Goal: Task Accomplishment & Management: Use online tool/utility

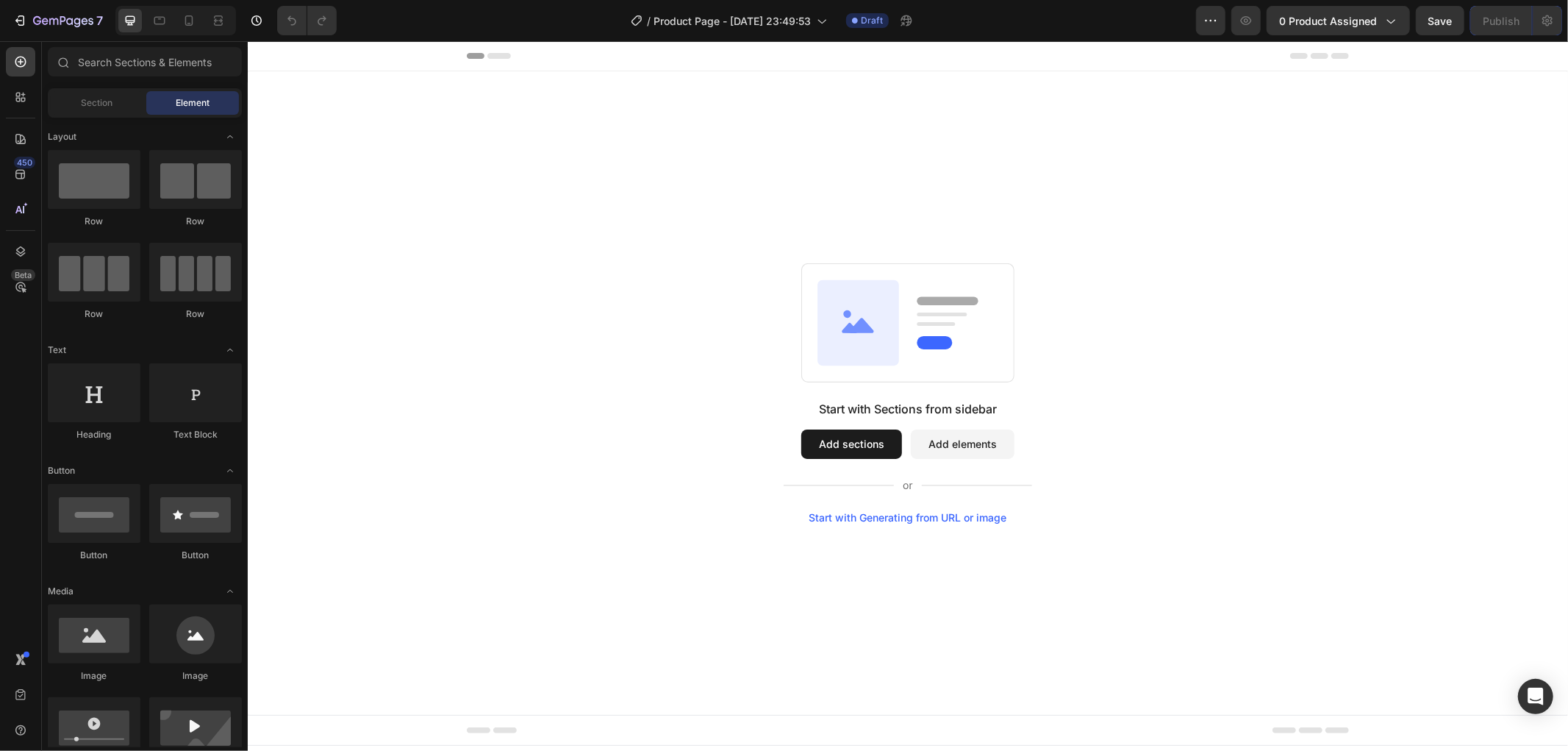
click at [845, 448] on button "Add sections" at bounding box center [851, 444] width 101 height 30
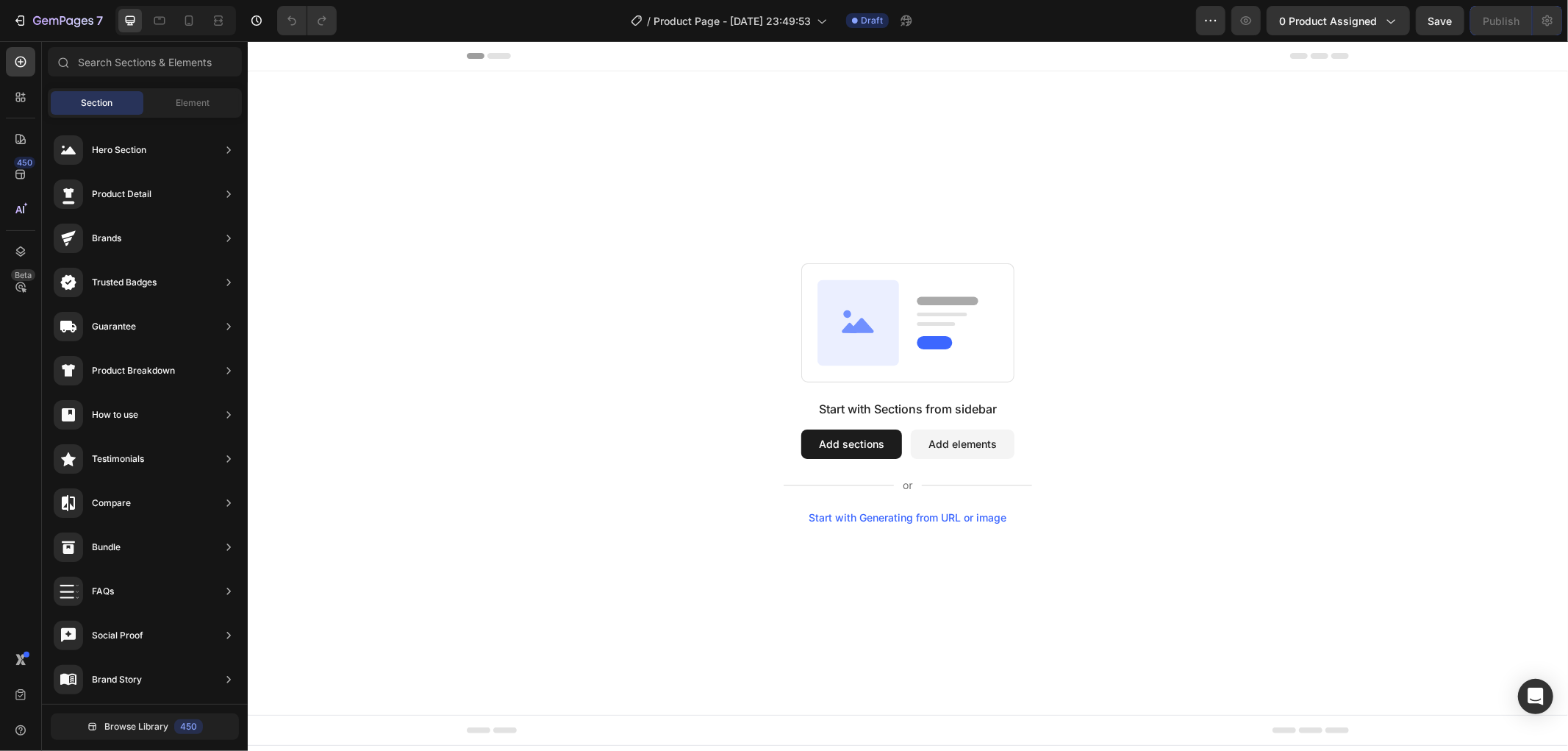
click at [835, 442] on button "Add sections" at bounding box center [851, 444] width 101 height 30
click at [204, 102] on span "Element" at bounding box center [193, 103] width 34 height 13
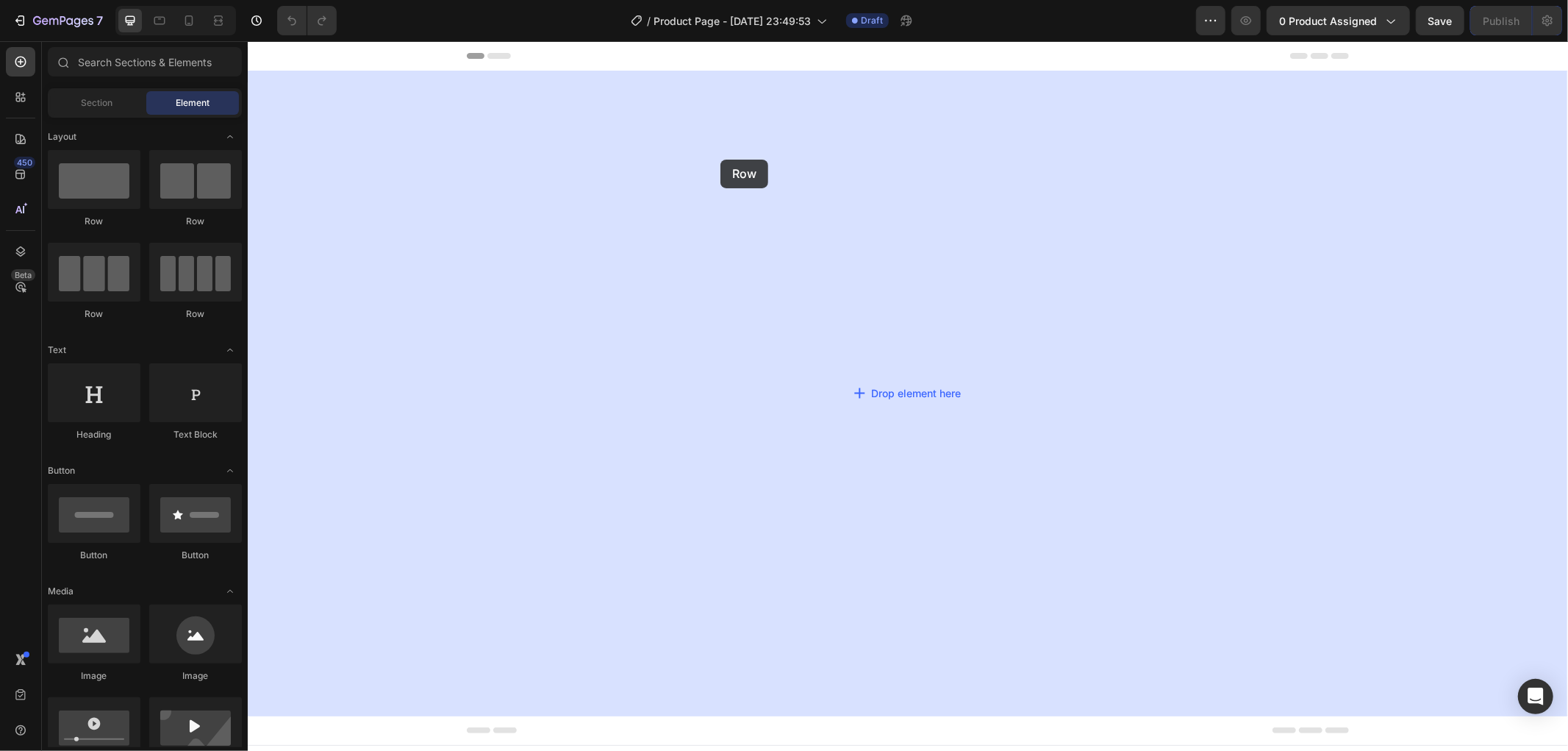
drag, startPoint x: 346, startPoint y: 211, endPoint x: 425, endPoint y: 159, distance: 94.6
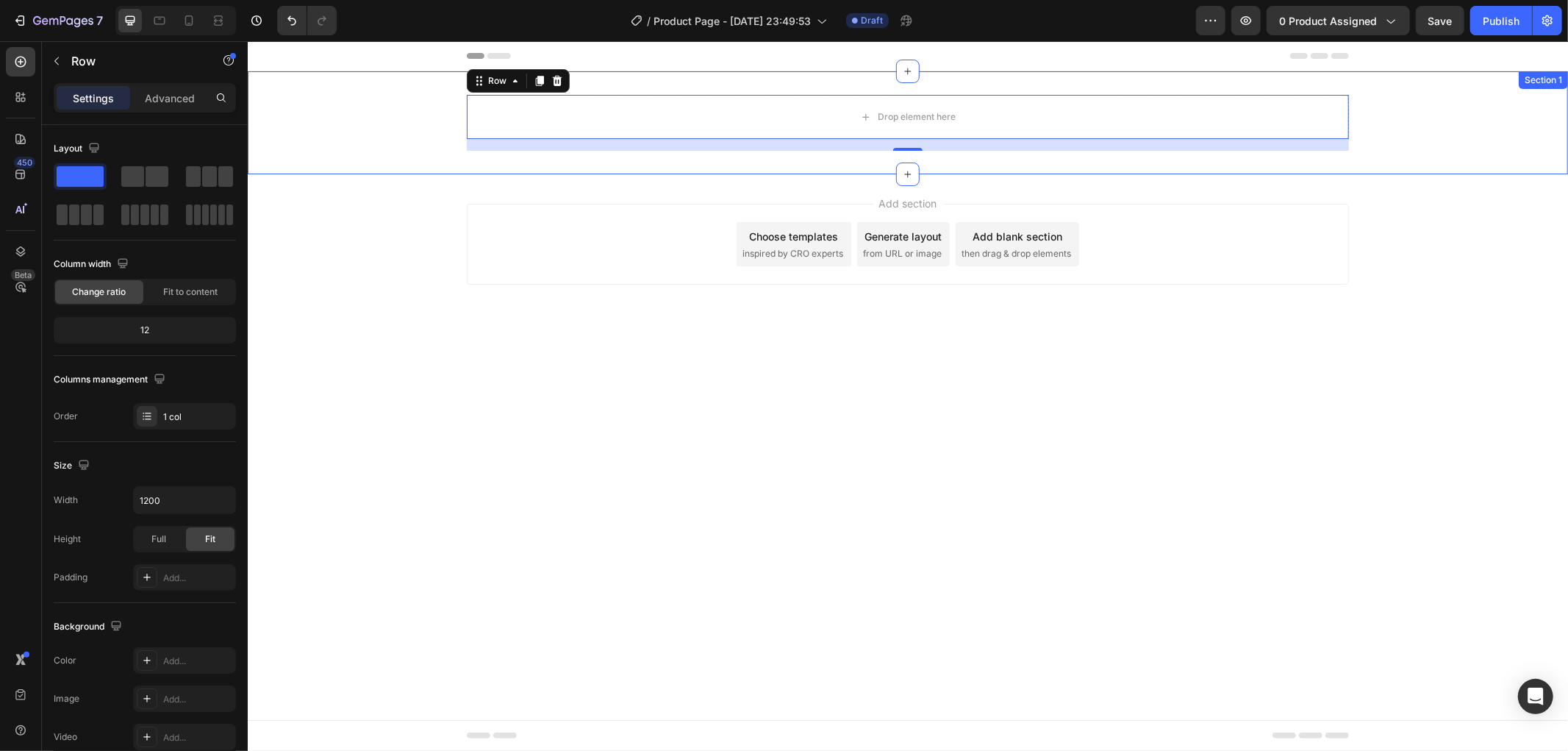
click at [315, 117] on div "Drop element here Row 16" at bounding box center [907, 122] width 1321 height 56
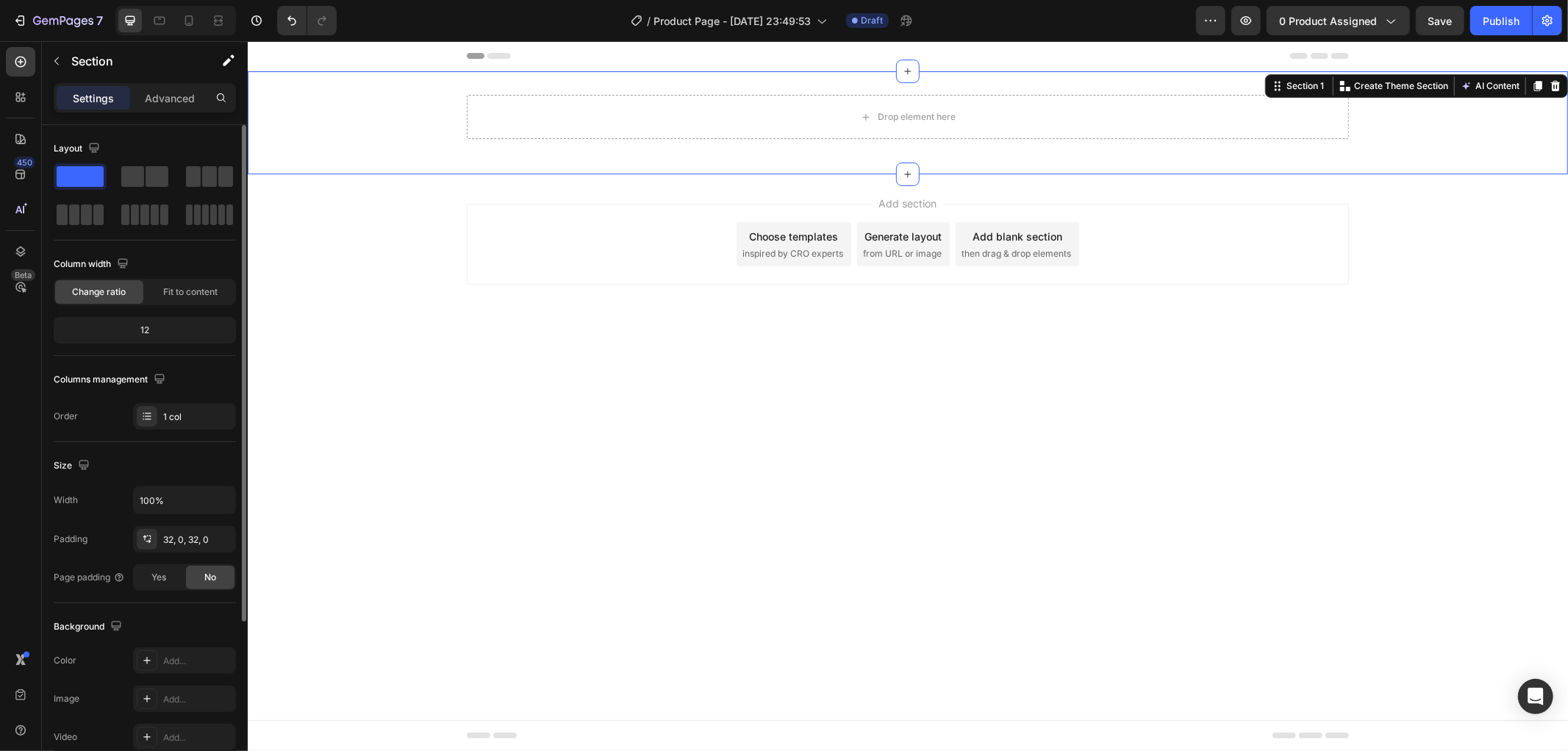
scroll to position [230, 0]
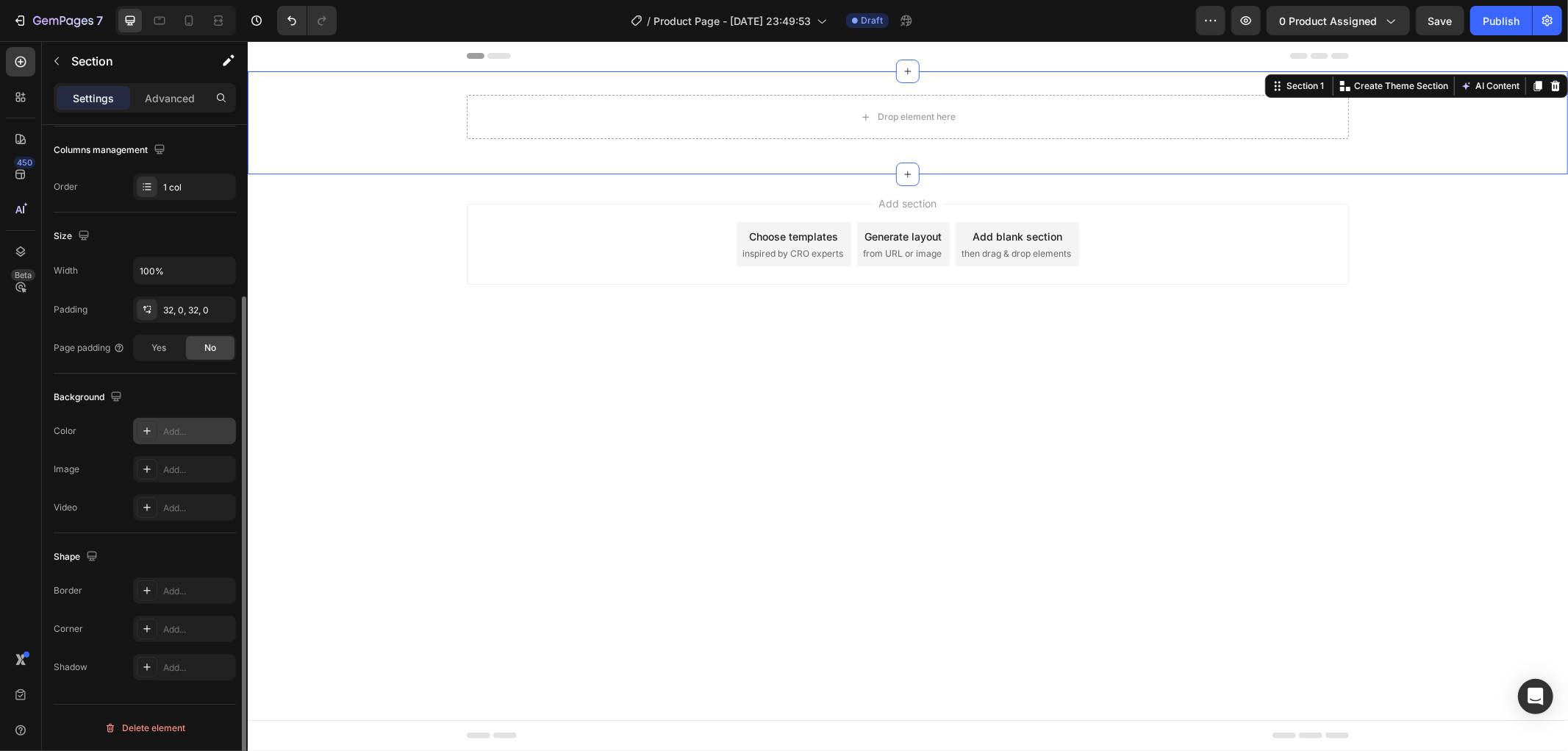
click at [175, 426] on div "Add..." at bounding box center [197, 432] width 70 height 13
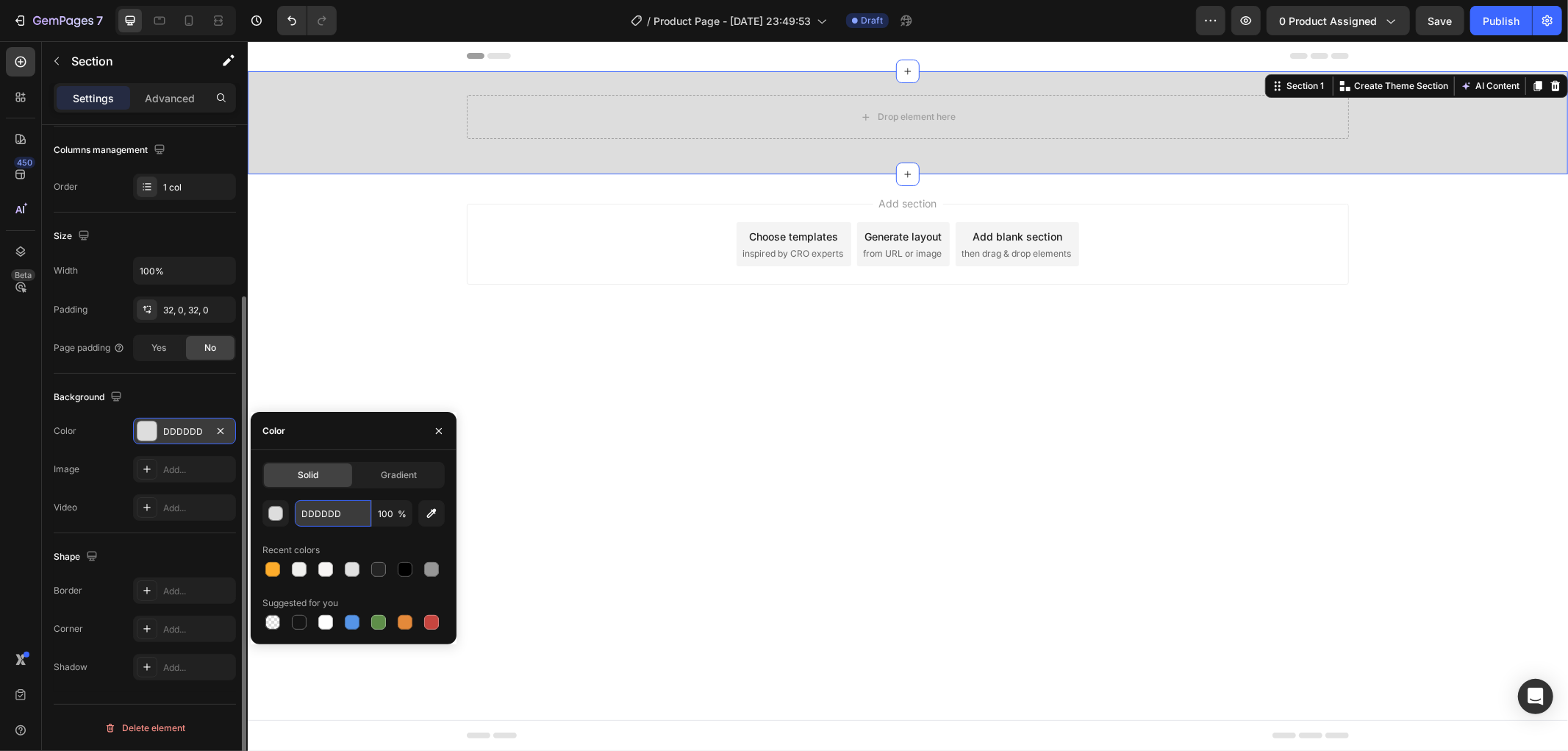
click at [355, 520] on input "DDDDDD" at bounding box center [333, 514] width 77 height 27
paste input "#005f00"
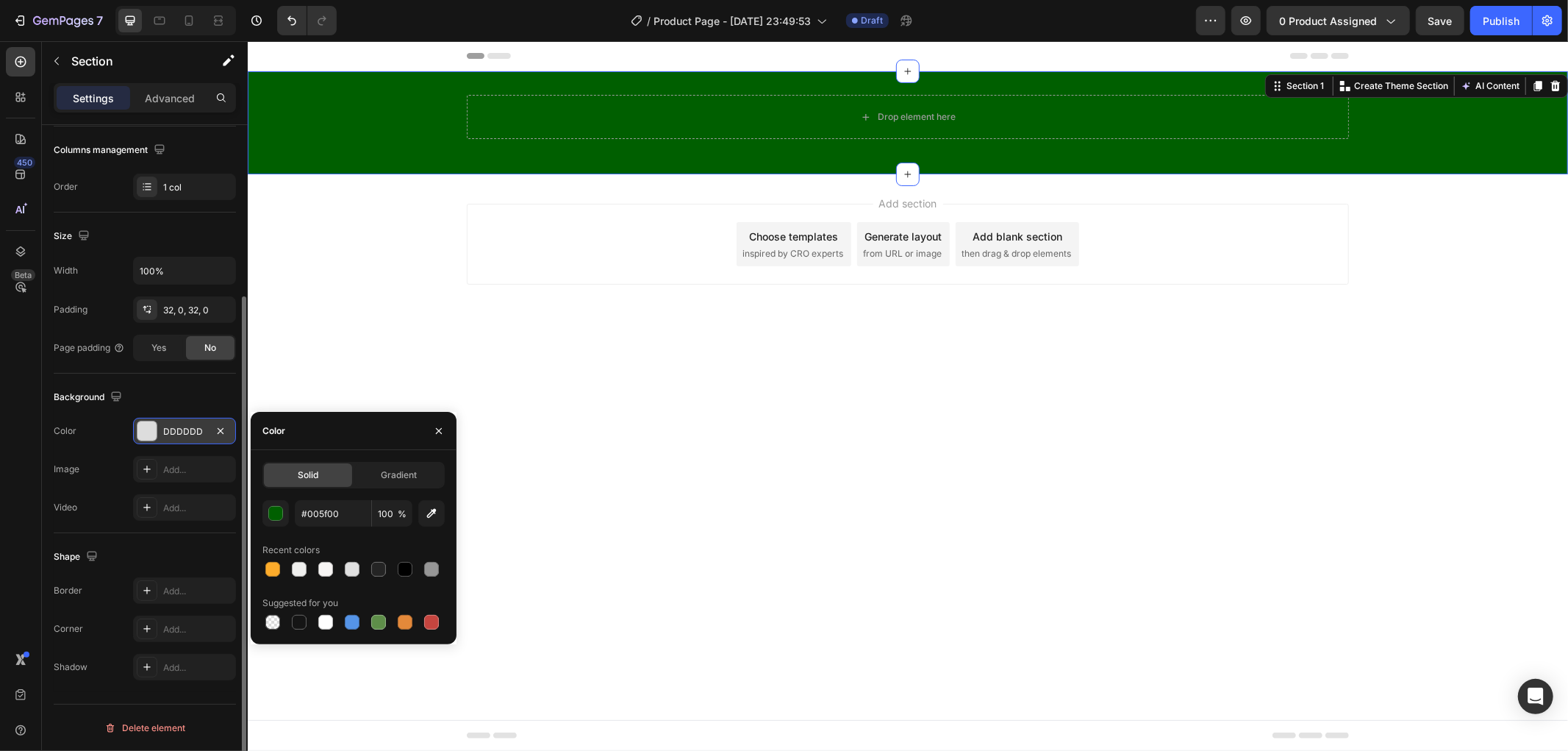
type input "005F00"
click at [357, 543] on div "Recent colors" at bounding box center [353, 550] width 183 height 23
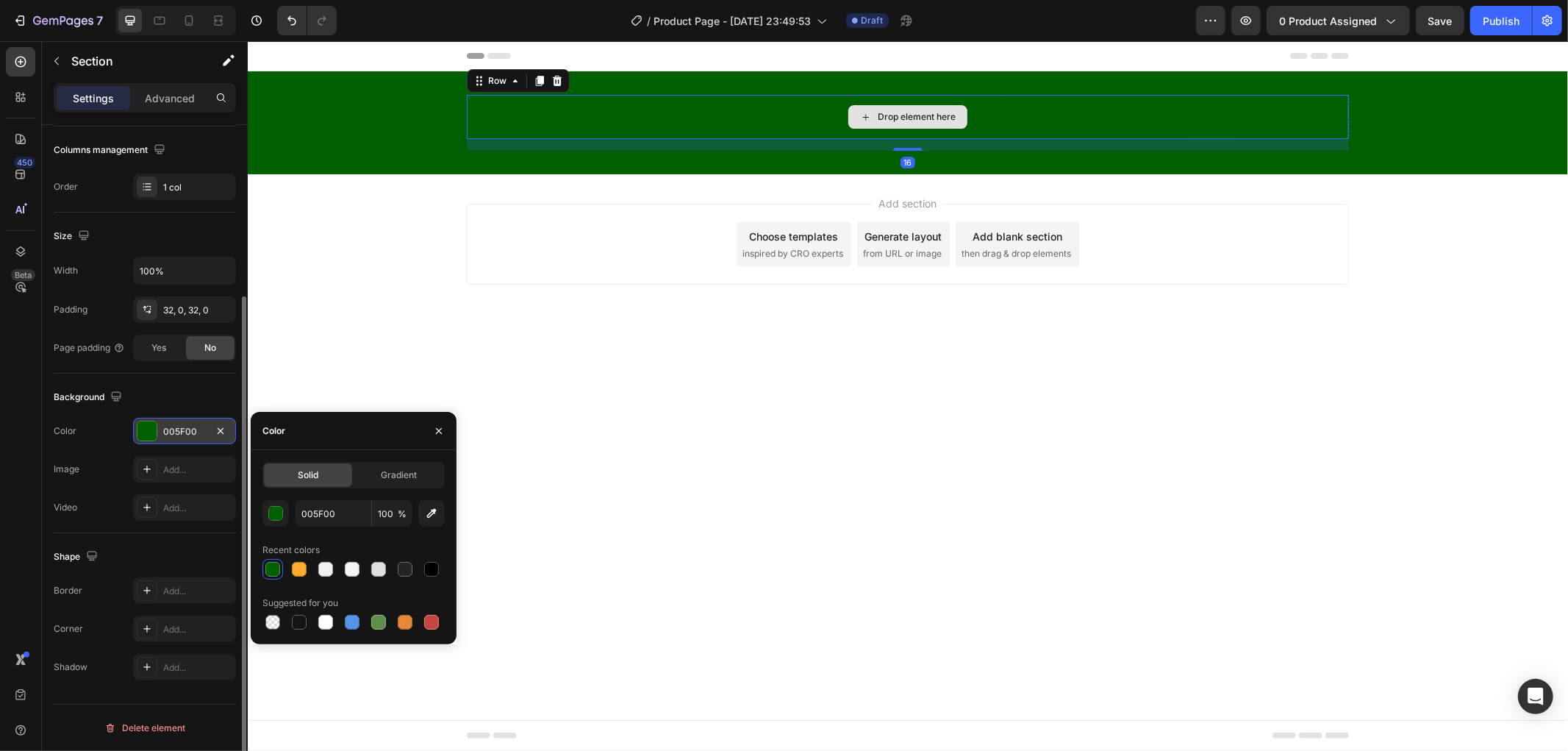
click at [659, 135] on div "Drop element here" at bounding box center [907, 117] width 882 height 45
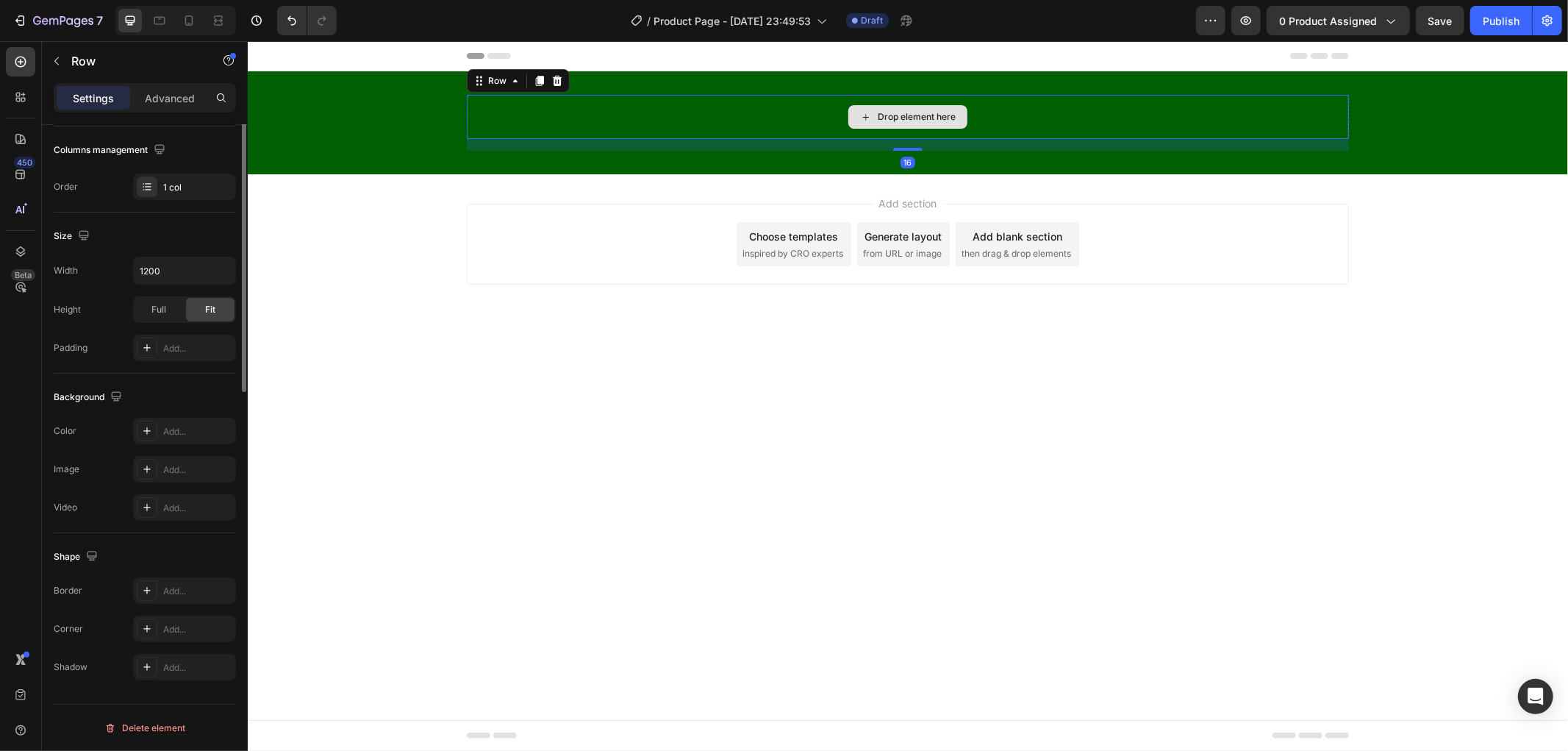
scroll to position [0, 0]
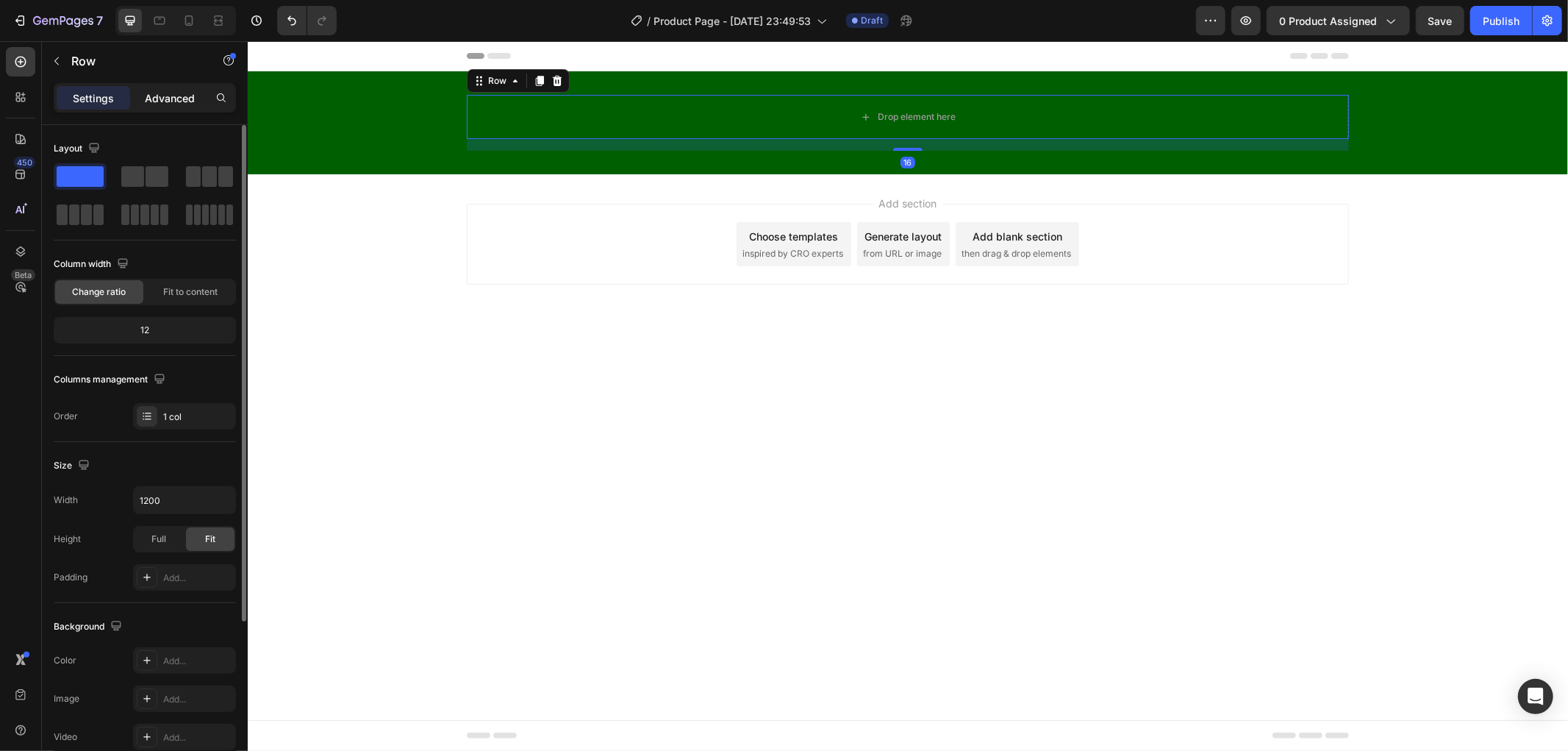
click at [181, 95] on p "Advanced" at bounding box center [170, 98] width 50 height 16
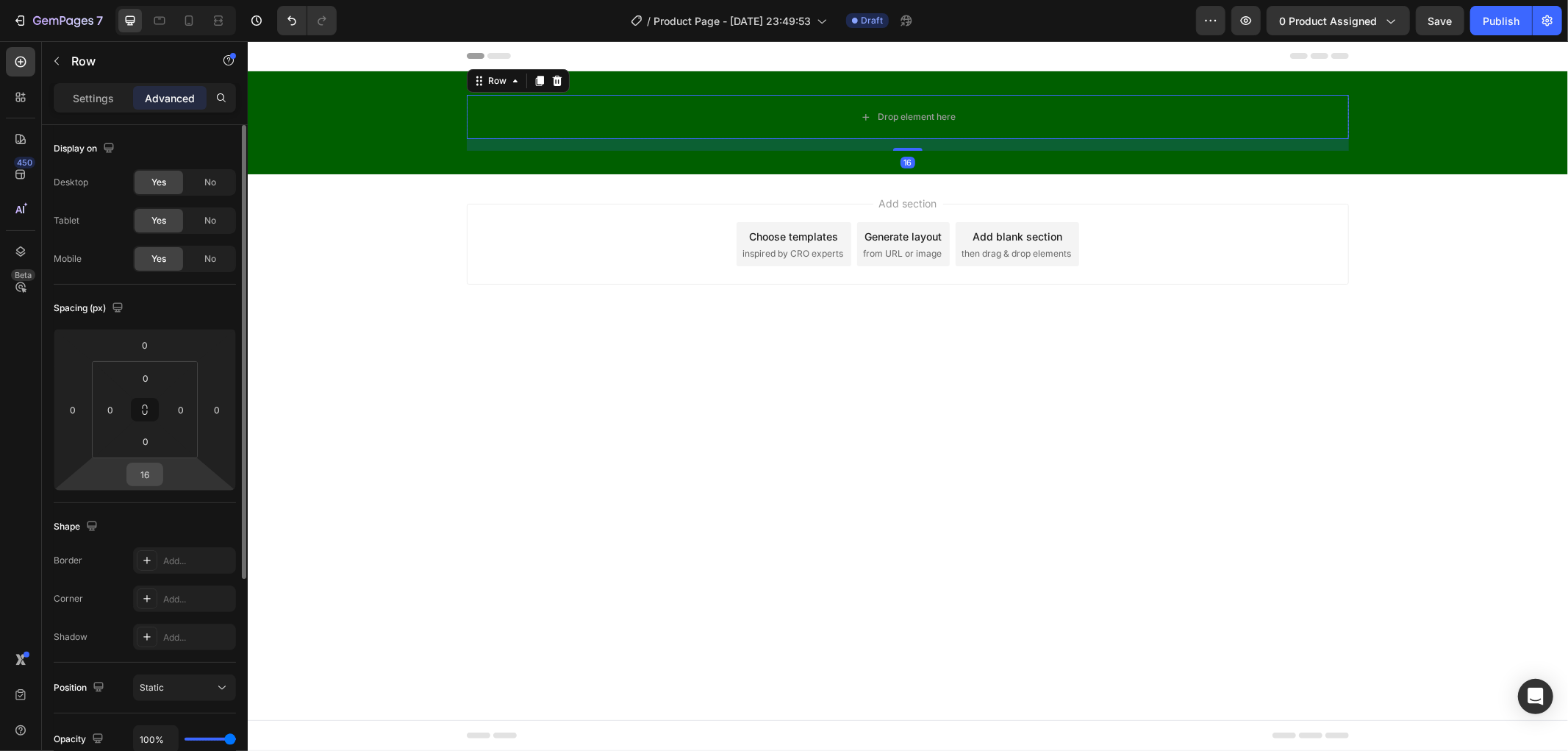
click at [158, 475] on input "16" at bounding box center [145, 475] width 30 height 22
type input "0"
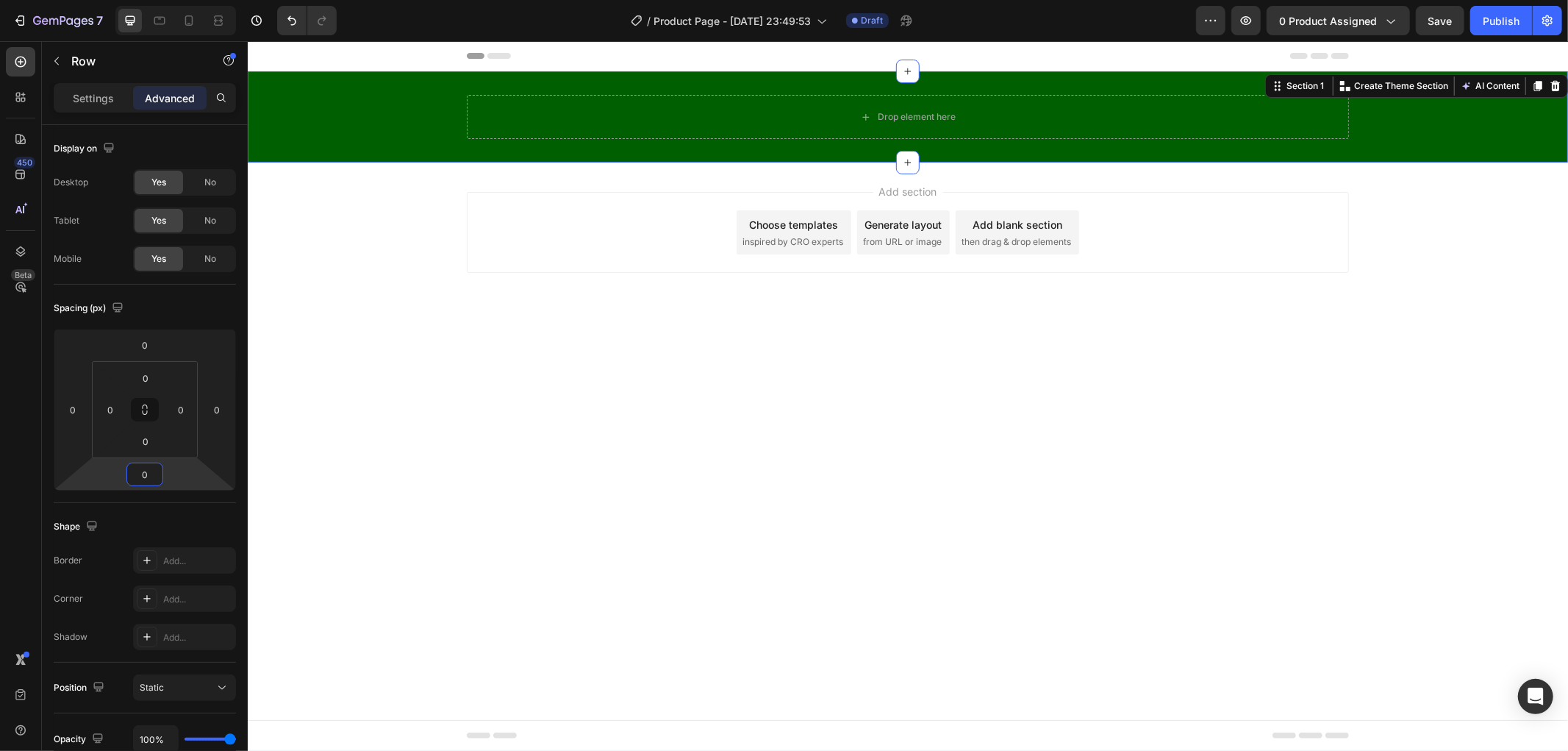
click at [369, 98] on div "Drop element here Row" at bounding box center [907, 117] width 1321 height 45
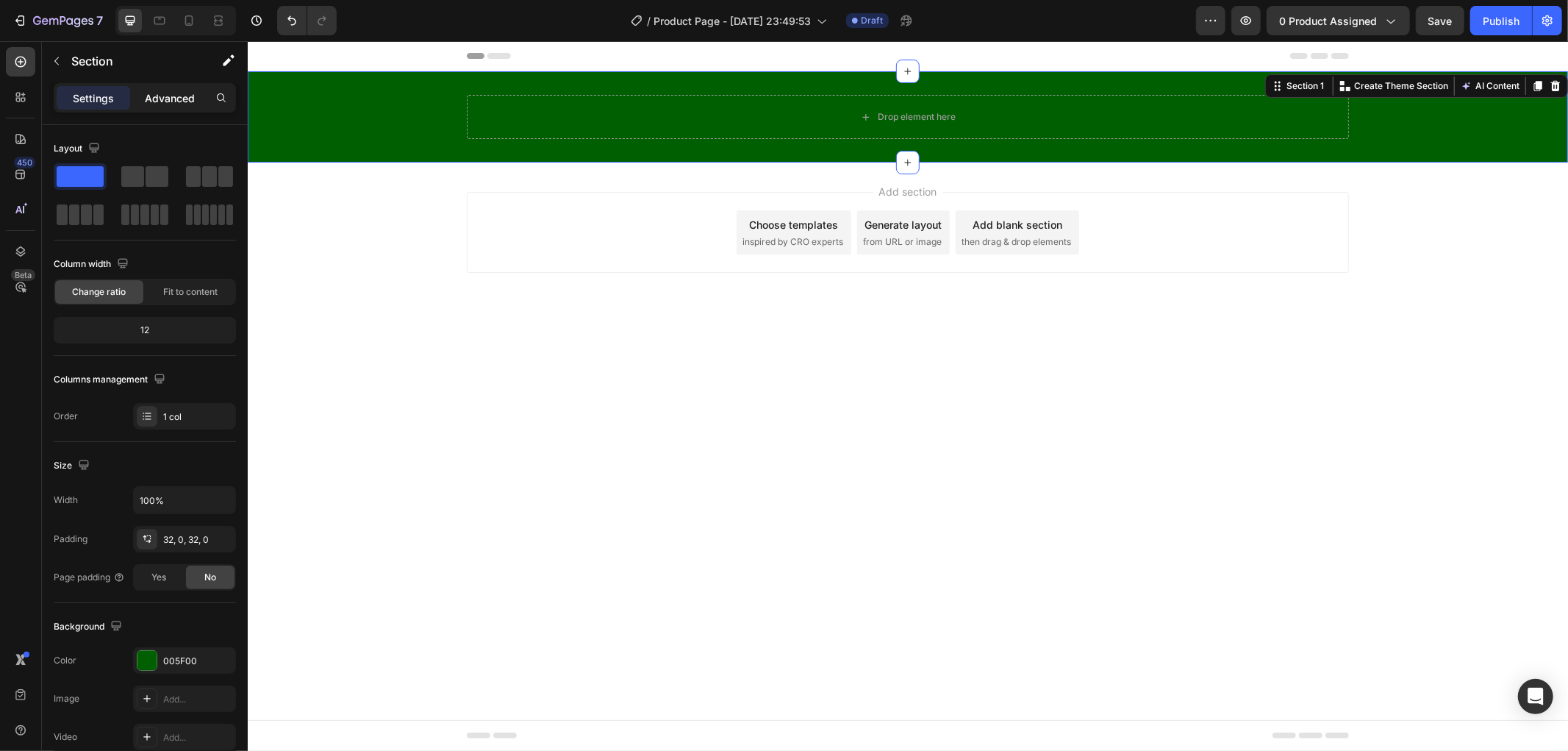
click at [163, 101] on p "Advanced" at bounding box center [170, 98] width 50 height 16
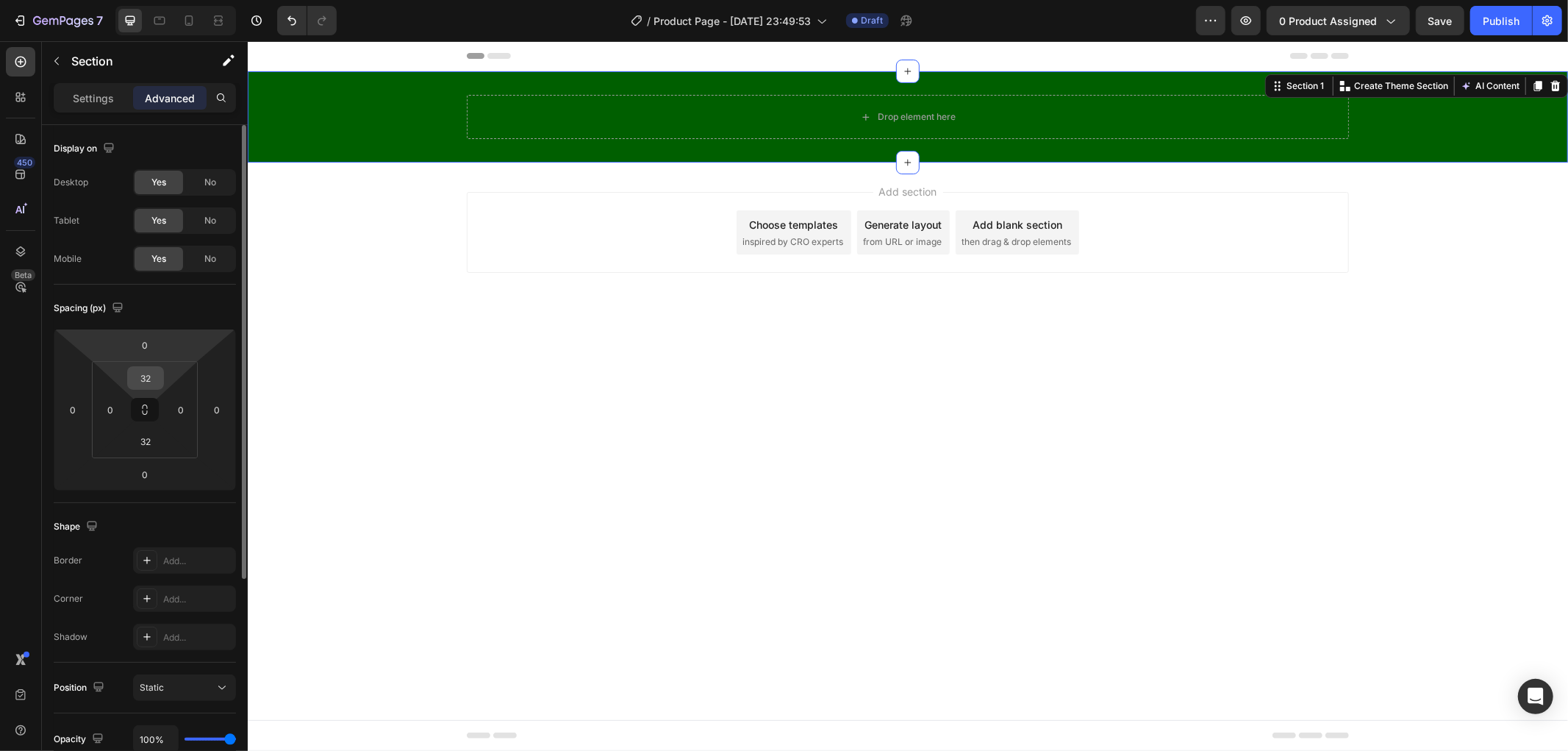
click at [144, 371] on input "32" at bounding box center [145, 378] width 30 height 22
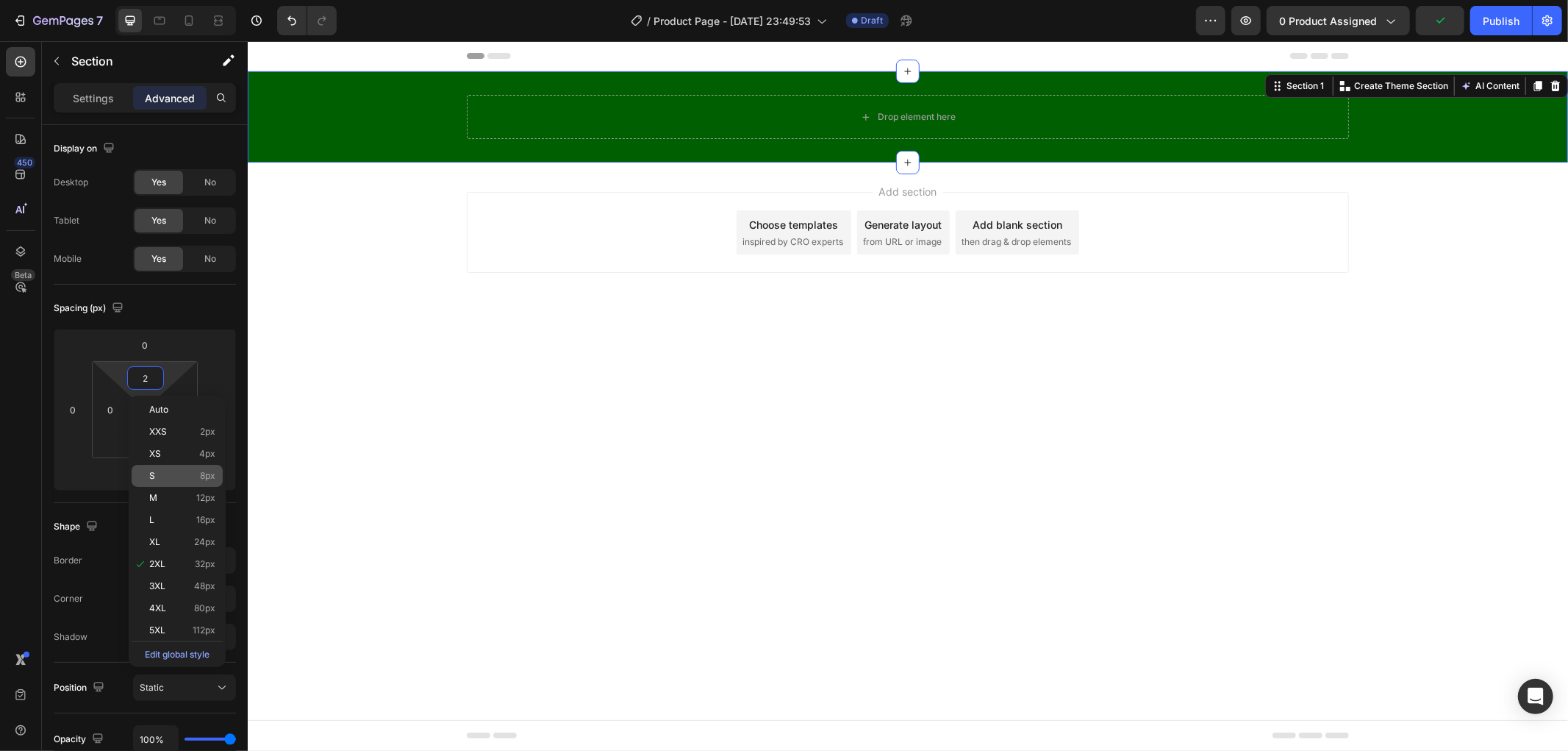
click at [195, 475] on p "S 8px" at bounding box center [182, 476] width 66 height 10
type input "8"
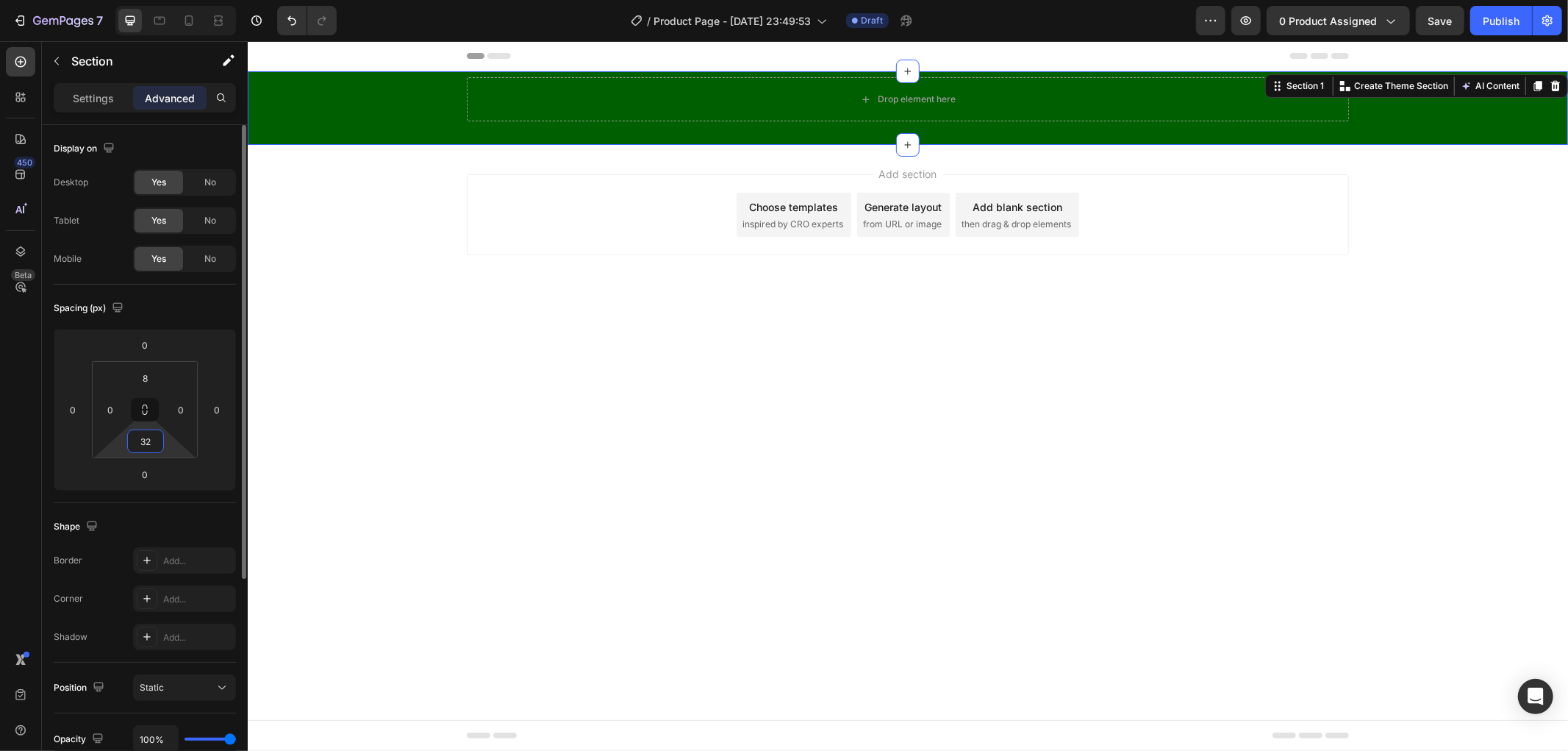
click at [151, 451] on input "32" at bounding box center [145, 441] width 30 height 22
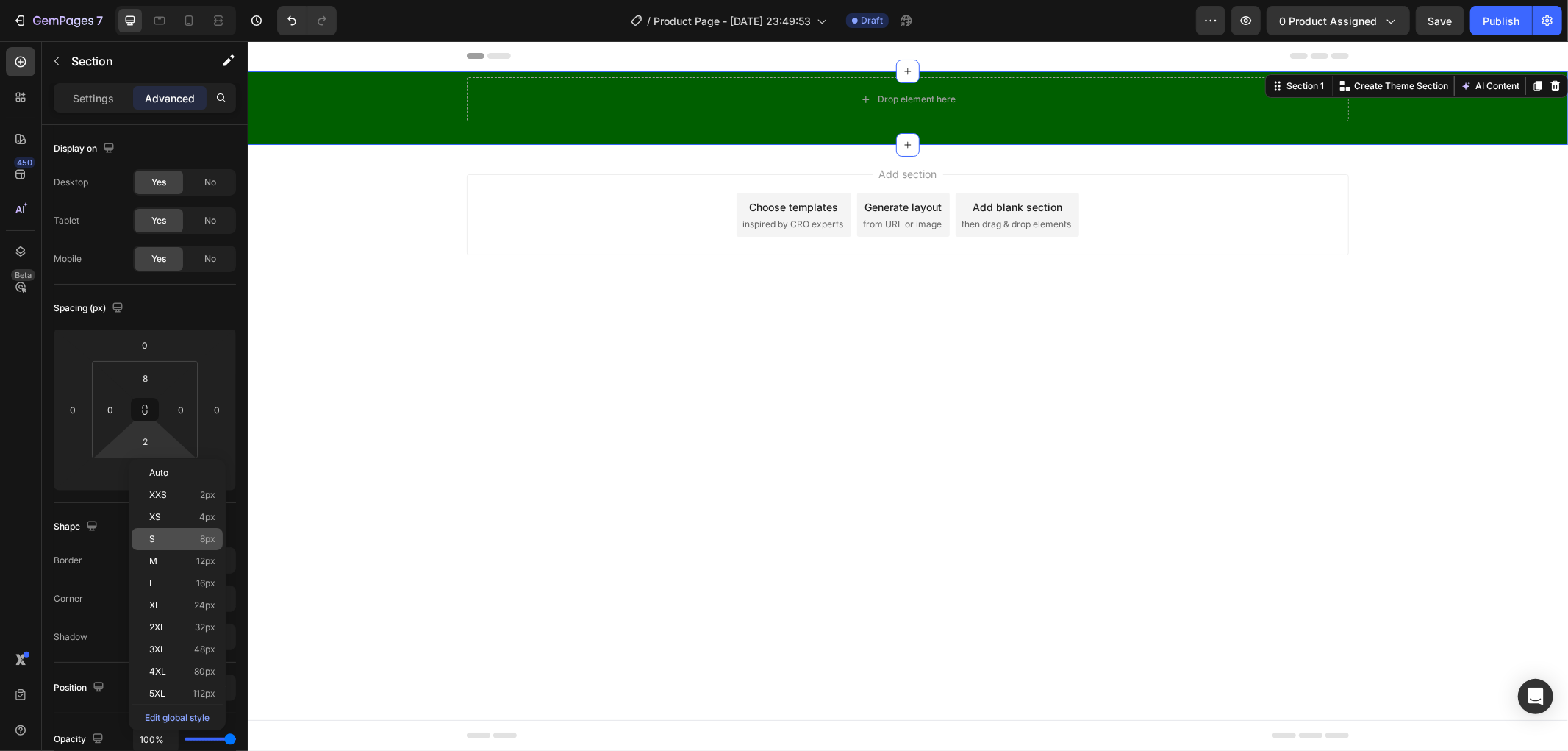
click at [205, 540] on span "8px" at bounding box center [208, 539] width 16 height 10
type input "8"
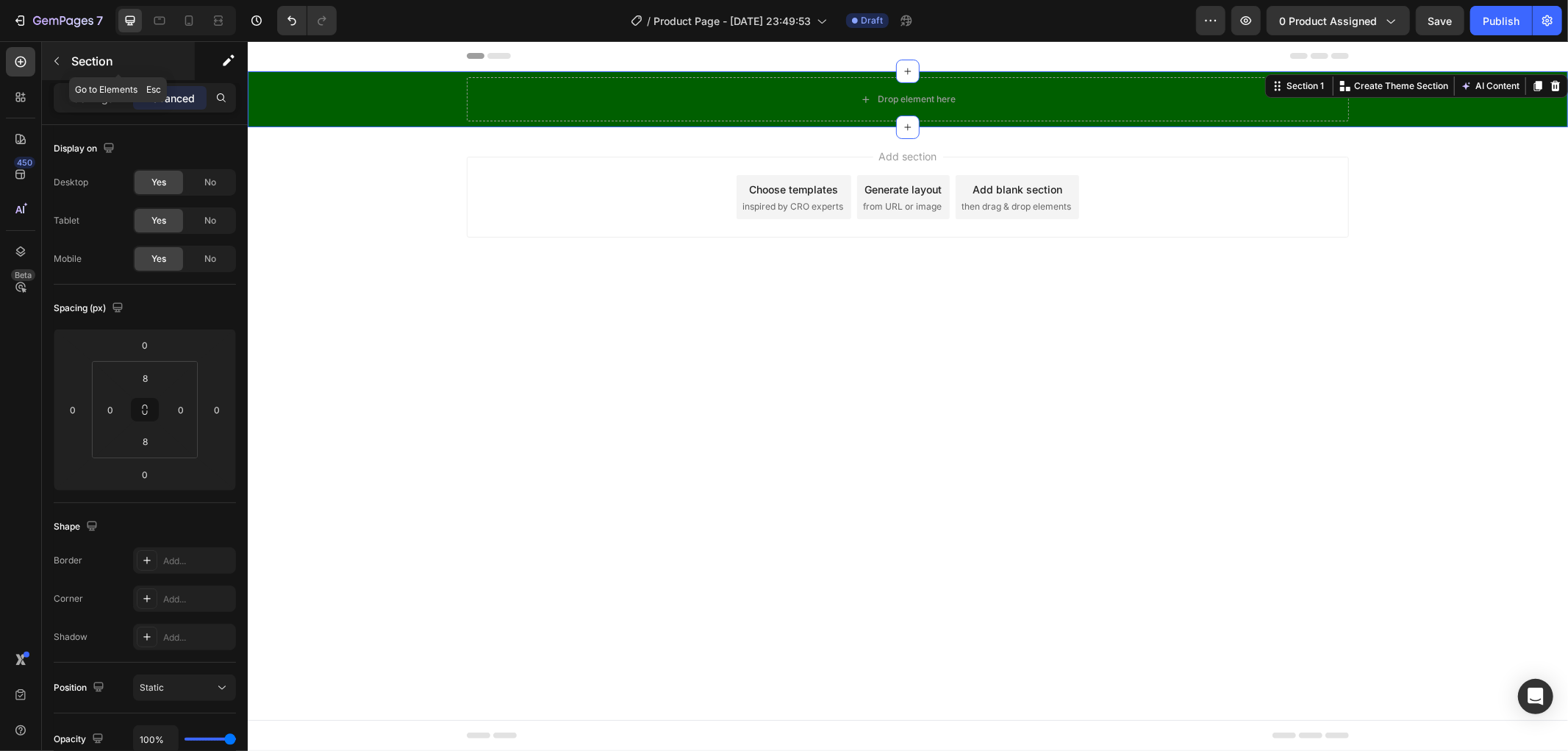
click at [79, 68] on p "Section" at bounding box center [132, 60] width 120 height 18
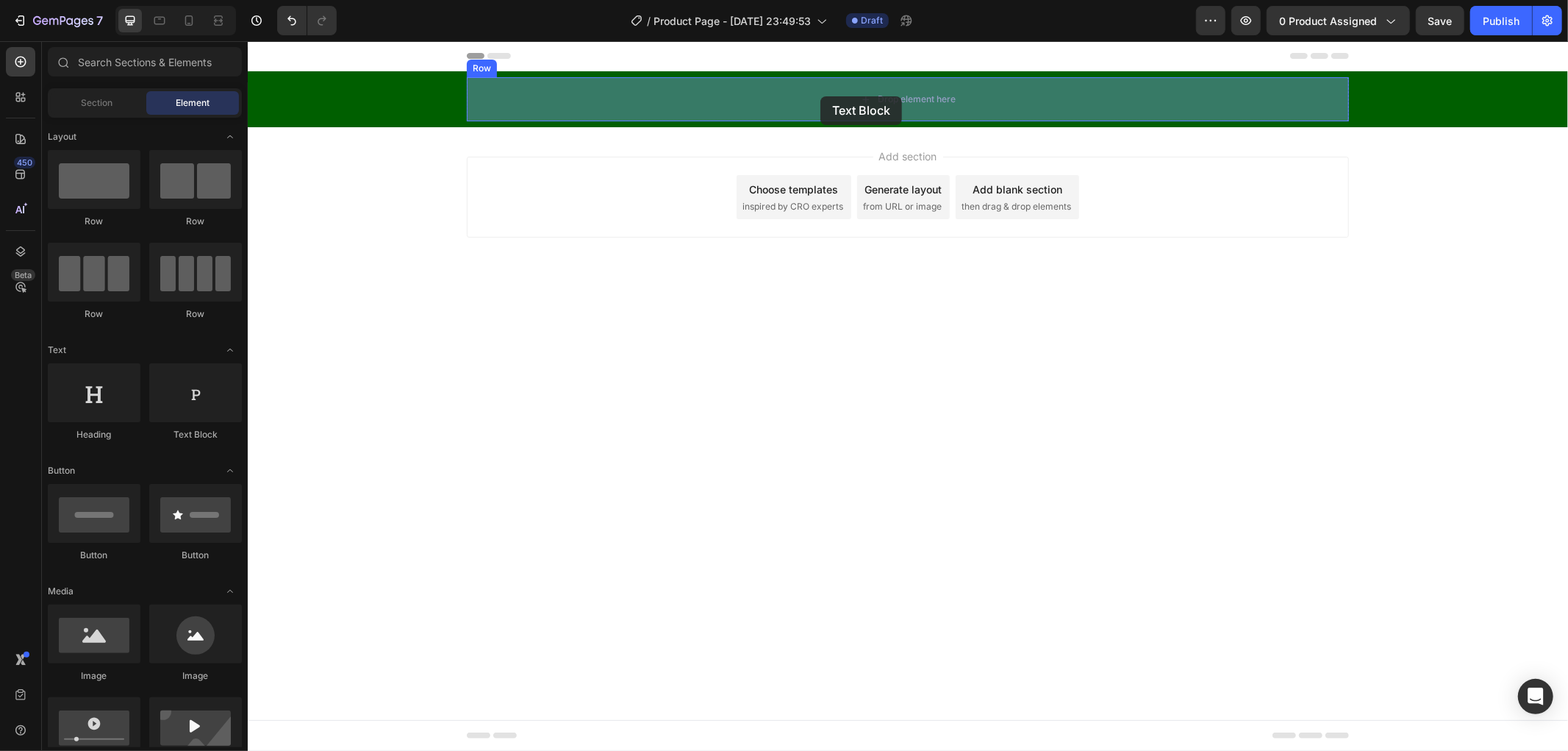
drag, startPoint x: 463, startPoint y: 435, endPoint x: 770, endPoint y: 116, distance: 442.7
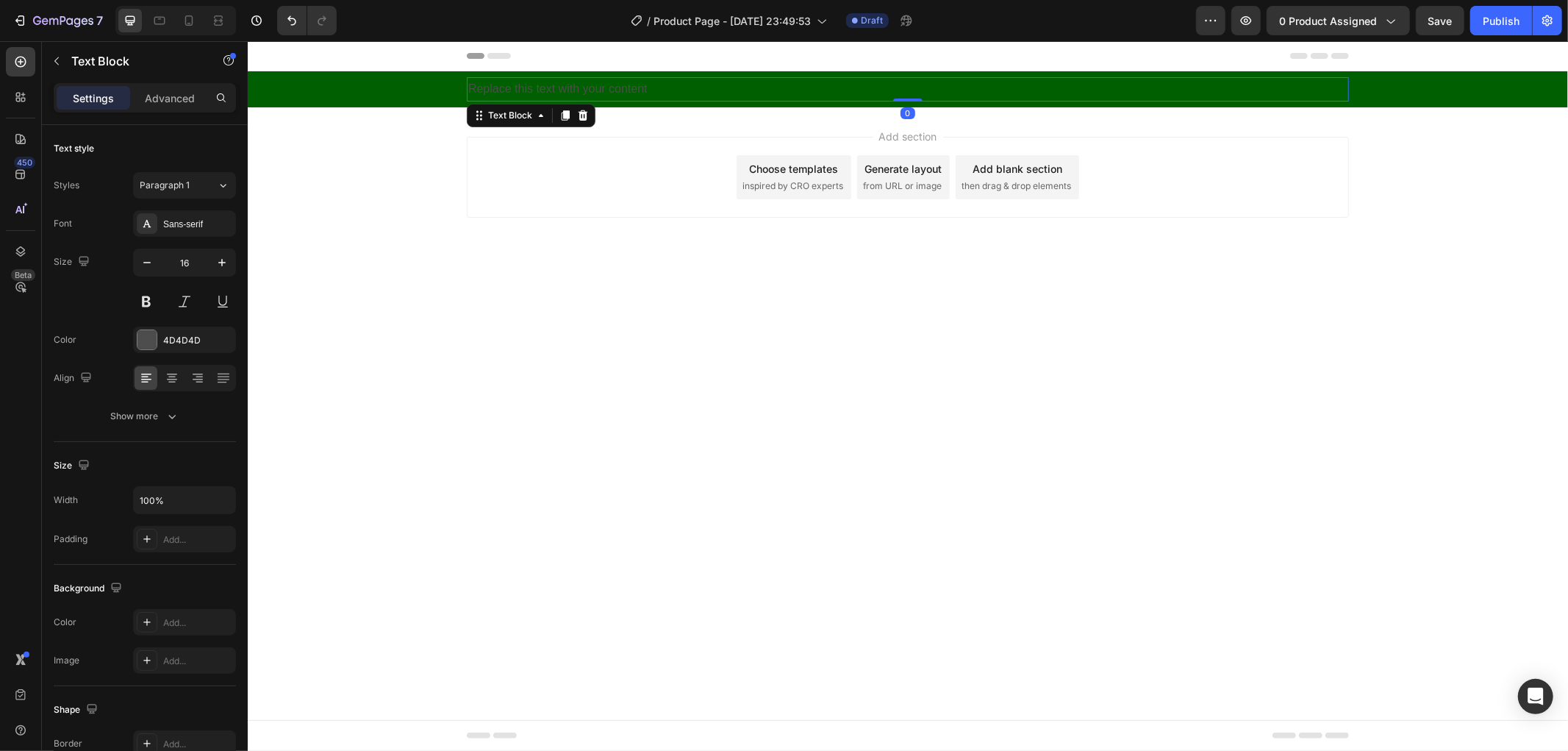
click at [820, 95] on div "Replace this text with your content" at bounding box center [907, 89] width 882 height 24
click at [820, 95] on p "Replace this text with your content" at bounding box center [907, 88] width 879 height 21
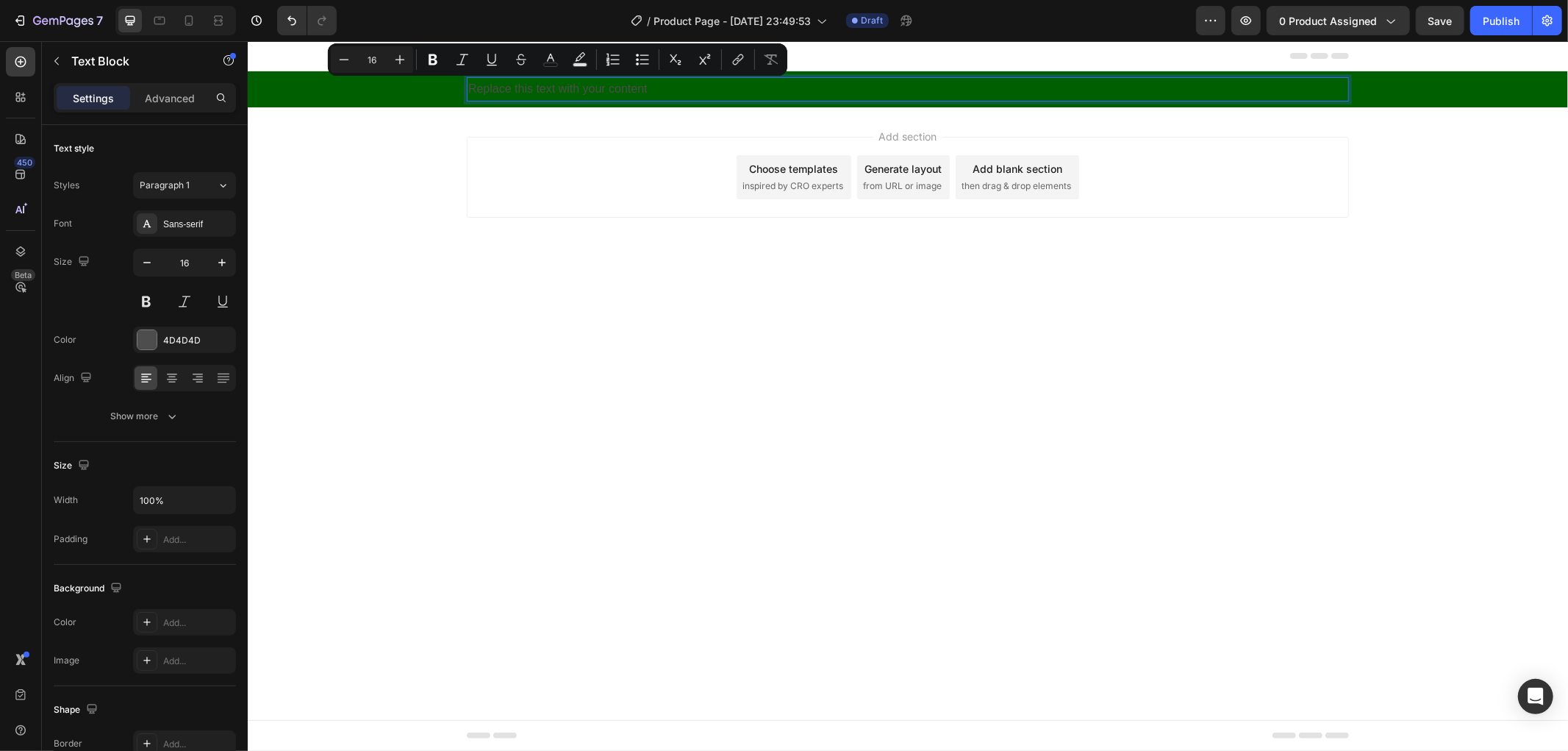
click at [666, 91] on p "Replace this text with your content" at bounding box center [907, 88] width 879 height 21
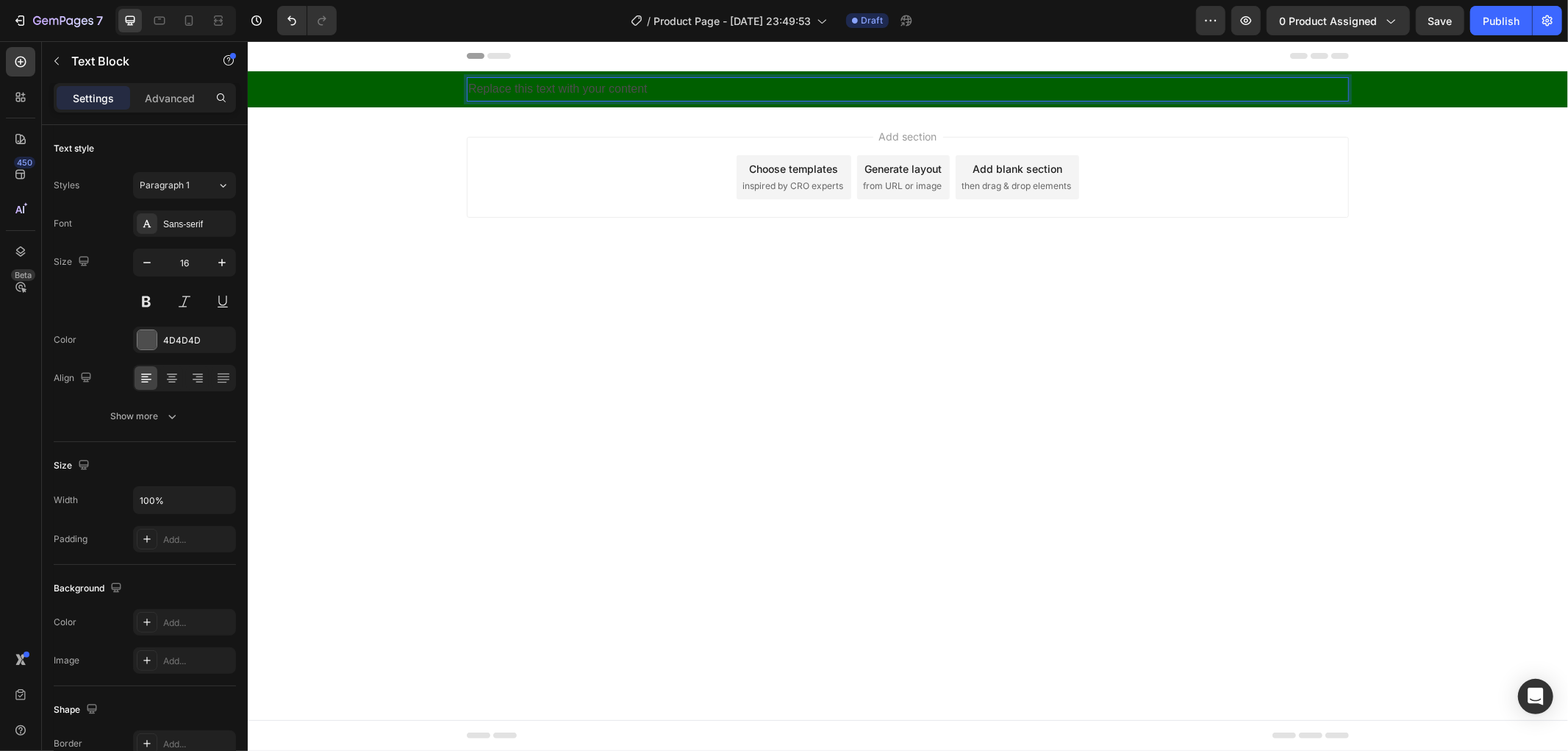
click at [666, 91] on p "Replace this text with your content" at bounding box center [907, 88] width 879 height 21
click at [666, 91] on p "PAGA SOLO AL RECIBIR + ENVÍO GRATIS" at bounding box center [907, 88] width 879 height 21
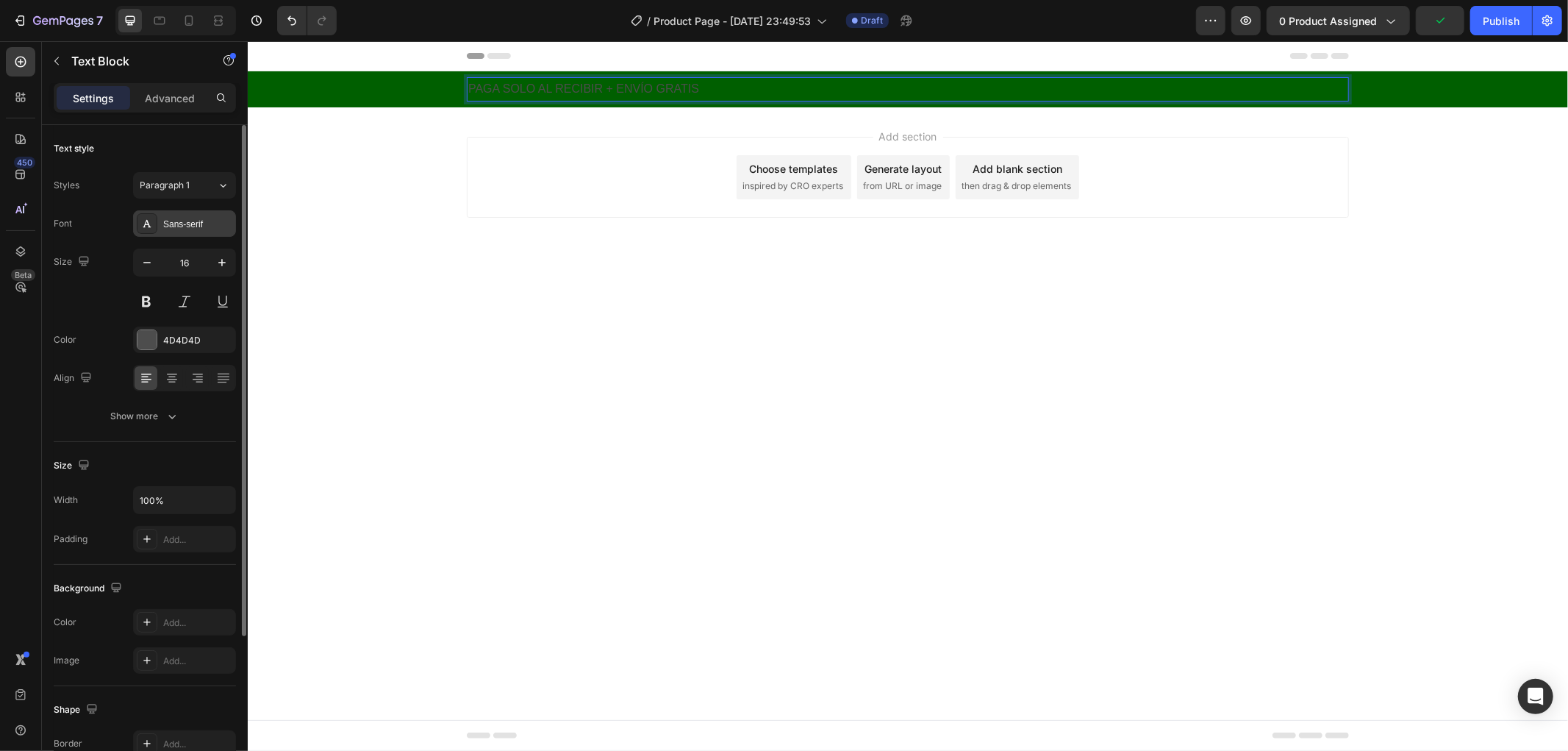
click at [160, 222] on div "Sans-serif" at bounding box center [184, 223] width 103 height 27
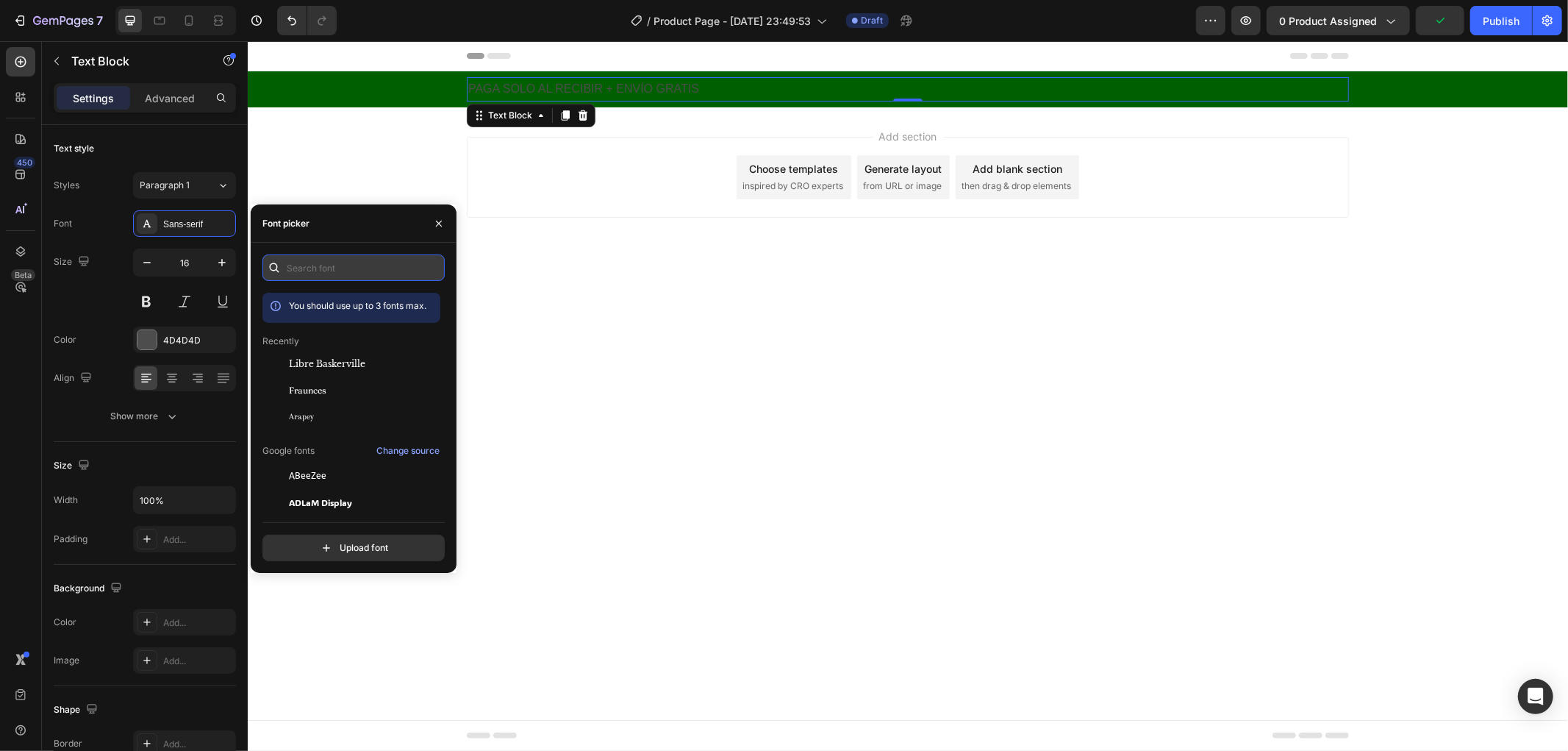
click at [375, 267] on input "text" at bounding box center [353, 268] width 183 height 27
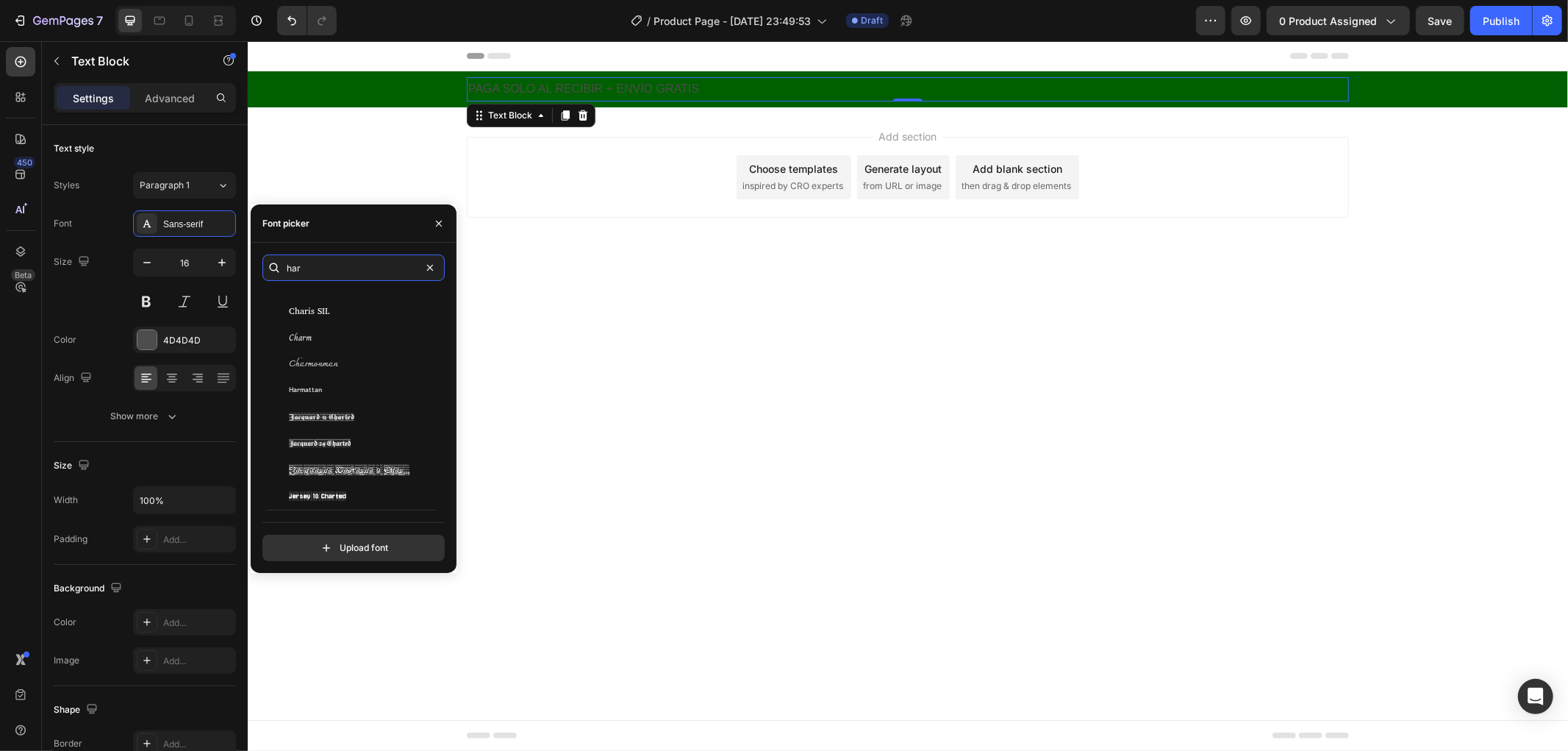
scroll to position [231, 0]
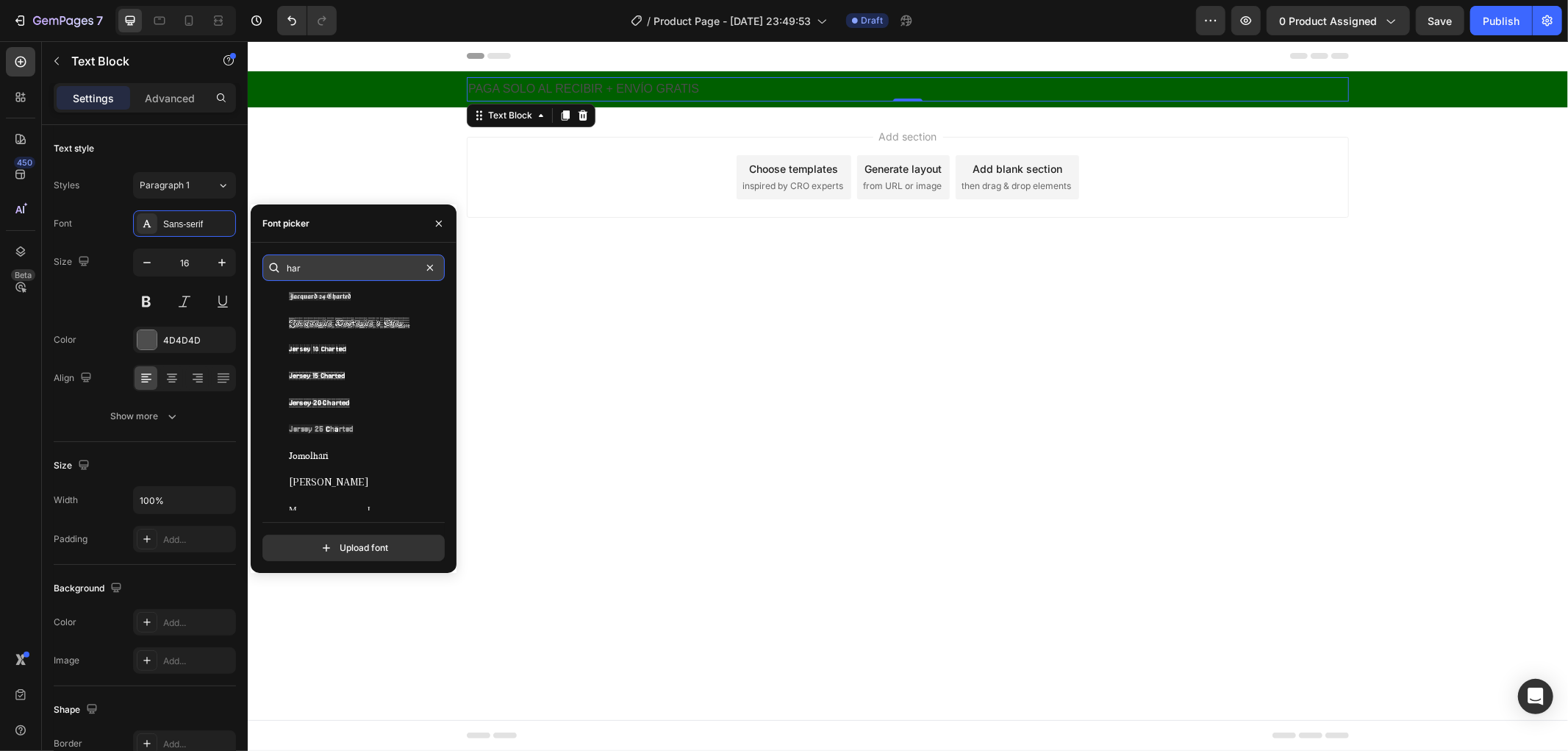
click at [359, 261] on input "har" at bounding box center [353, 268] width 183 height 27
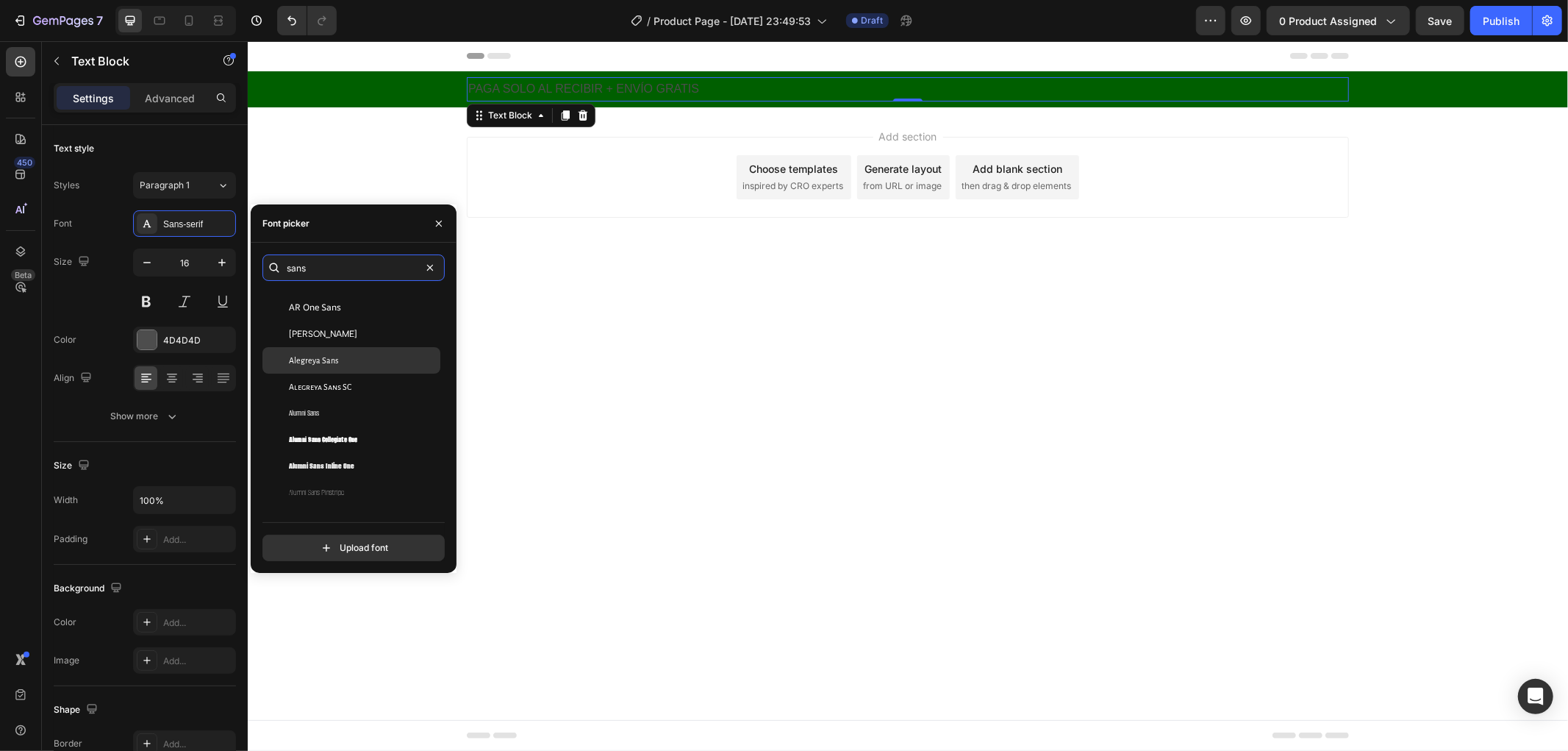
scroll to position [163, 0]
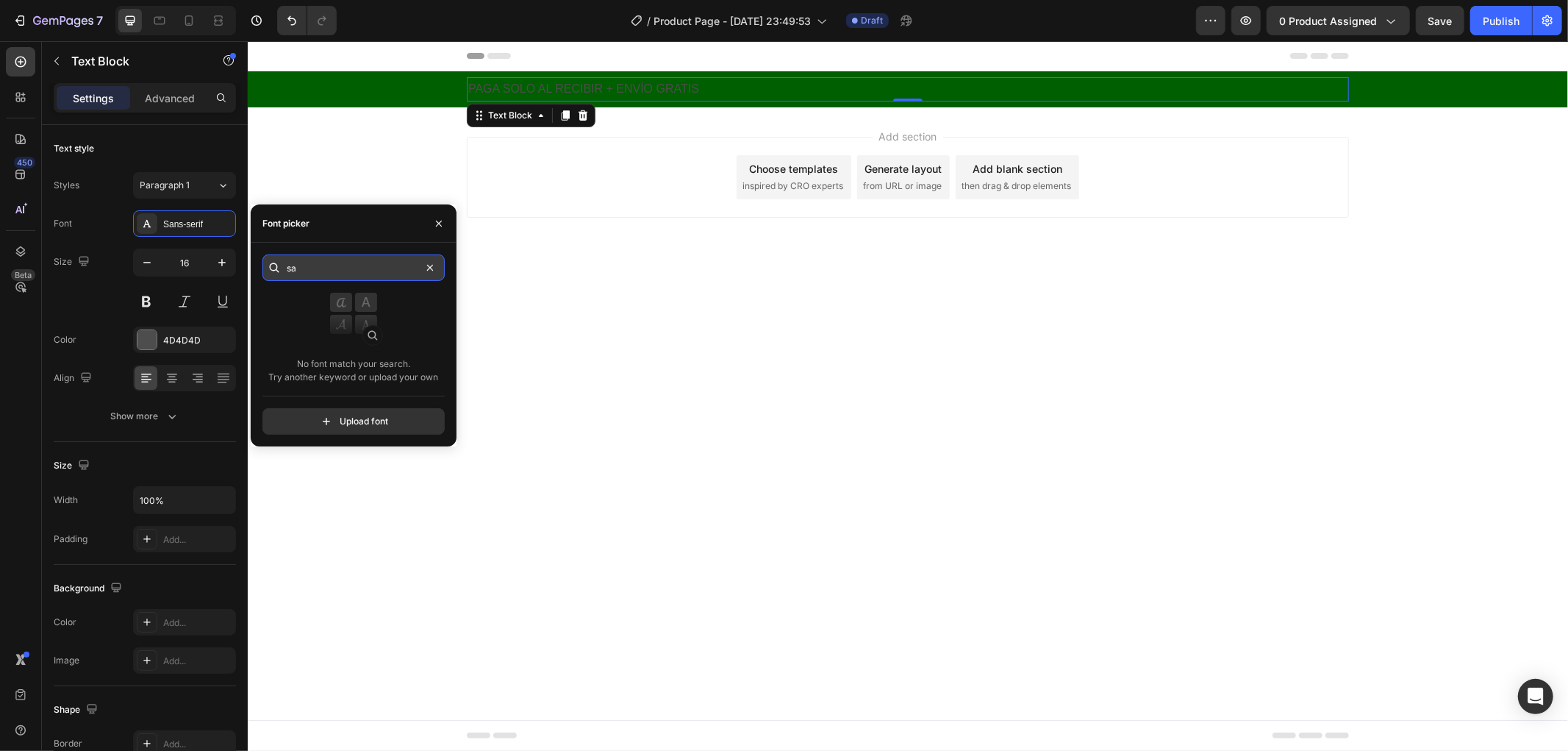
type input "s"
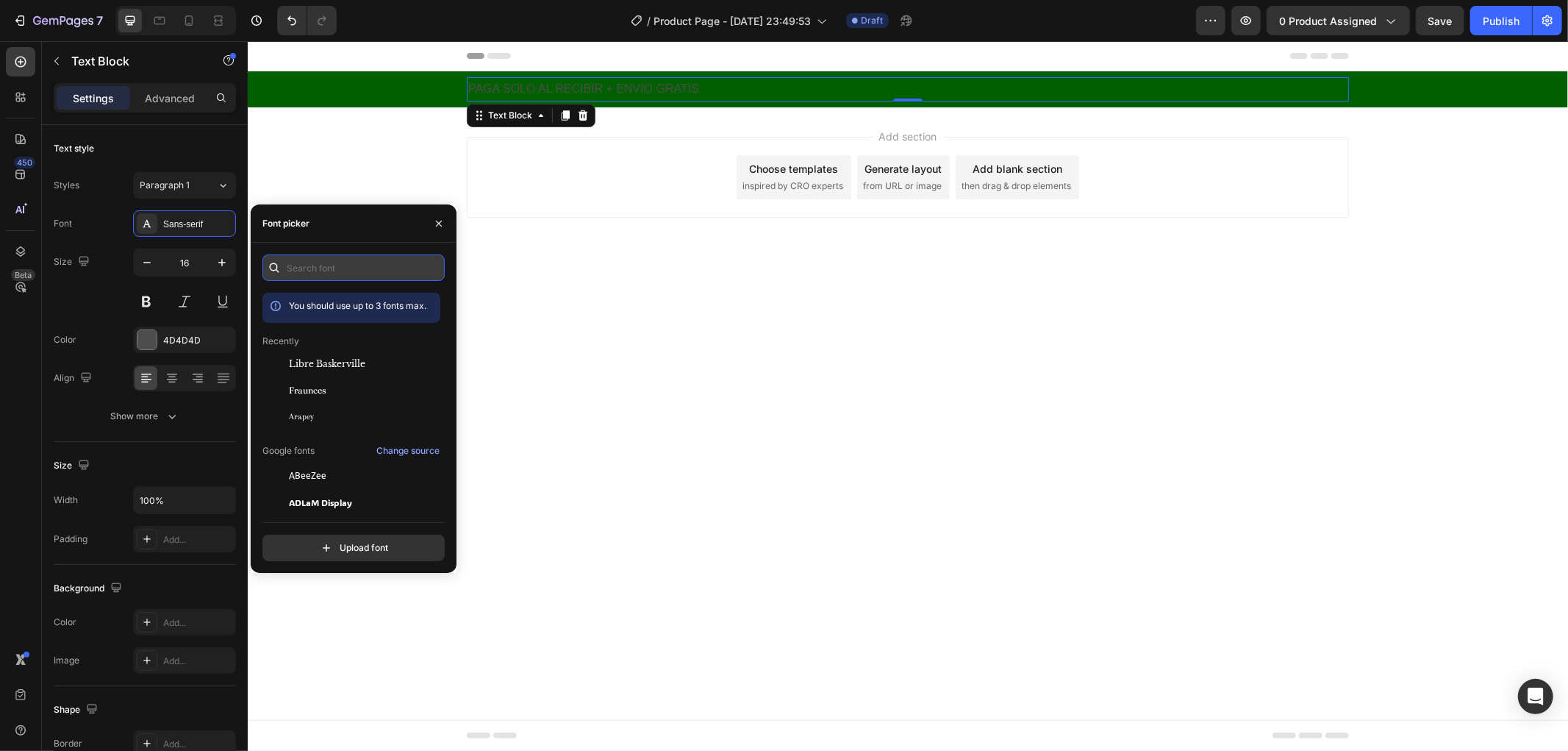
type input "a"
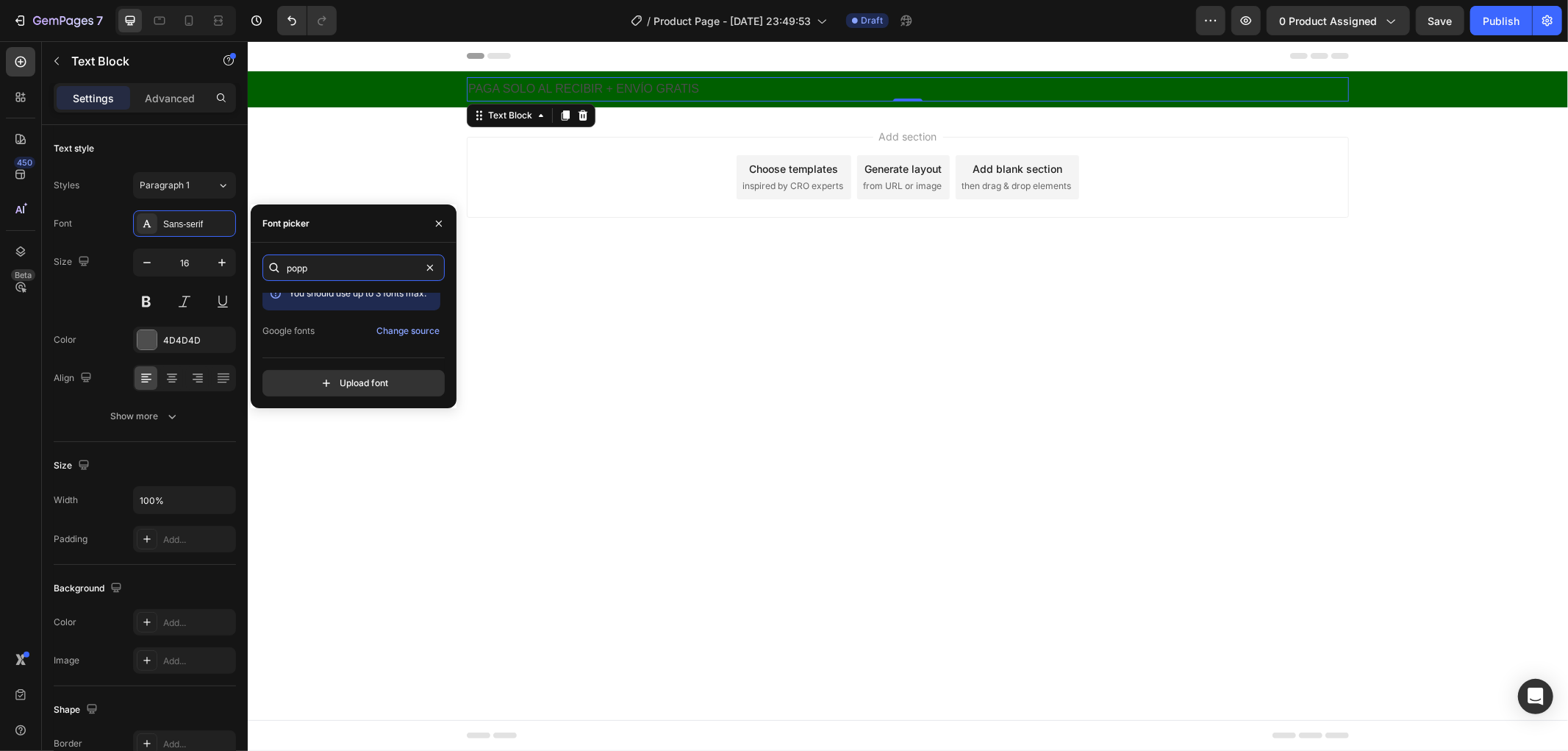
scroll to position [37, 0]
type input "popp"
click at [316, 331] on span "Poppins" at bounding box center [307, 333] width 35 height 13
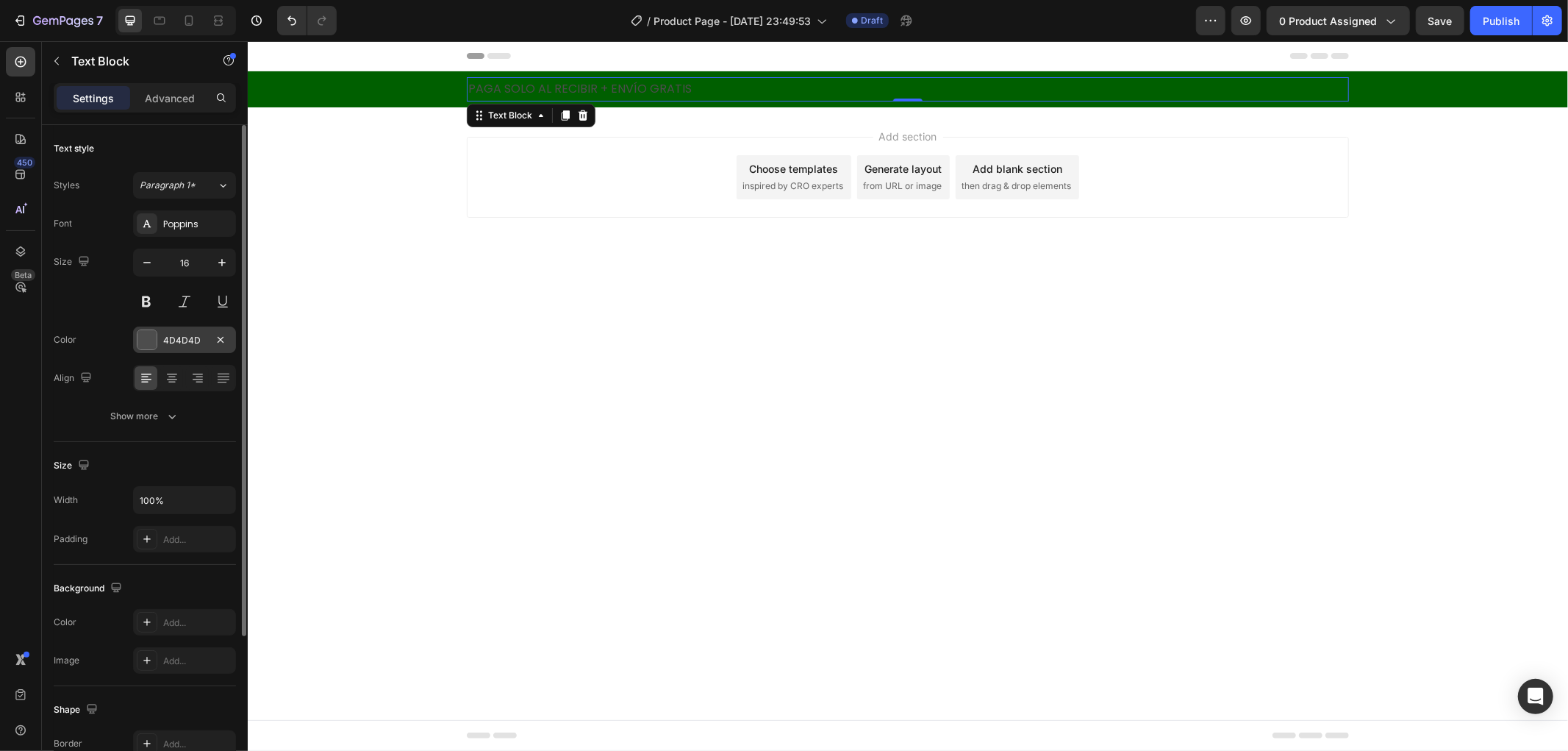
click at [149, 347] on div at bounding box center [146, 339] width 19 height 19
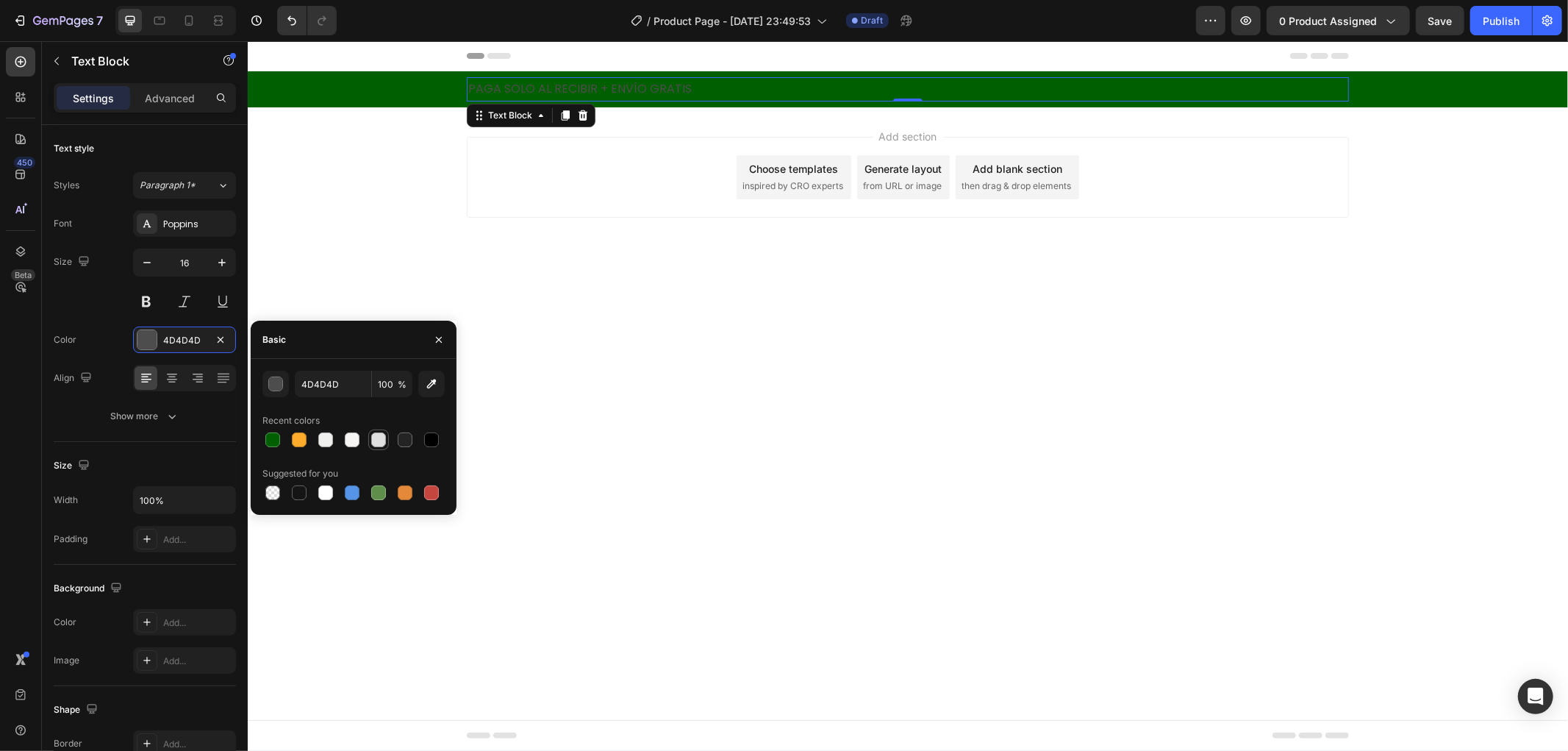
click at [369, 438] on div at bounding box center [379, 439] width 20 height 20
click at [326, 494] on div at bounding box center [326, 493] width 15 height 15
type input "FFFFFF"
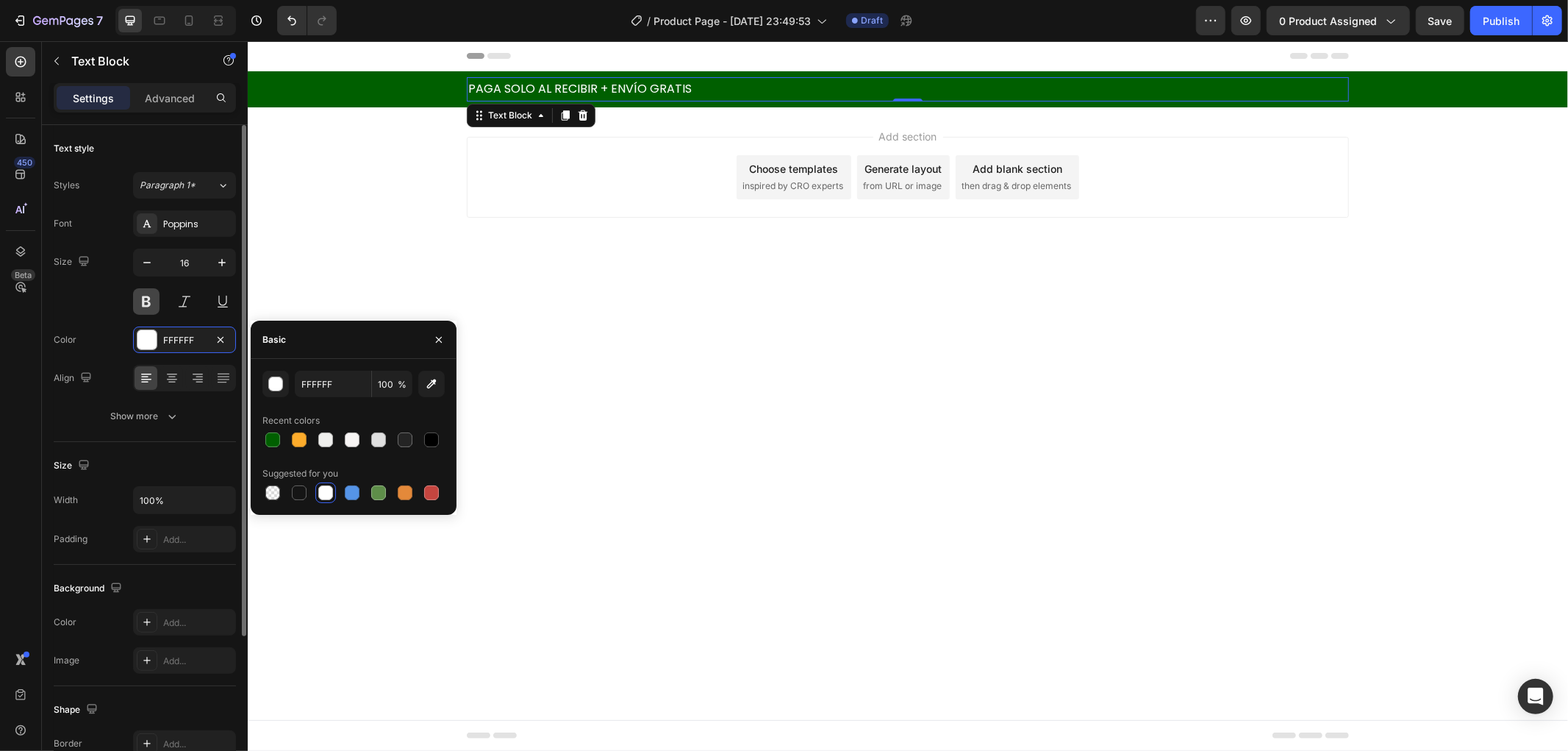
click at [151, 299] on button at bounding box center [146, 301] width 27 height 27
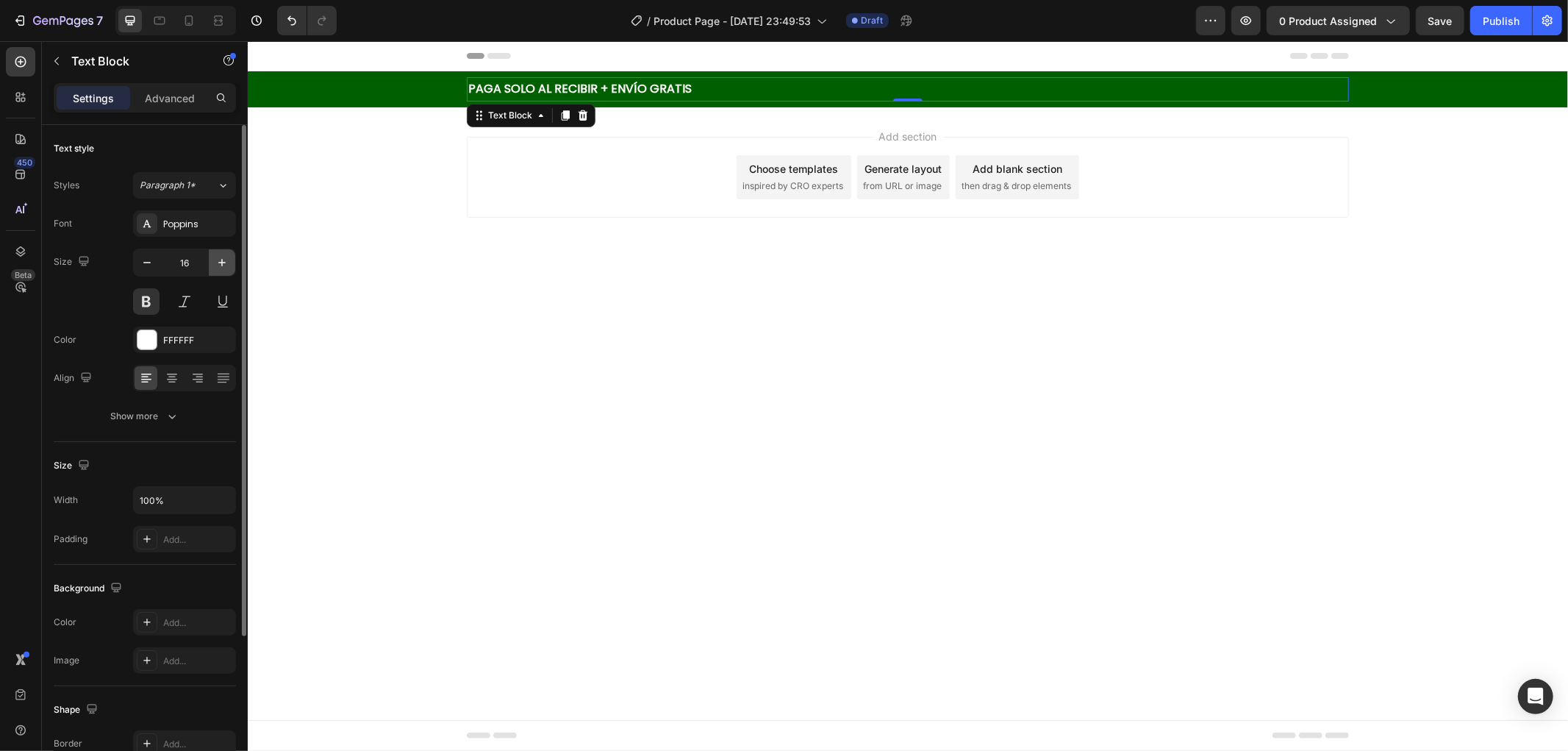
click at [221, 266] on icon "button" at bounding box center [222, 262] width 15 height 15
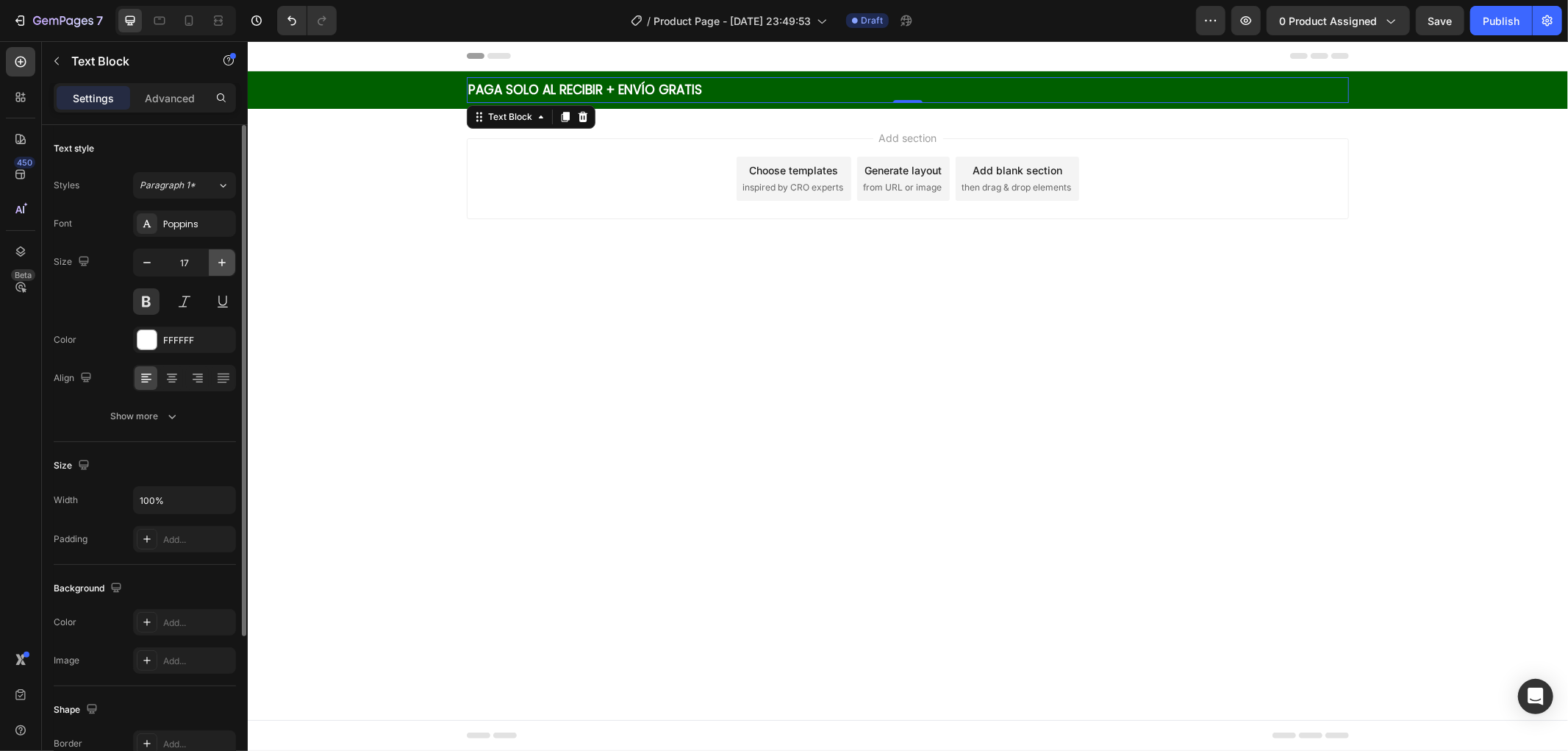
click at [221, 266] on icon "button" at bounding box center [222, 262] width 15 height 15
type input "18"
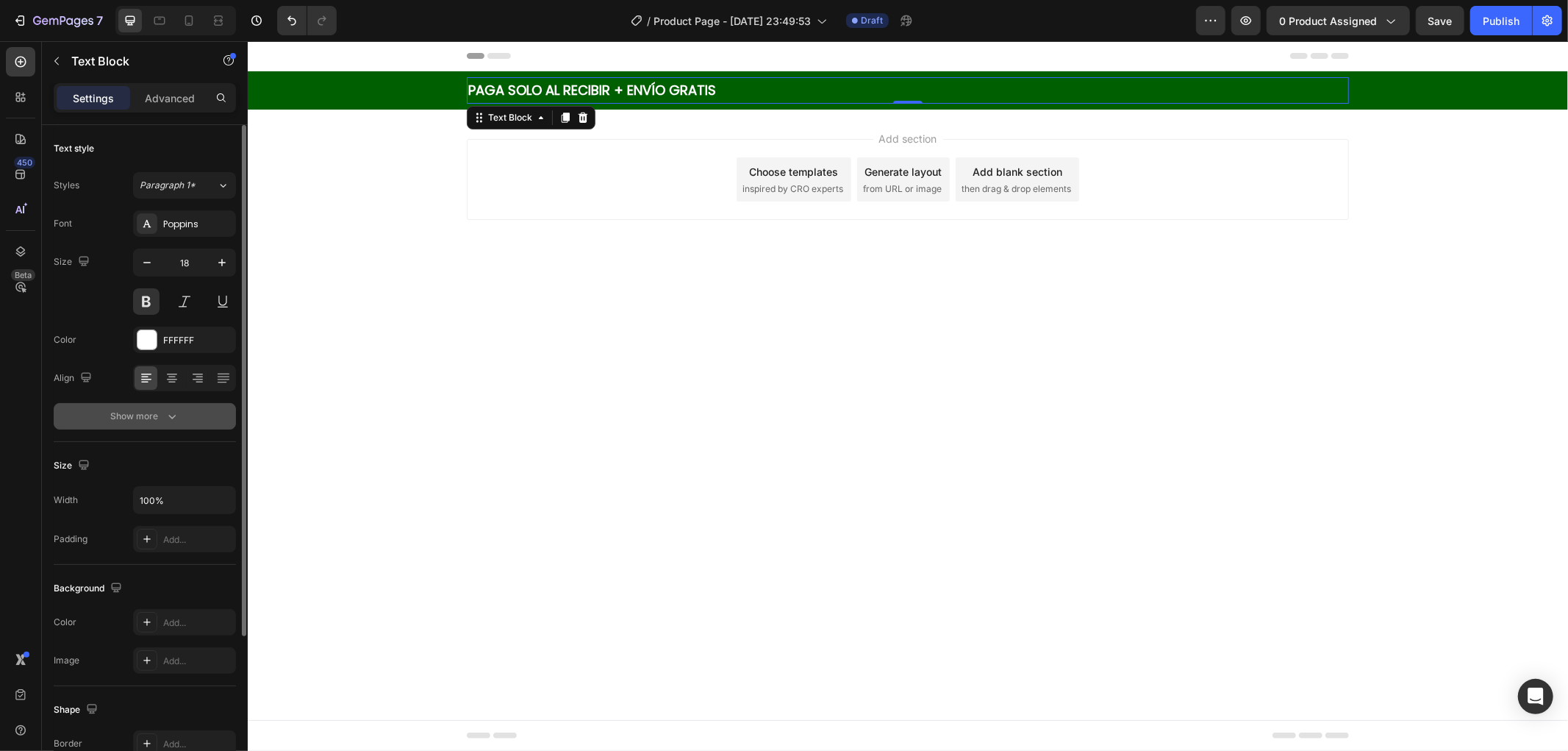
click at [165, 412] on icon "button" at bounding box center [172, 416] width 15 height 15
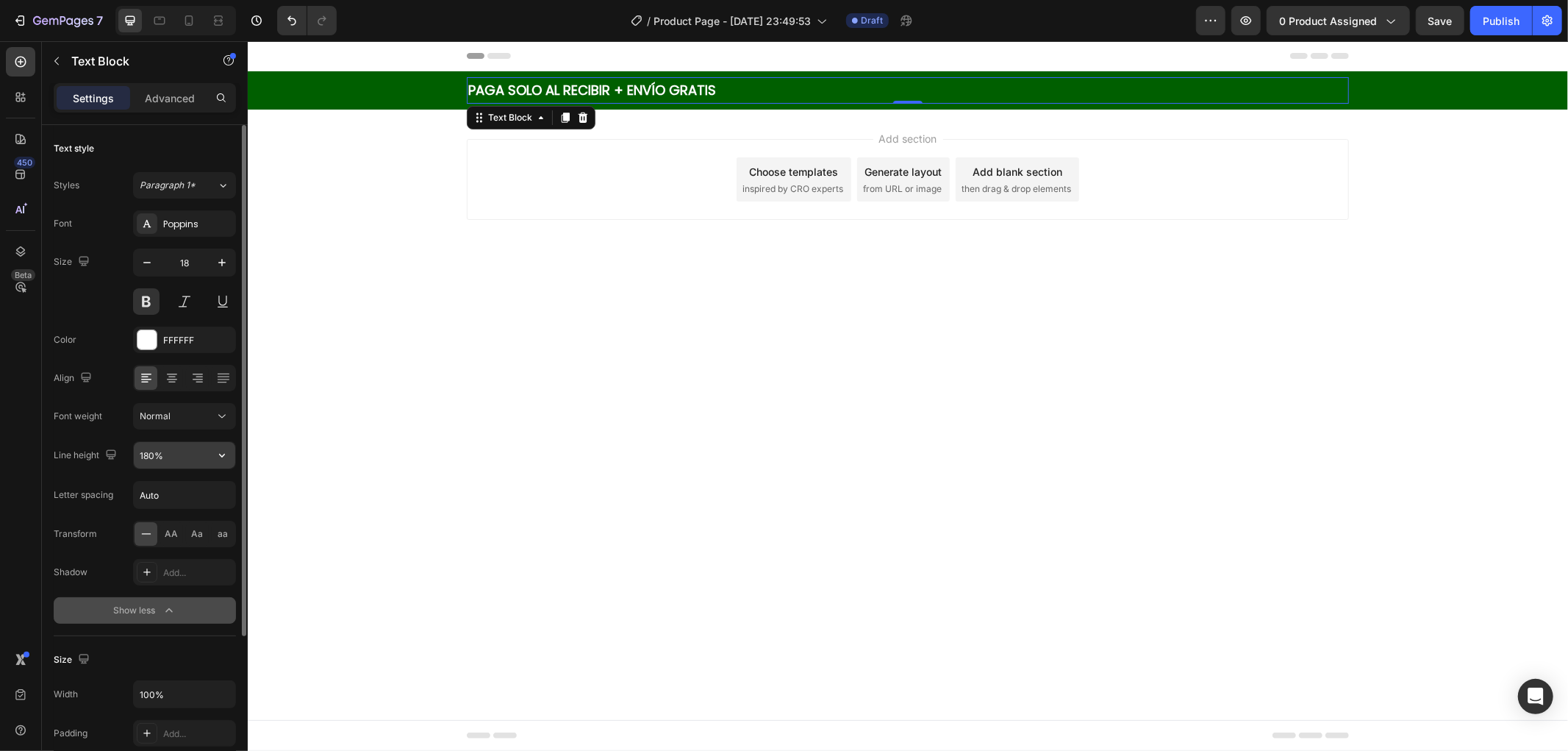
click at [216, 451] on icon "button" at bounding box center [222, 455] width 15 height 15
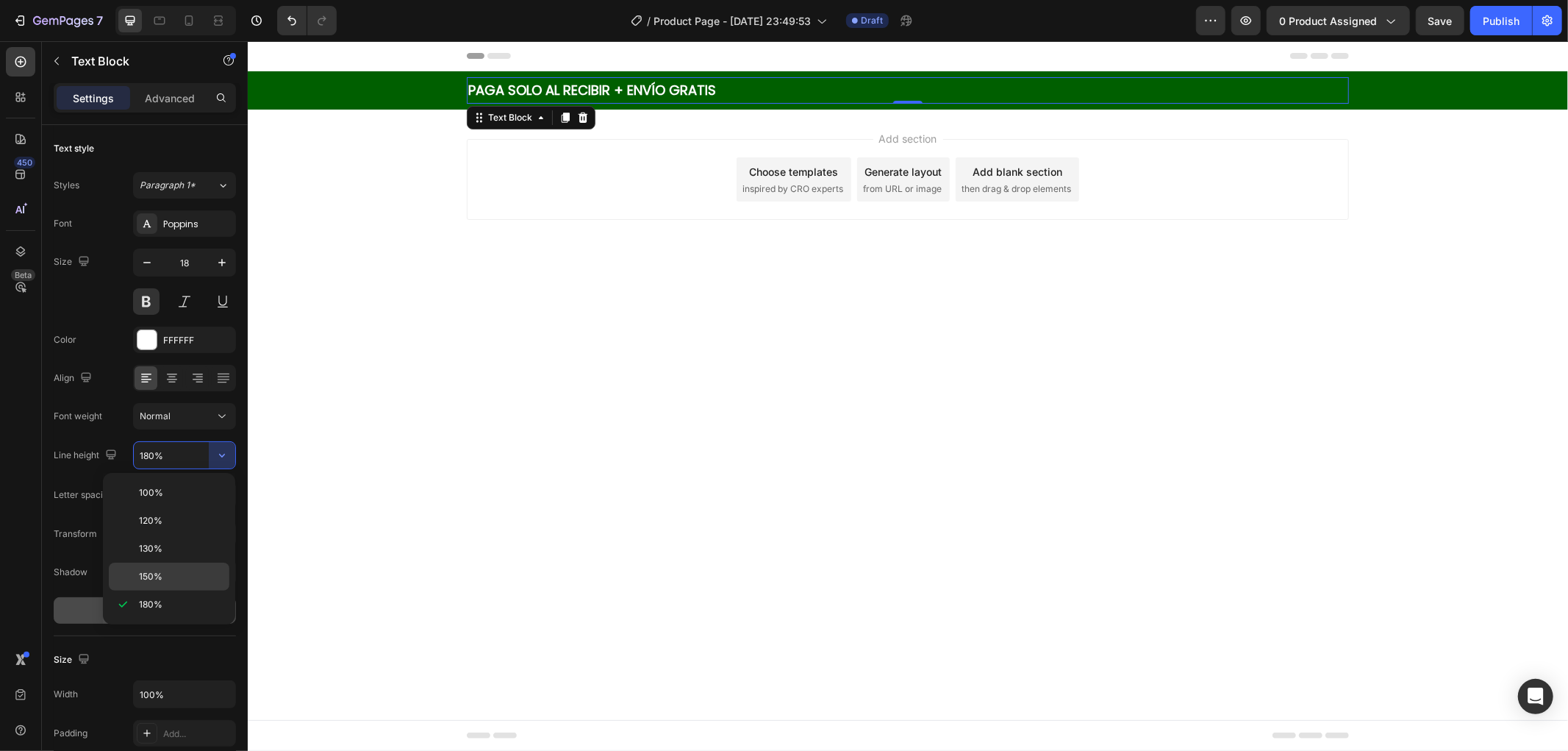
click at [194, 565] on div "150%" at bounding box center [169, 577] width 120 height 28
type input "150%"
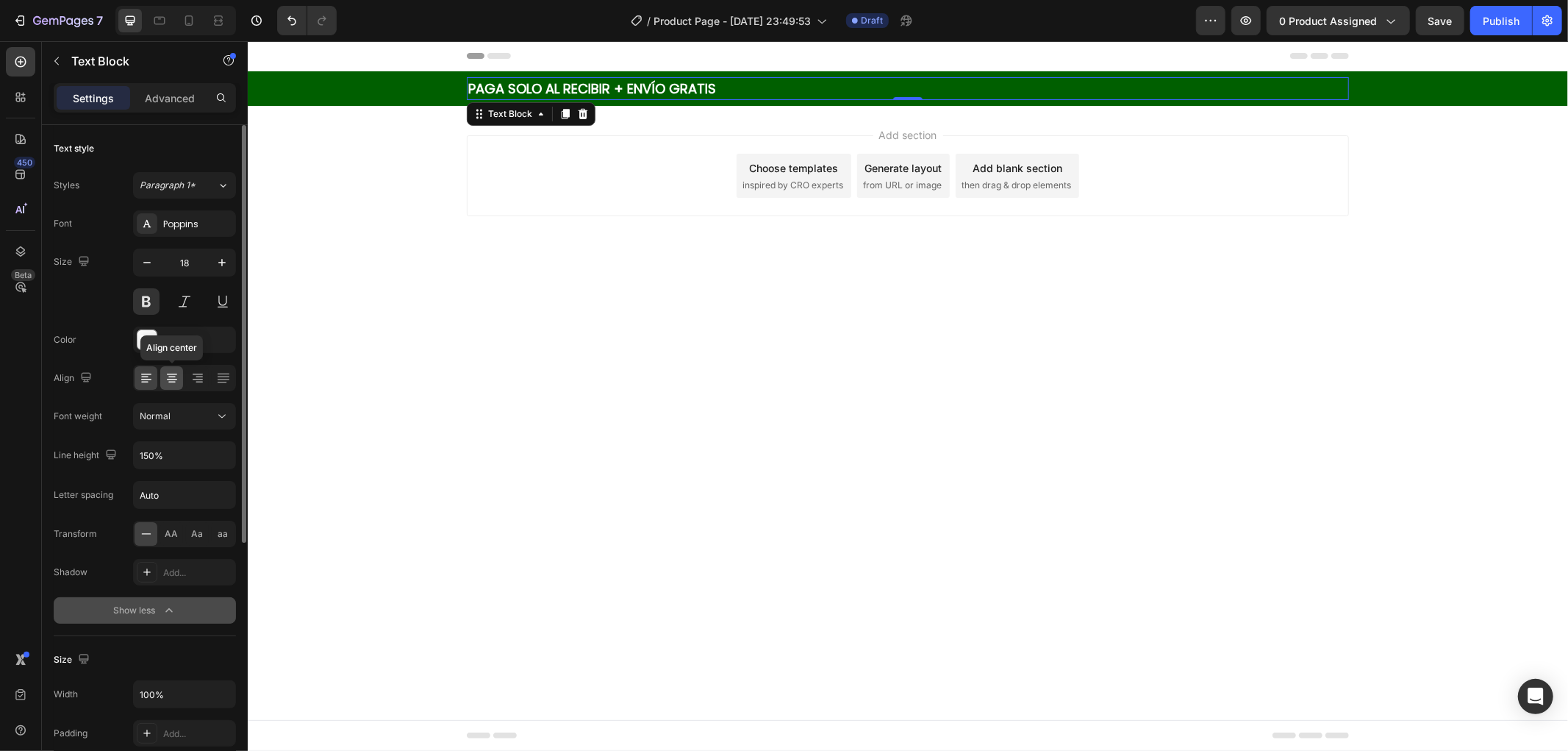
click at [171, 377] on icon at bounding box center [172, 378] width 15 height 15
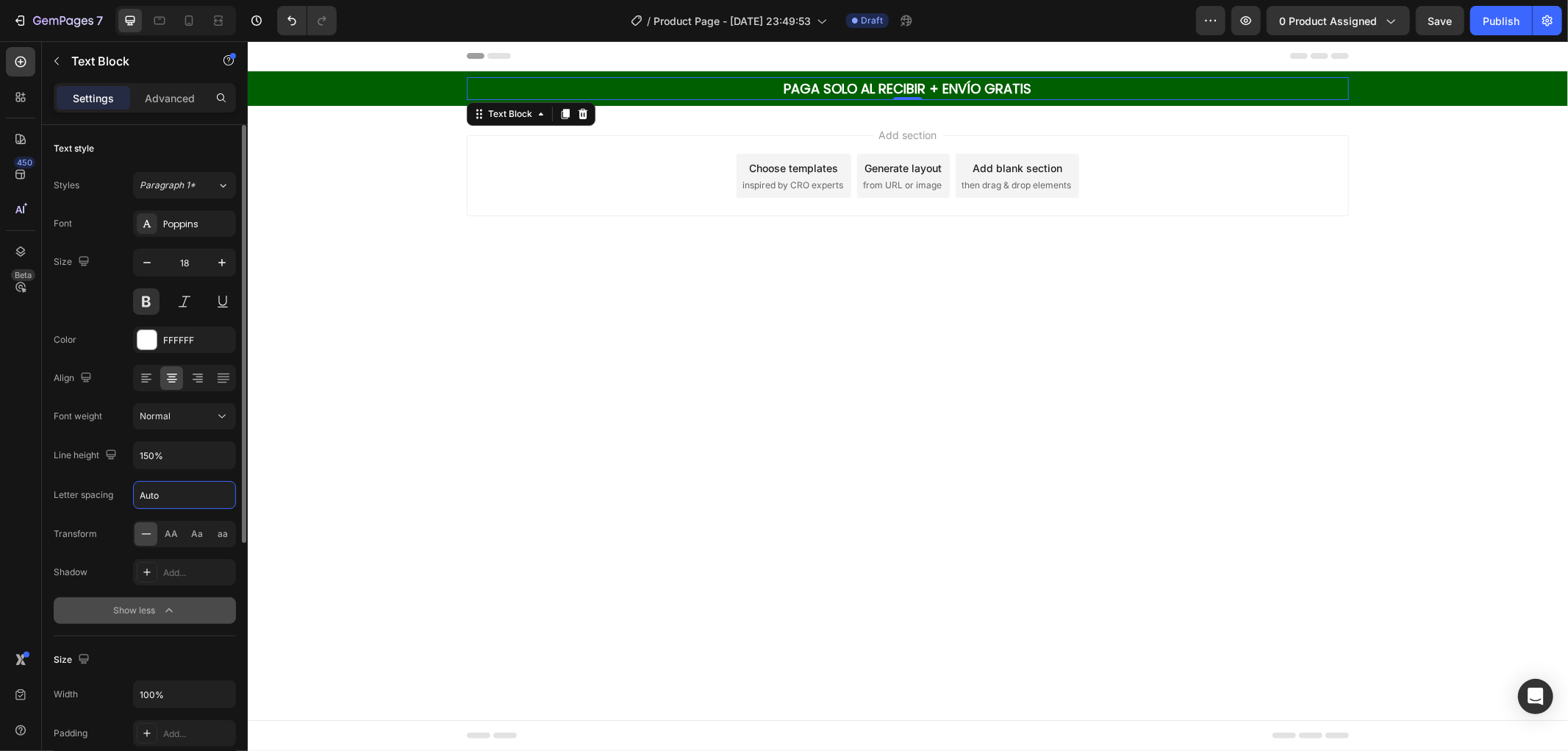
click at [193, 488] on input "Auto" at bounding box center [184, 495] width 102 height 27
click at [219, 498] on input "Auto" at bounding box center [184, 495] width 102 height 27
click at [185, 497] on input "Auto" at bounding box center [184, 495] width 102 height 27
click at [228, 260] on icon "button" at bounding box center [222, 262] width 15 height 15
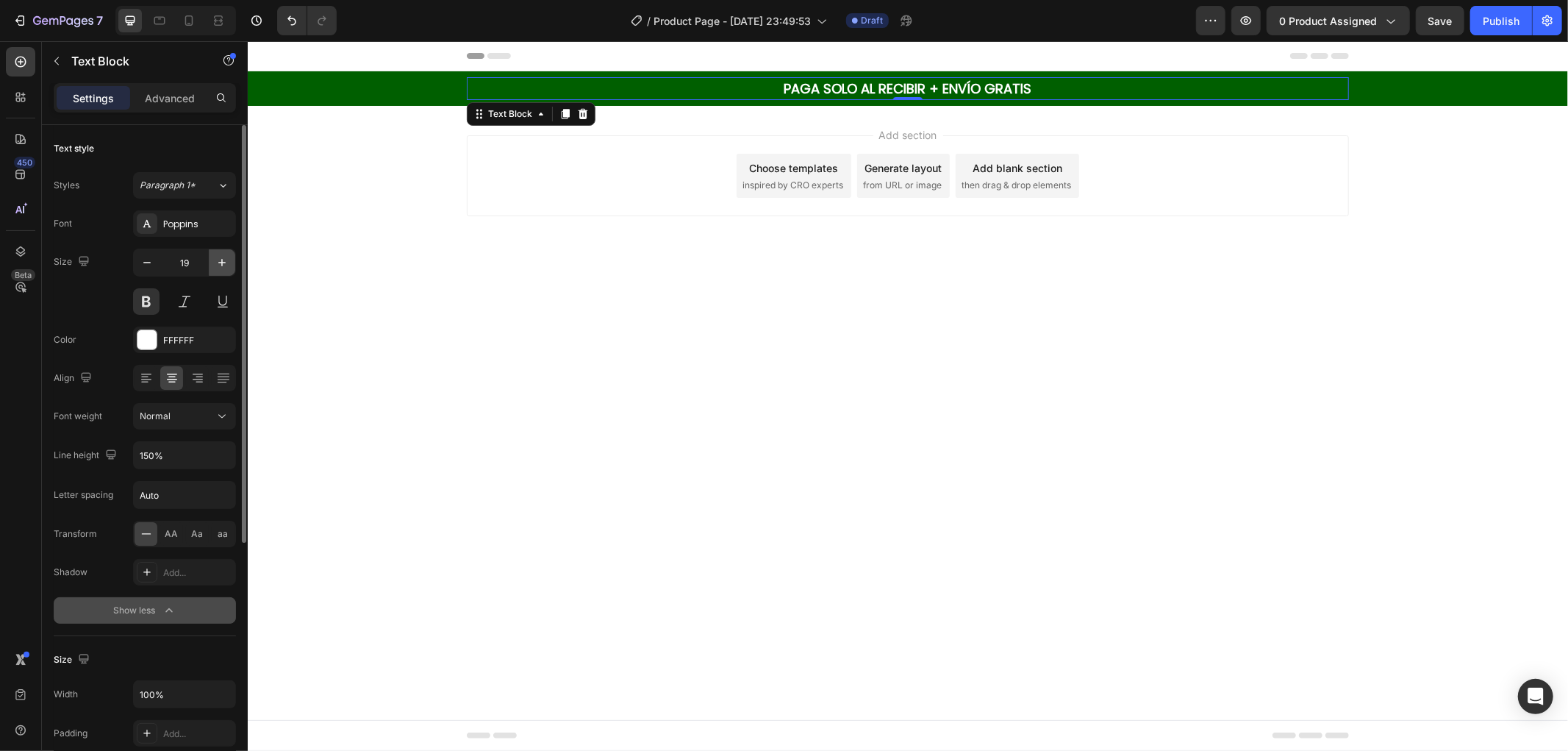
click at [228, 260] on icon "button" at bounding box center [222, 262] width 15 height 15
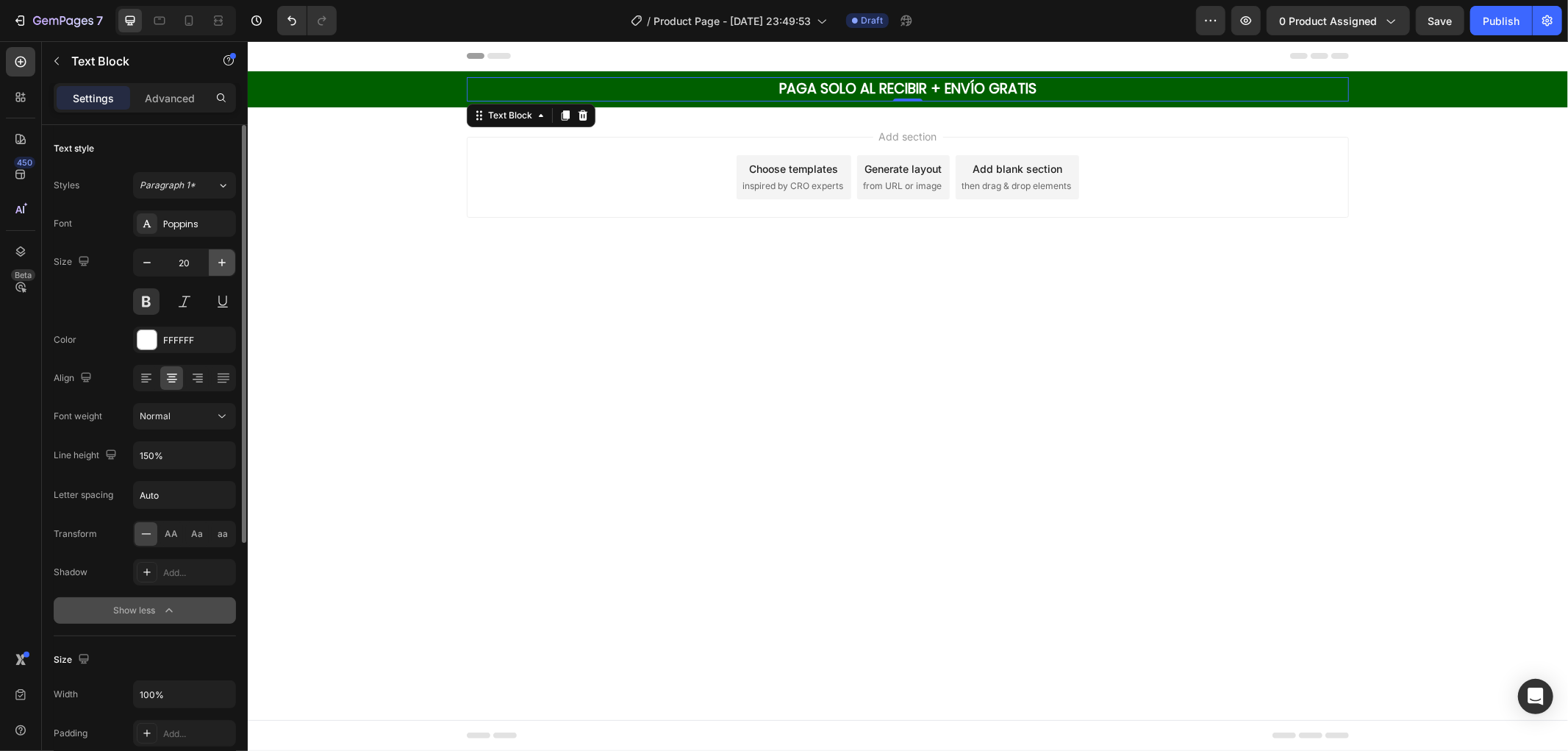
click at [228, 260] on icon "button" at bounding box center [222, 262] width 15 height 15
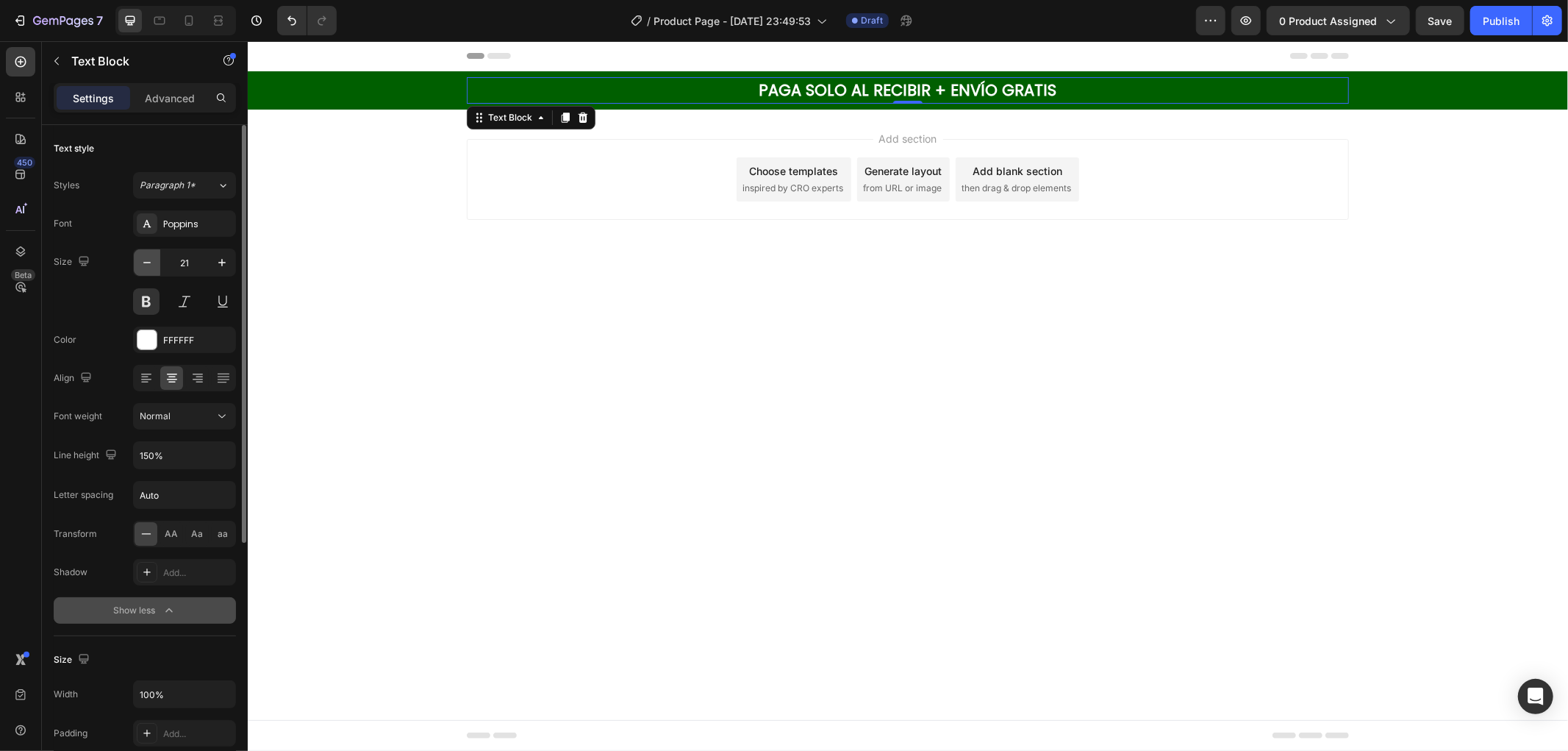
click at [151, 262] on icon "button" at bounding box center [147, 262] width 15 height 15
type input "20"
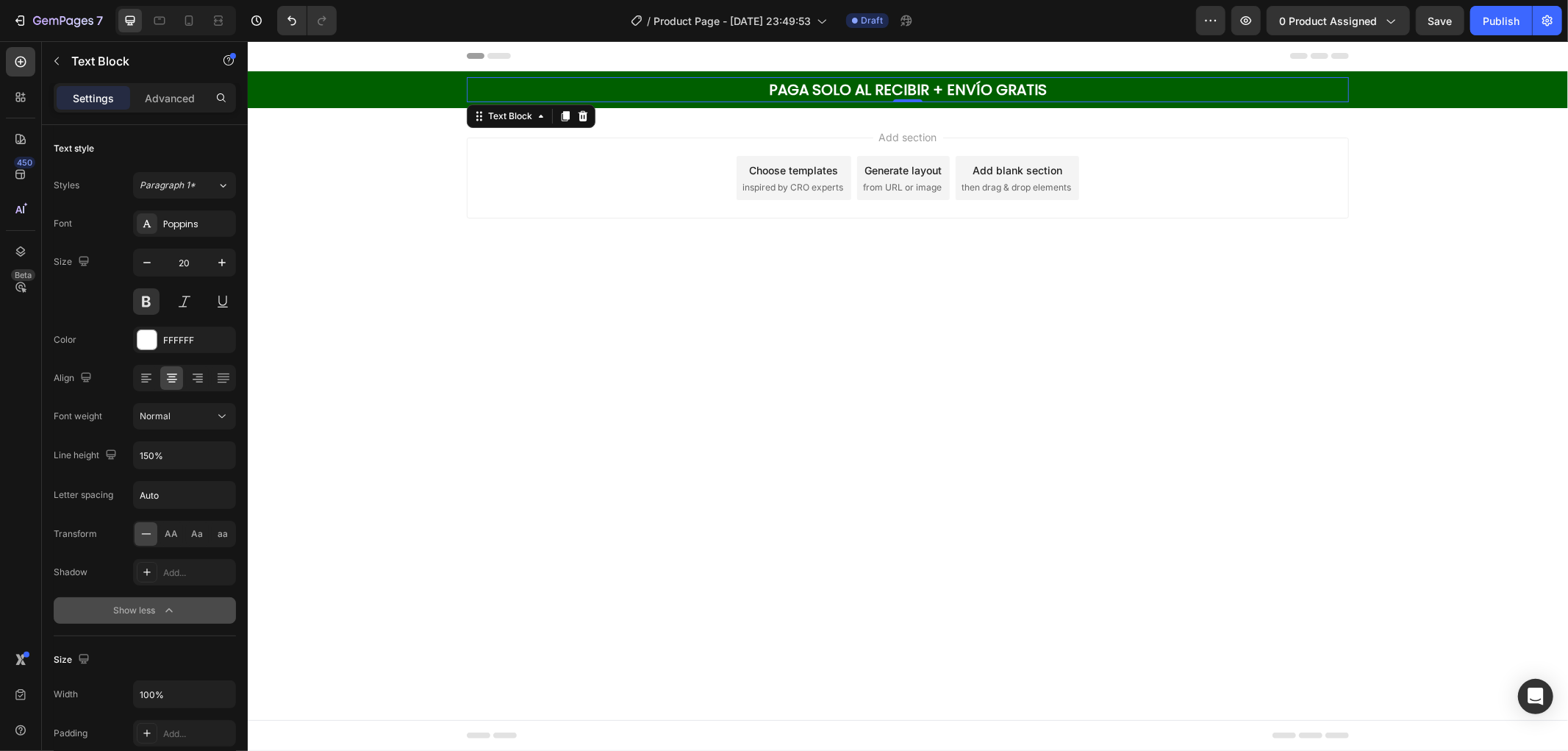
click at [1055, 185] on span "then drag & drop elements" at bounding box center [1016, 186] width 109 height 13
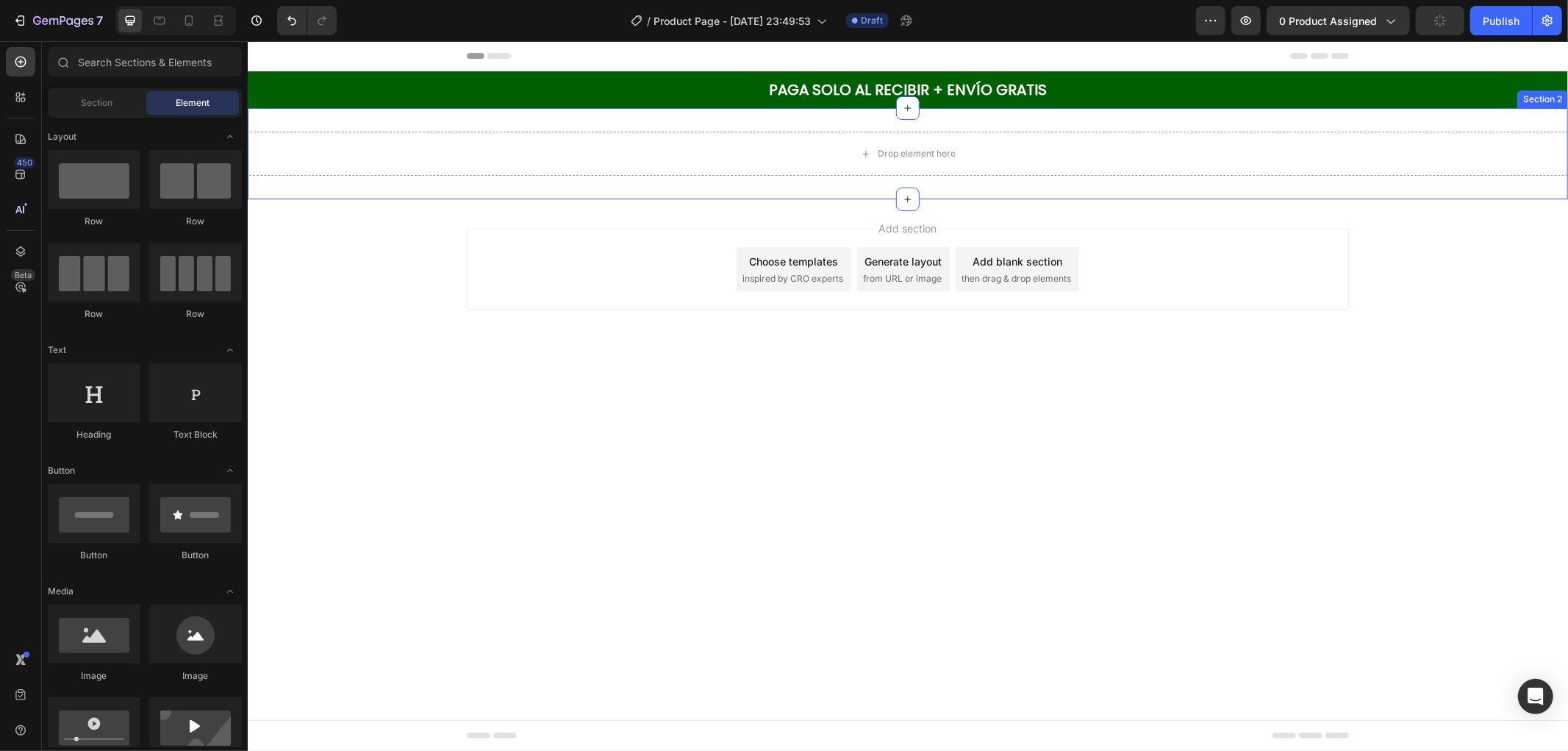
click at [553, 182] on div "Drop element here Section 2" at bounding box center [907, 153] width 1321 height 91
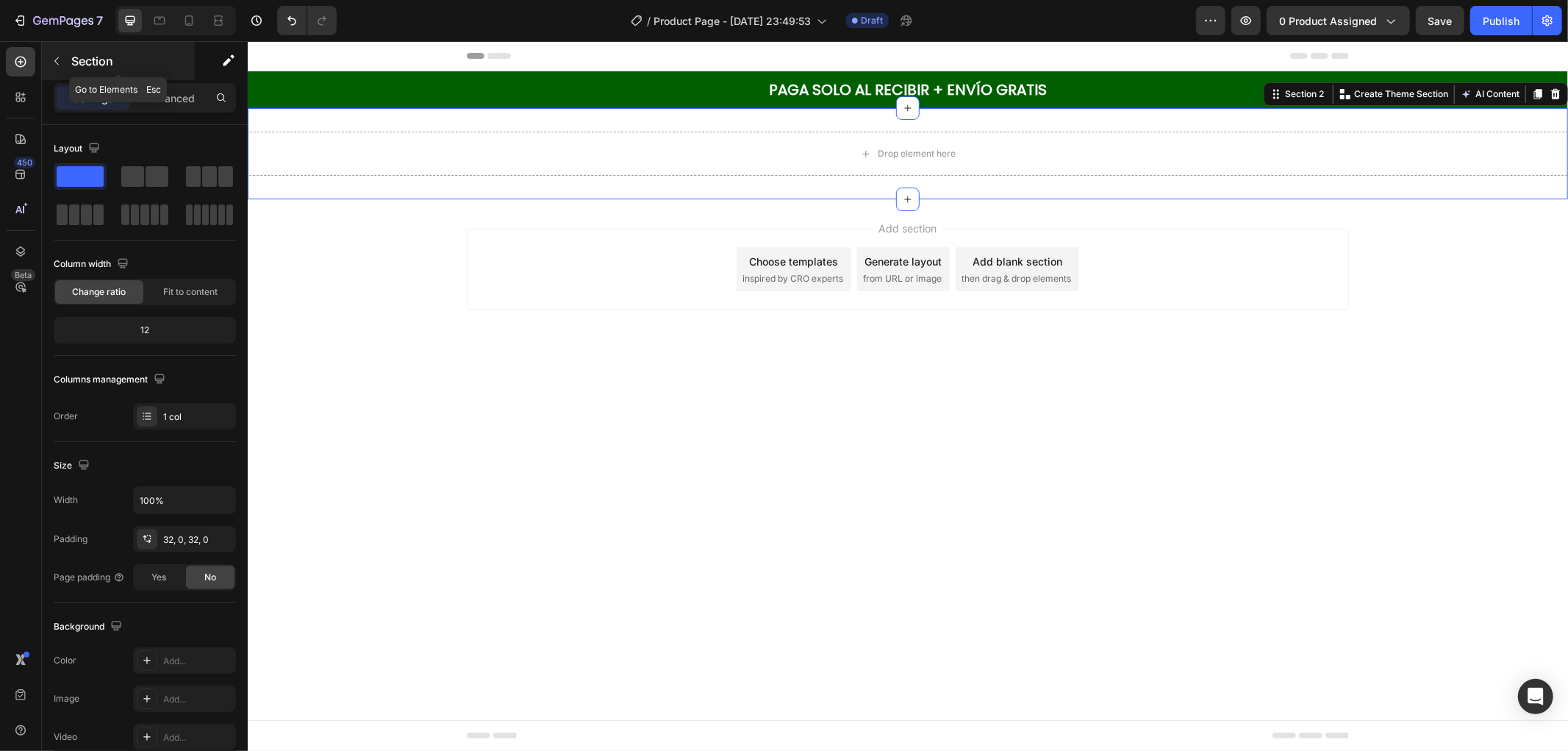
click at [126, 48] on div "Section" at bounding box center [118, 60] width 153 height 38
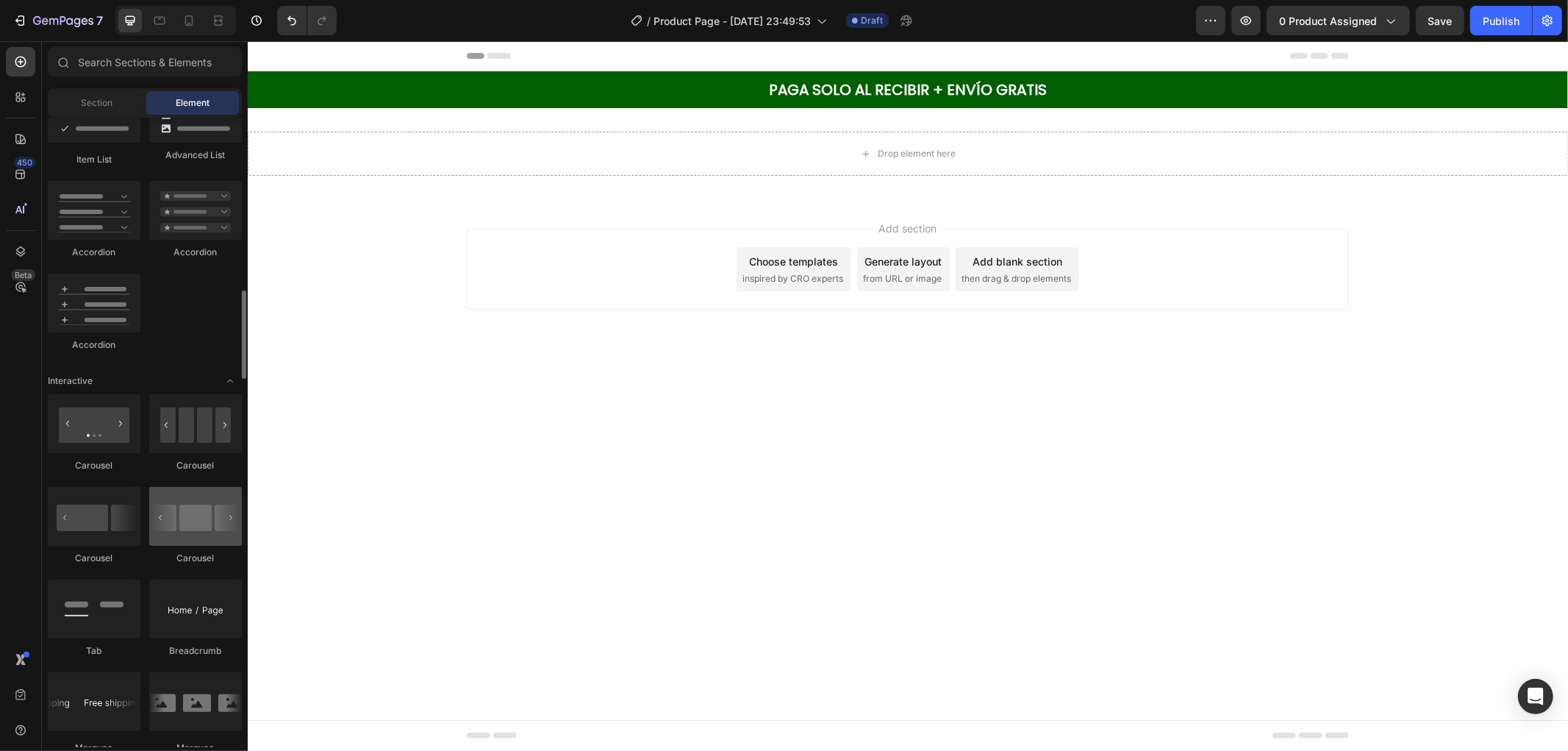
scroll to position [1389, 0]
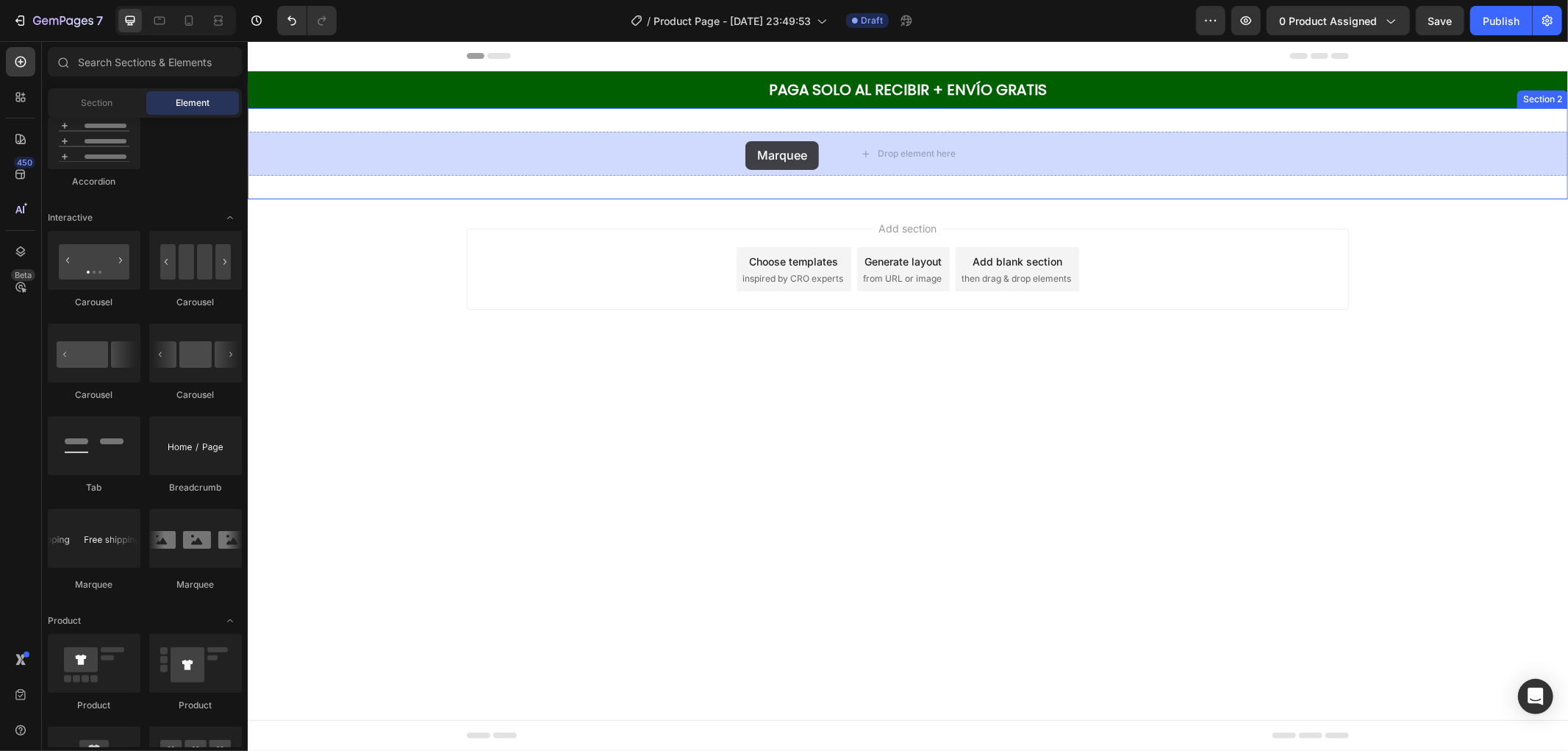
drag, startPoint x: 455, startPoint y: 518, endPoint x: 745, endPoint y: 141, distance: 475.6
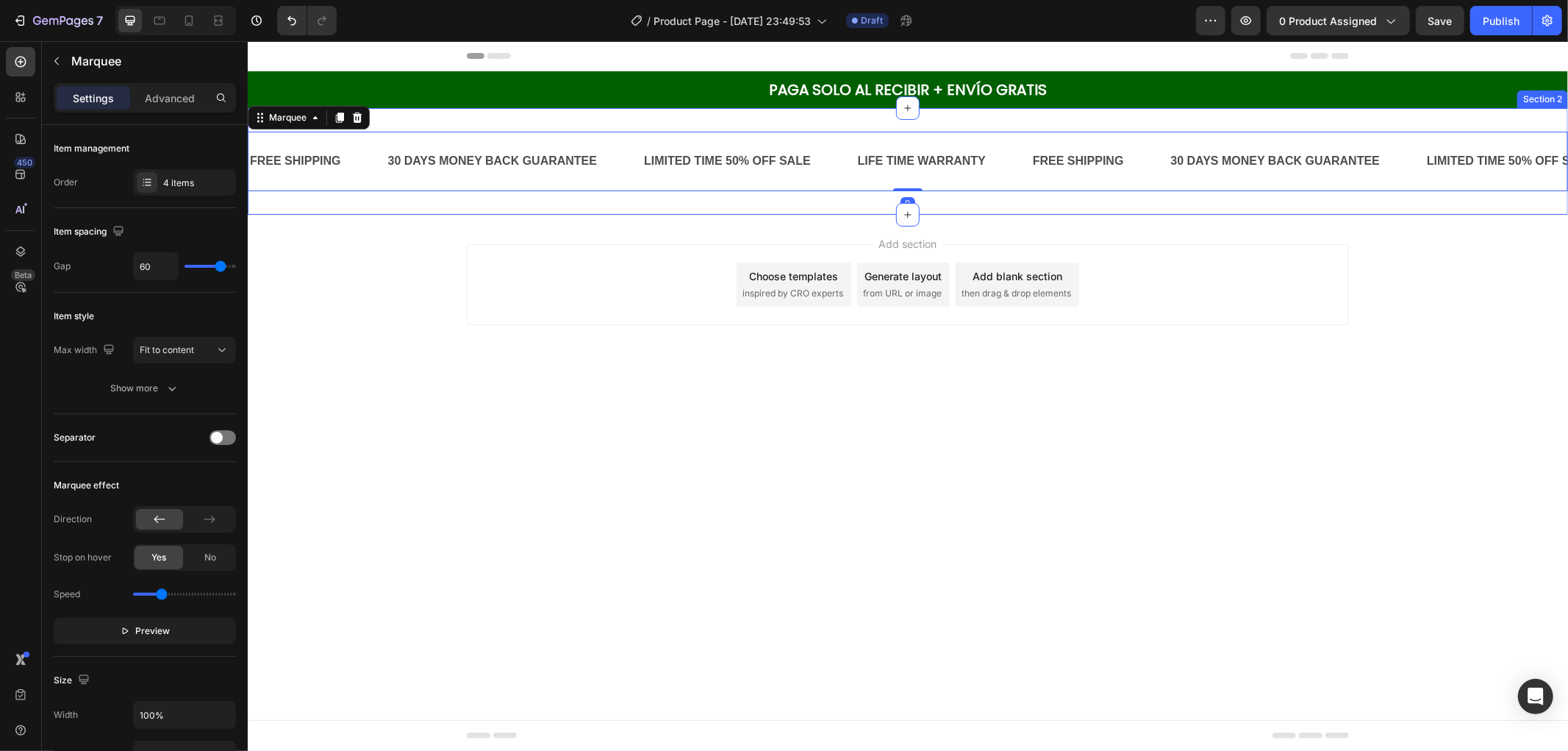
click at [697, 125] on div "FREE SHIPPING Text Block 30 DAYS MONEY BACK GUARANTEE Text Block LIMITED TIME 5…" at bounding box center [907, 160] width 1321 height 107
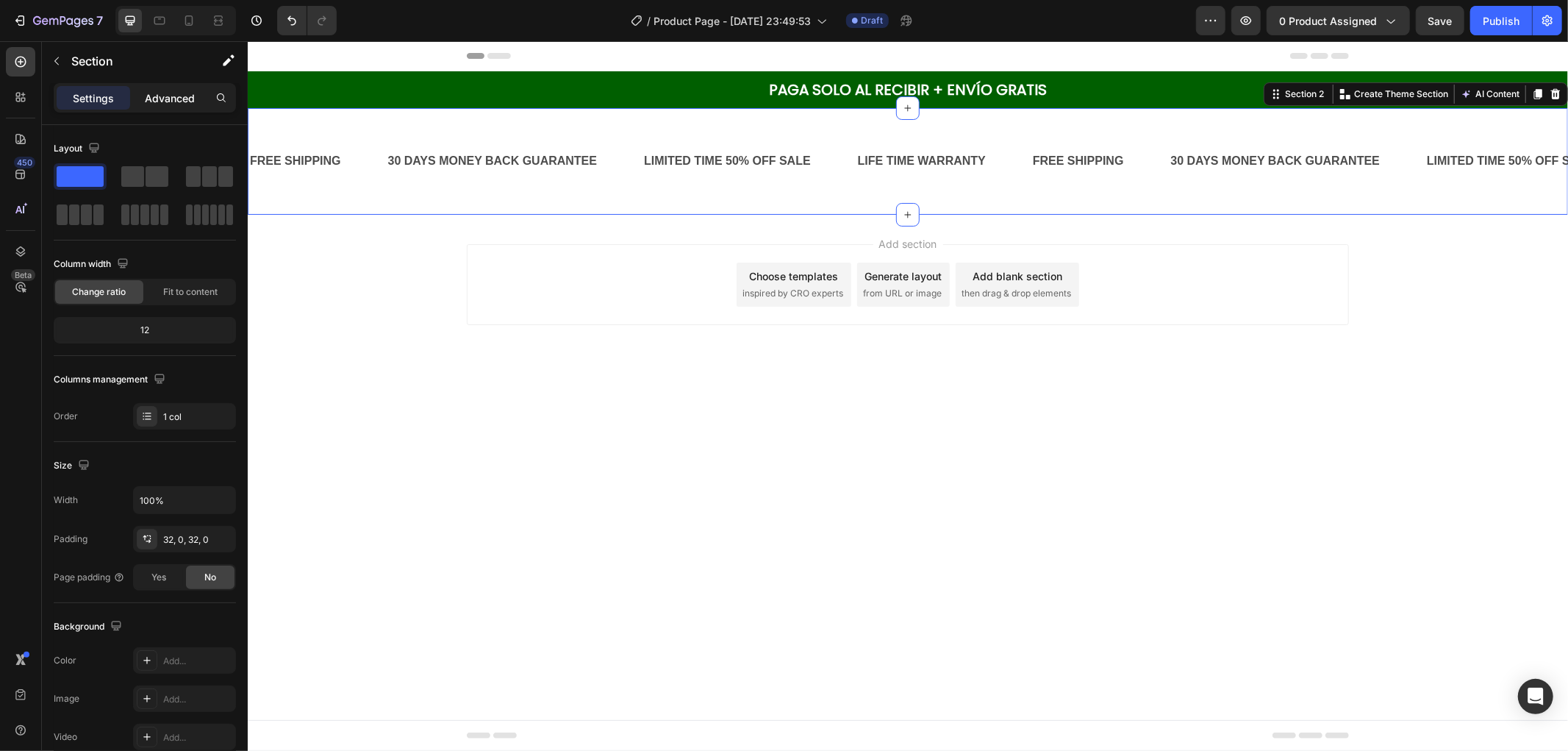
click at [159, 89] on div "Advanced" at bounding box center [170, 97] width 73 height 23
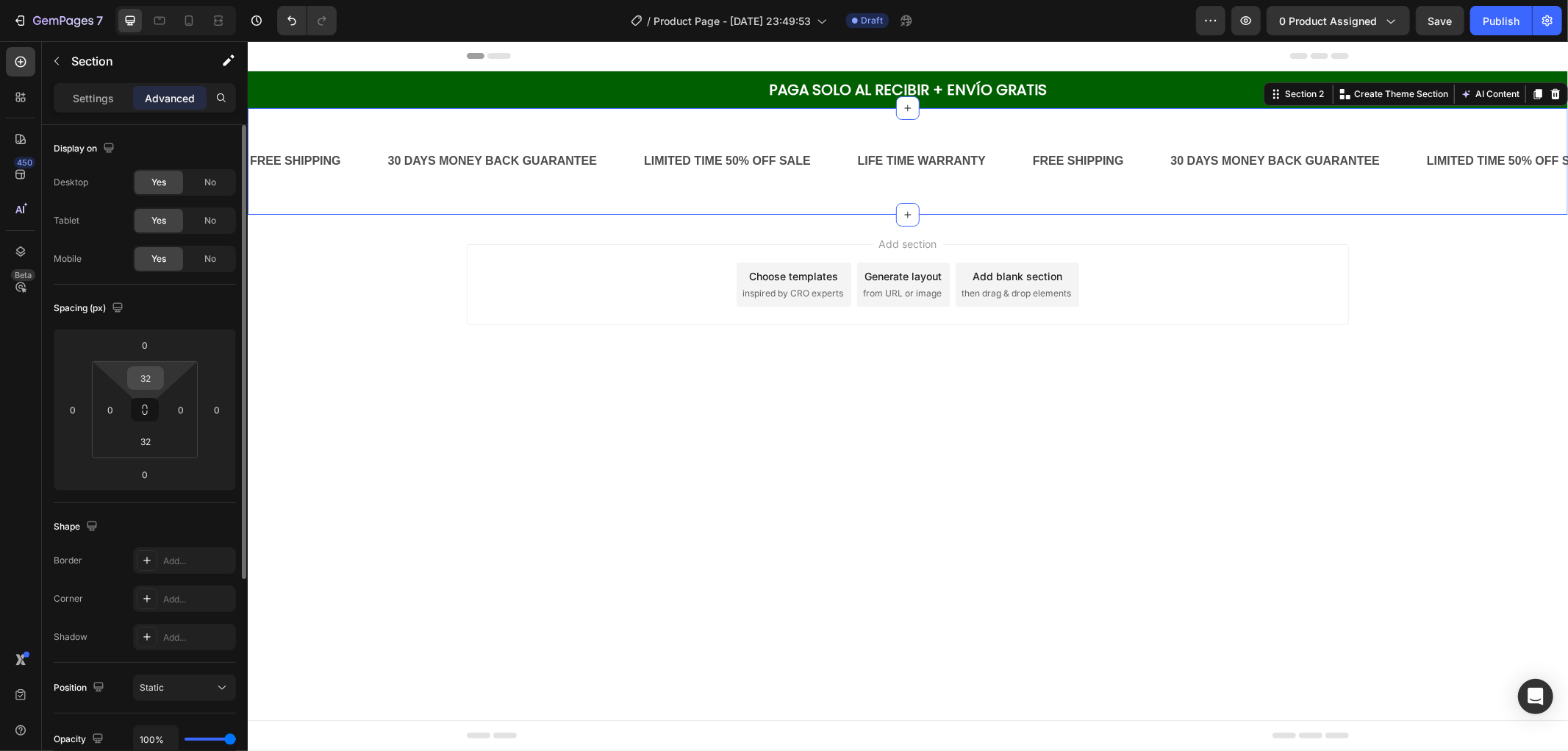
click at [147, 376] on input "32" at bounding box center [145, 378] width 30 height 22
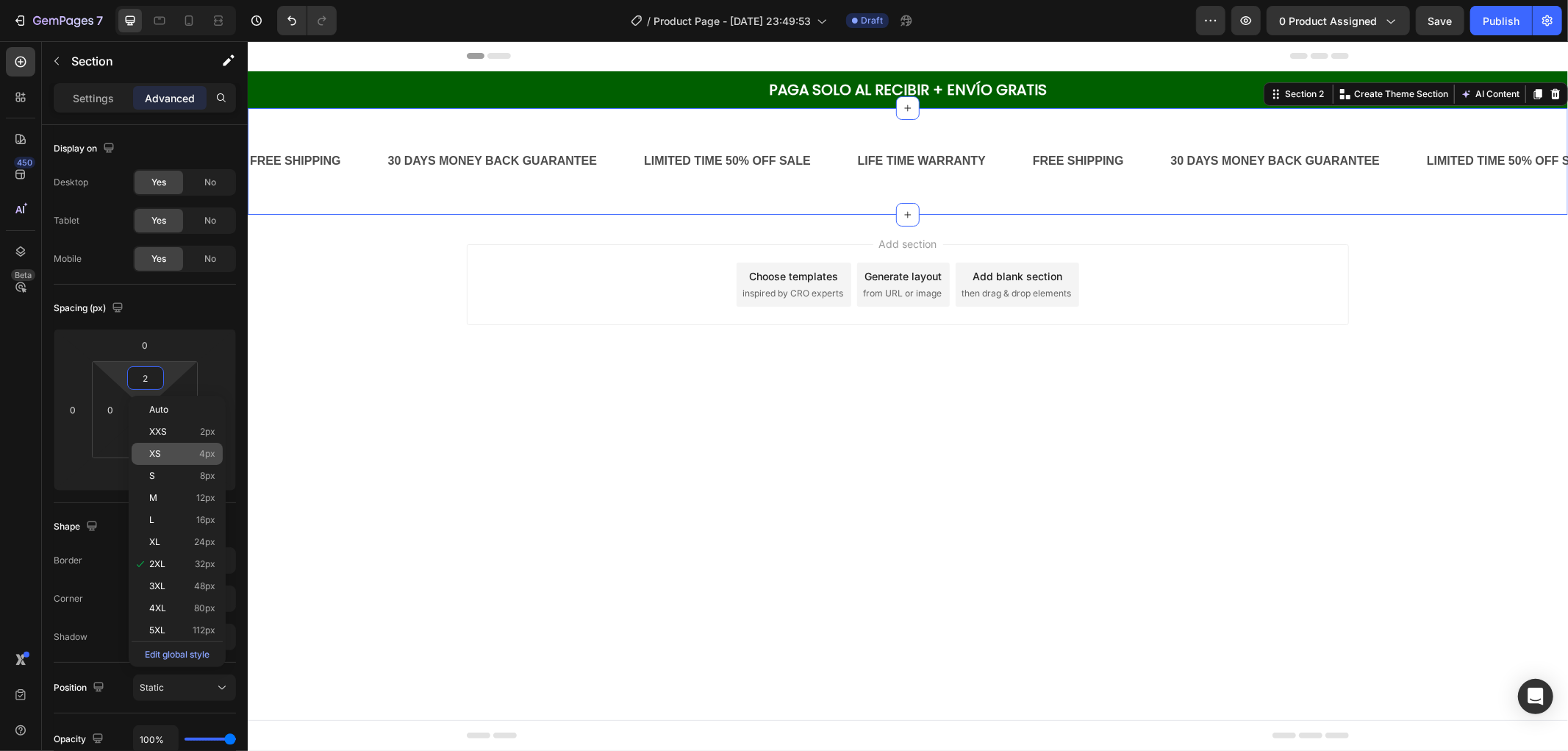
click at [207, 447] on div "XS 4px" at bounding box center [177, 454] width 91 height 22
type input "4"
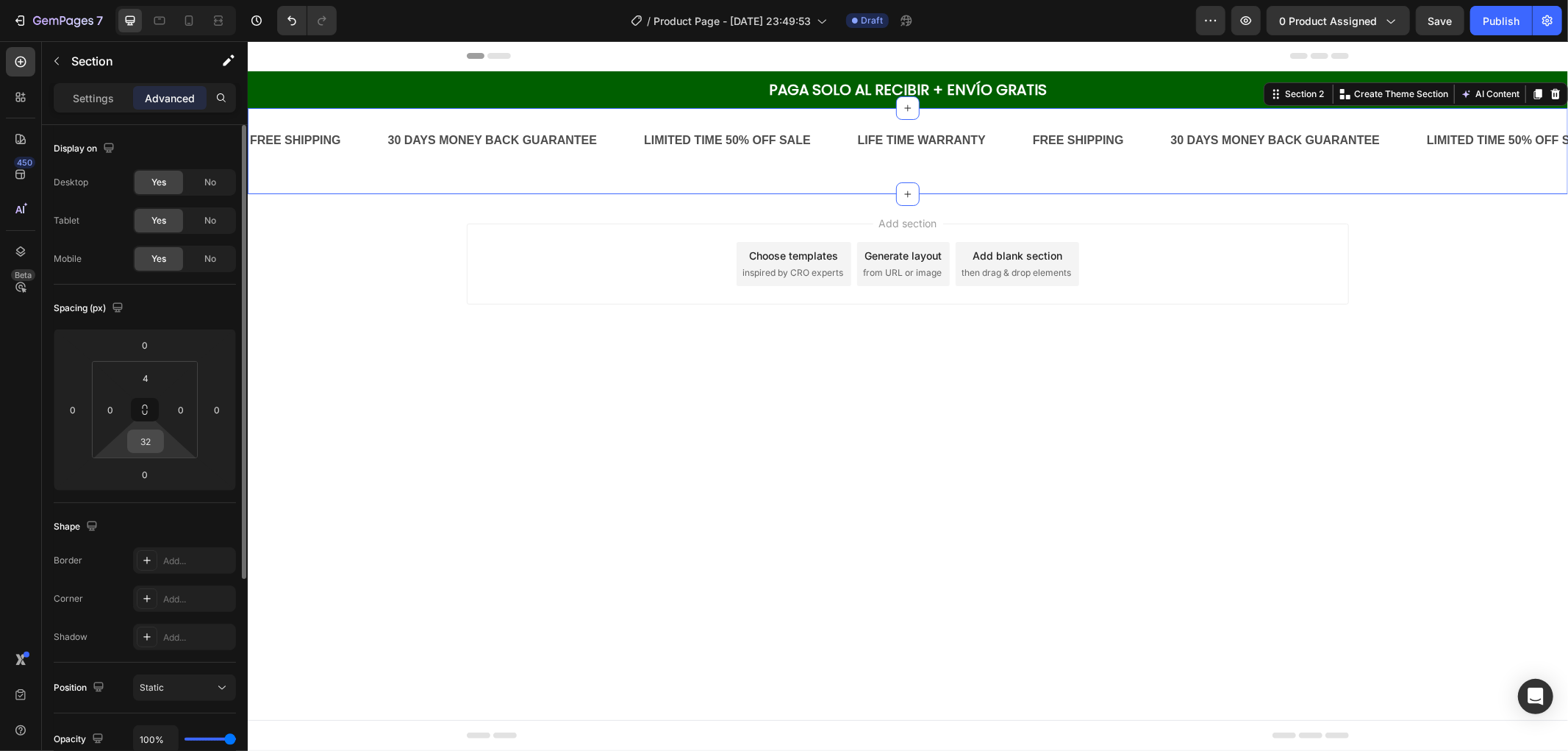
click at [152, 436] on input "32" at bounding box center [145, 441] width 30 height 22
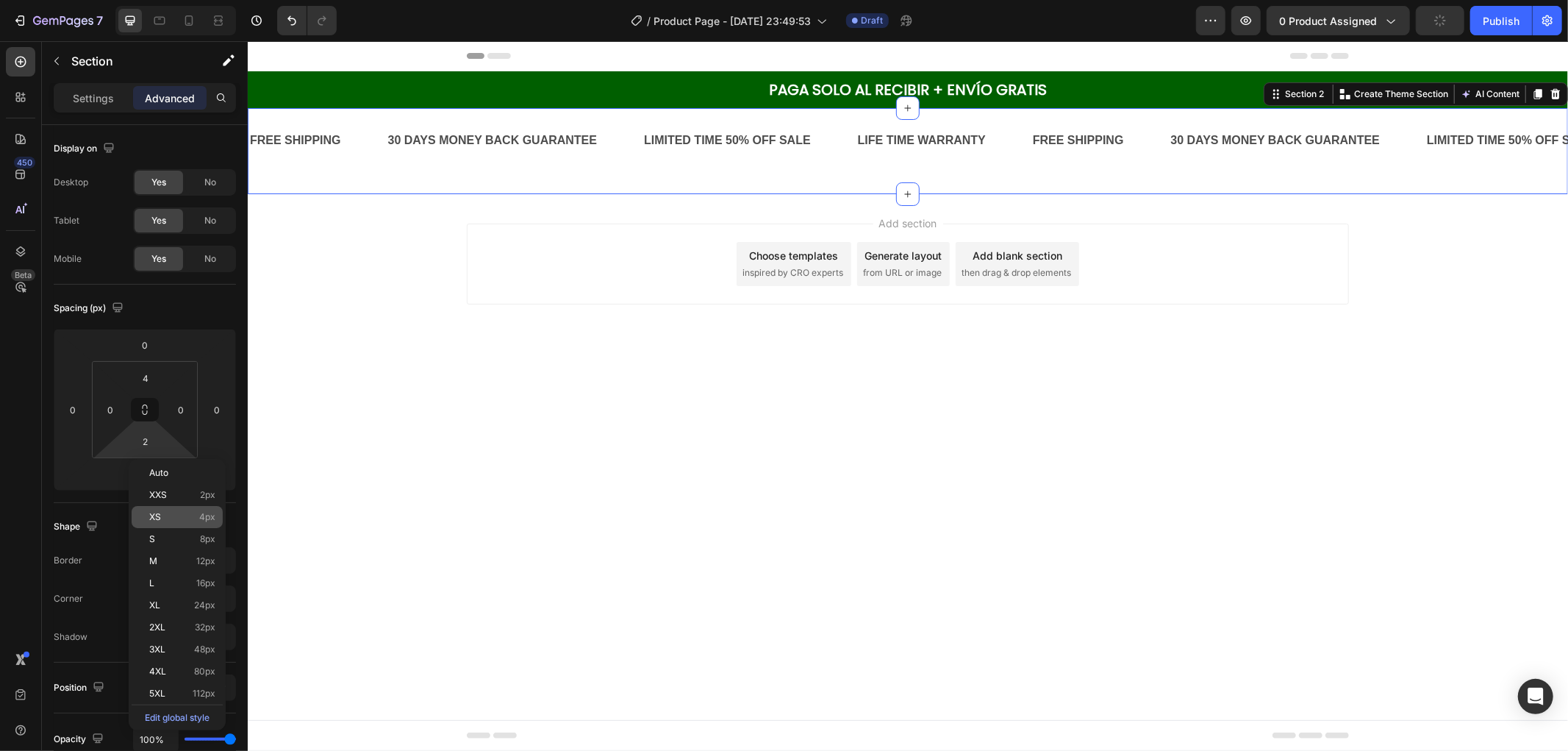
click at [210, 517] on span "4px" at bounding box center [207, 516] width 16 height 10
type input "4"
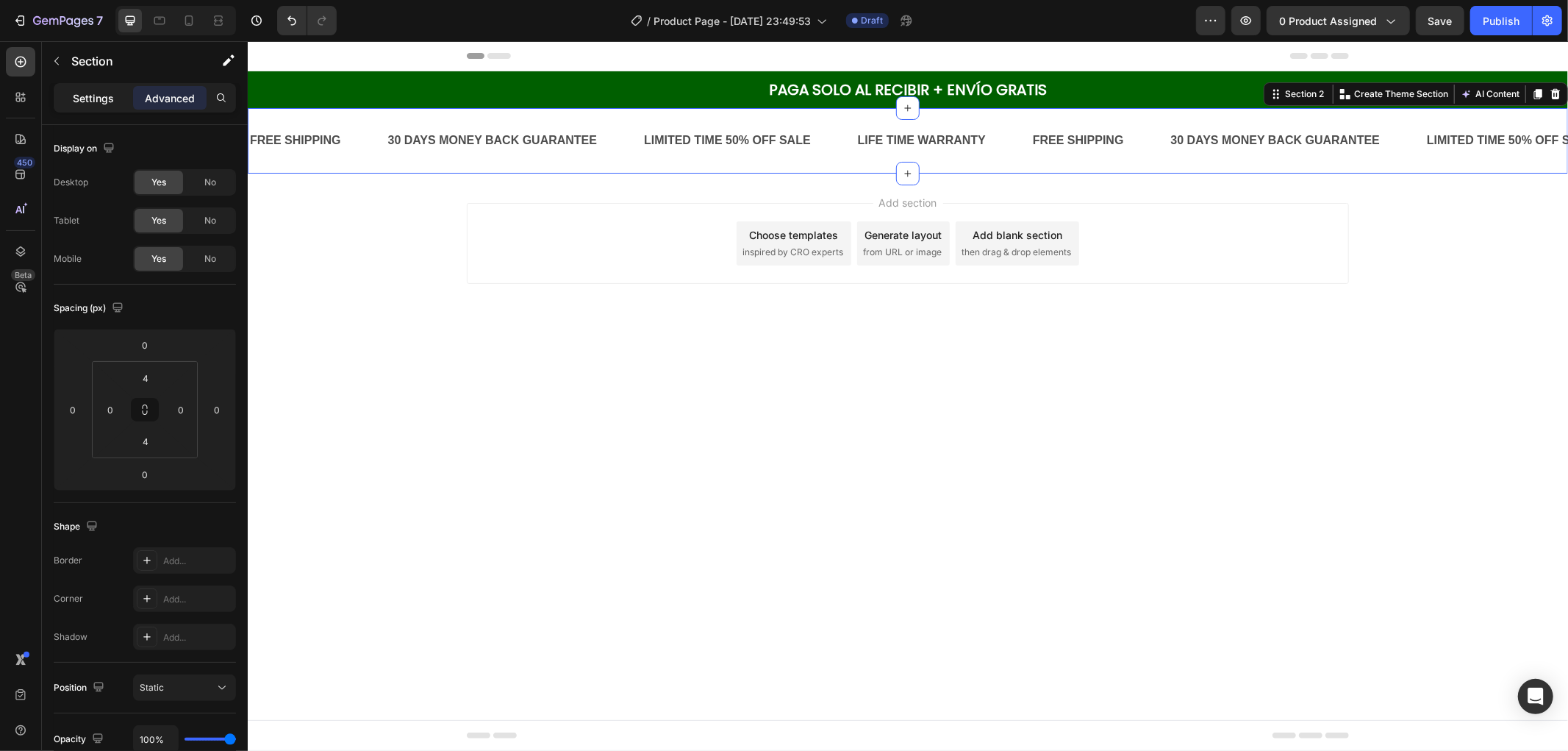
click at [87, 103] on p "Settings" at bounding box center [94, 98] width 41 height 16
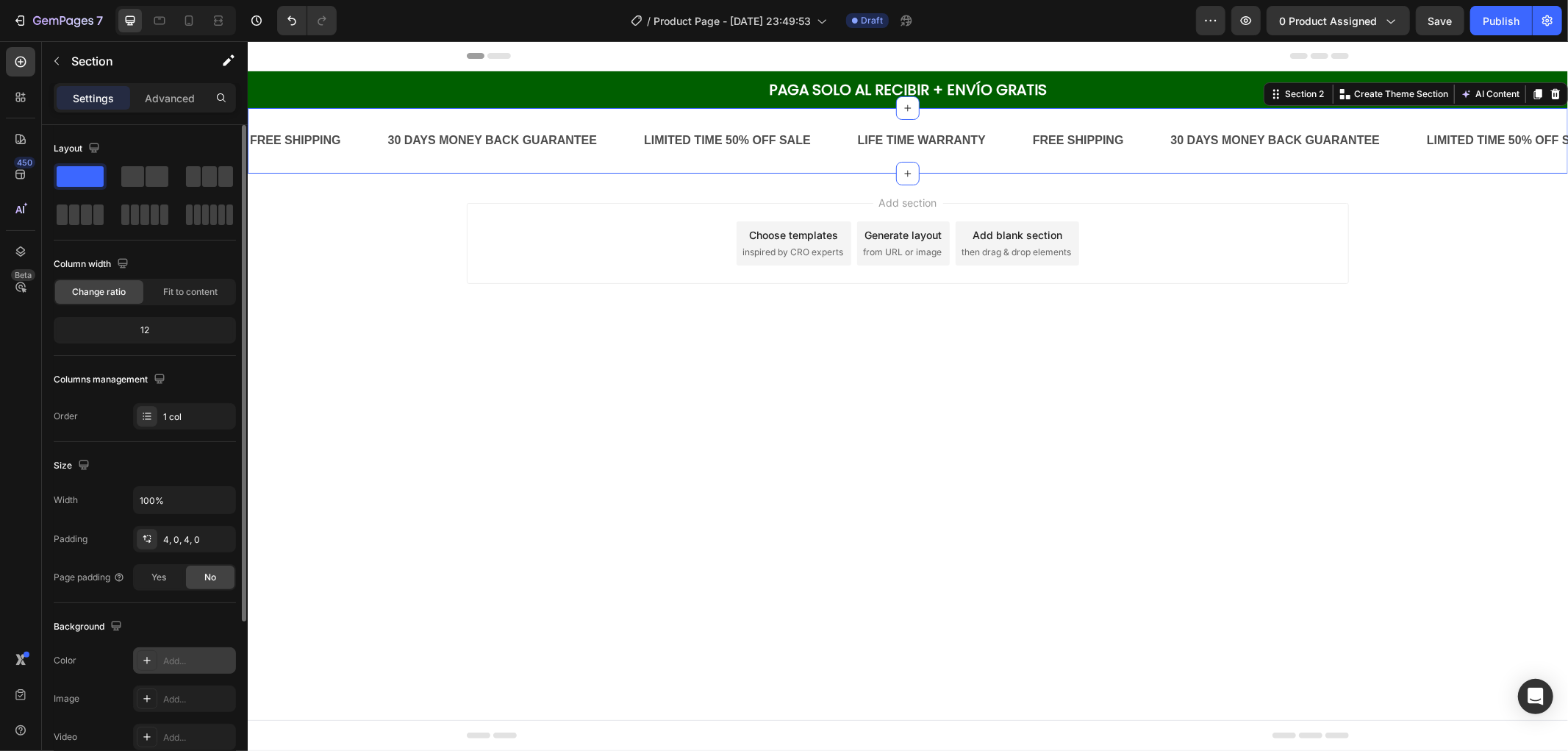
click at [190, 668] on div "Add..." at bounding box center [197, 661] width 70 height 13
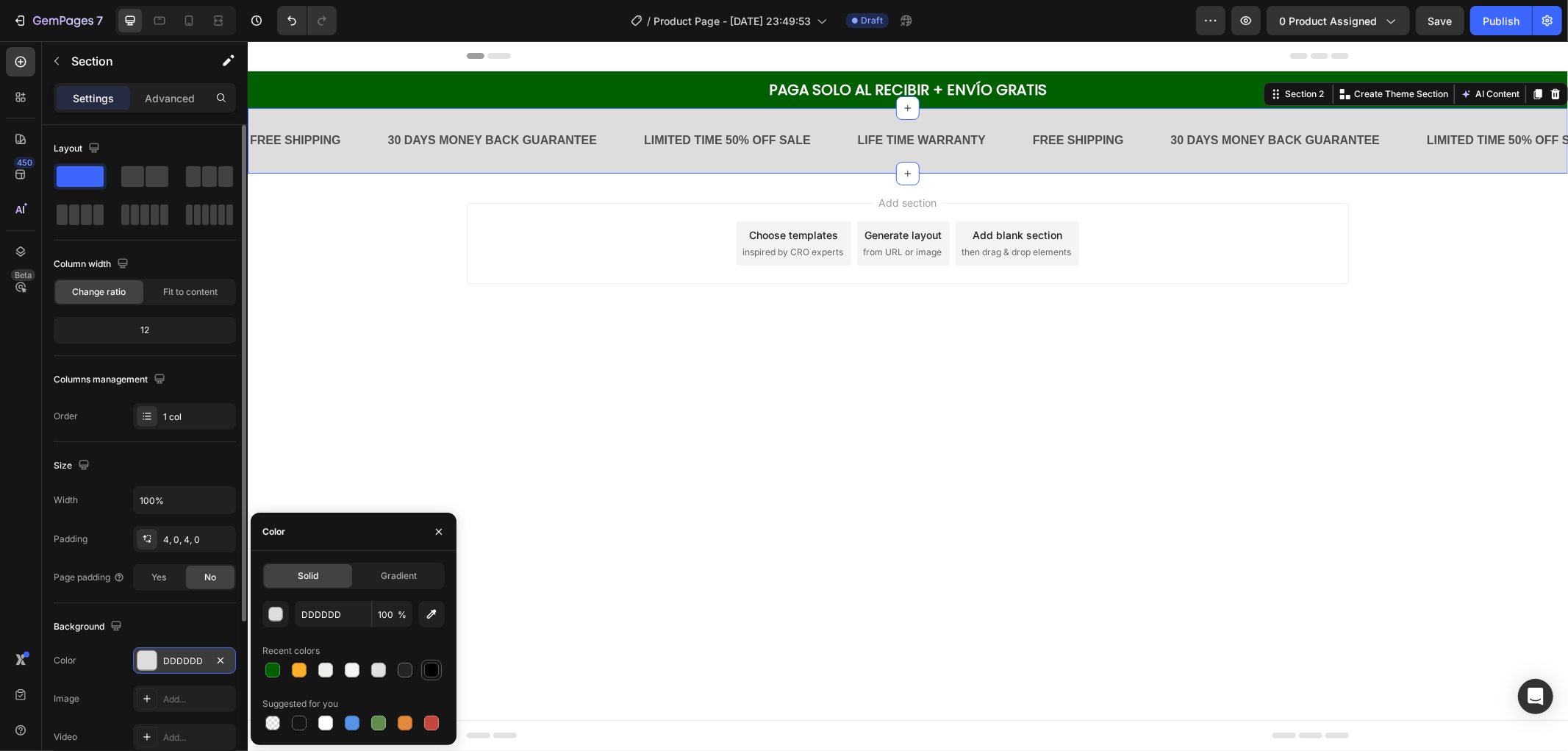
click at [438, 671] on div at bounding box center [432, 670] width 15 height 15
type input "000000"
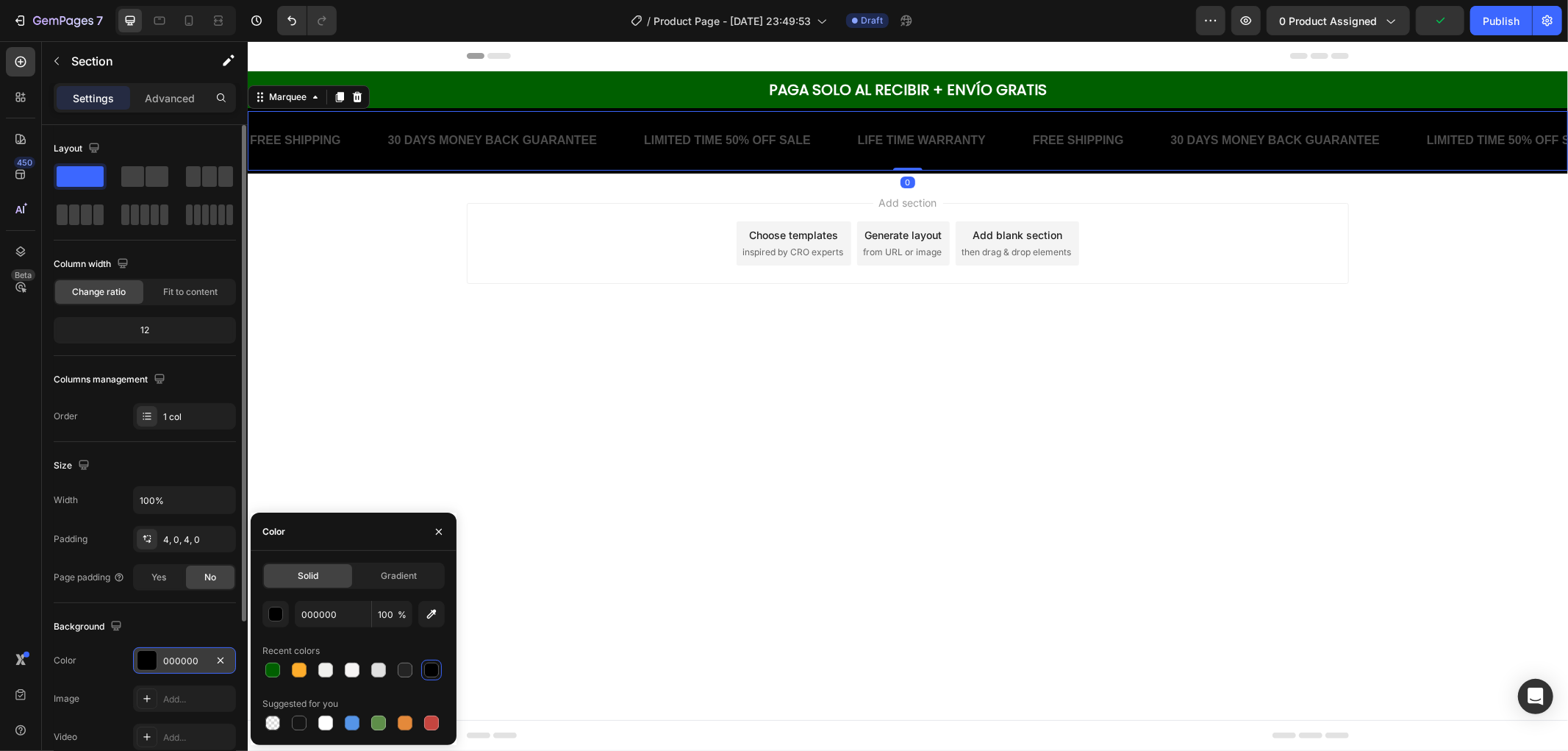
click at [613, 139] on div "30 DAYS MONEY BACK GUARANTEE Text Block" at bounding box center [514, 140] width 257 height 36
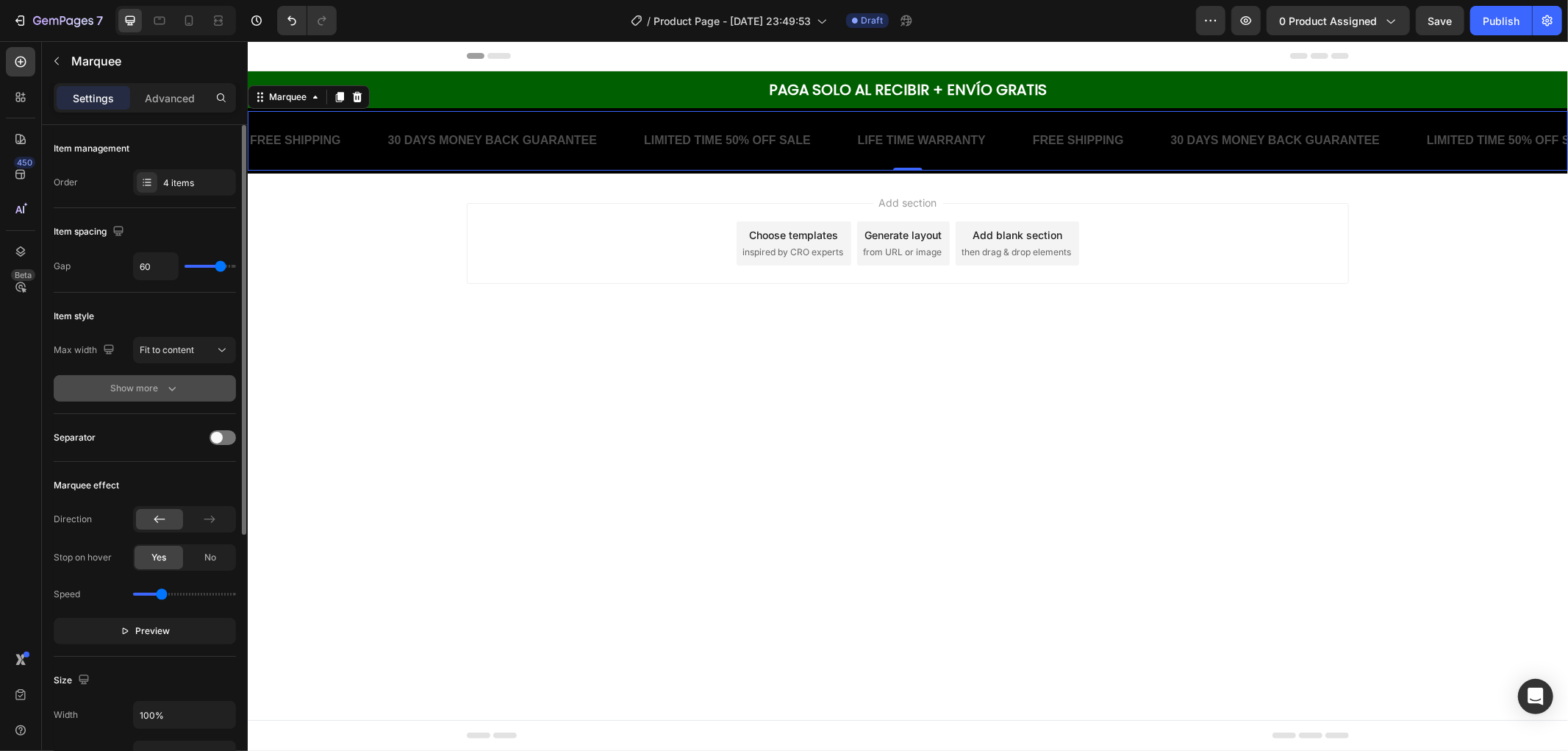
click at [155, 386] on div "Show more" at bounding box center [145, 388] width 69 height 15
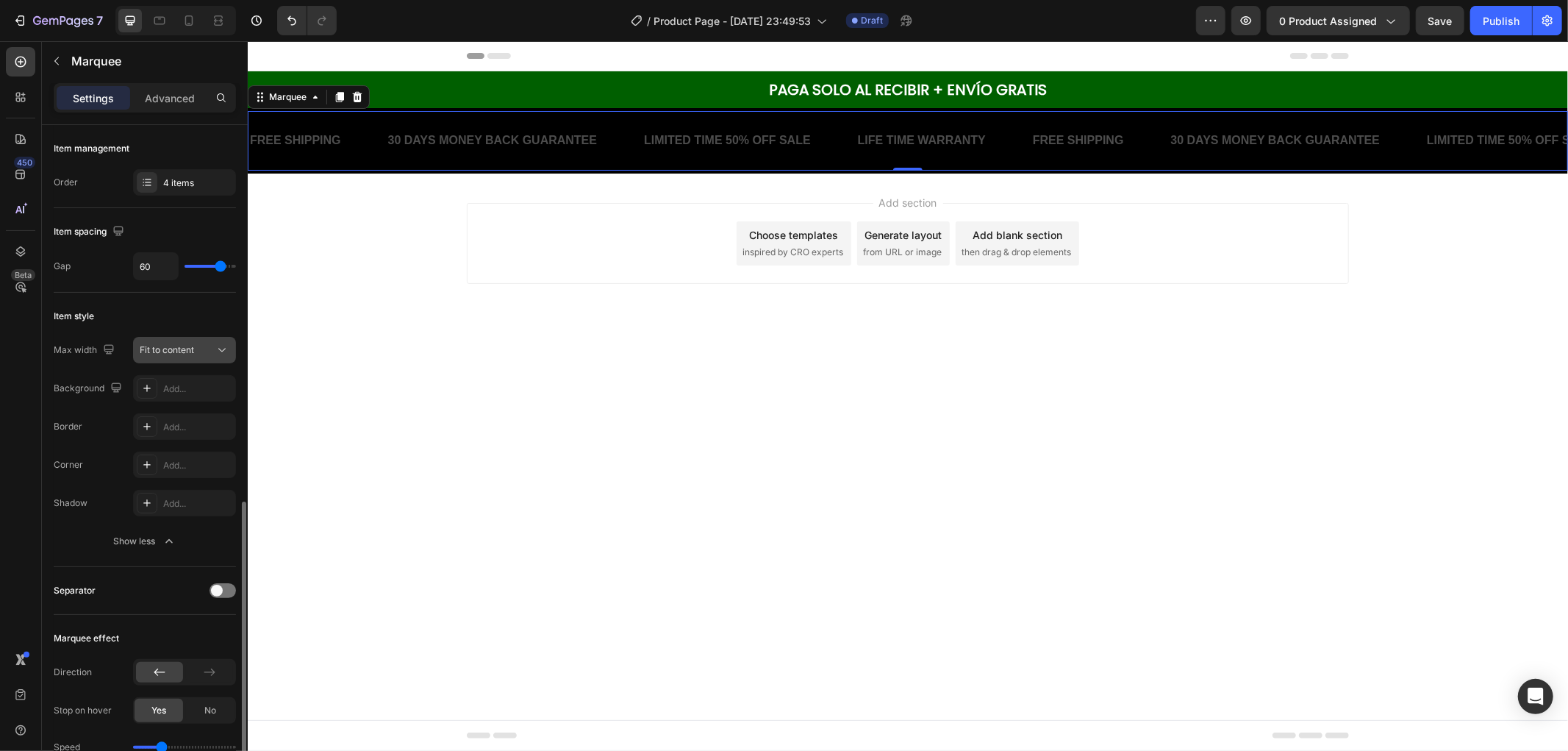
scroll to position [408, 0]
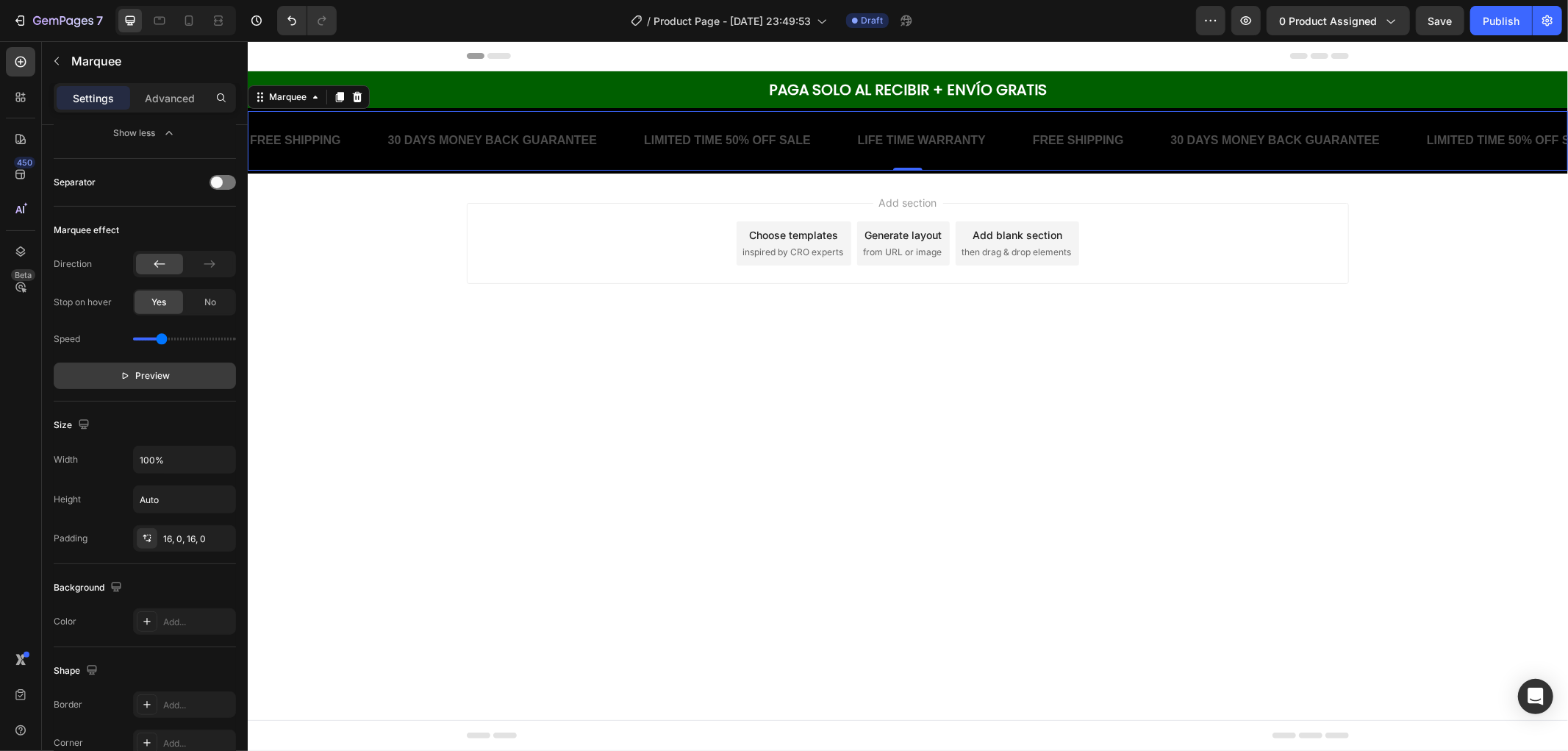
click at [182, 363] on button "Preview" at bounding box center [145, 376] width 183 height 27
click at [176, 373] on button "Pause" at bounding box center [145, 376] width 183 height 27
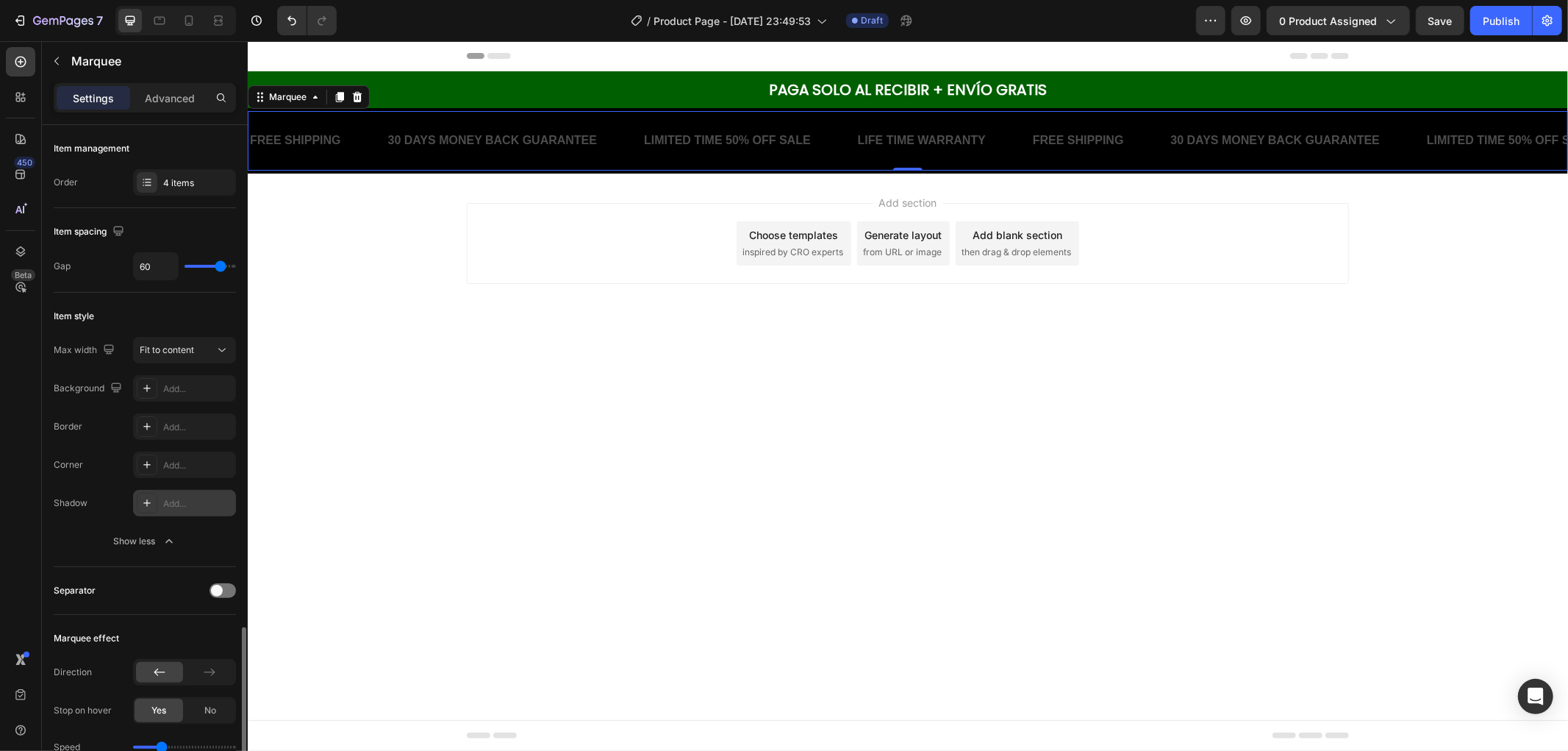
scroll to position [326, 0]
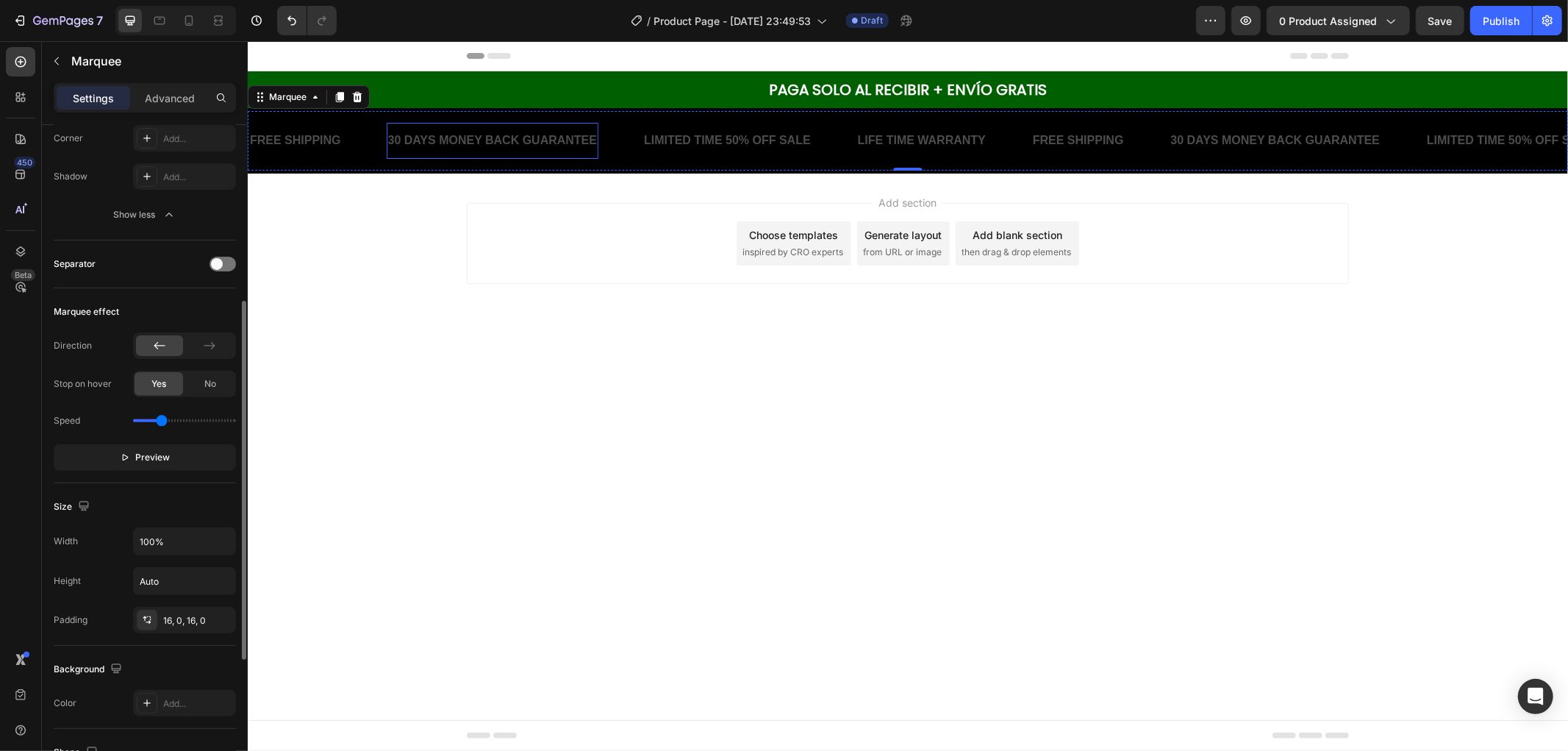
click at [491, 141] on div "30 DAYS MONEY BACK GUARANTEE" at bounding box center [488, 140] width 212 height 24
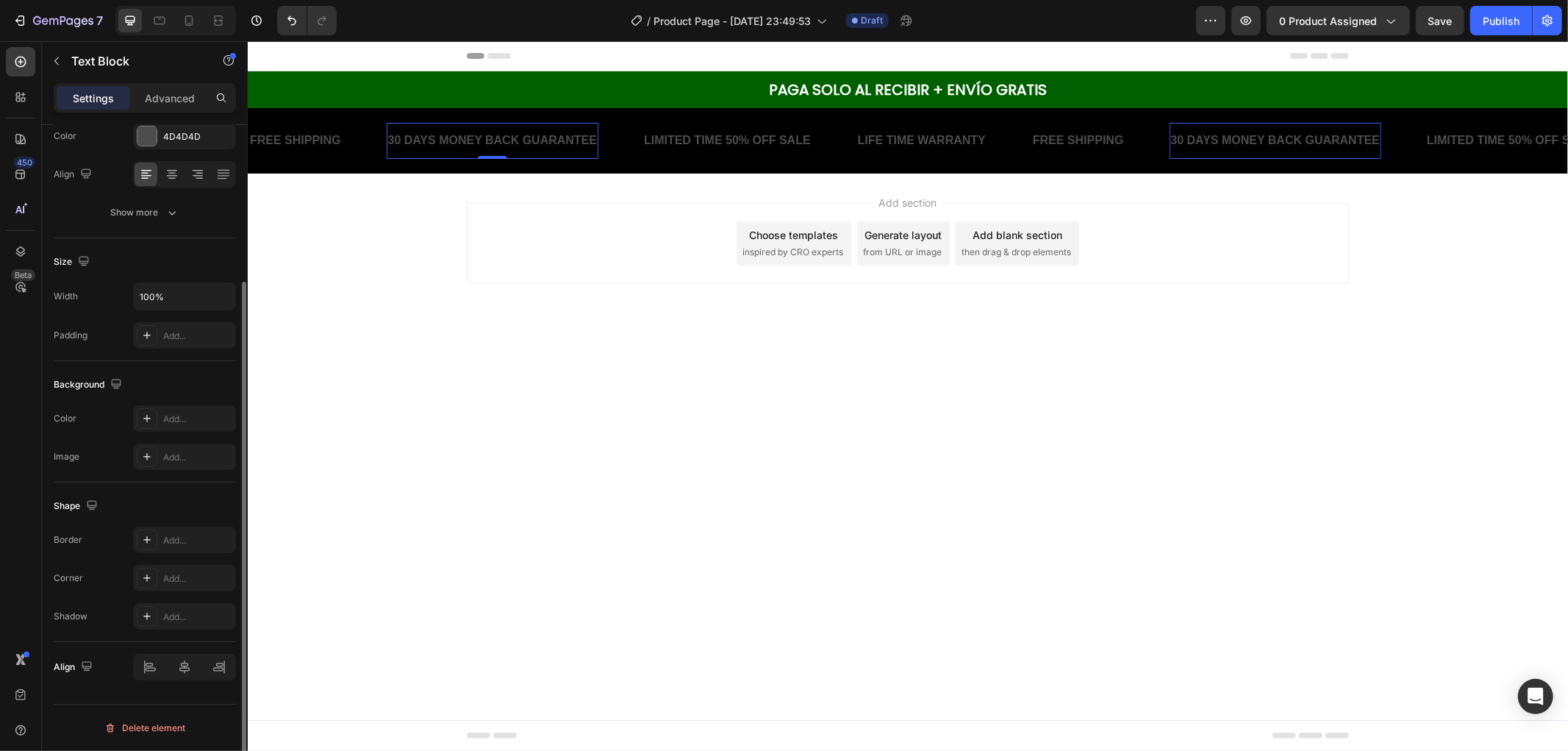
scroll to position [0, 0]
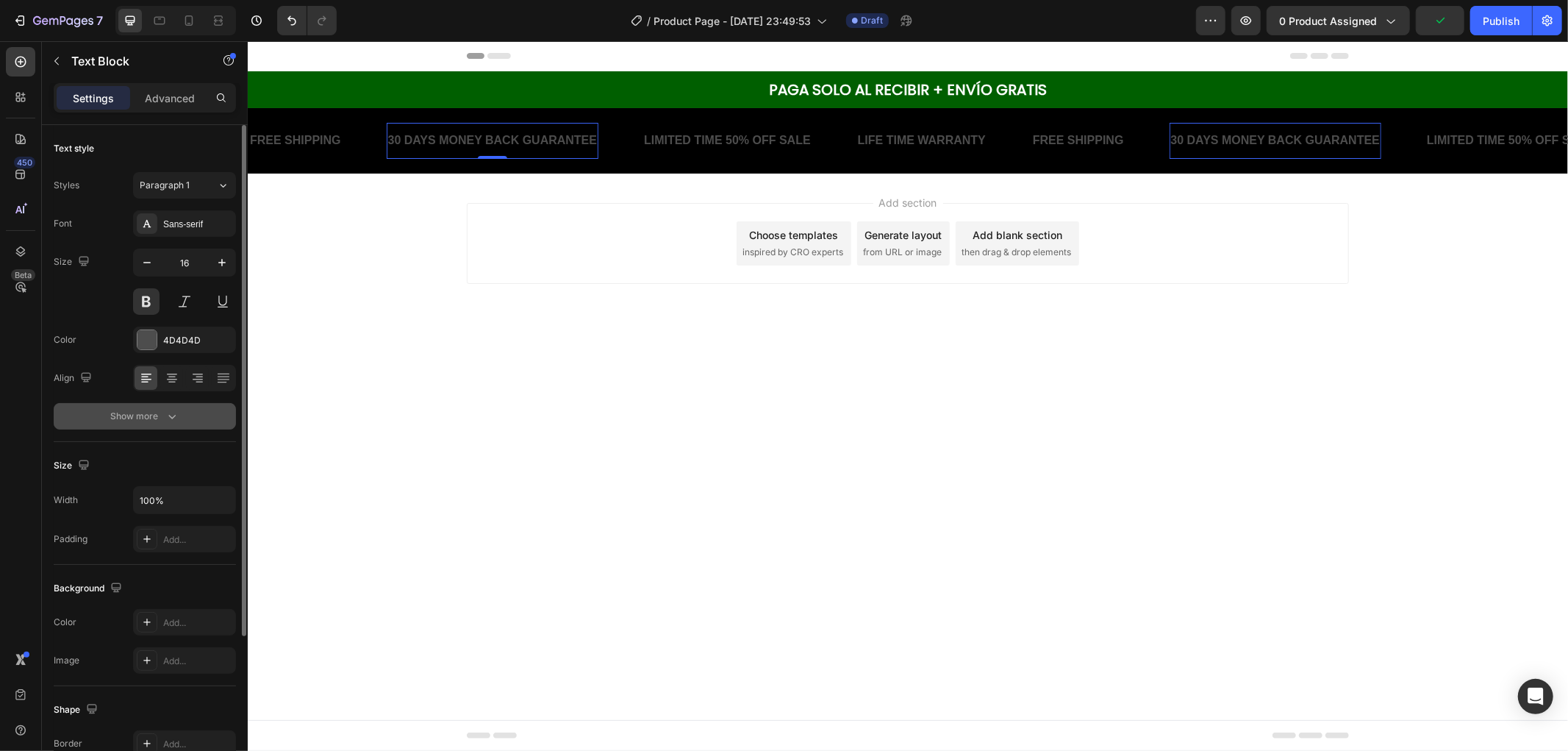
click at [168, 405] on button "Show more" at bounding box center [145, 416] width 183 height 27
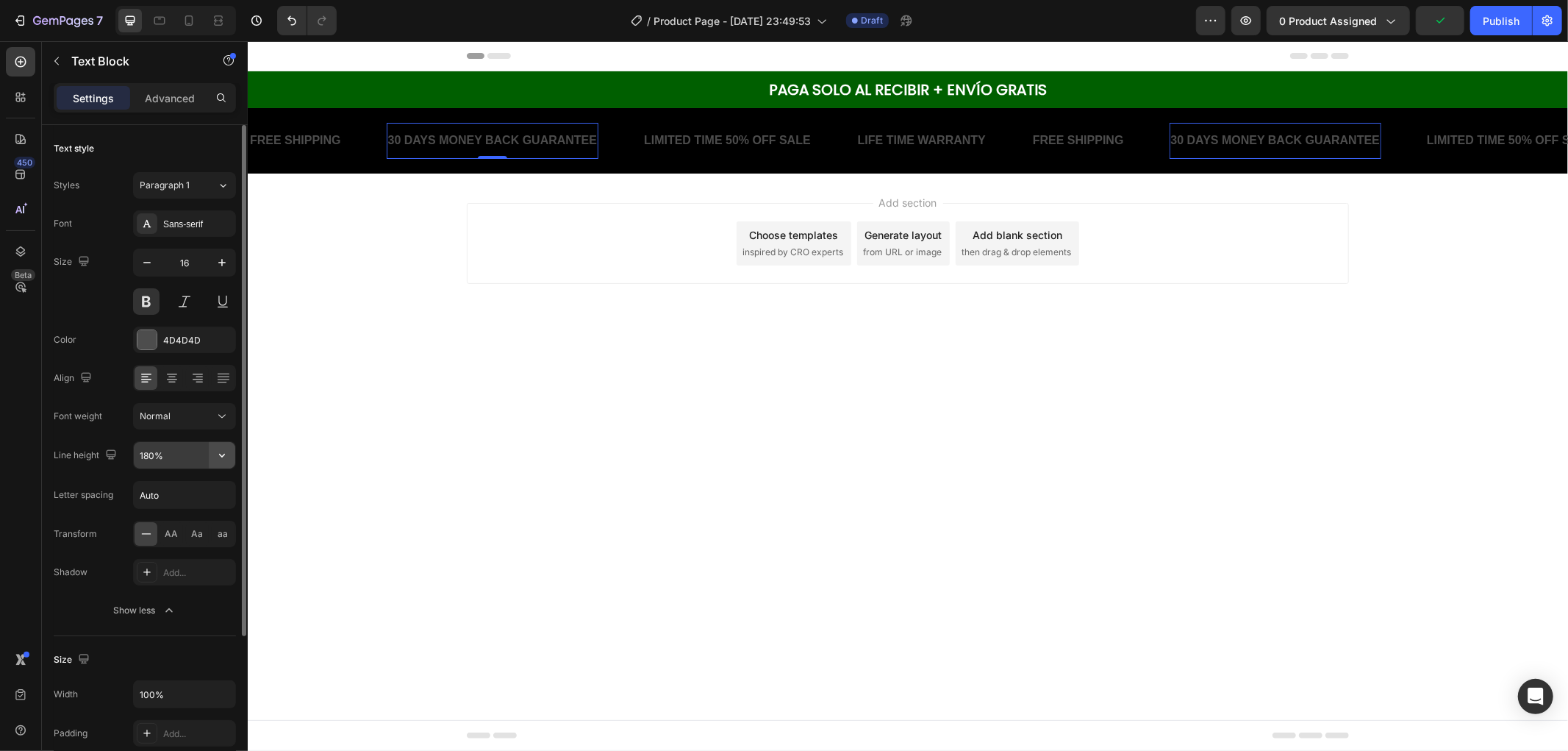
click at [221, 457] on icon "button" at bounding box center [221, 456] width 6 height 4
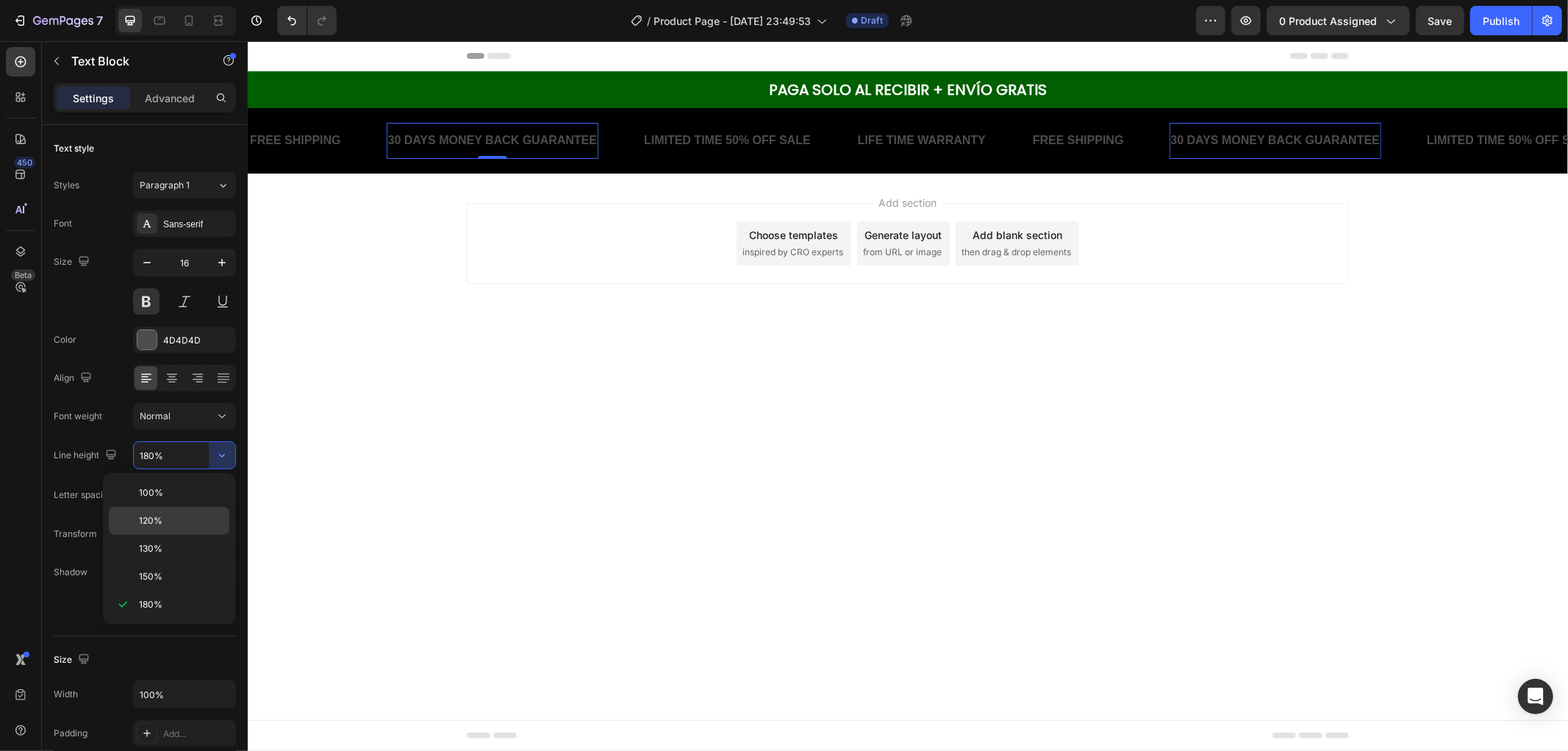
click at [196, 524] on p "120%" at bounding box center [181, 521] width 83 height 13
type input "120%"
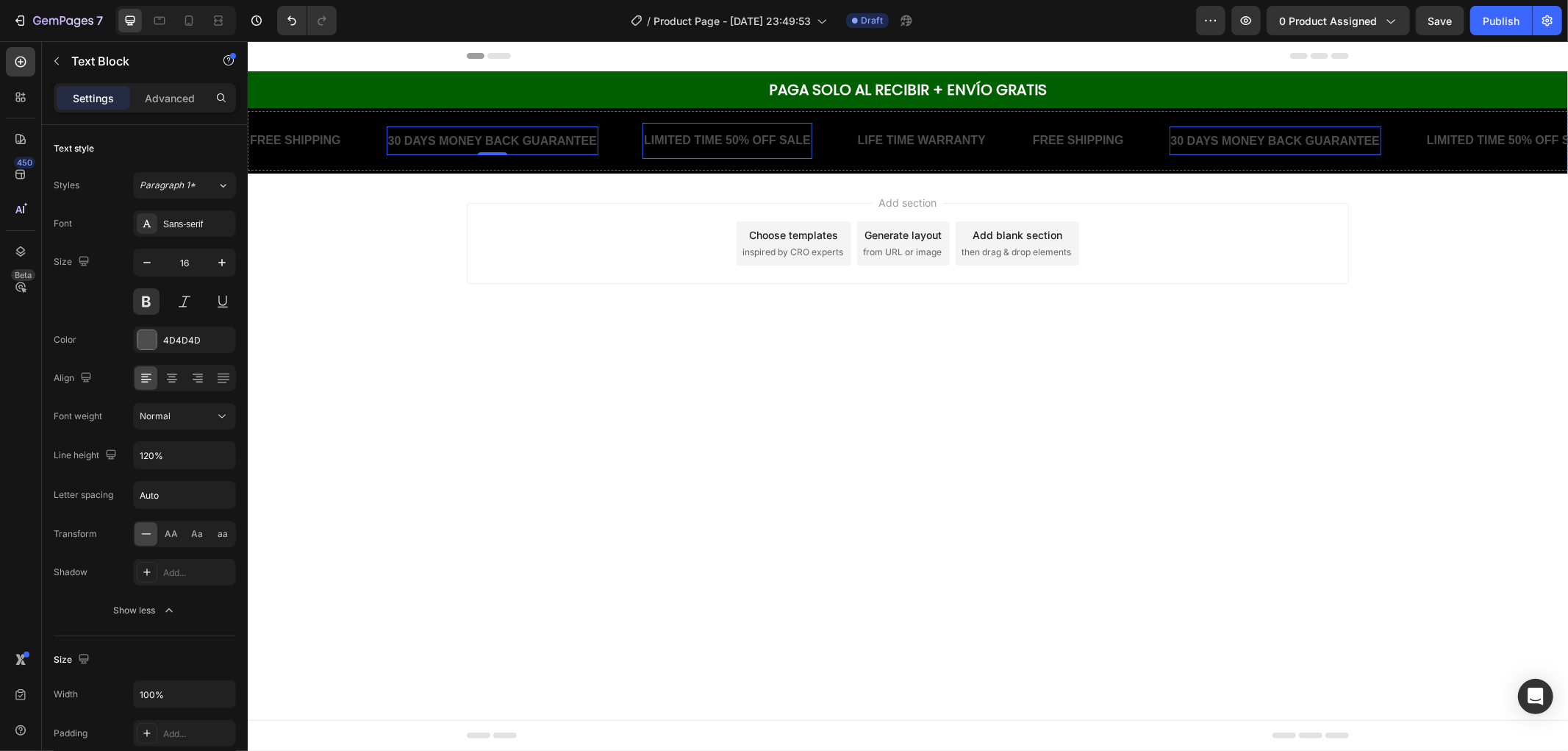
click at [790, 122] on div "LIMITED TIME 50% OFF SALE Text Block" at bounding box center [727, 140] width 170 height 36
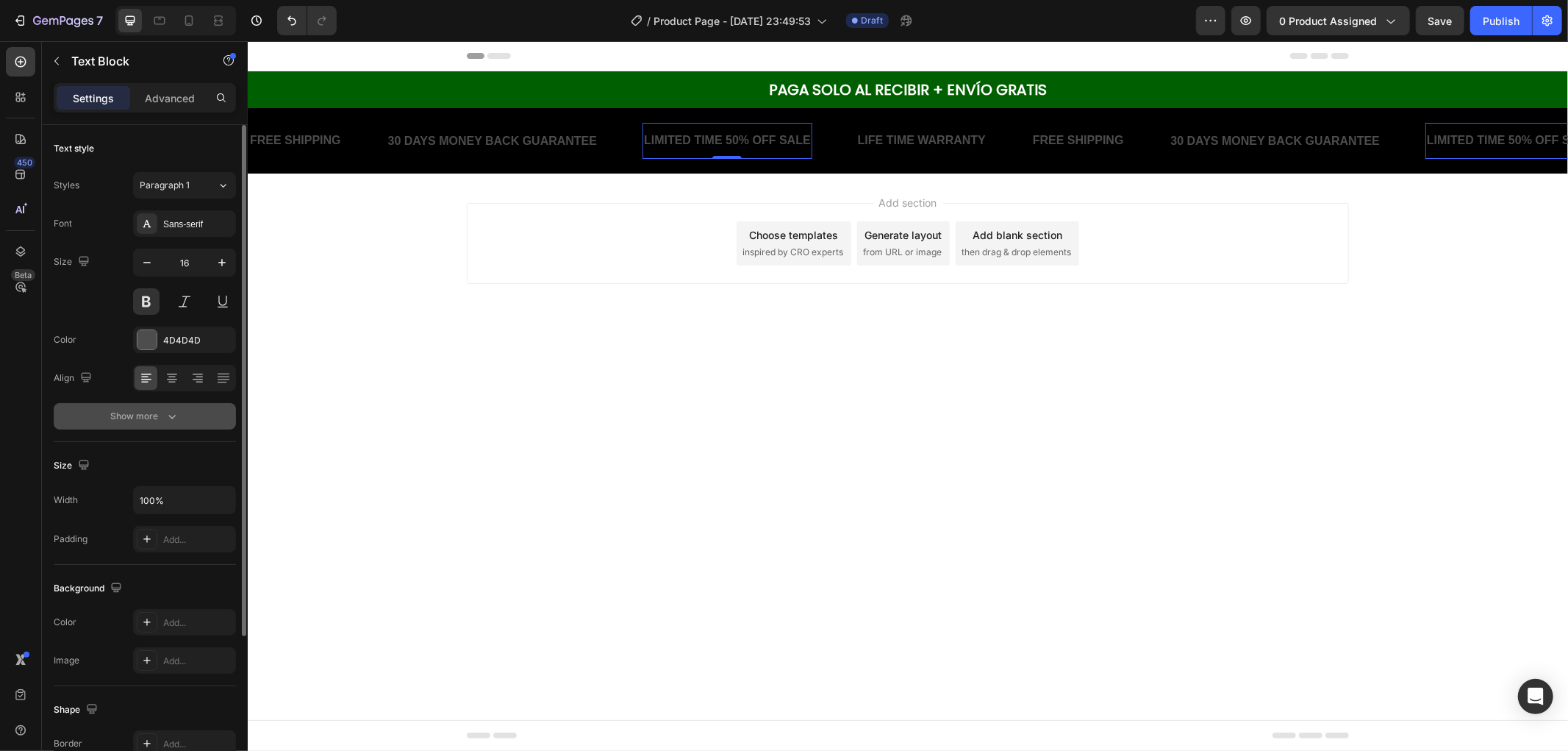
click at [150, 415] on div "Show more" at bounding box center [145, 416] width 69 height 15
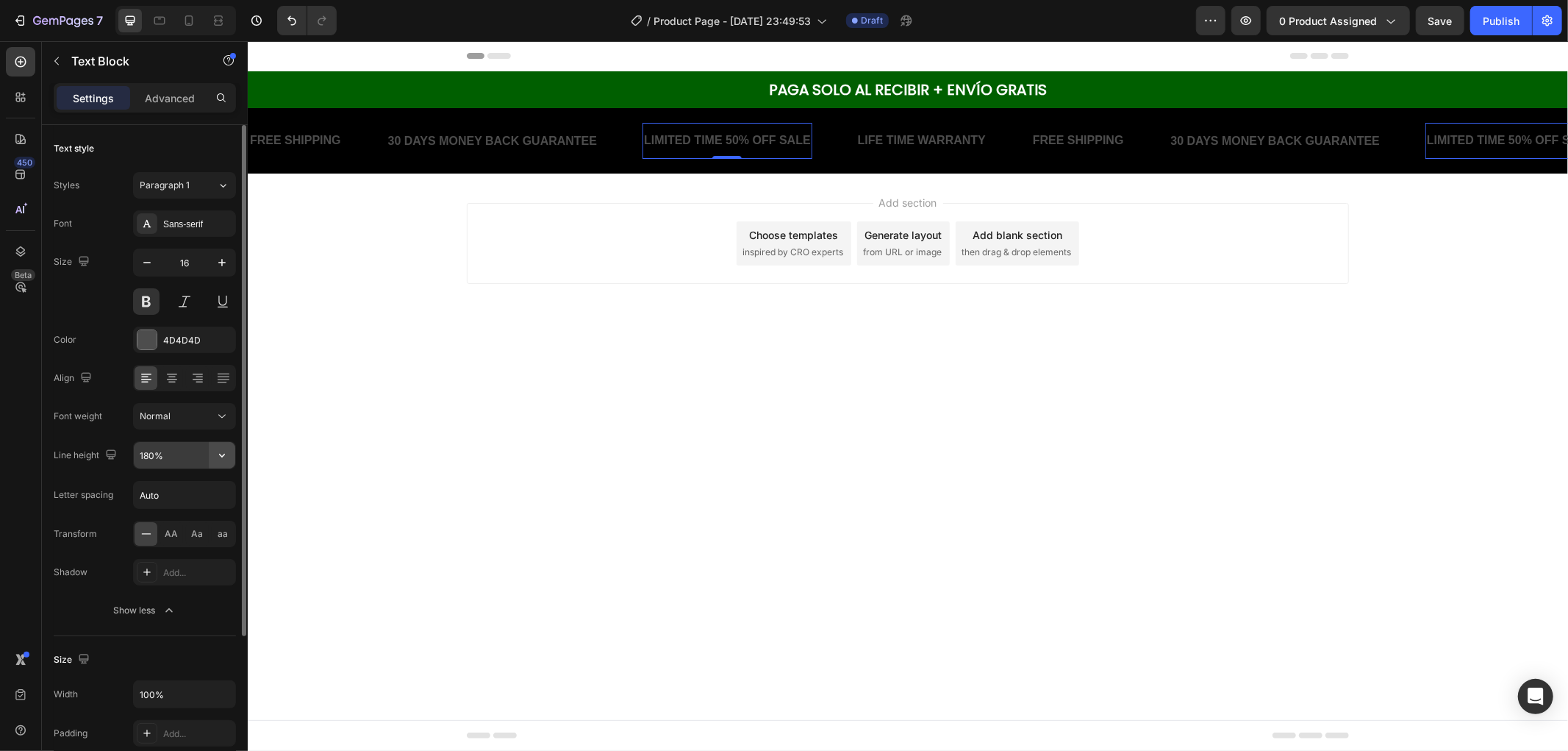
click at [217, 451] on icon "button" at bounding box center [222, 455] width 15 height 15
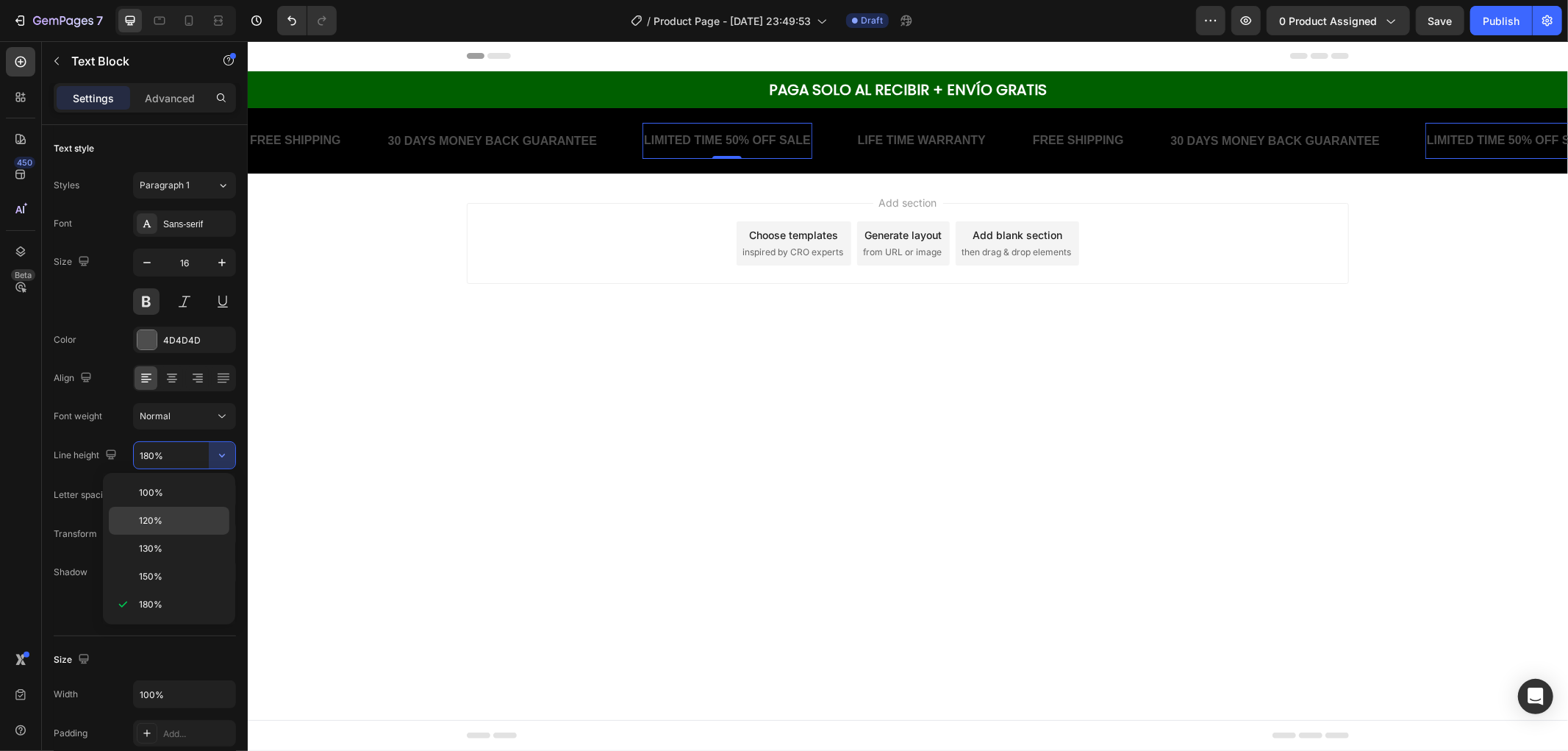
click at [207, 535] on div "120%" at bounding box center [169, 549] width 120 height 28
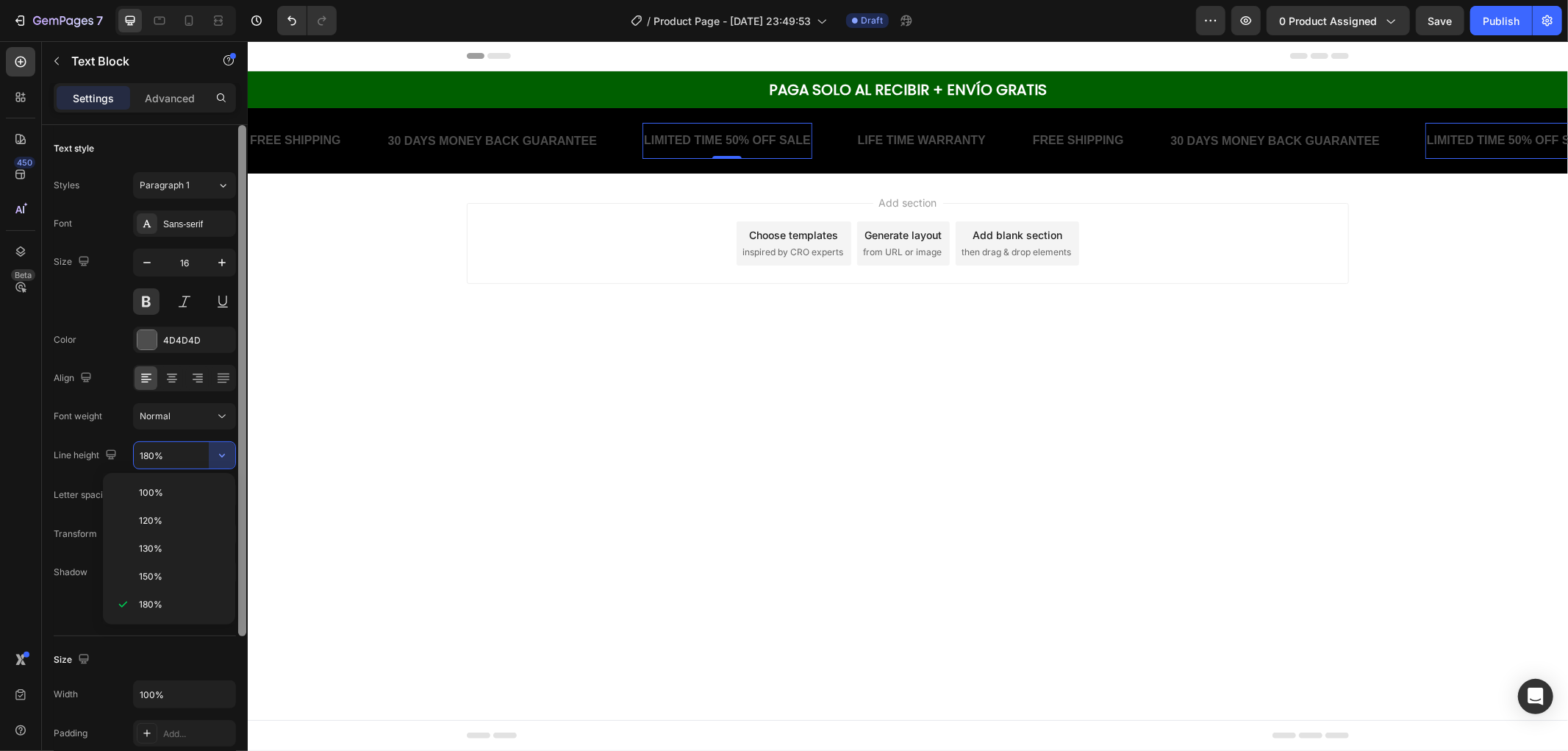
type input "120%"
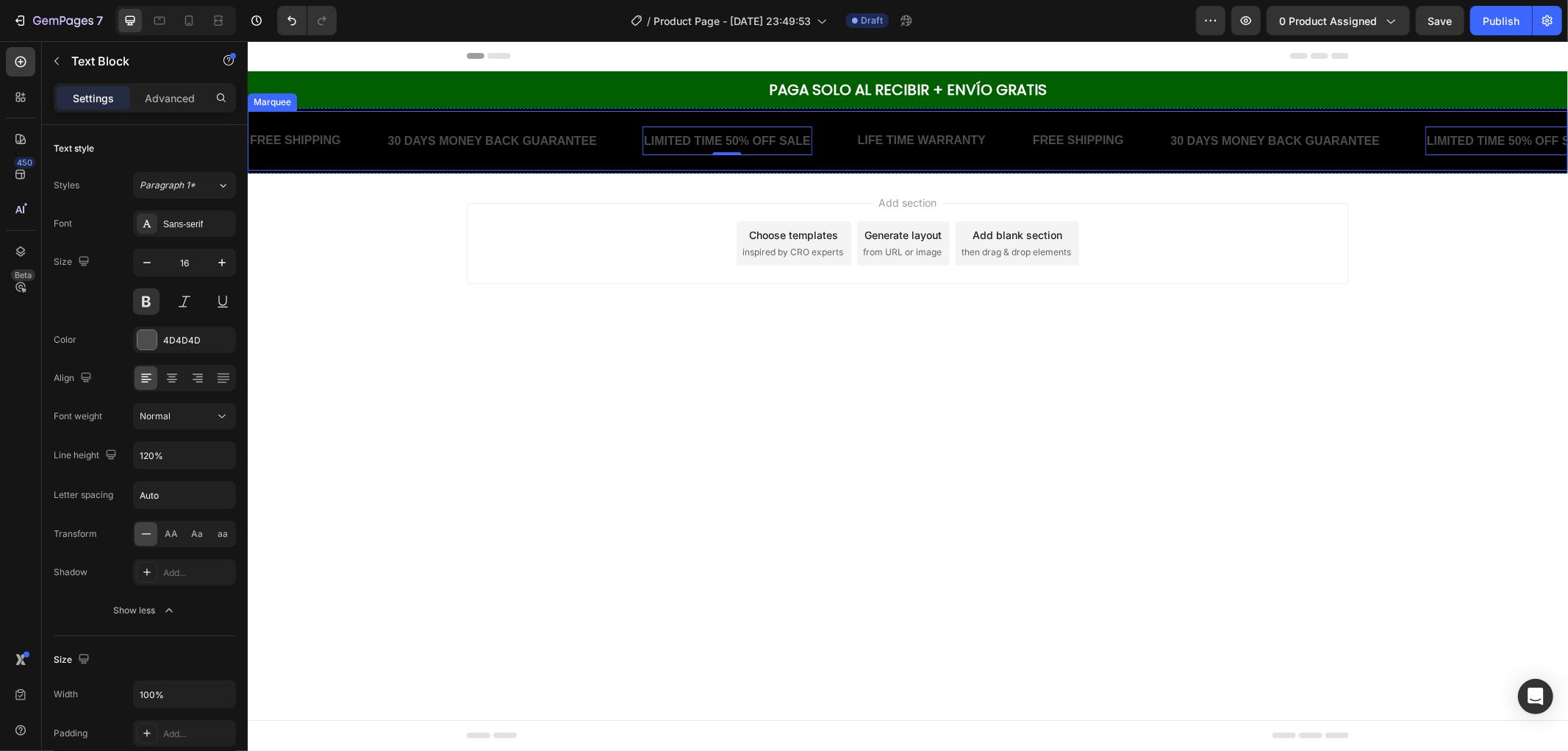
click at [900, 130] on div "LIFE TIME WARRANTY" at bounding box center [921, 140] width 131 height 24
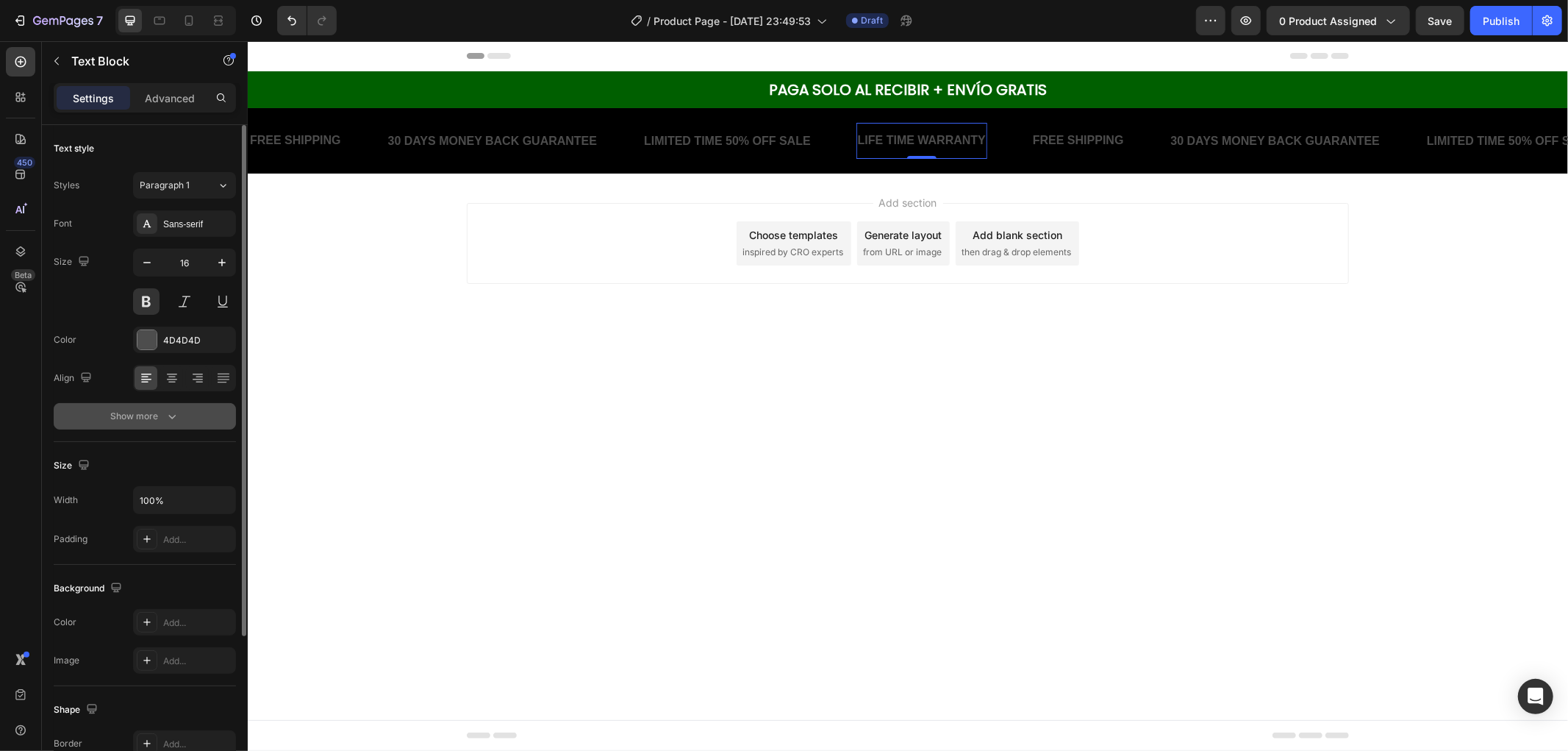
click at [208, 415] on button "Show more" at bounding box center [145, 416] width 183 height 27
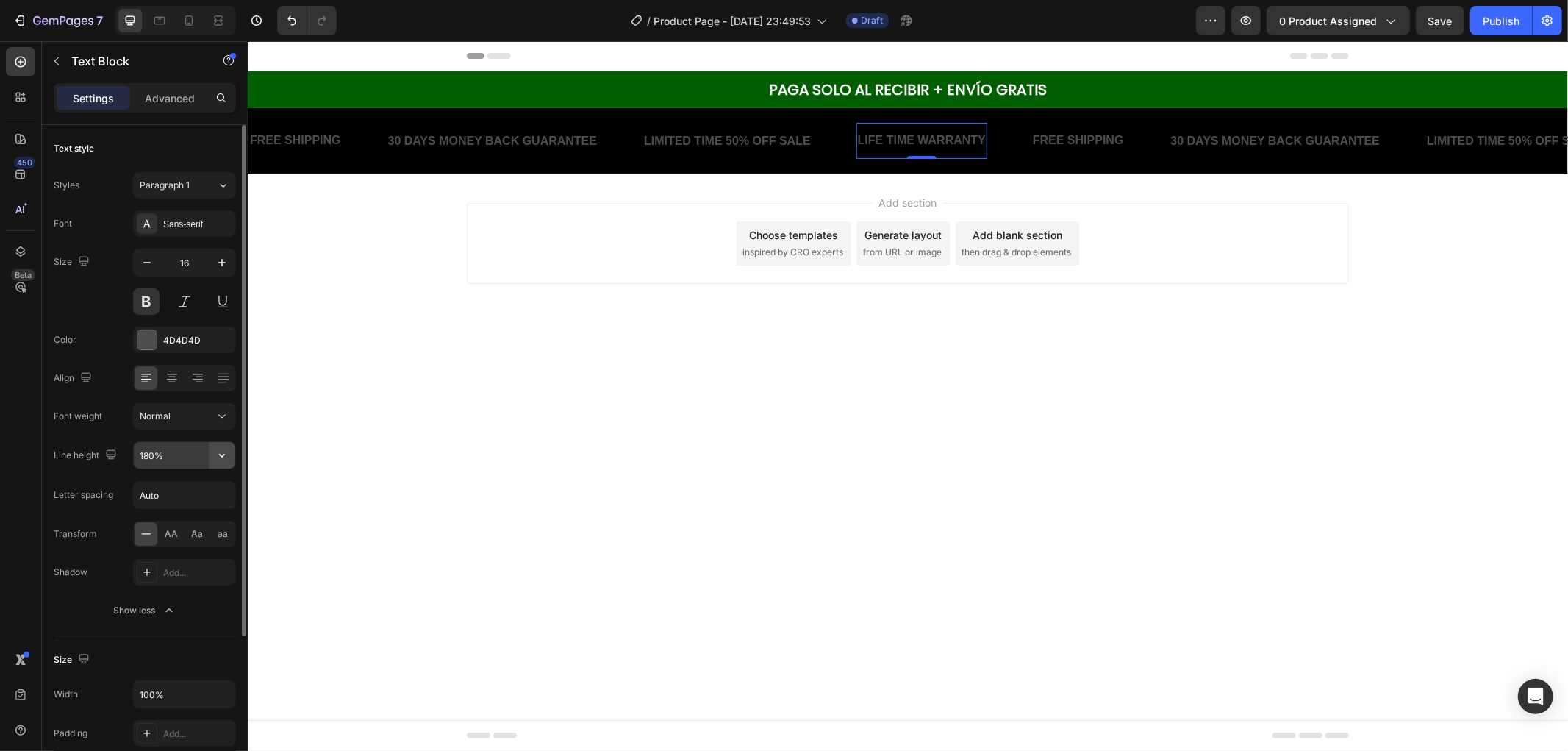
click at [224, 466] on button "button" at bounding box center [221, 455] width 27 height 27
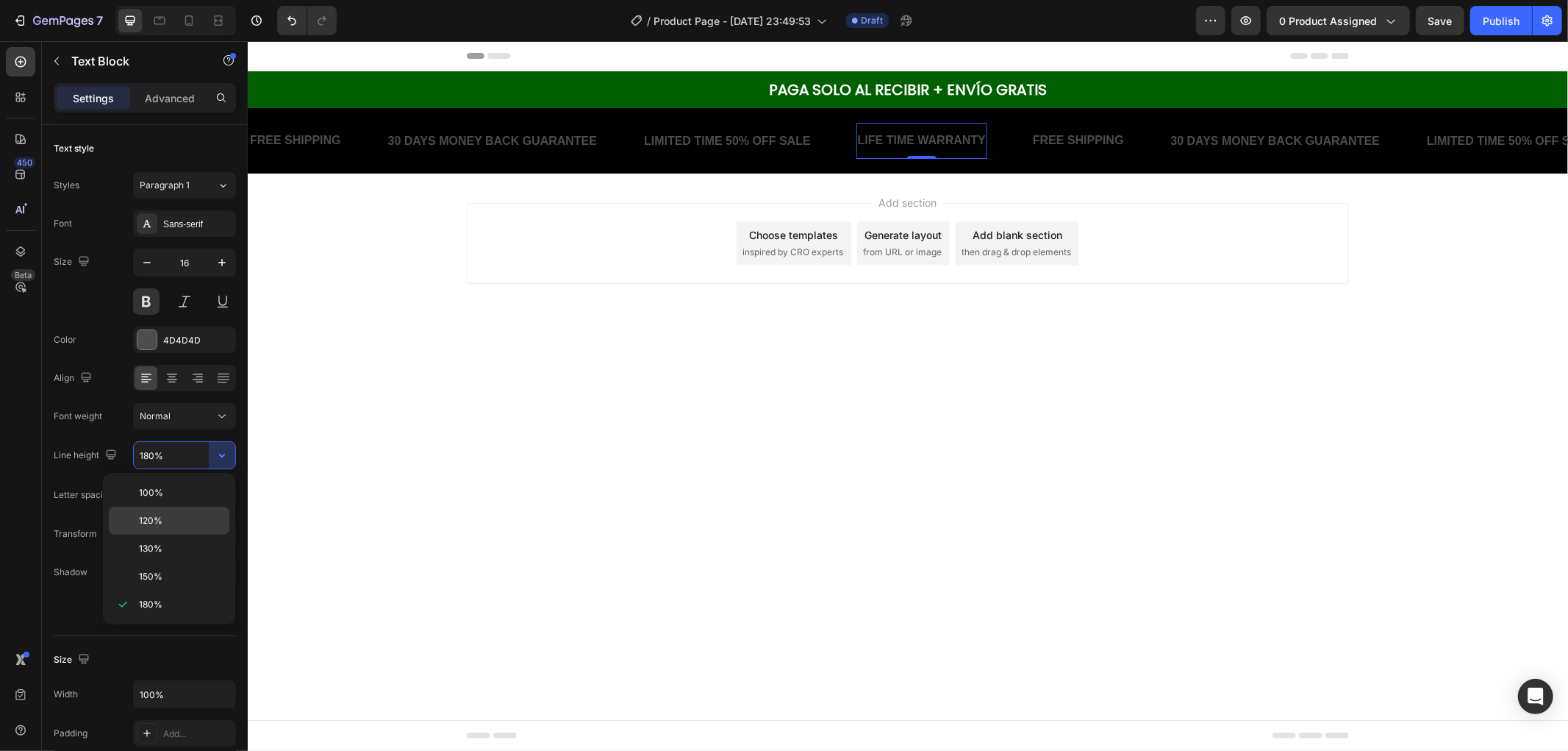
click at [209, 524] on p "120%" at bounding box center [181, 521] width 83 height 13
type input "120%"
click at [1068, 151] on div "FREE SHIPPING" at bounding box center [1077, 140] width 95 height 24
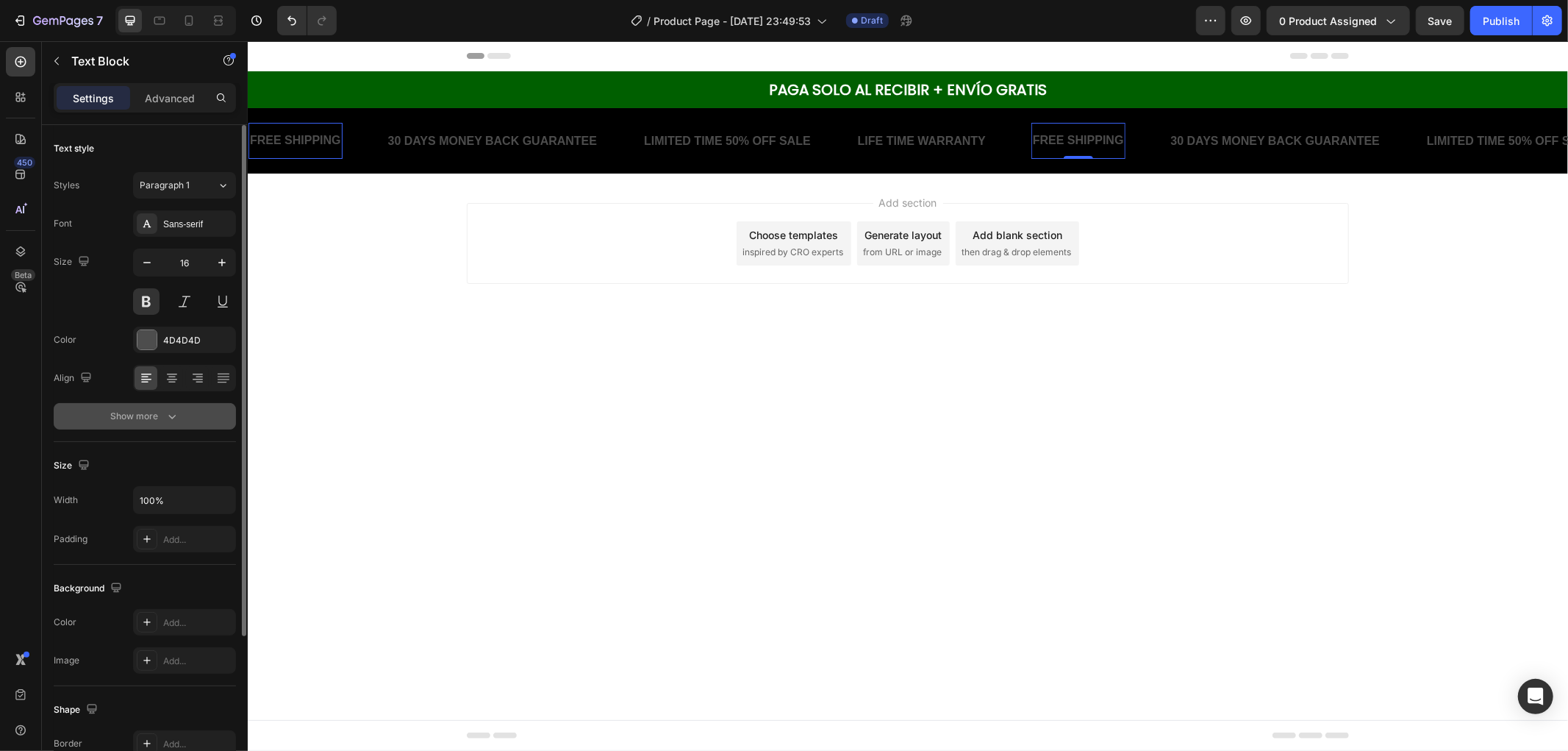
click at [183, 422] on button "Show more" at bounding box center [145, 416] width 183 height 27
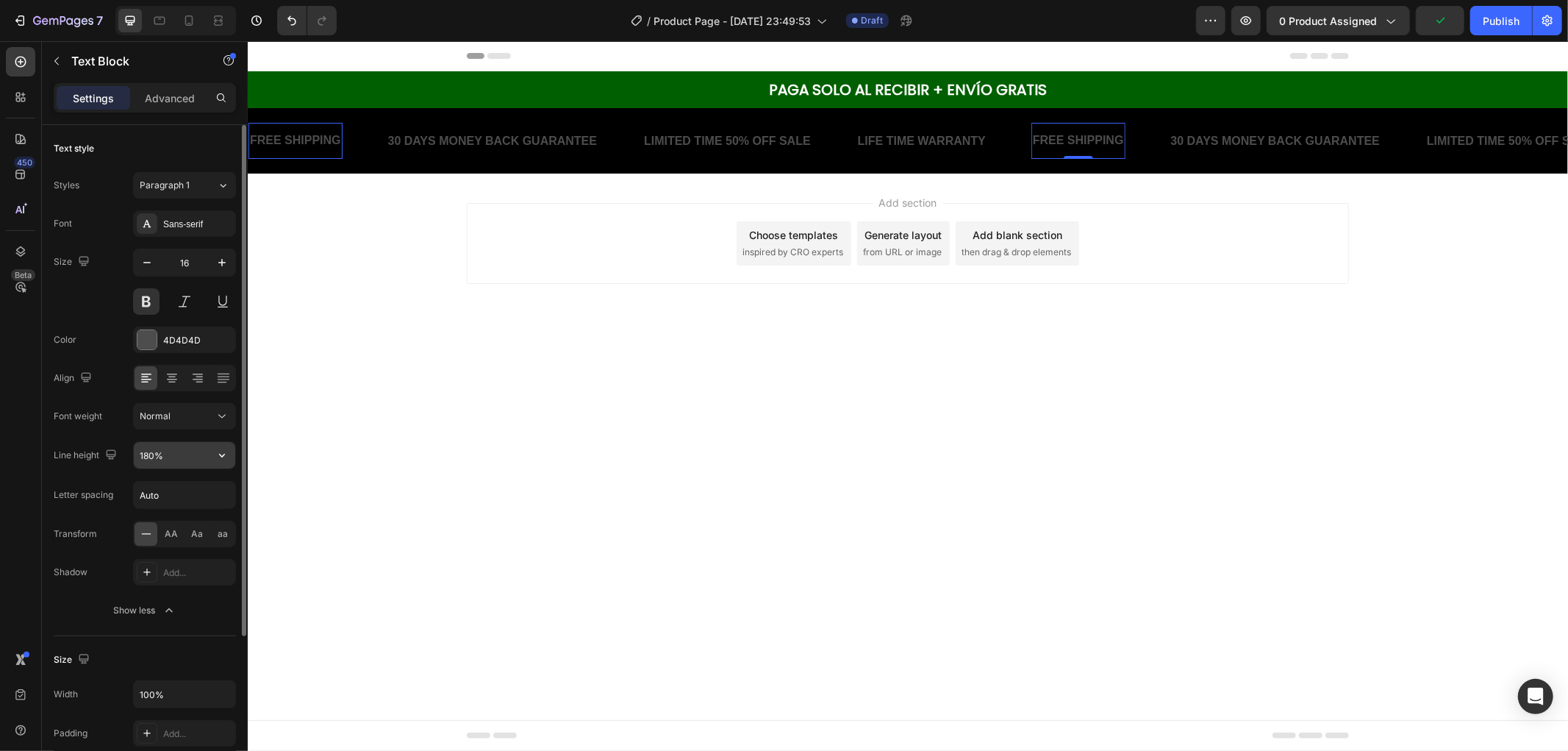
click at [223, 448] on icon "button" at bounding box center [222, 455] width 15 height 15
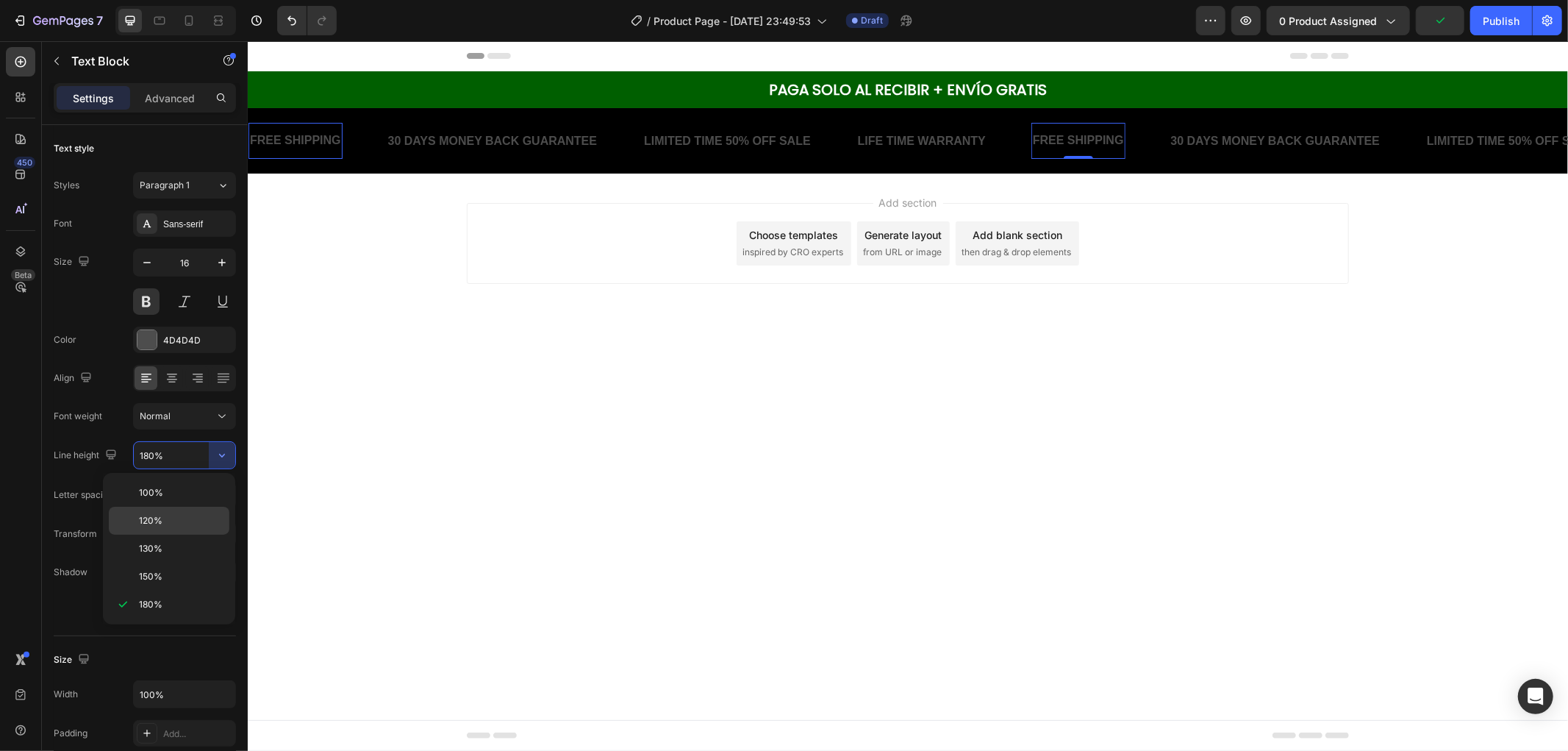
click at [188, 535] on div "120%" at bounding box center [169, 549] width 120 height 28
type input "120%"
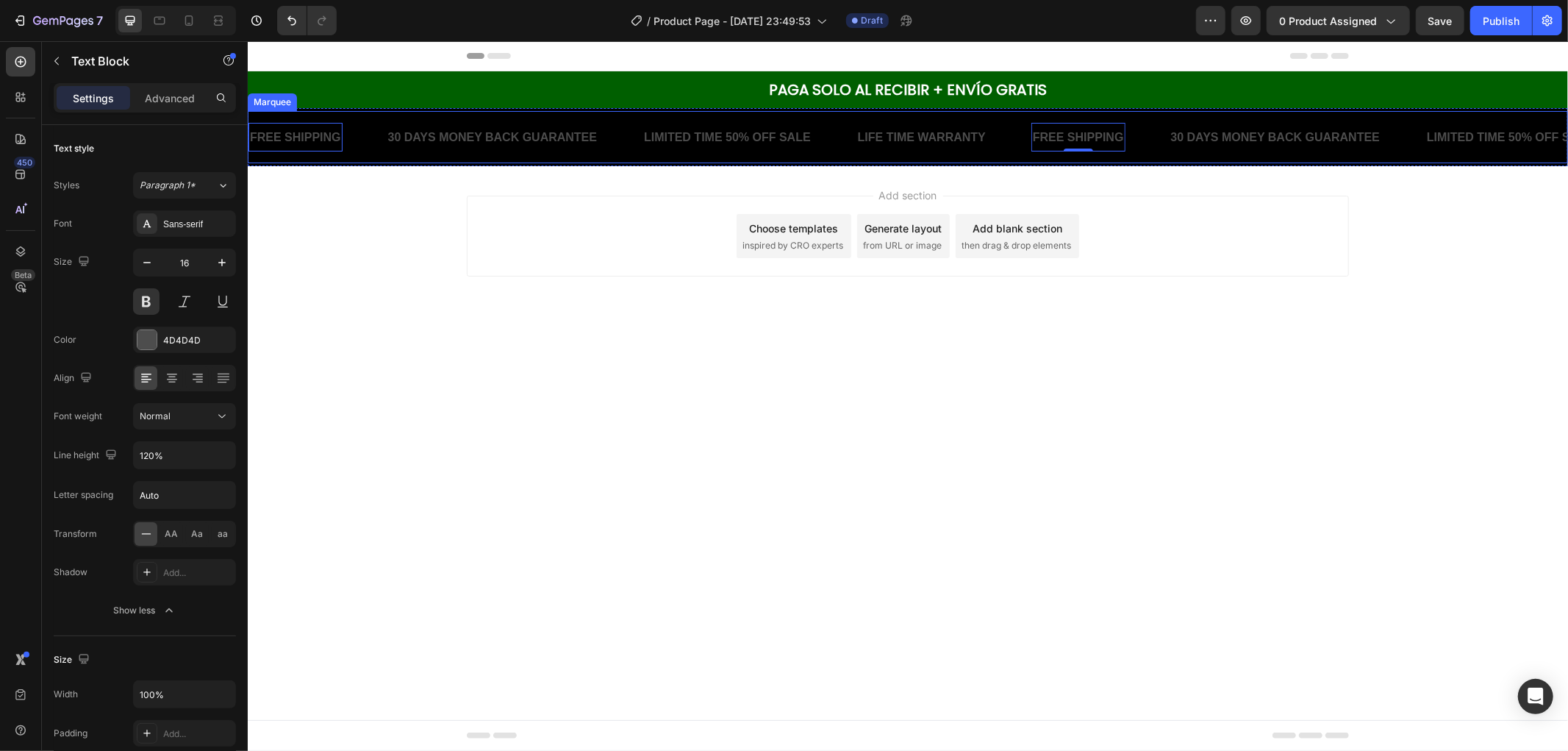
click at [625, 120] on div "FREE SHIPPING Text Block 0 30 DAYS MONEY BACK GUARANTEE Text Block LIMITED TIME…" at bounding box center [907, 136] width 1321 height 52
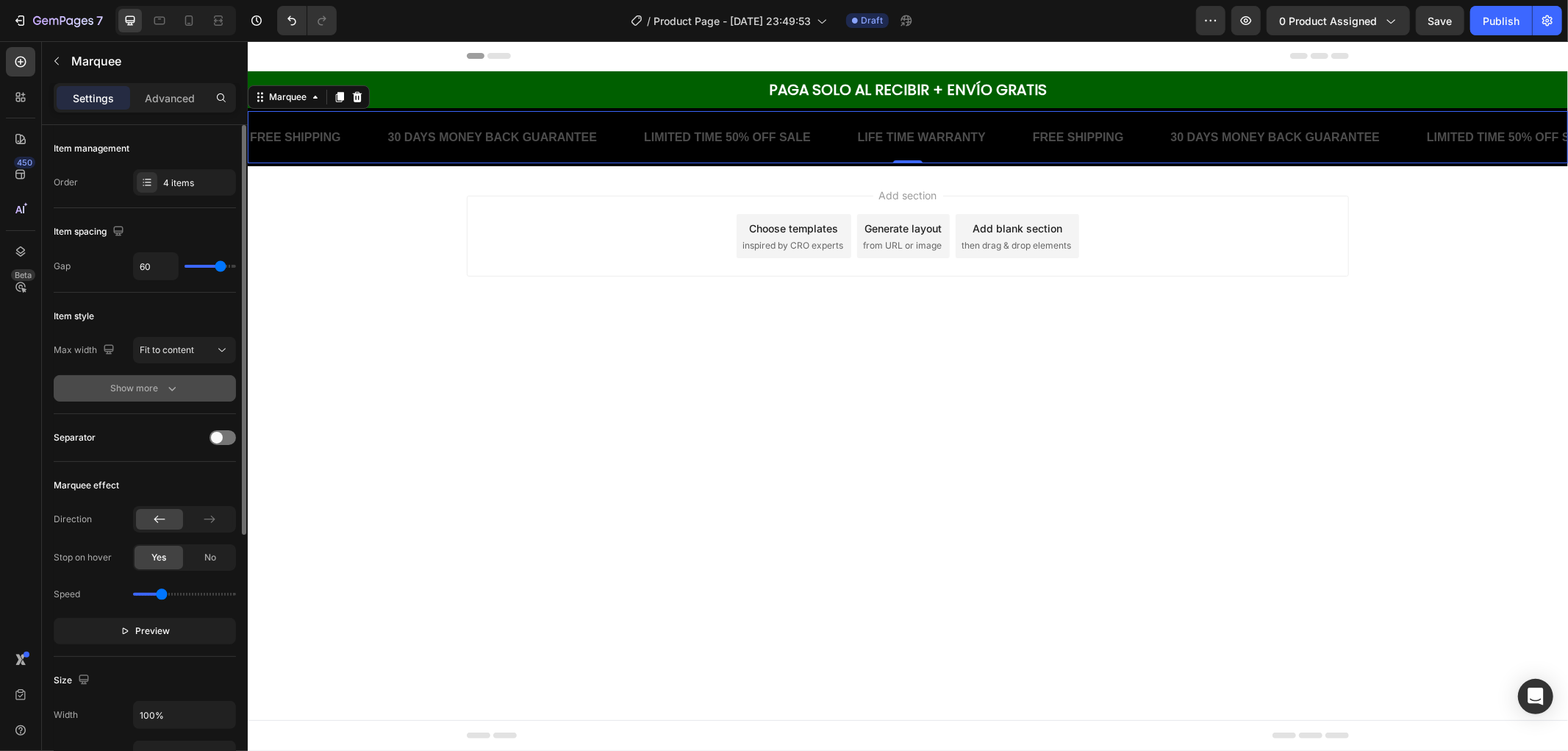
click at [158, 396] on button "Show more" at bounding box center [145, 388] width 183 height 27
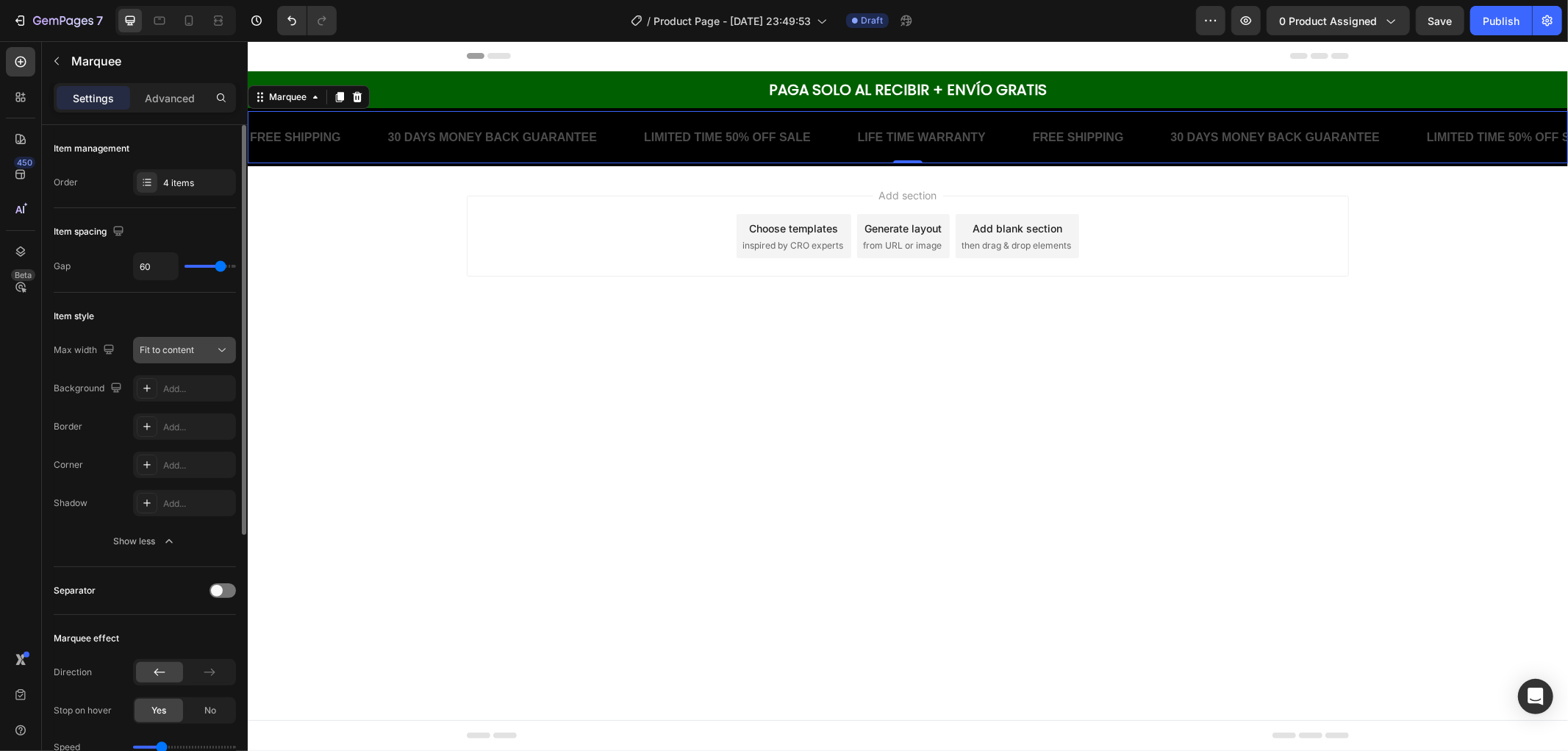
click at [209, 351] on div "Fit to content" at bounding box center [177, 350] width 75 height 13
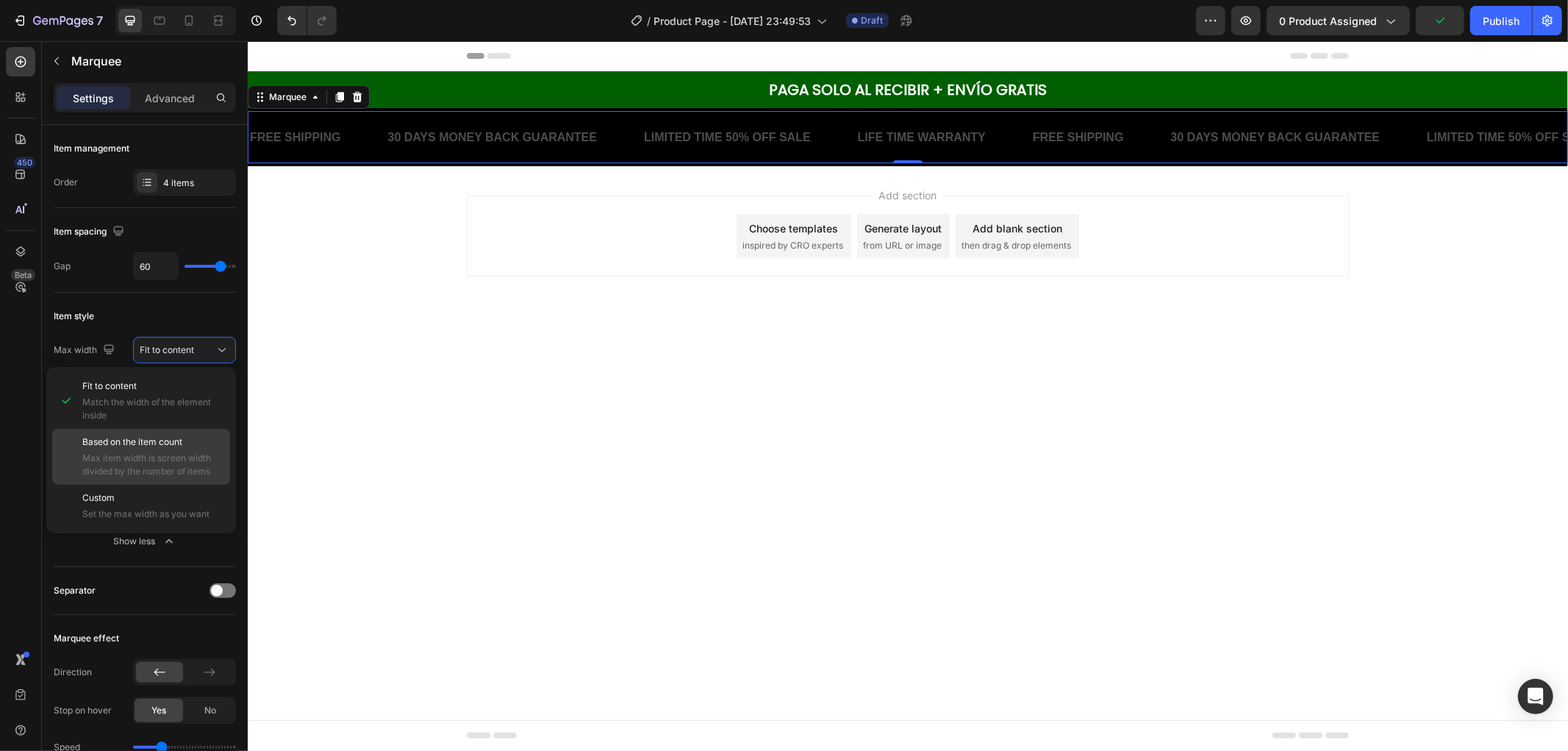
click at [170, 473] on span "Max item width is screen width divided by the number of items" at bounding box center [153, 465] width 141 height 27
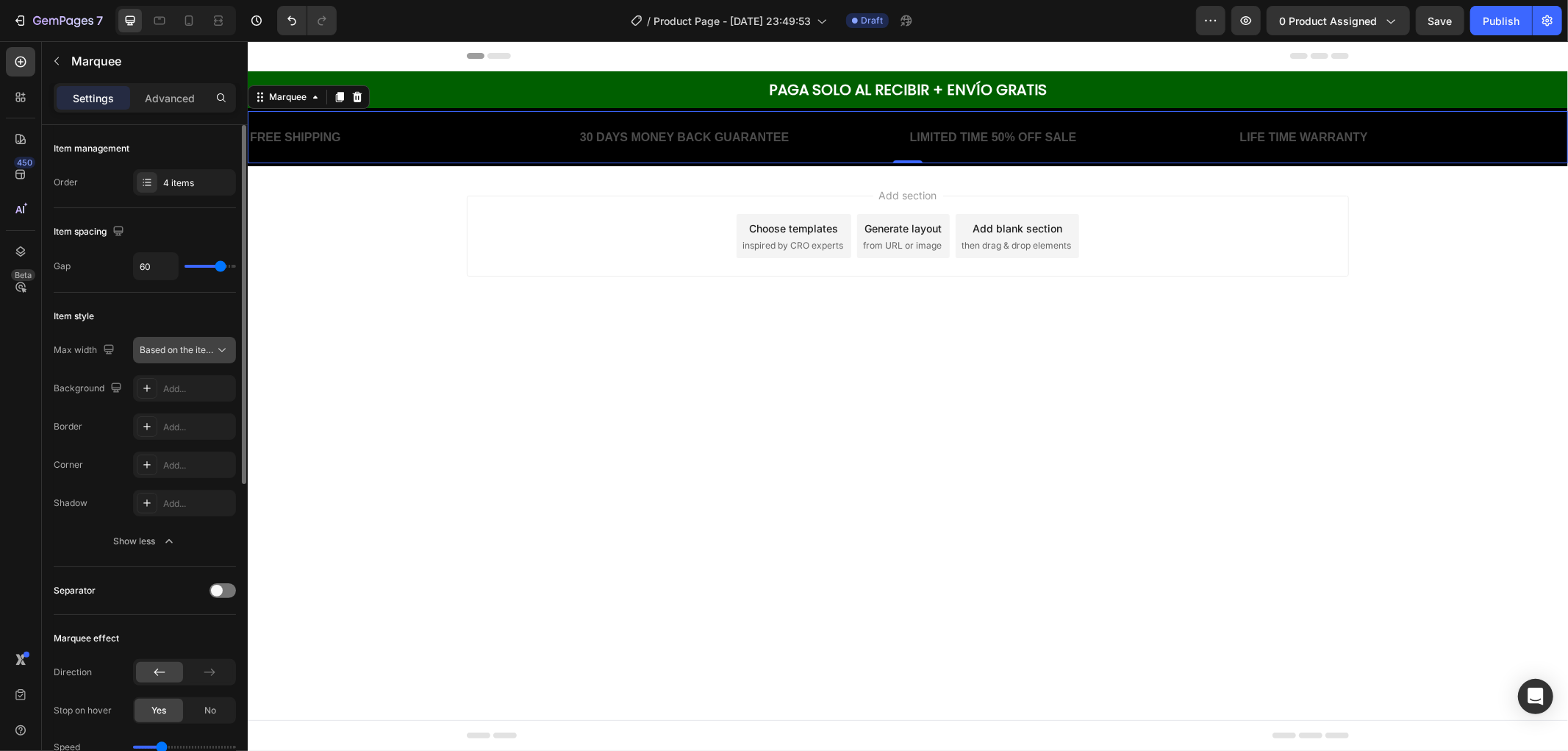
click at [187, 361] on button "Based on the item count" at bounding box center [184, 350] width 103 height 27
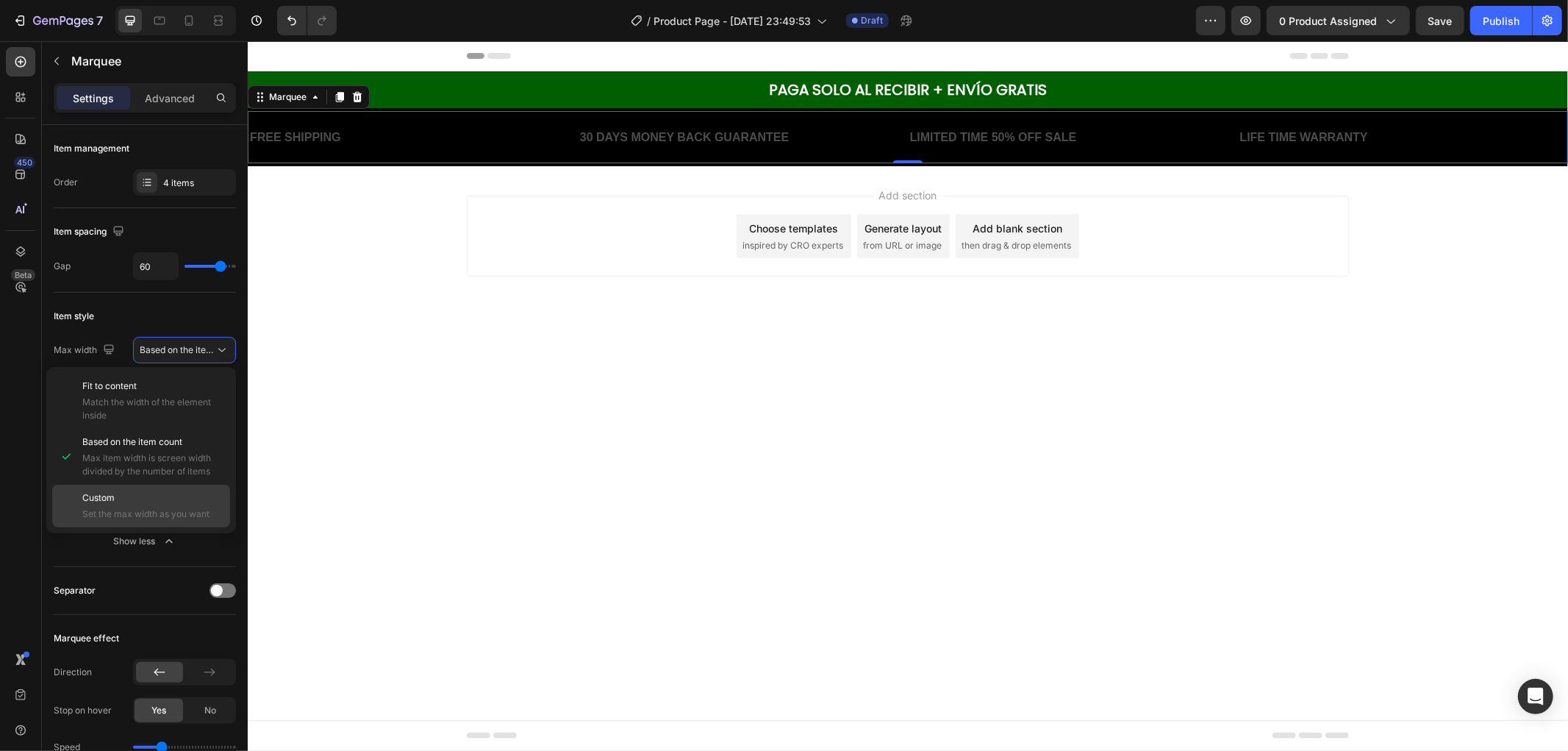
click at [160, 508] on span "Set the max width as you want" at bounding box center [153, 515] width 141 height 13
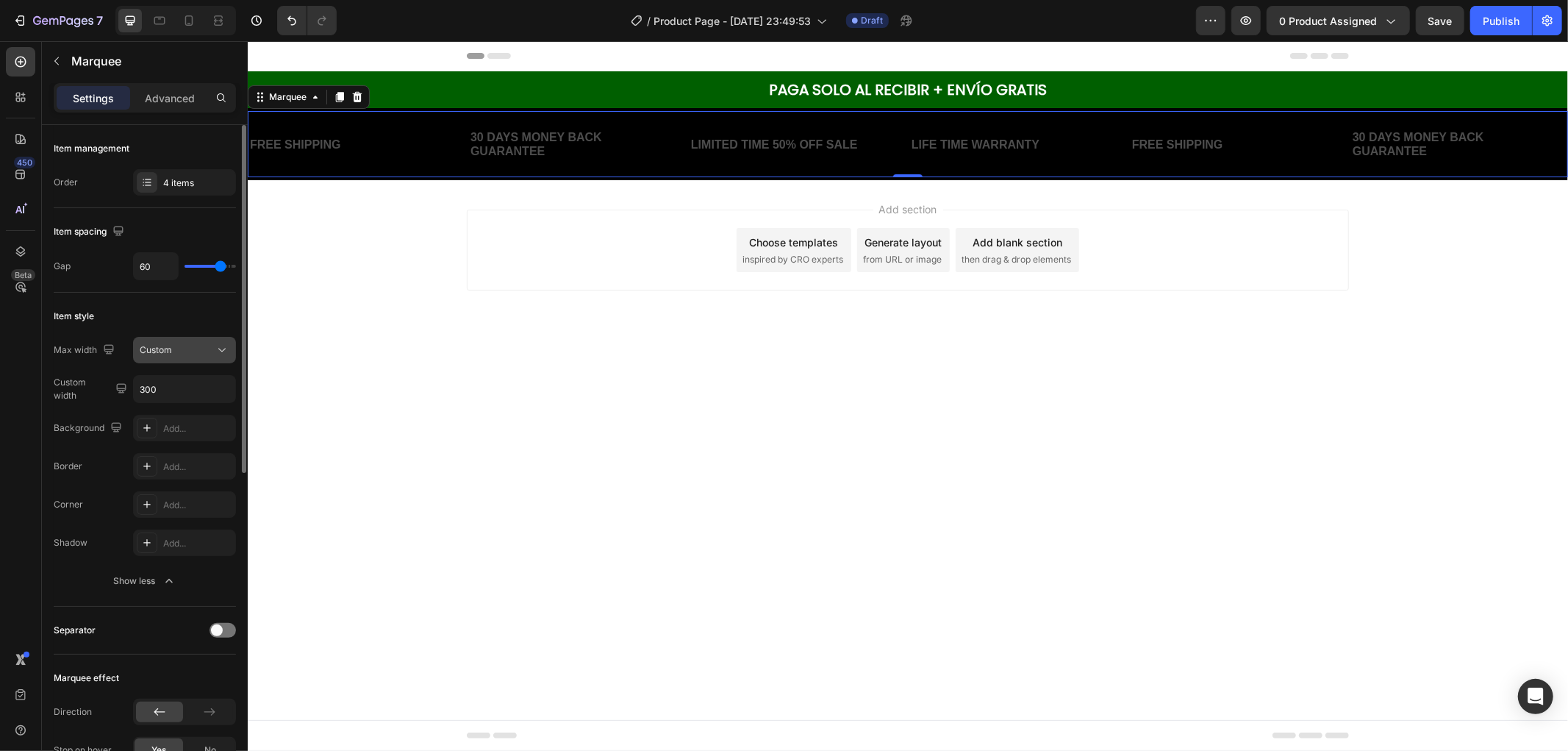
click at [198, 348] on div "Custom" at bounding box center [177, 350] width 75 height 13
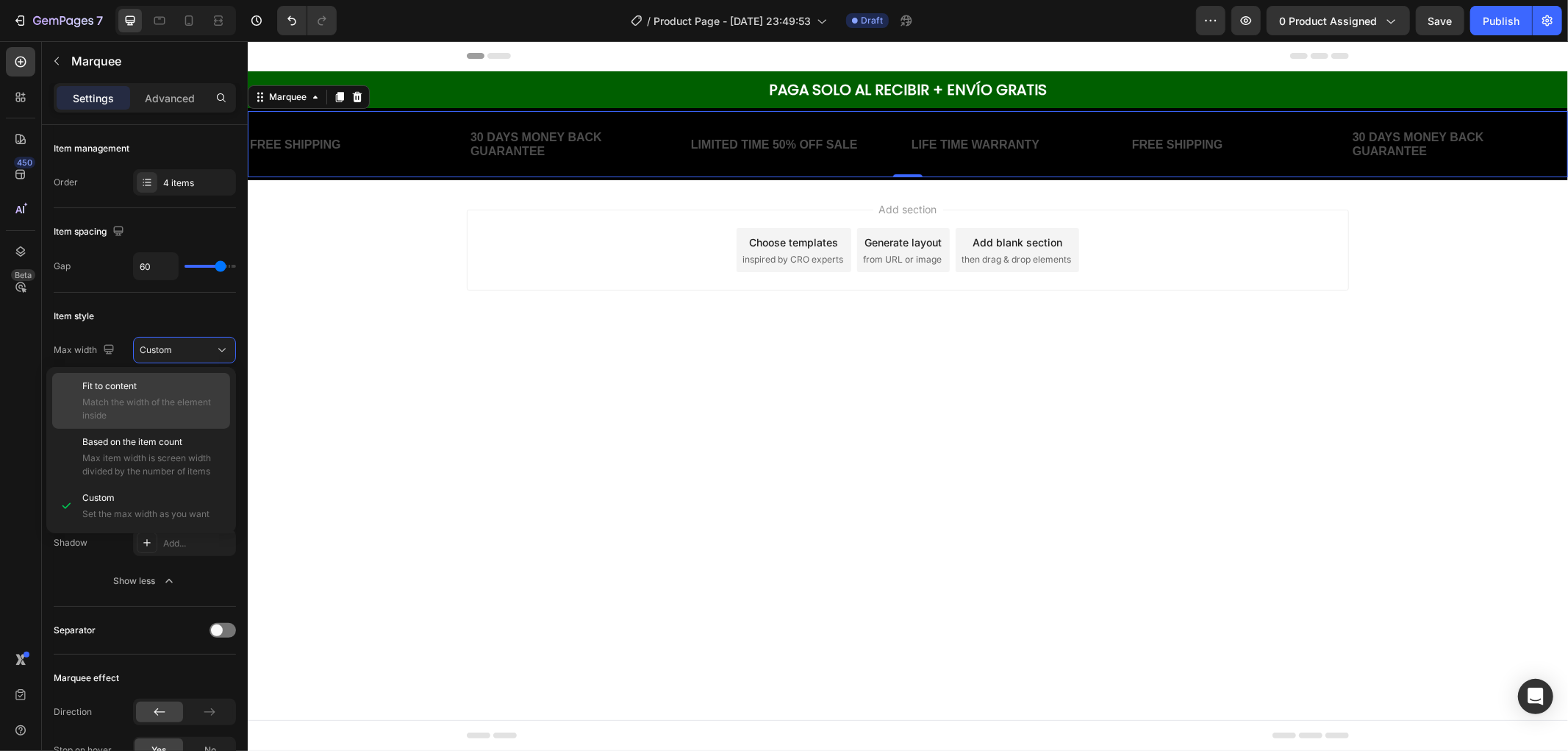
click at [193, 398] on span "Match the width of the element inside" at bounding box center [153, 409] width 141 height 27
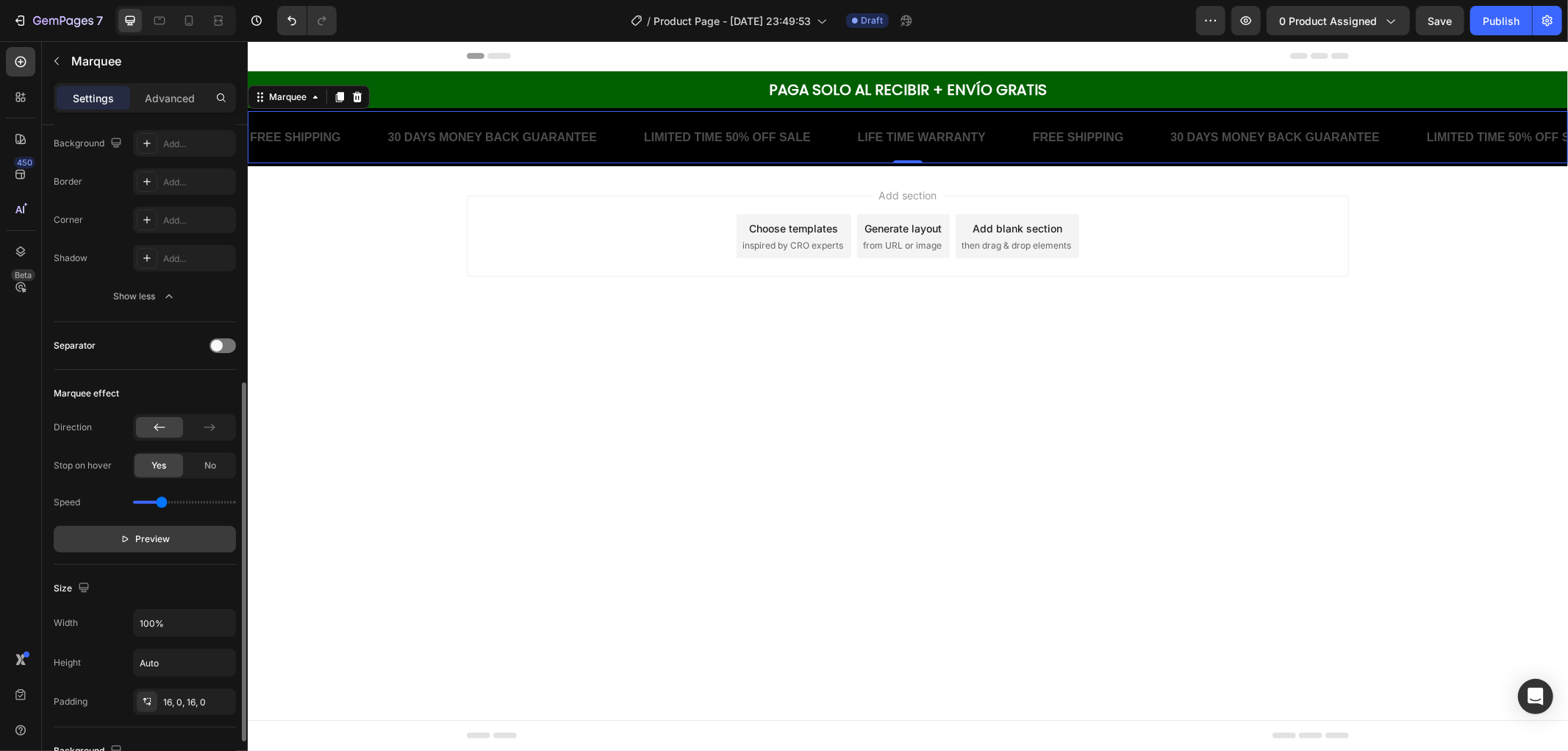
scroll to position [408, 0]
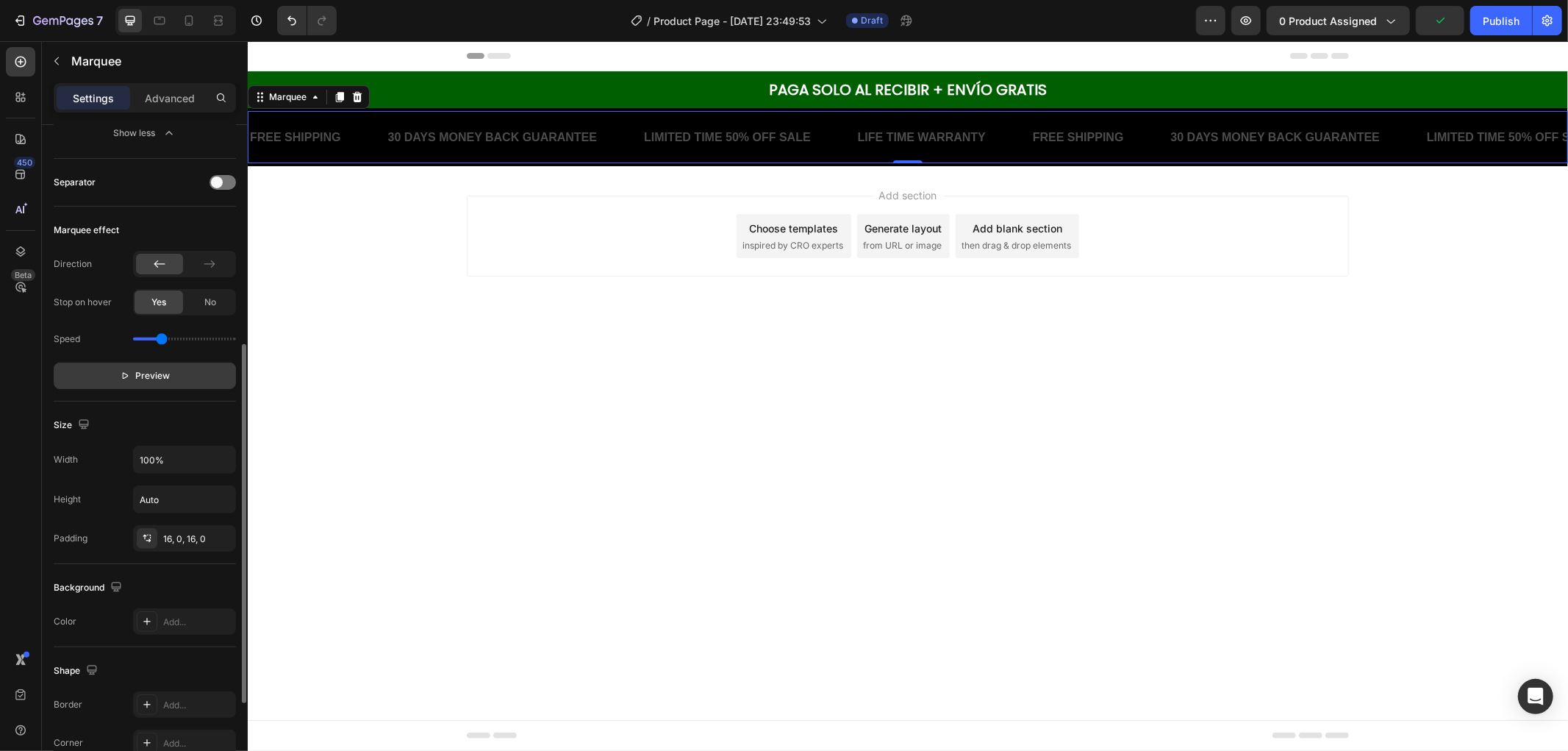
click at [183, 544] on div "16, 0, 16, 0" at bounding box center [197, 539] width 70 height 13
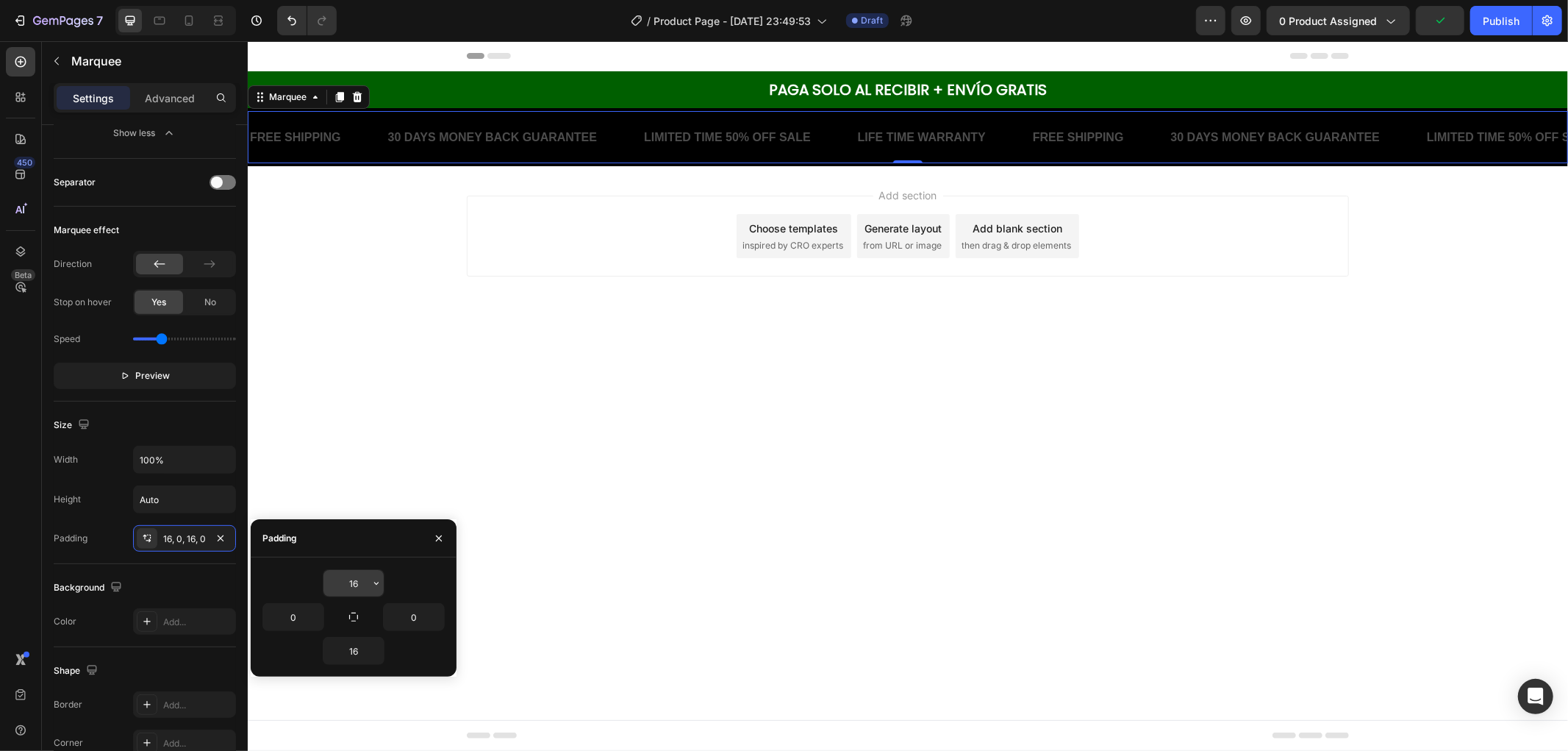
click at [365, 582] on input "16" at bounding box center [353, 583] width 60 height 27
click at [379, 584] on icon "button" at bounding box center [376, 583] width 12 height 12
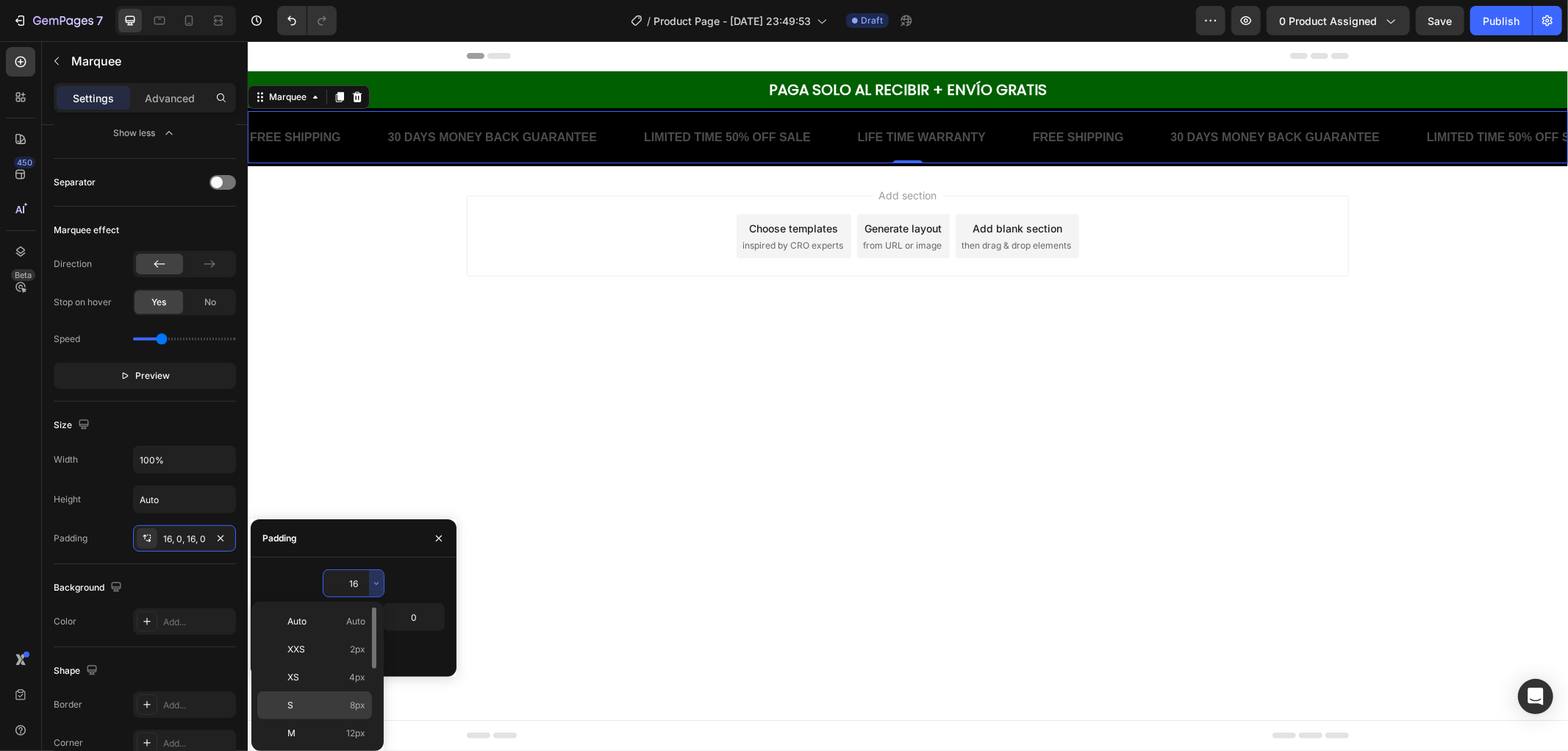
click at [346, 707] on p "S 8px" at bounding box center [326, 706] width 78 height 13
type input "8"
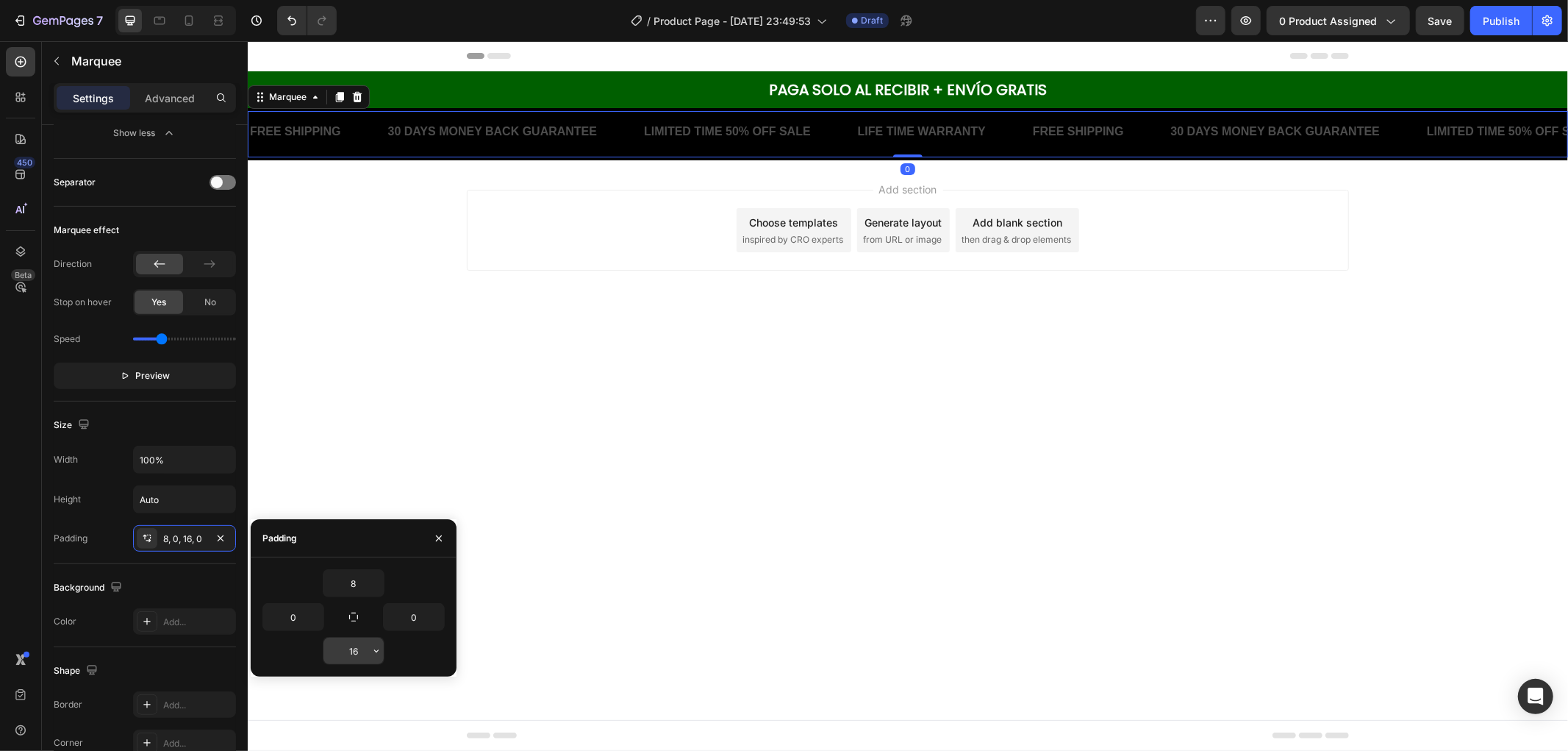
click at [373, 643] on button "button" at bounding box center [376, 651] width 15 height 27
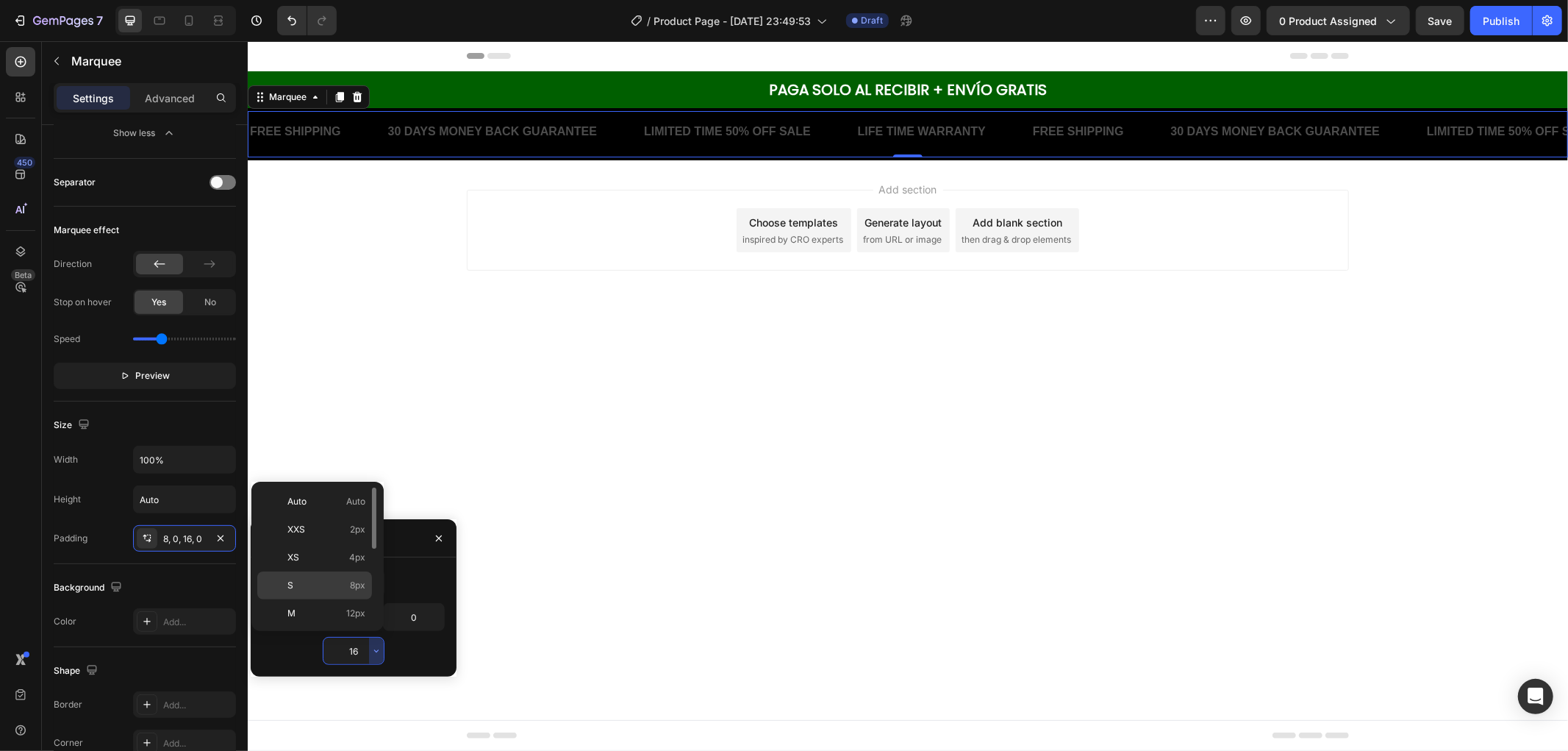
click at [354, 583] on span "8px" at bounding box center [358, 585] width 16 height 13
type input "8"
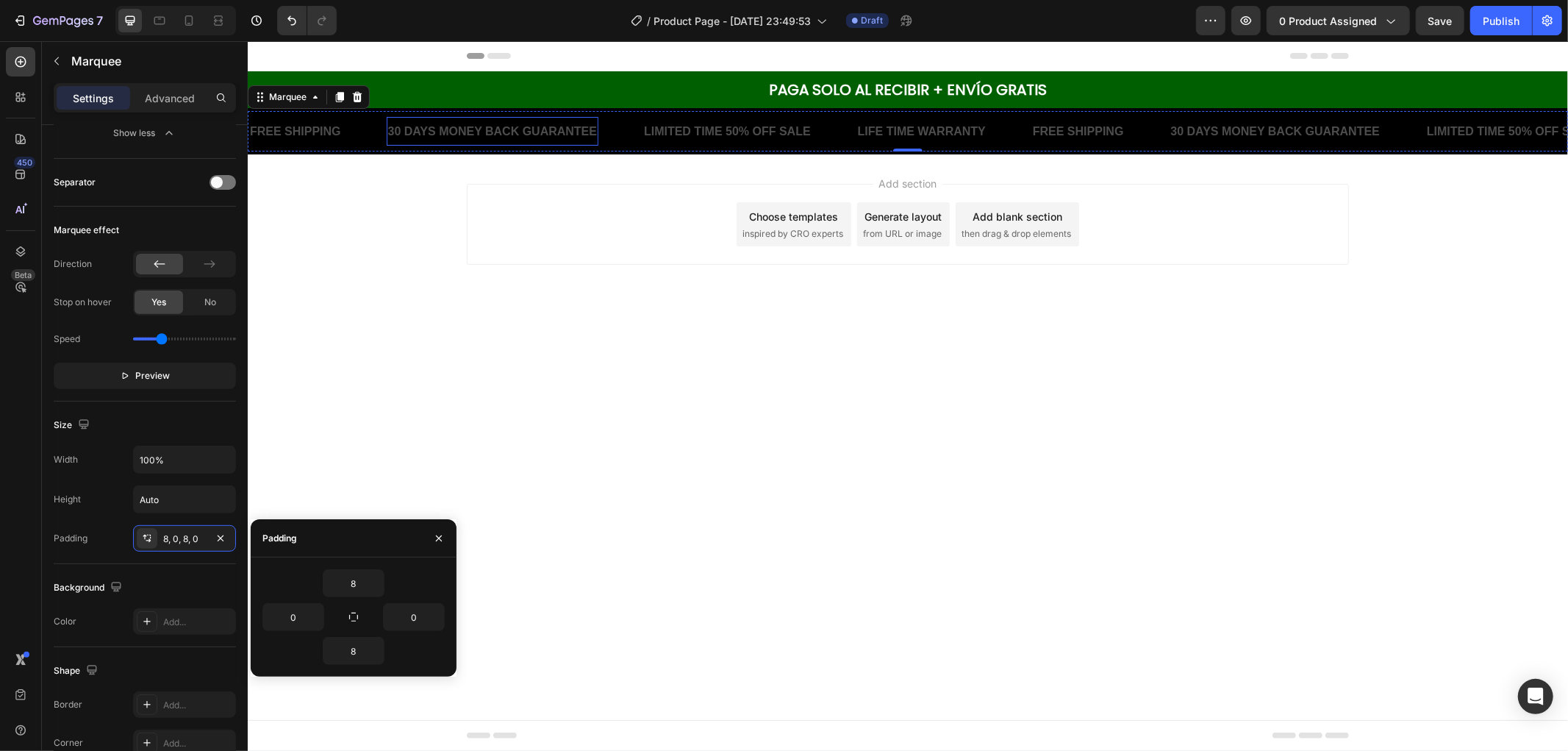
click at [460, 141] on div "30 DAYS MONEY BACK GUARANTEE Text Block" at bounding box center [488, 130] width 212 height 29
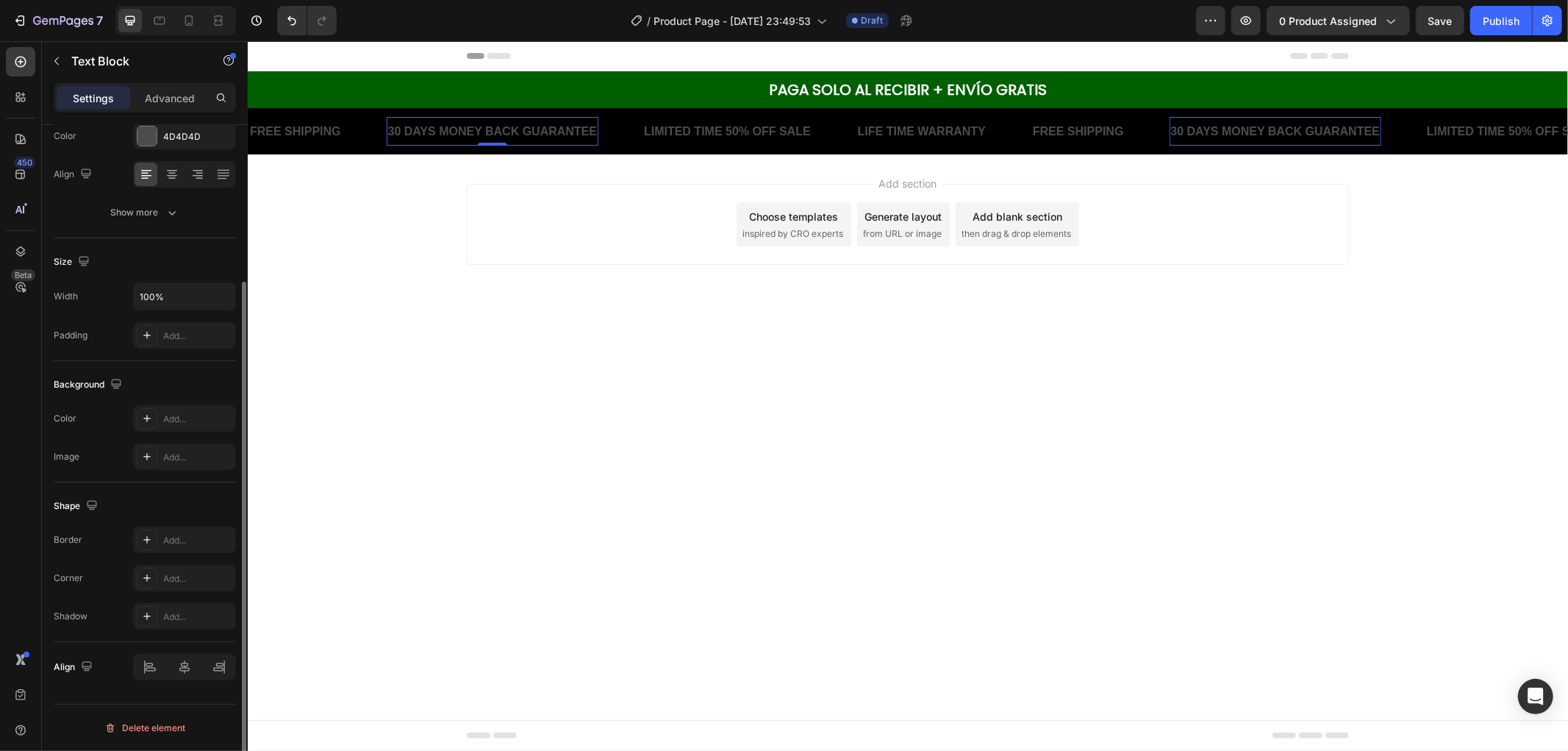
scroll to position [0, 0]
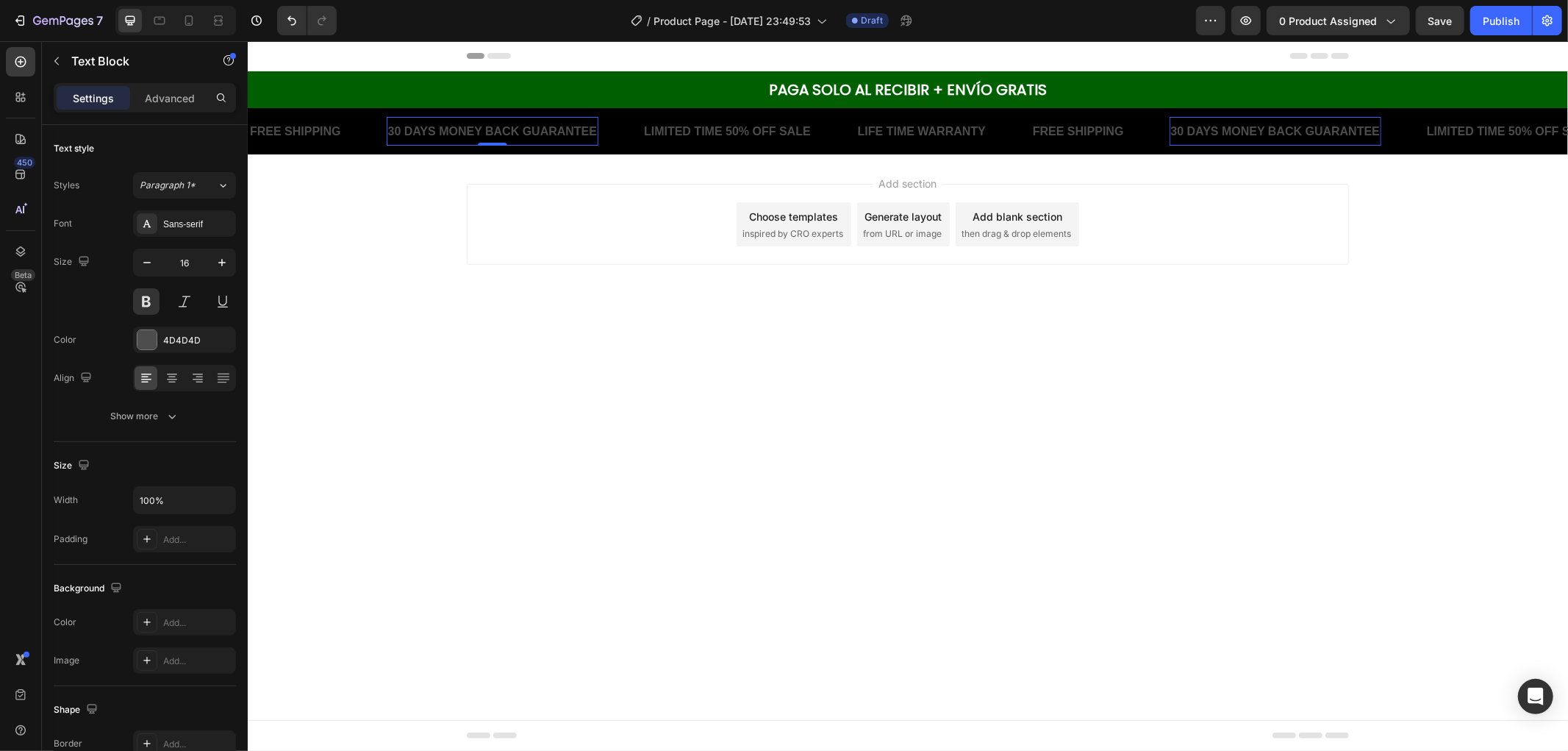
click at [465, 136] on div "30 DAYS MONEY BACK GUARANTEE" at bounding box center [488, 131] width 212 height 17
click at [465, 136] on p "30 DAYS MONEY BACK GUARANTEE" at bounding box center [489, 130] width 209 height 14
click at [465, 136] on p "30 DAYS MONEY BACK GUARANTEE" at bounding box center [488, 130] width 209 height 14
click at [531, 136] on p "30 DAYS MONEY BACK GUARANTEE" at bounding box center [491, 130] width 209 height 14
click at [531, 136] on p "30 DAYS MONEY BACK GUARANTEE" at bounding box center [489, 130] width 209 height 14
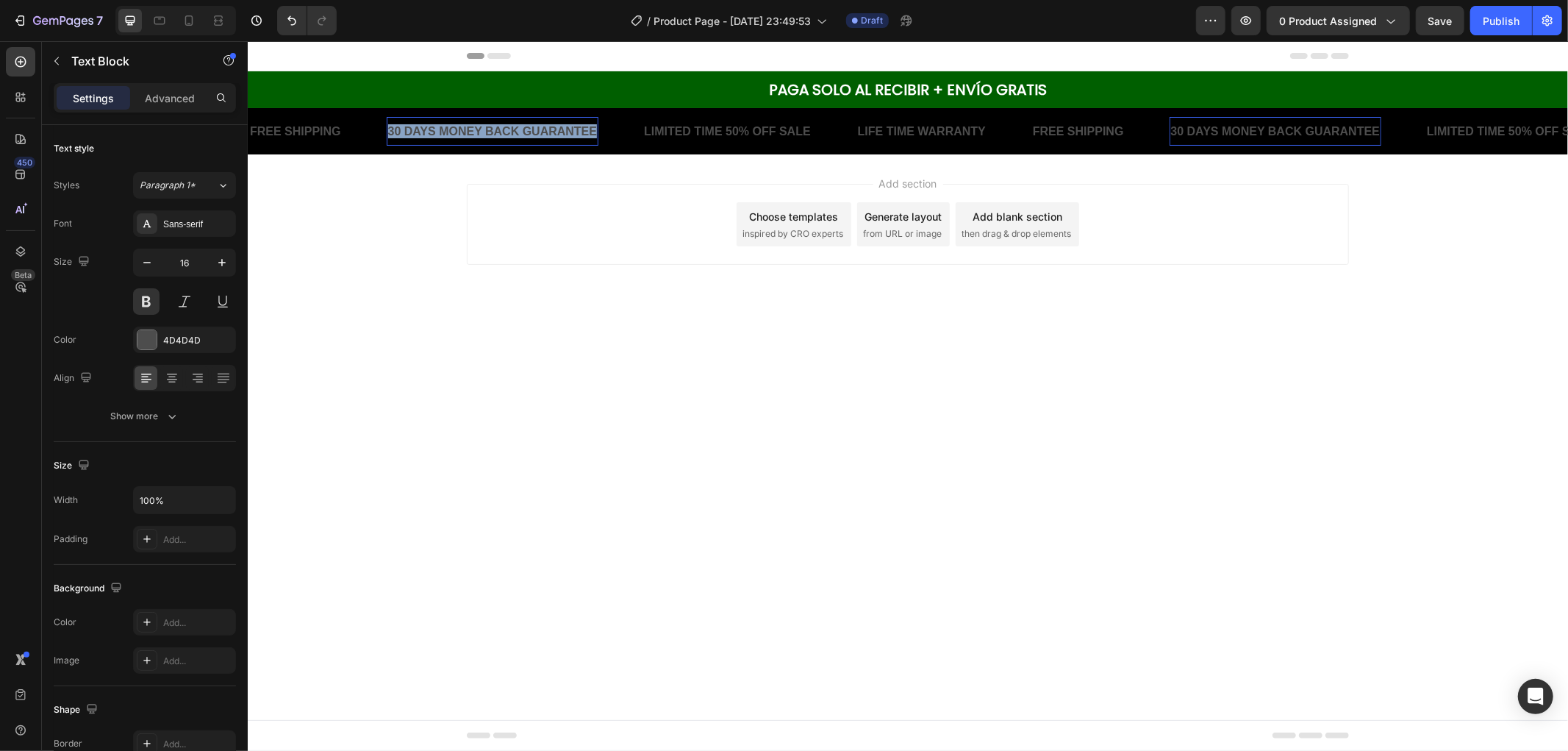
click at [531, 136] on p "30 DAYS MONEY BACK GUARANTEE" at bounding box center [492, 130] width 209 height 14
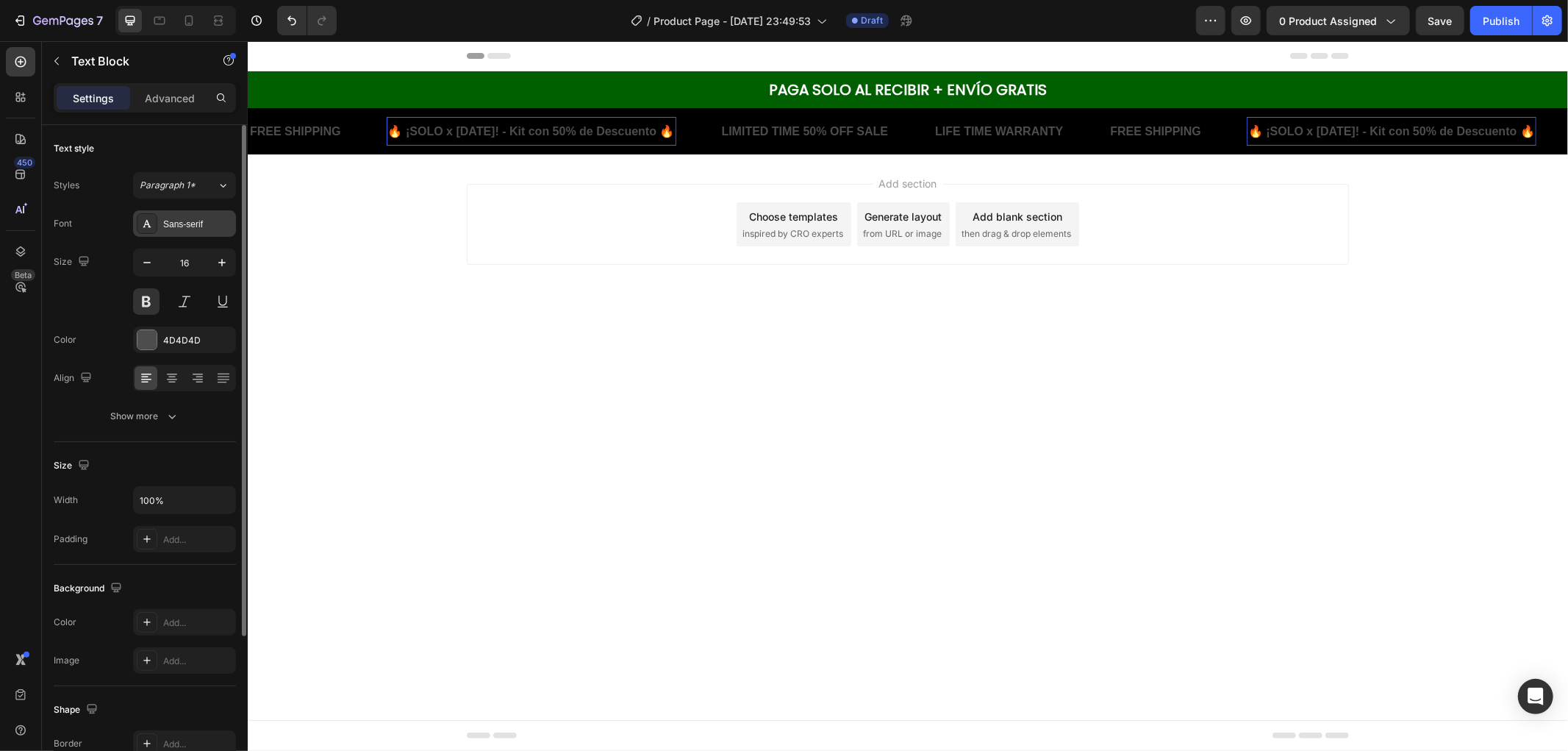
click at [198, 215] on div "Sans-serif" at bounding box center [184, 223] width 103 height 27
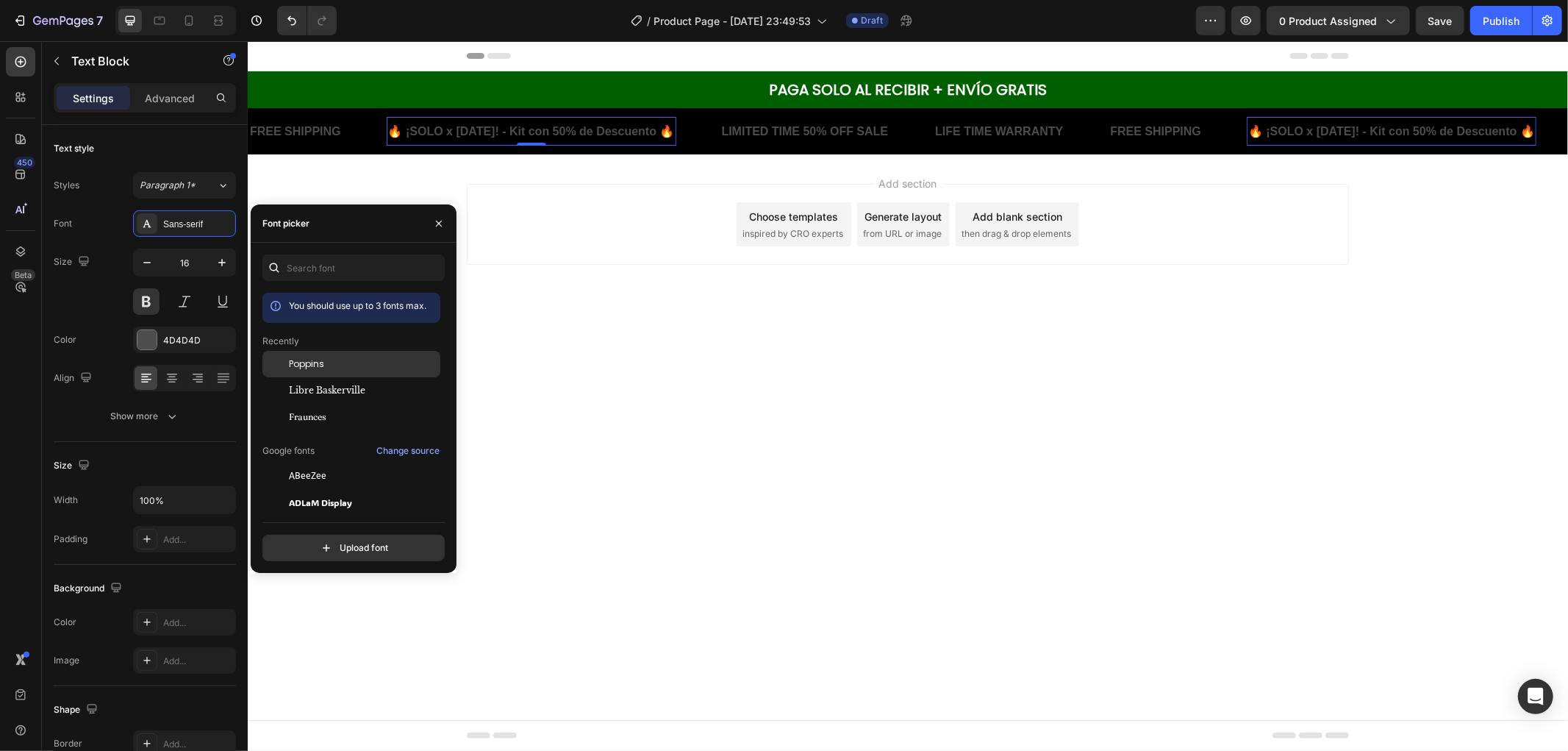
click at [354, 361] on div "Poppins" at bounding box center [363, 364] width 148 height 13
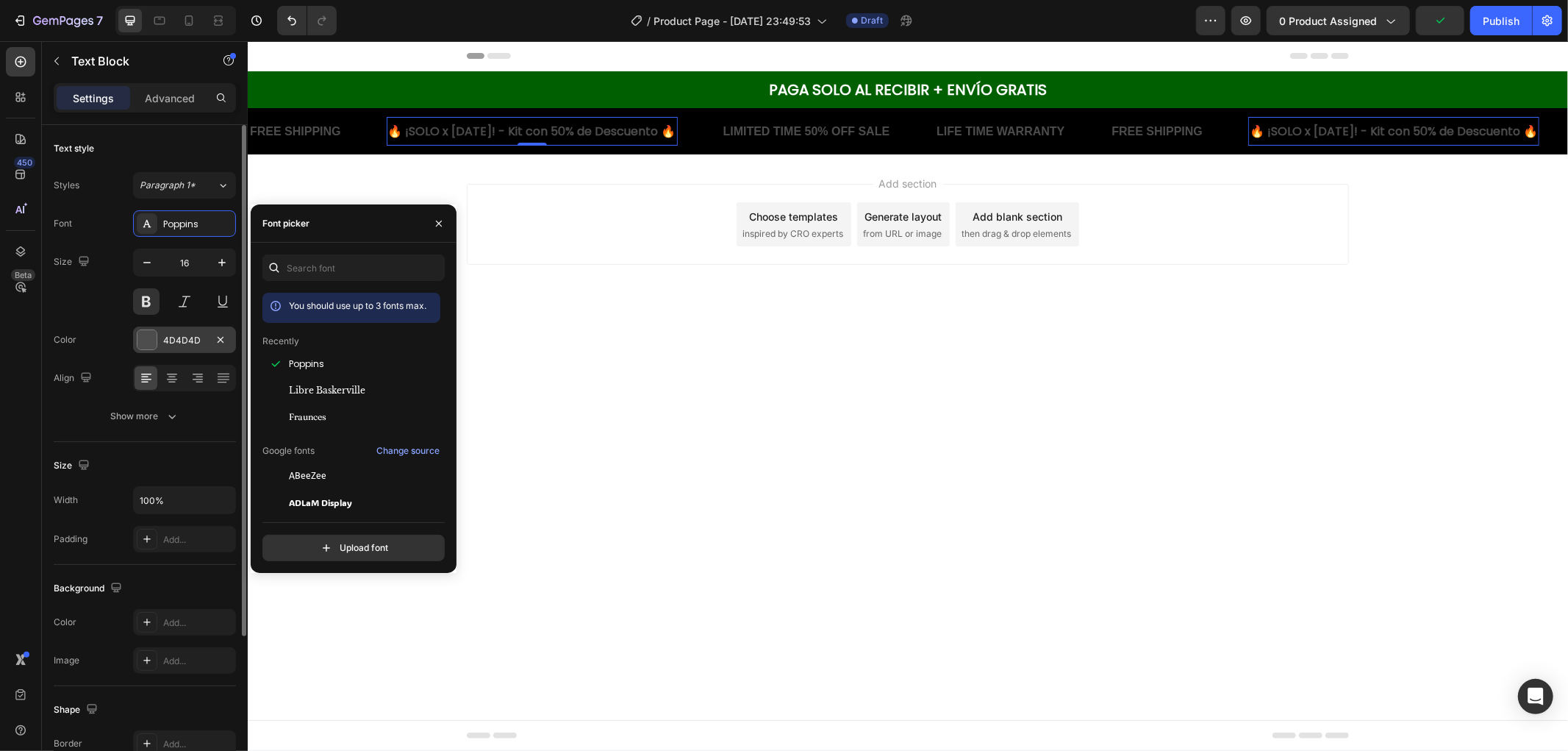
click at [149, 333] on div at bounding box center [146, 339] width 19 height 19
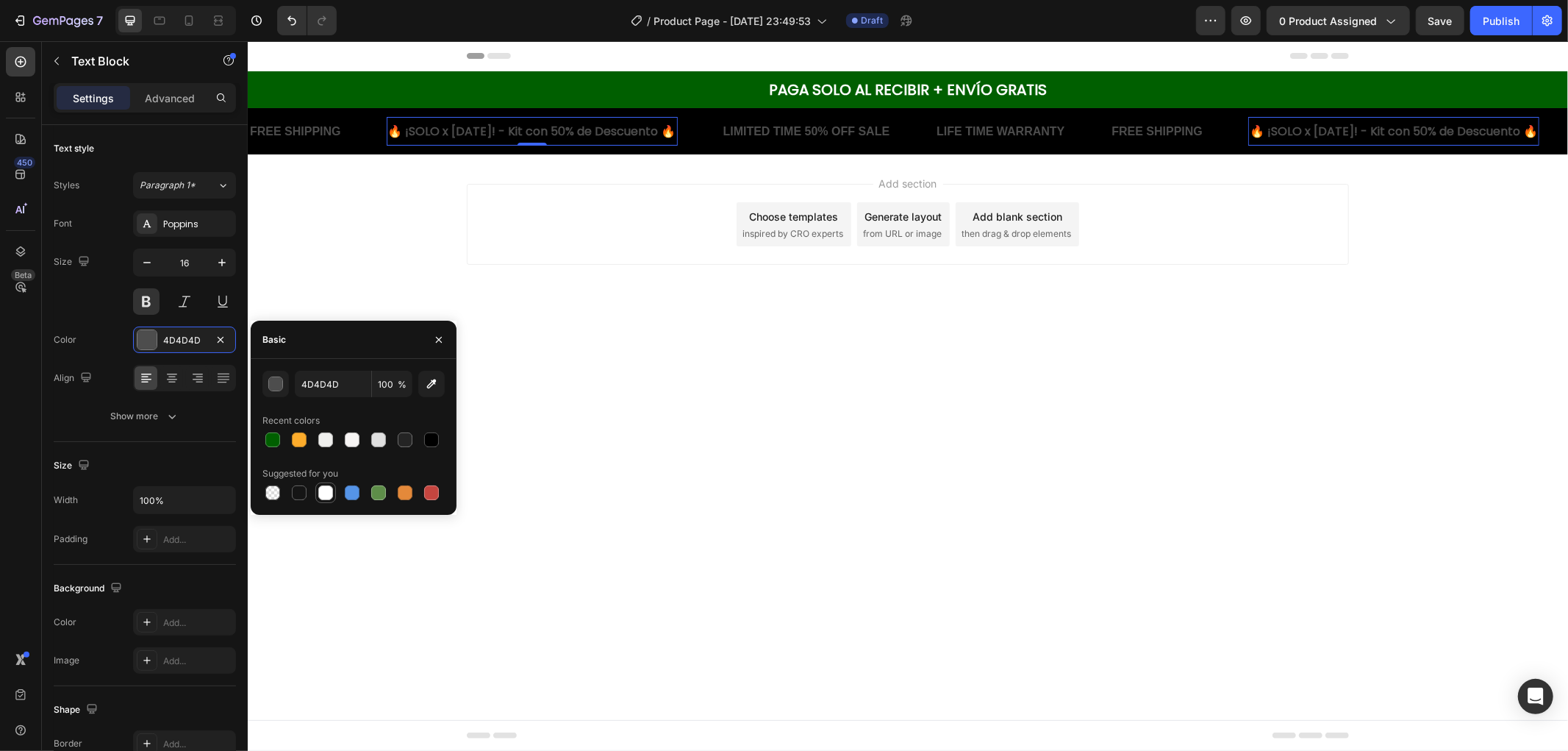
click at [321, 503] on div at bounding box center [325, 493] width 20 height 20
type input "FFFFFF"
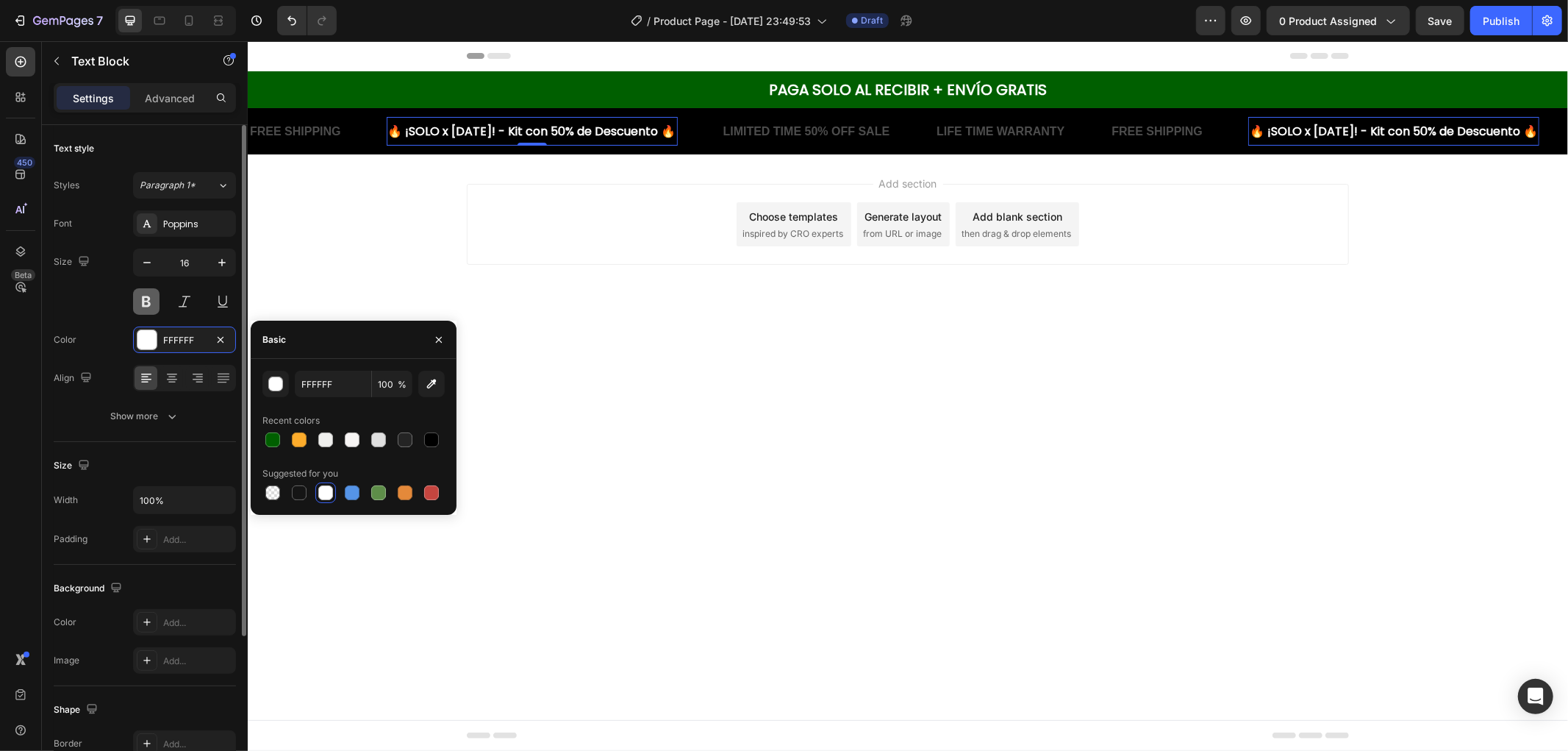
click at [149, 299] on button at bounding box center [146, 301] width 27 height 27
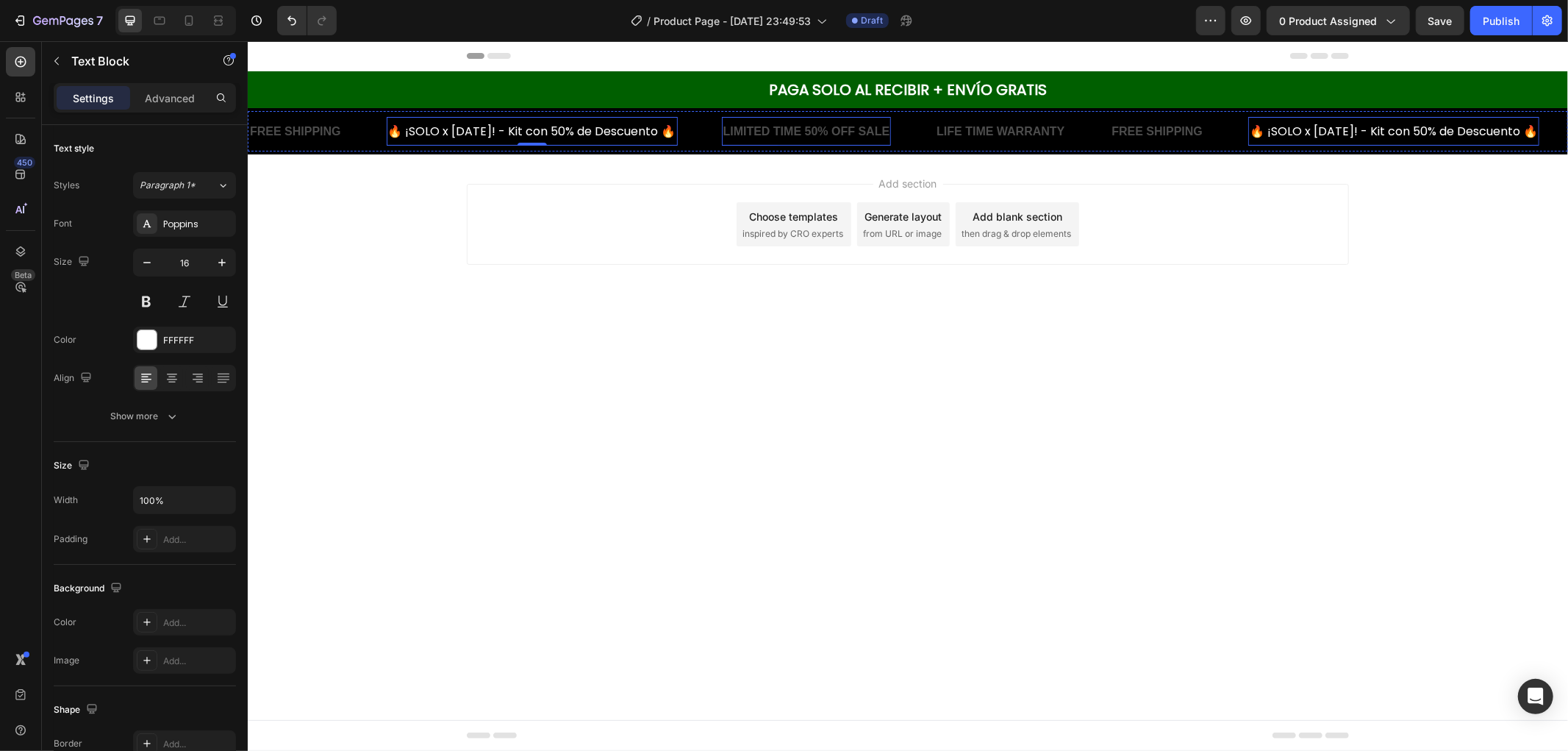
click at [771, 122] on div "LIMITED TIME 50% OFF SALE" at bounding box center [802, 131] width 170 height 17
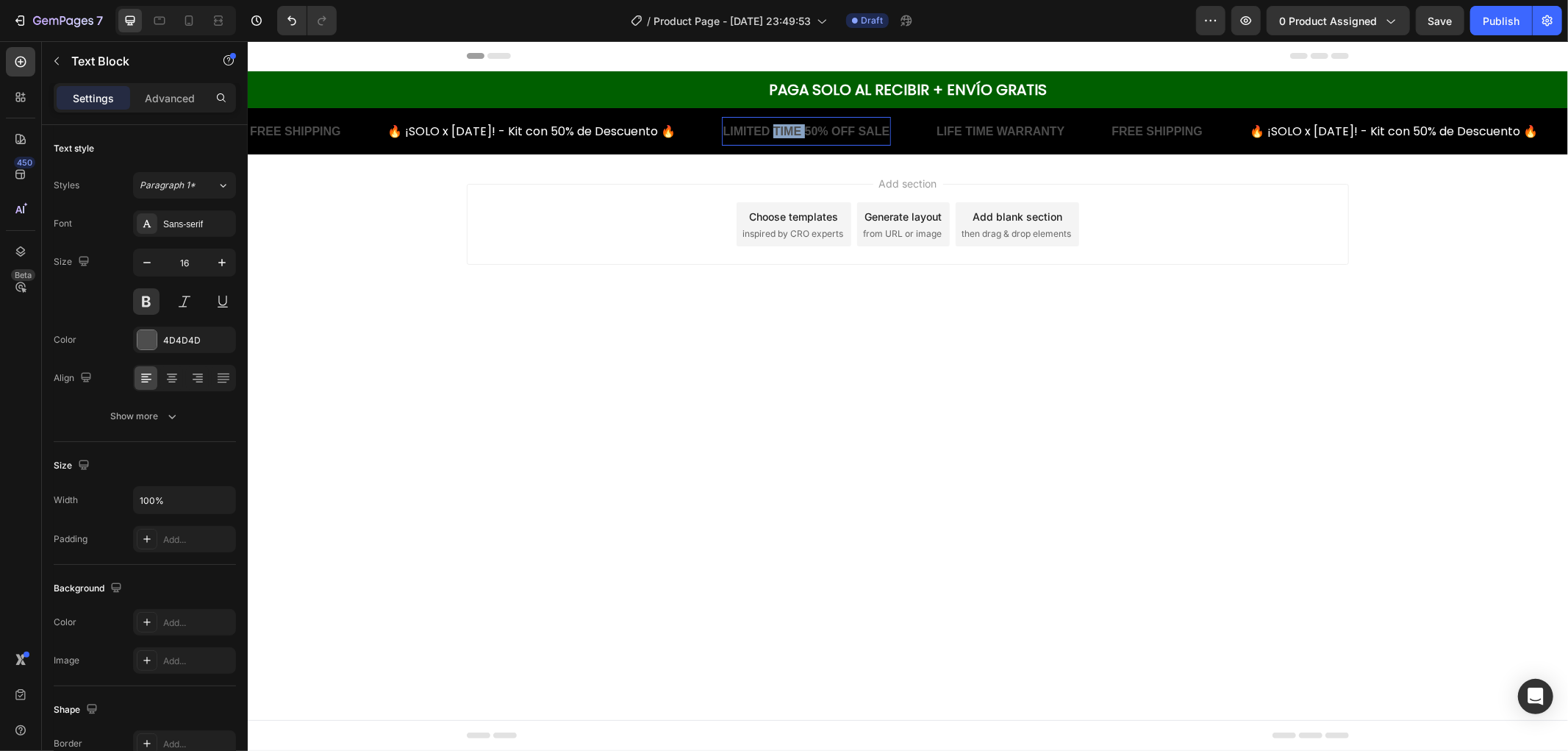
click at [771, 122] on div "LIMITED TIME 50% OFF SALE" at bounding box center [803, 131] width 170 height 17
click at [771, 122] on div "LIMITED TIME 50% OFF SALE" at bounding box center [802, 131] width 170 height 17
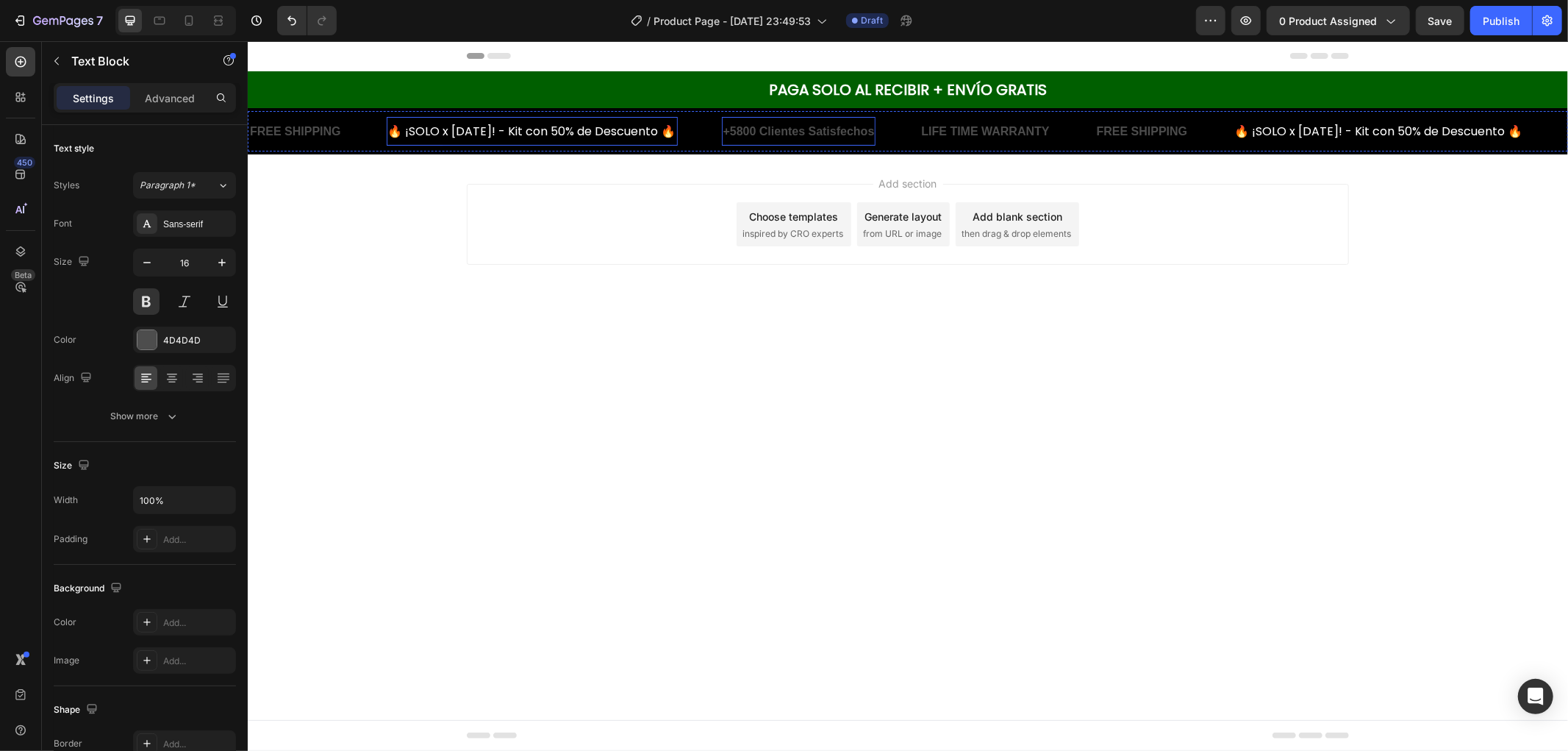
click at [588, 137] on p "🔥 ¡SOLO x [DATE]! - Kit con 50% de Descuento 🔥" at bounding box center [530, 130] width 288 height 14
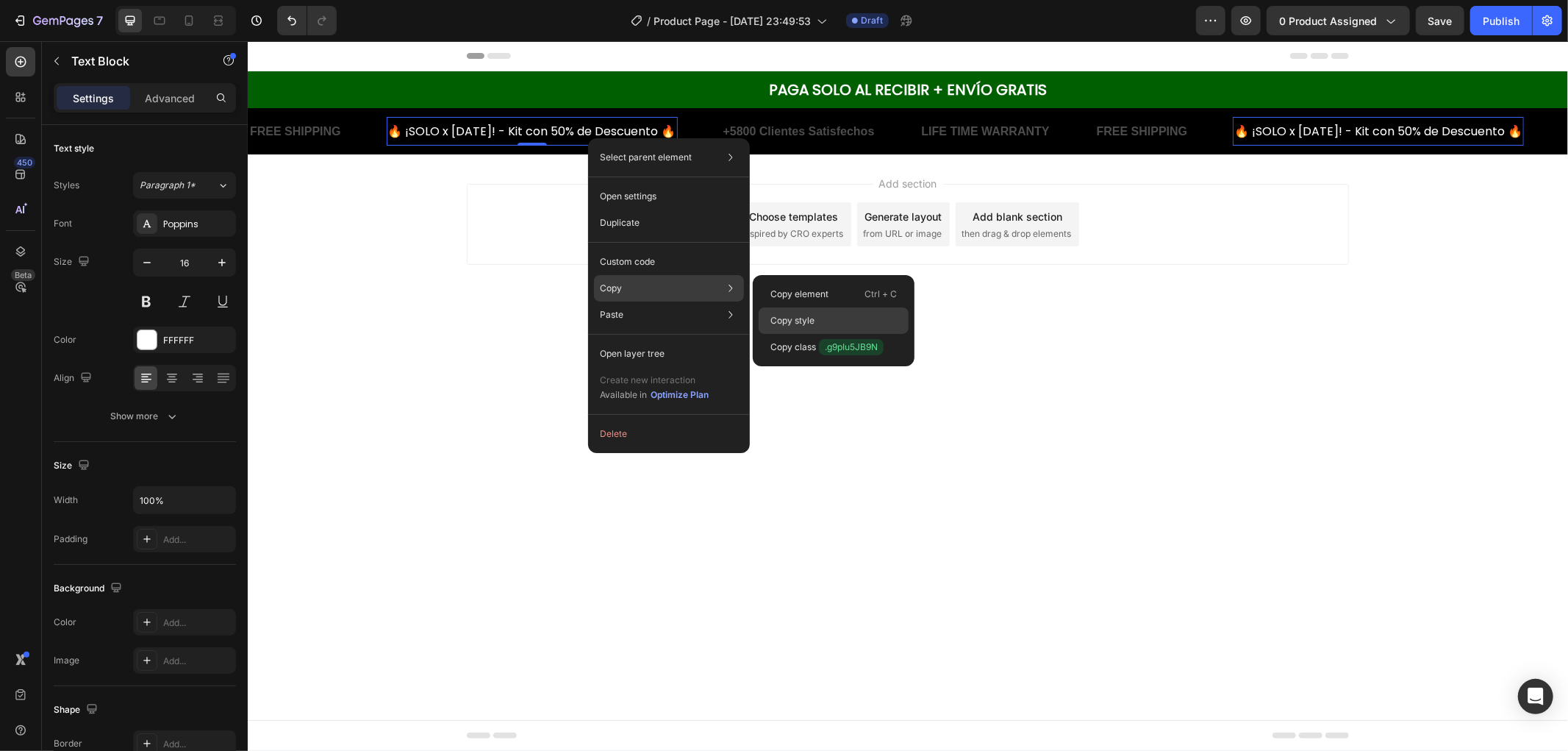
click at [824, 334] on div "Copy style" at bounding box center [834, 347] width 150 height 27
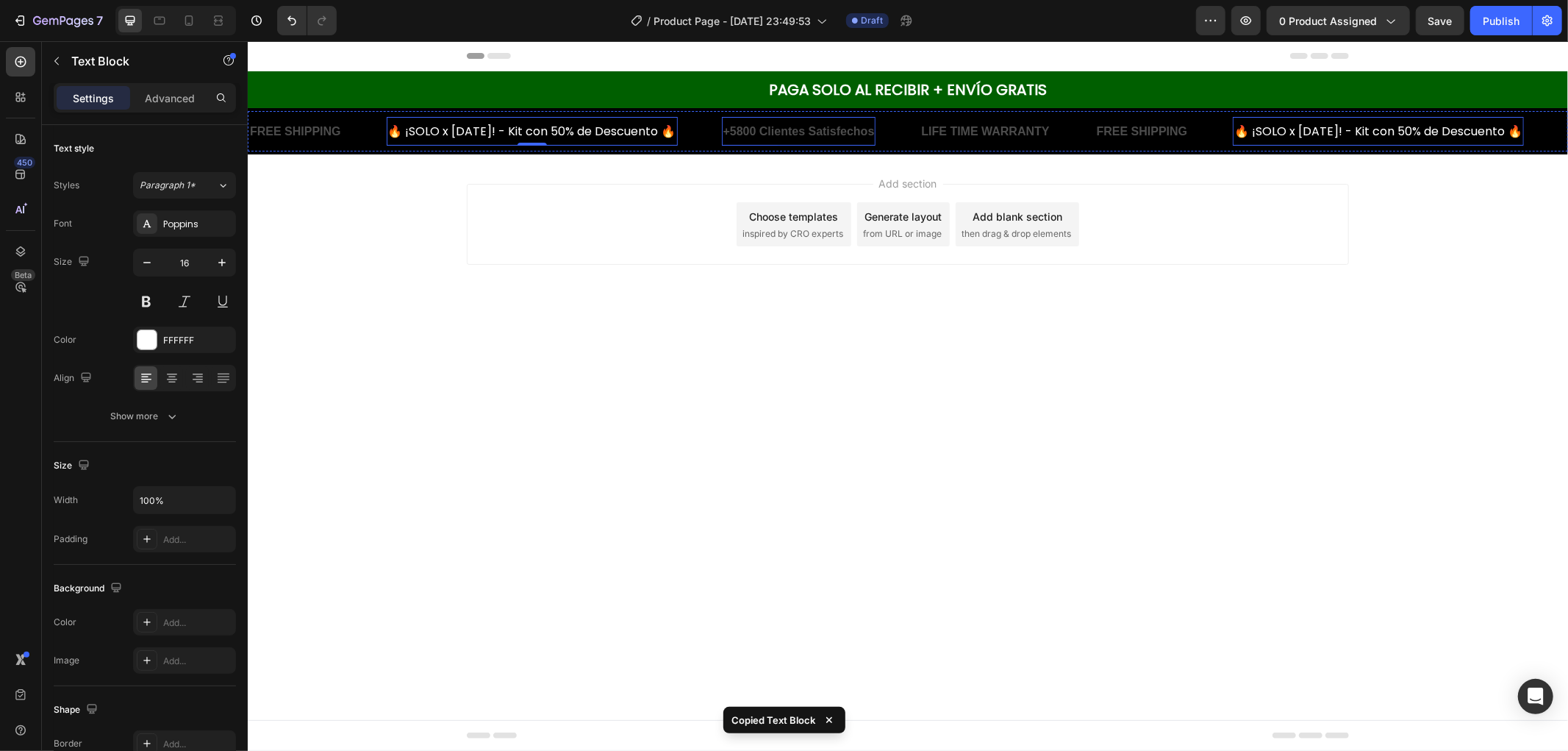
click at [833, 125] on p "+5800 Clientes Satisfechos" at bounding box center [795, 130] width 151 height 14
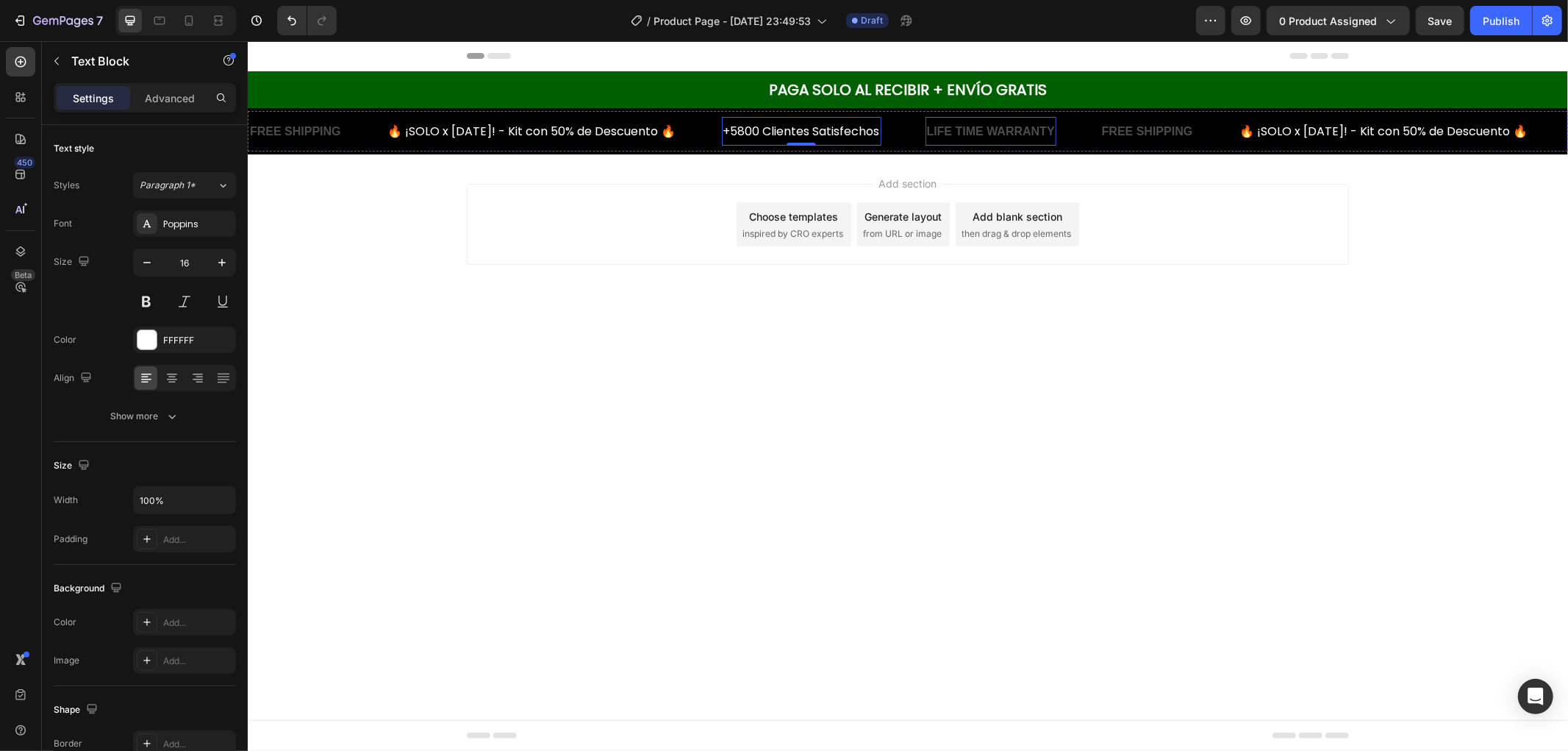
click at [983, 128] on div "LIFE TIME WARRANTY" at bounding box center [985, 131] width 131 height 17
click at [806, 135] on p "+5800 Clientes Satisfechos" at bounding box center [801, 130] width 157 height 14
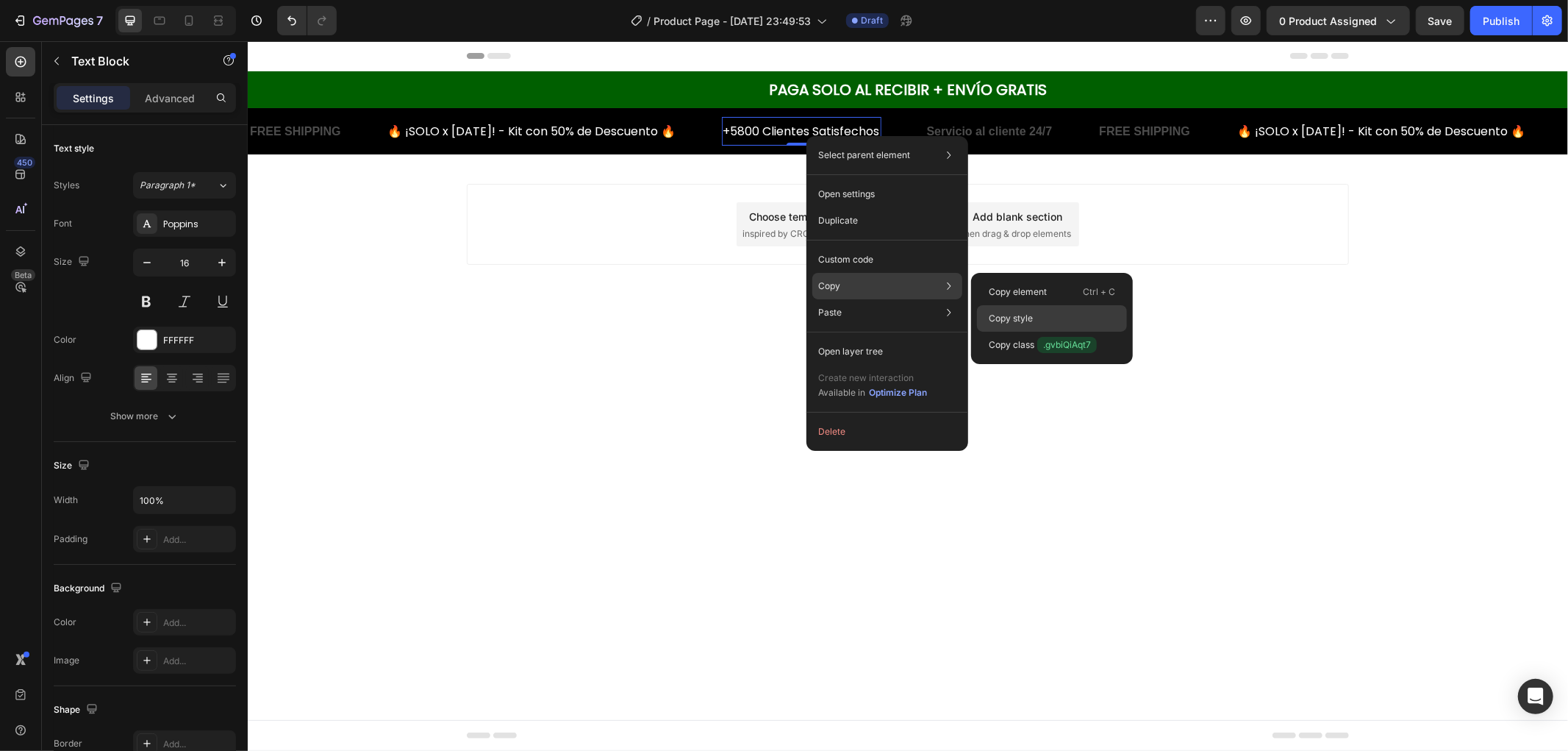
click at [1052, 332] on div "Copy style" at bounding box center [1053, 345] width 150 height 27
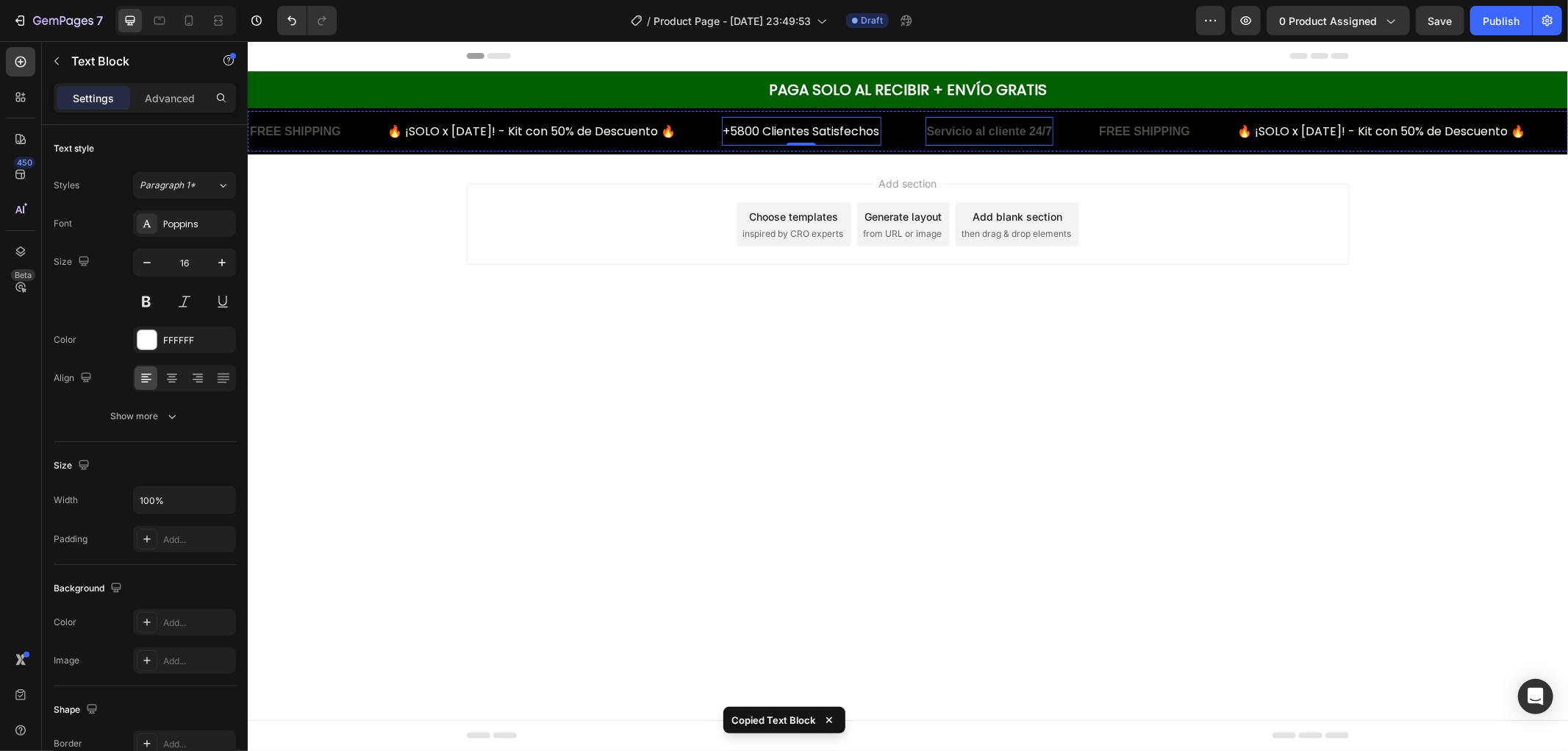
click at [982, 134] on p "Servicio al cliente 24/7" at bounding box center [988, 130] width 126 height 14
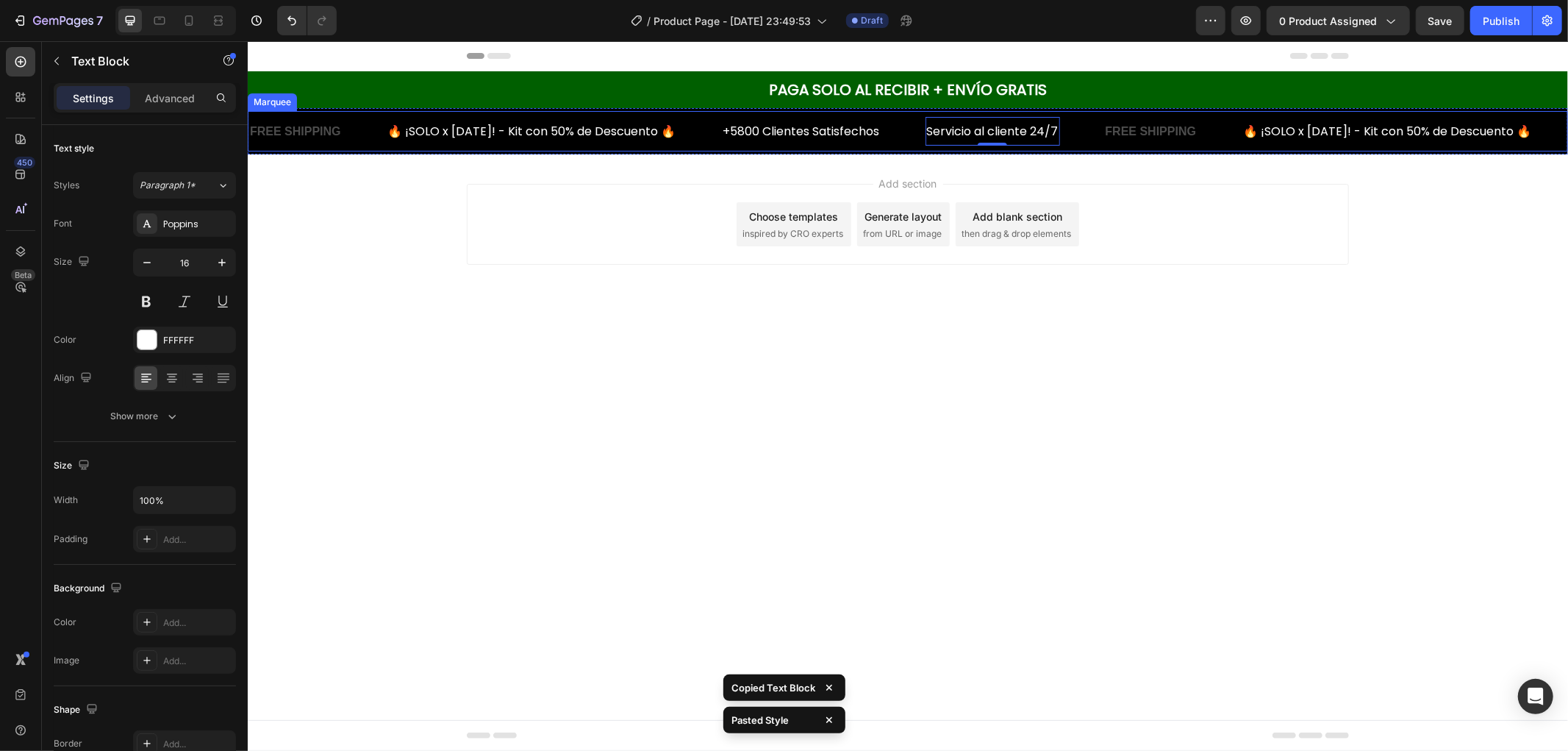
click at [1069, 135] on div "Servicio al cliente 24/7 Text Block 0" at bounding box center [1013, 130] width 179 height 29
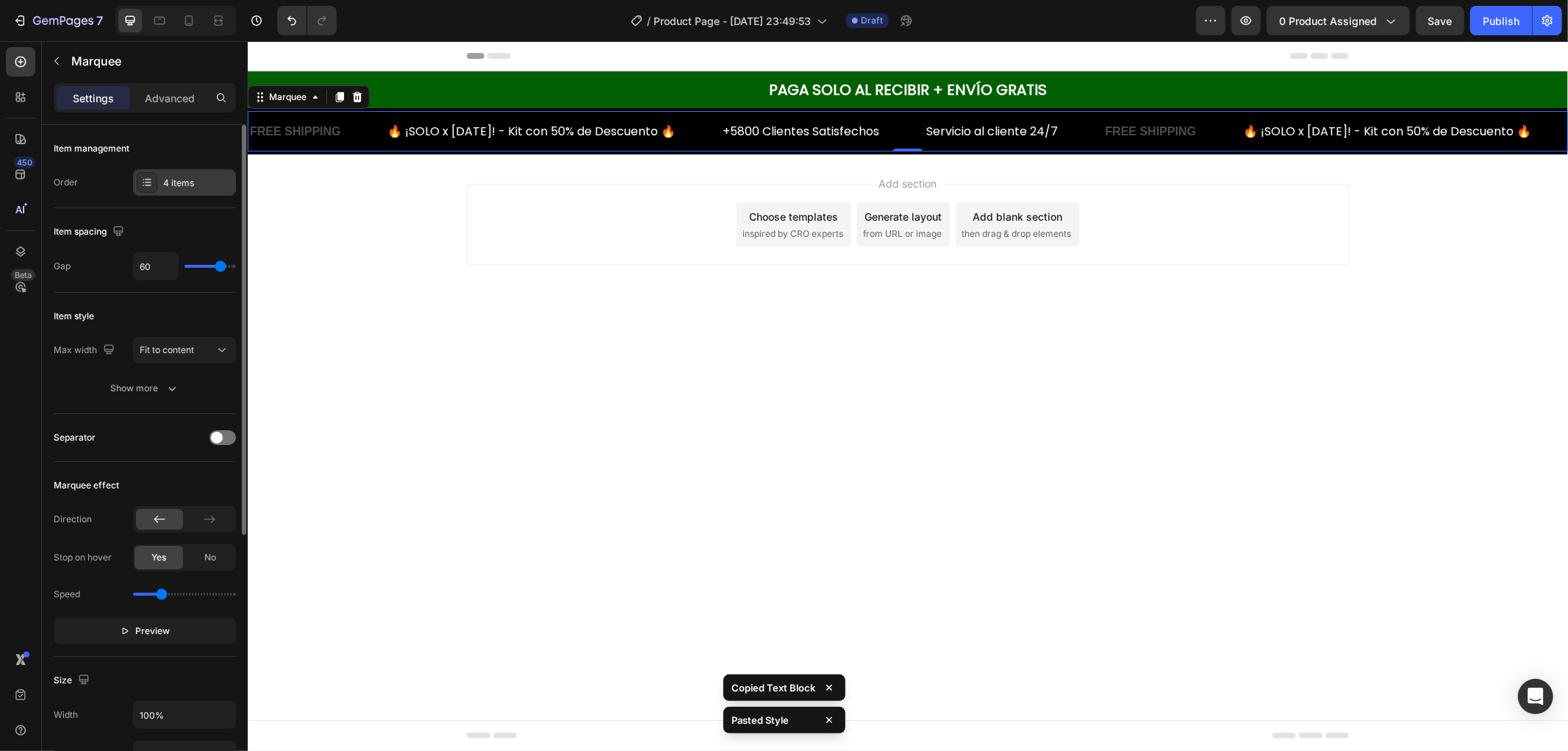
click at [190, 172] on div "4 items" at bounding box center [184, 183] width 103 height 27
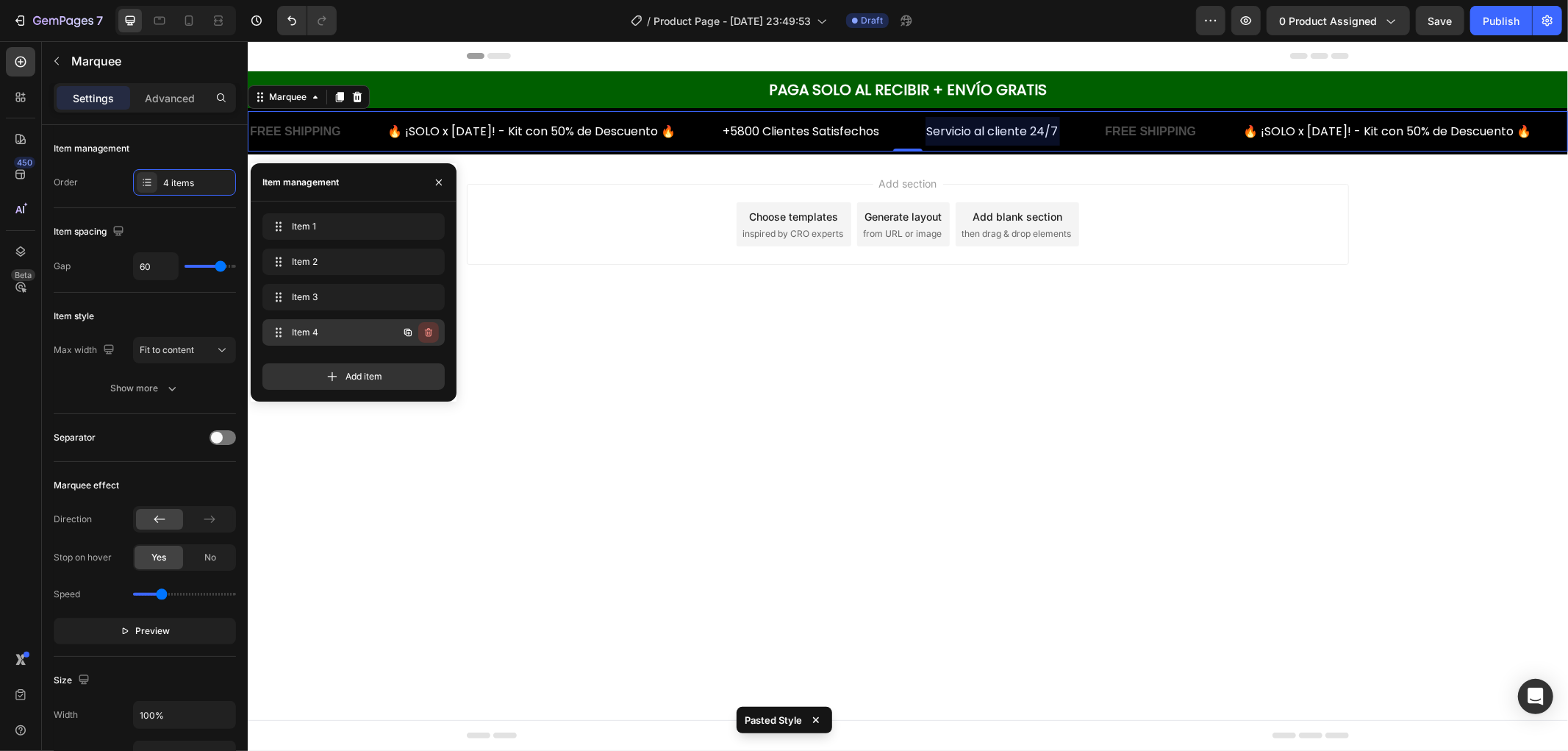
click at [429, 334] on icon "button" at bounding box center [428, 332] width 12 height 12
click at [429, 334] on div "Delete" at bounding box center [418, 333] width 27 height 13
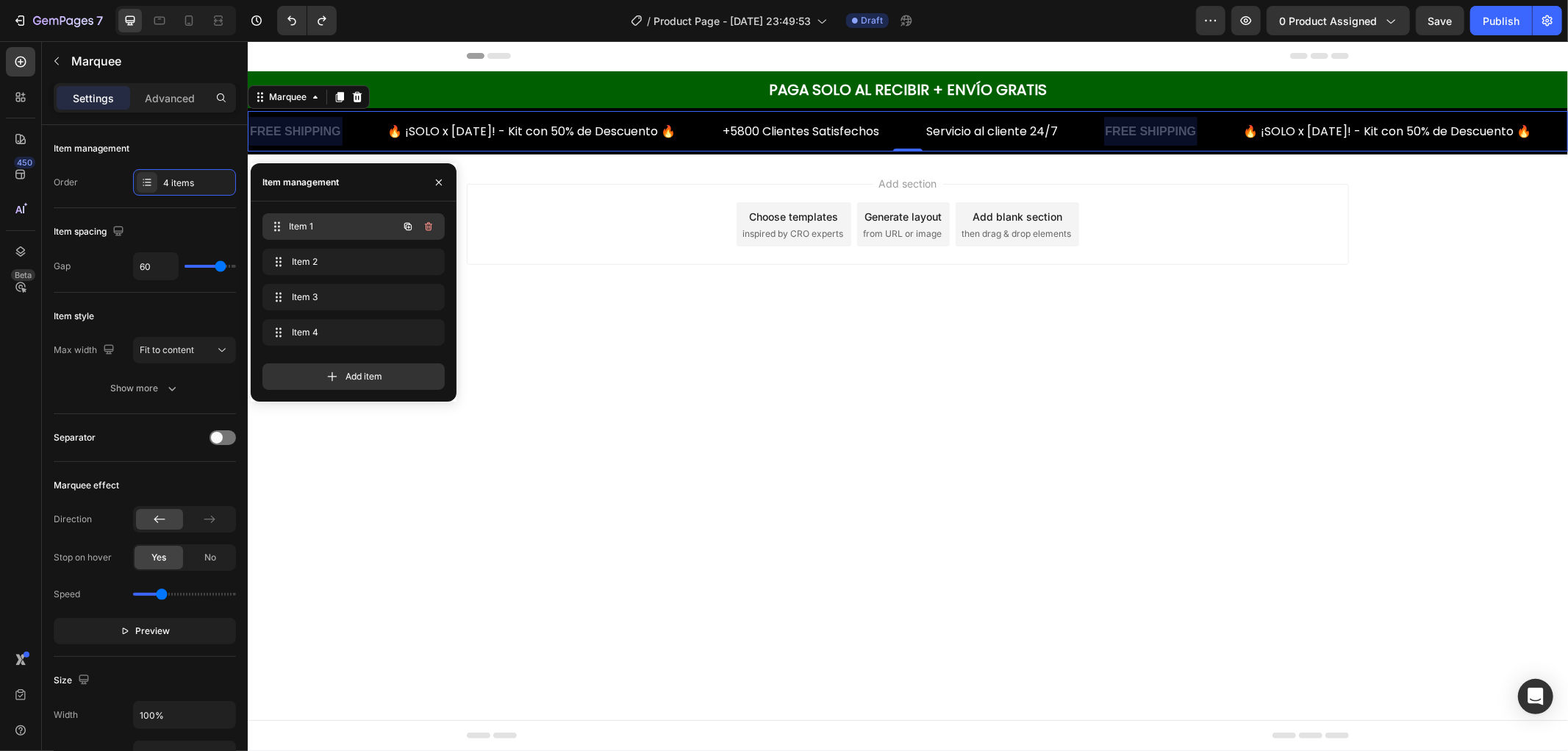
click at [354, 223] on span "Item 1" at bounding box center [343, 226] width 108 height 13
click at [431, 232] on icon "button" at bounding box center [428, 226] width 12 height 12
click at [431, 232] on div "Delete" at bounding box center [418, 226] width 27 height 13
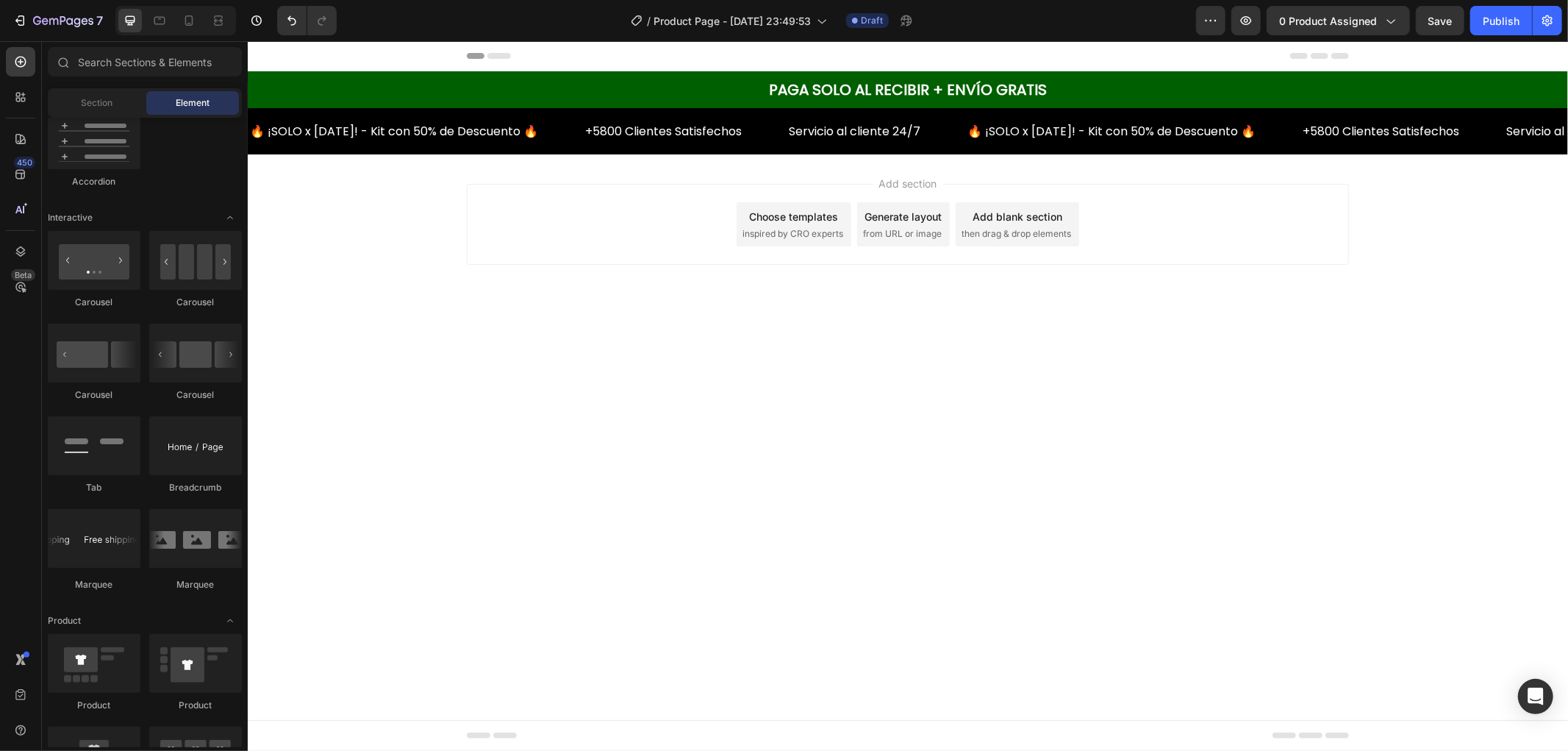
click at [724, 163] on div "Add section Choose templates inspired by CRO experts Generate layout from URL o…" at bounding box center [907, 244] width 1321 height 181
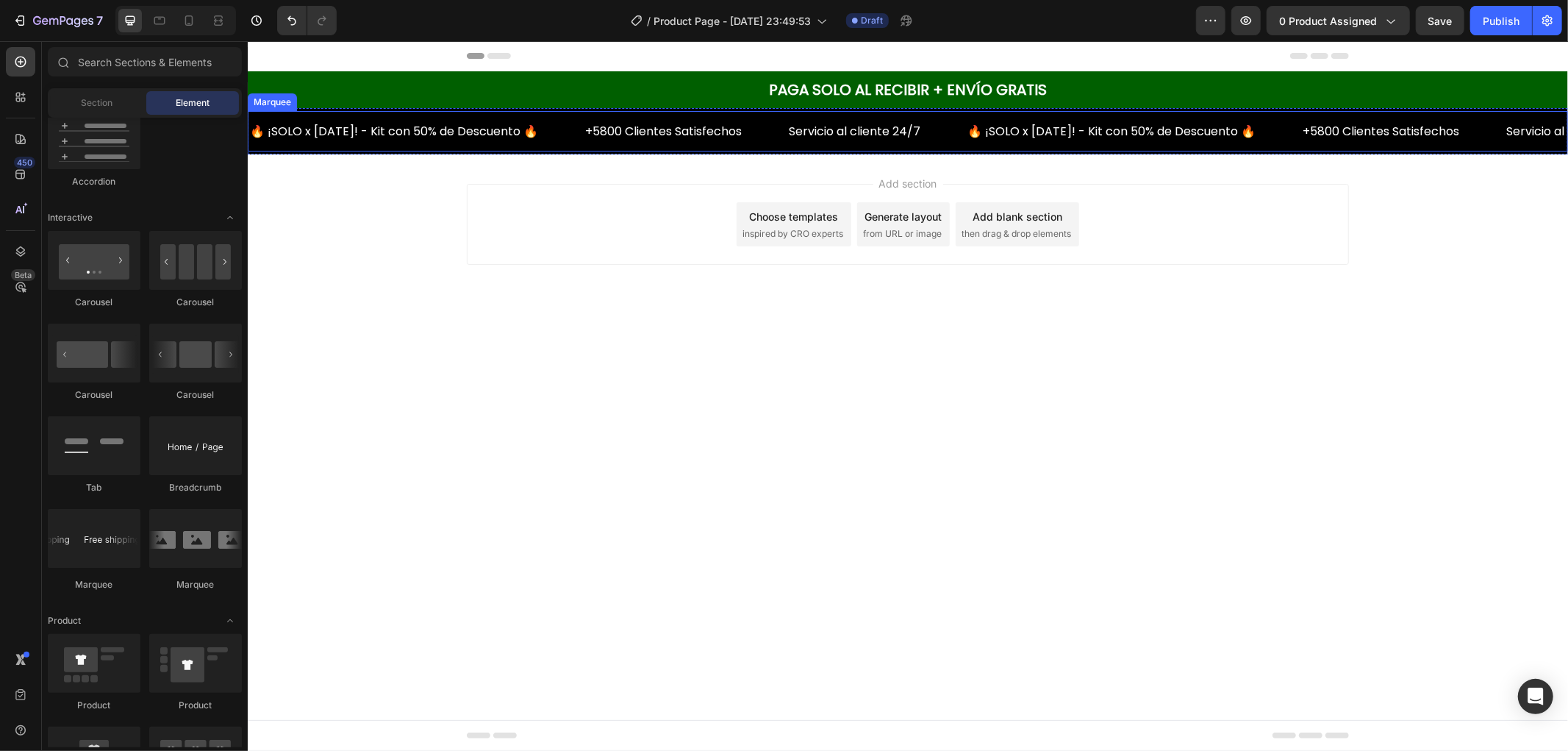
click at [748, 139] on div "+5800 Clientes Satisfechos Text Block" at bounding box center [685, 130] width 204 height 29
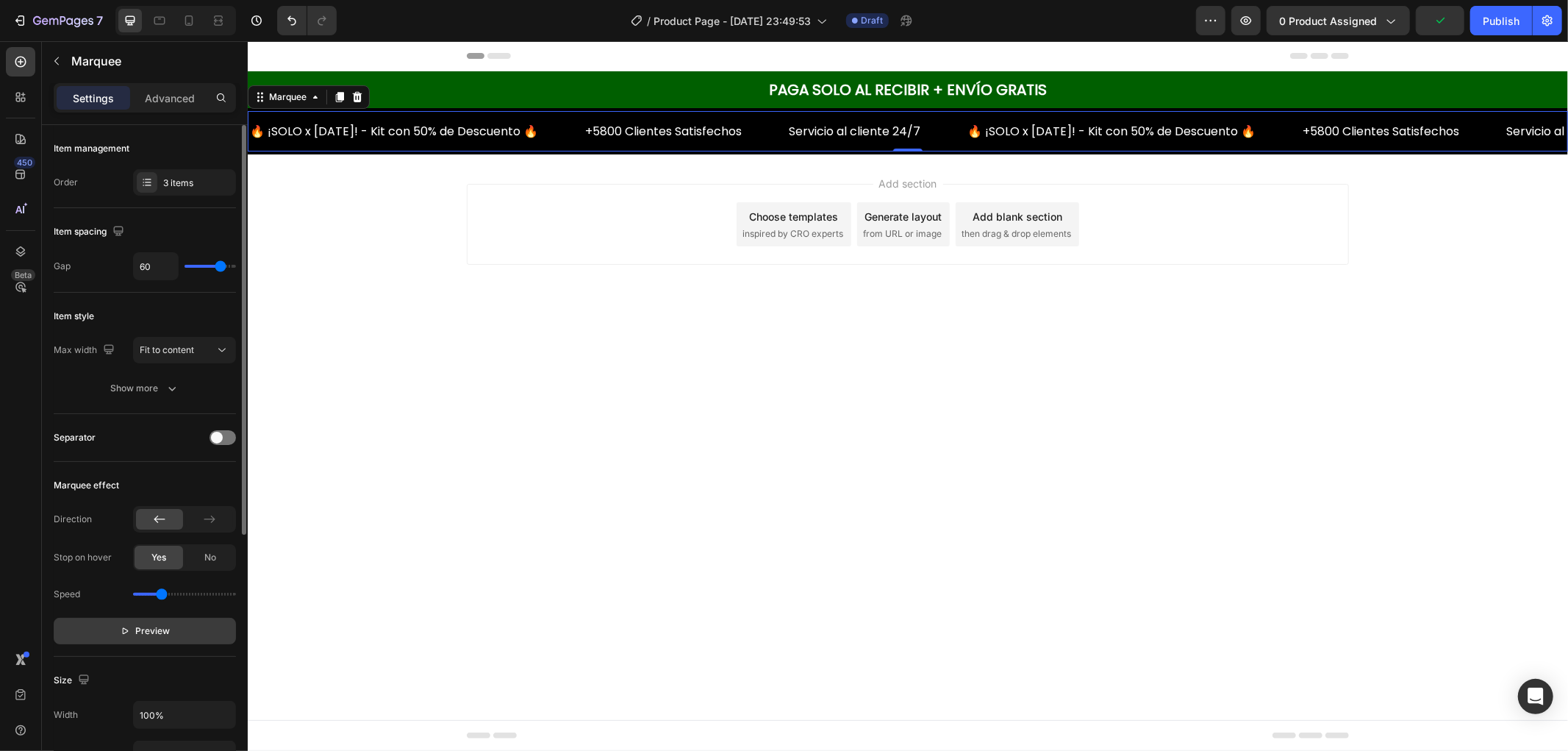
click at [156, 637] on span "Preview" at bounding box center [153, 631] width 34 height 15
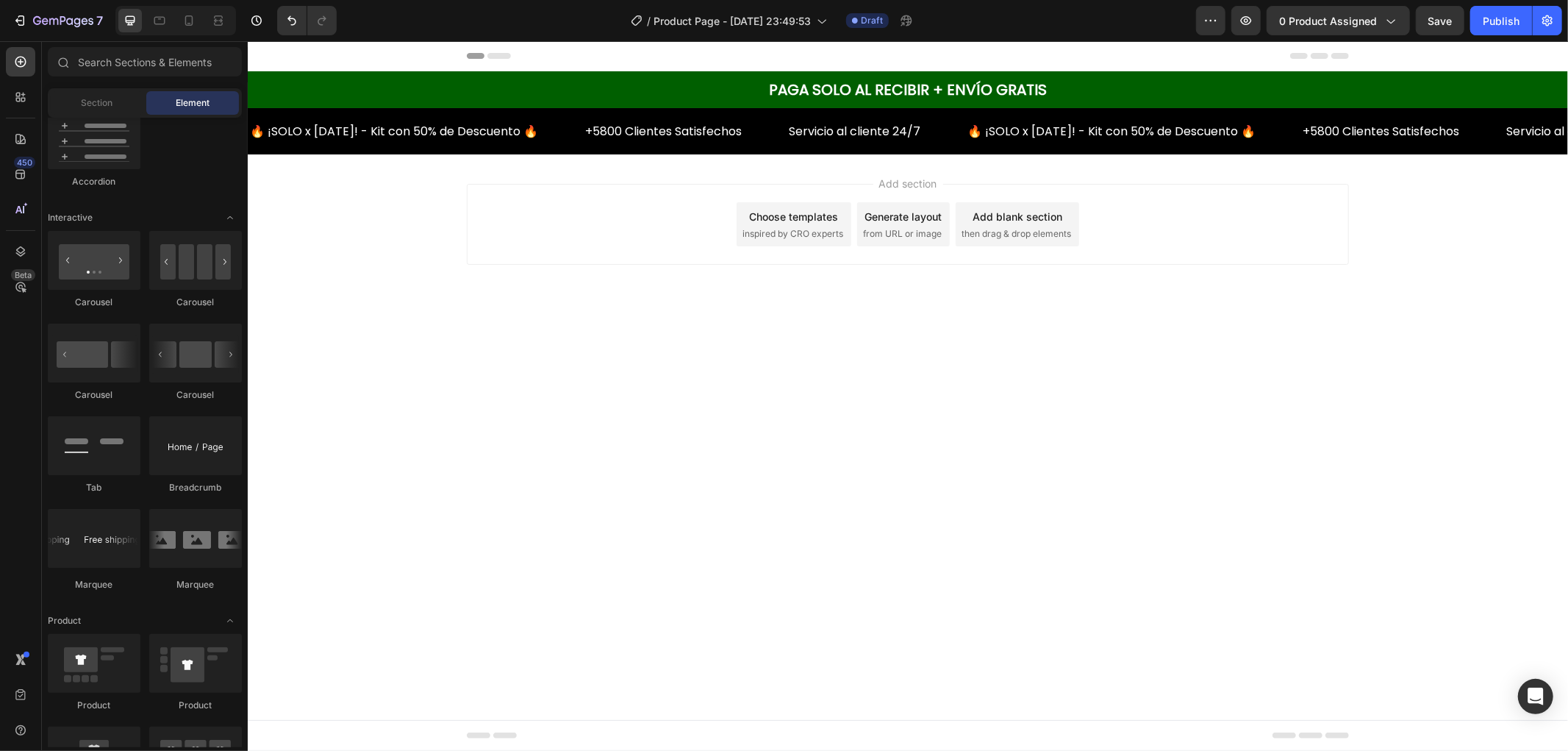
click at [1065, 229] on span "then drag & drop elements" at bounding box center [1016, 233] width 109 height 13
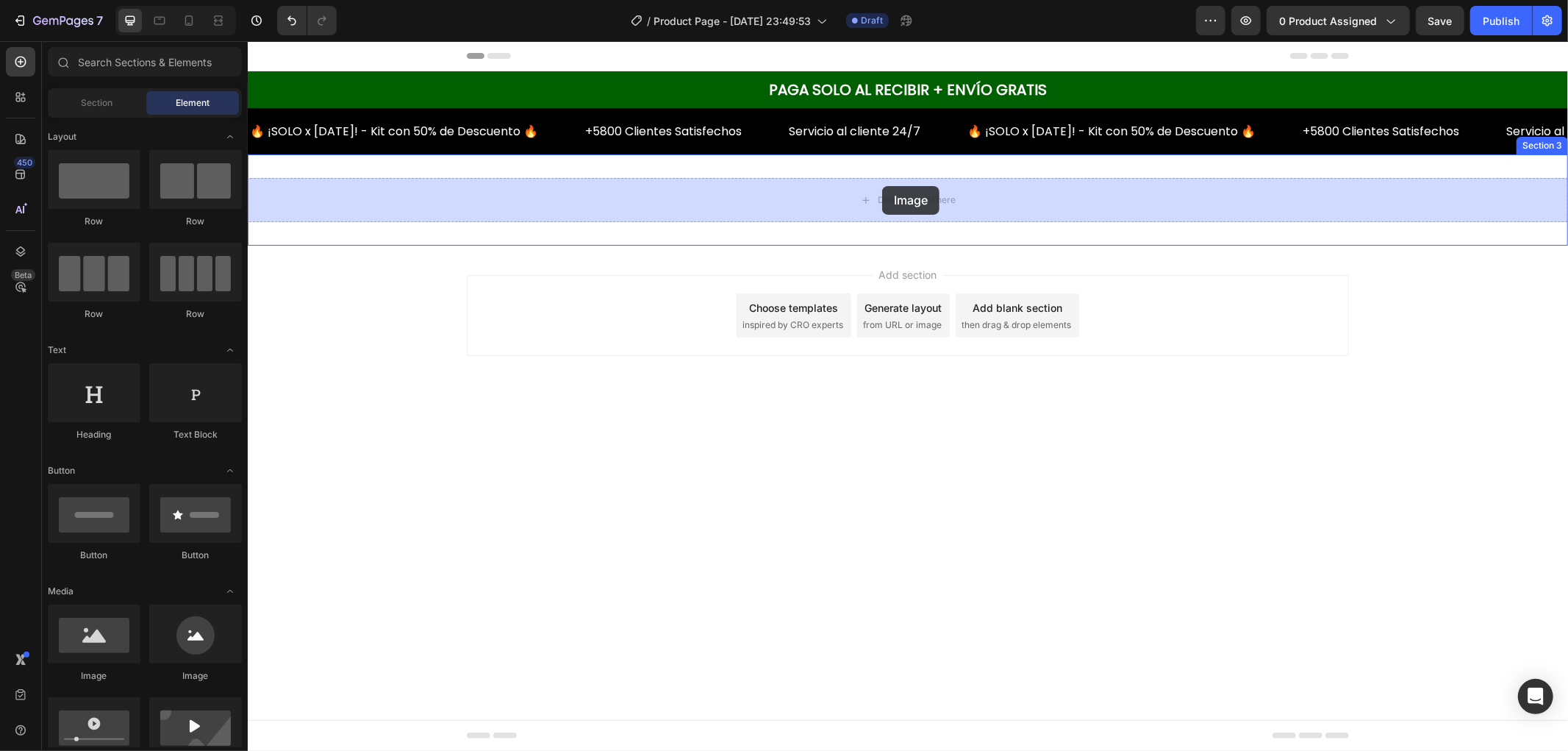
drag, startPoint x: 348, startPoint y: 695, endPoint x: 881, endPoint y: 185, distance: 737.7
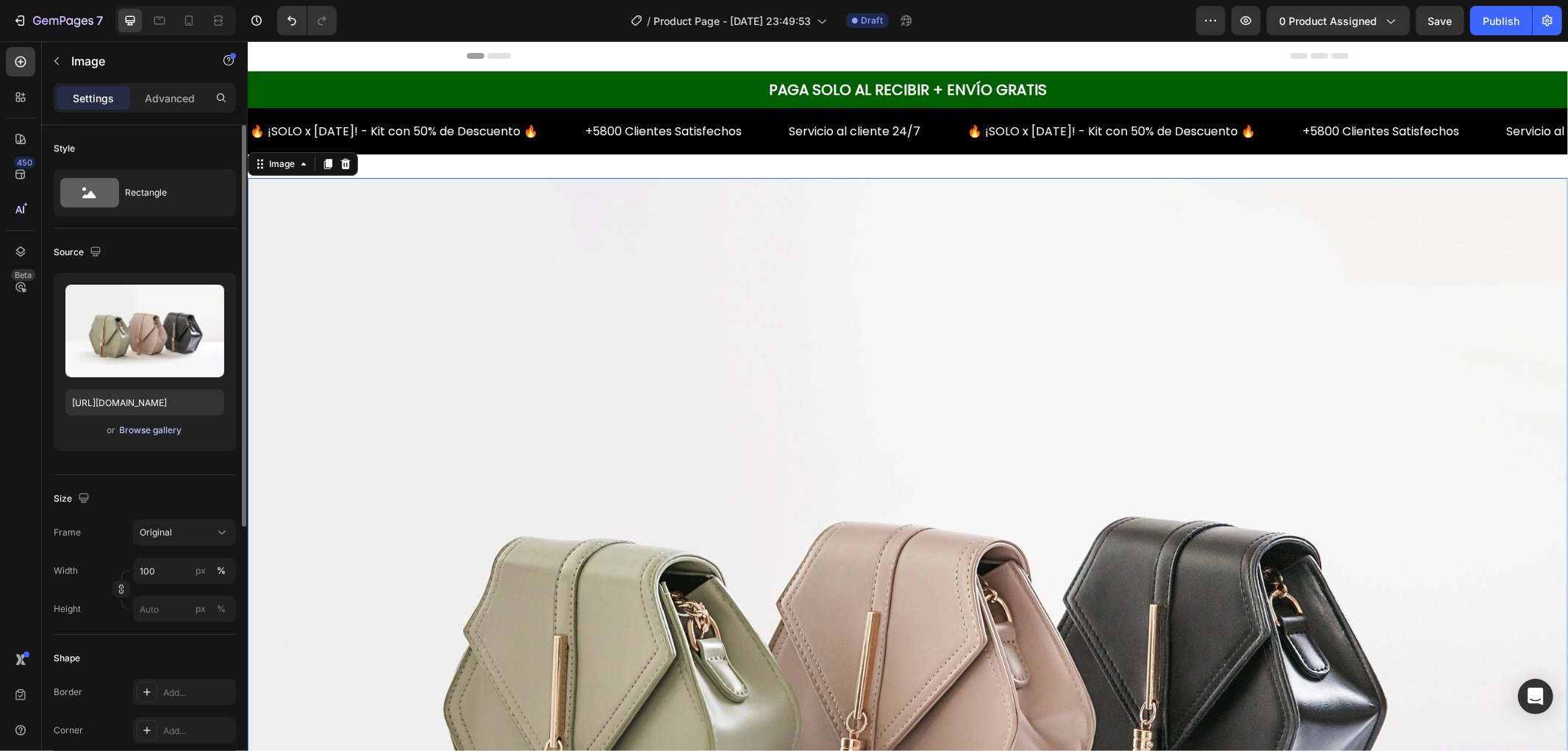
click at [155, 435] on div "Browse gallery" at bounding box center [150, 430] width 62 height 13
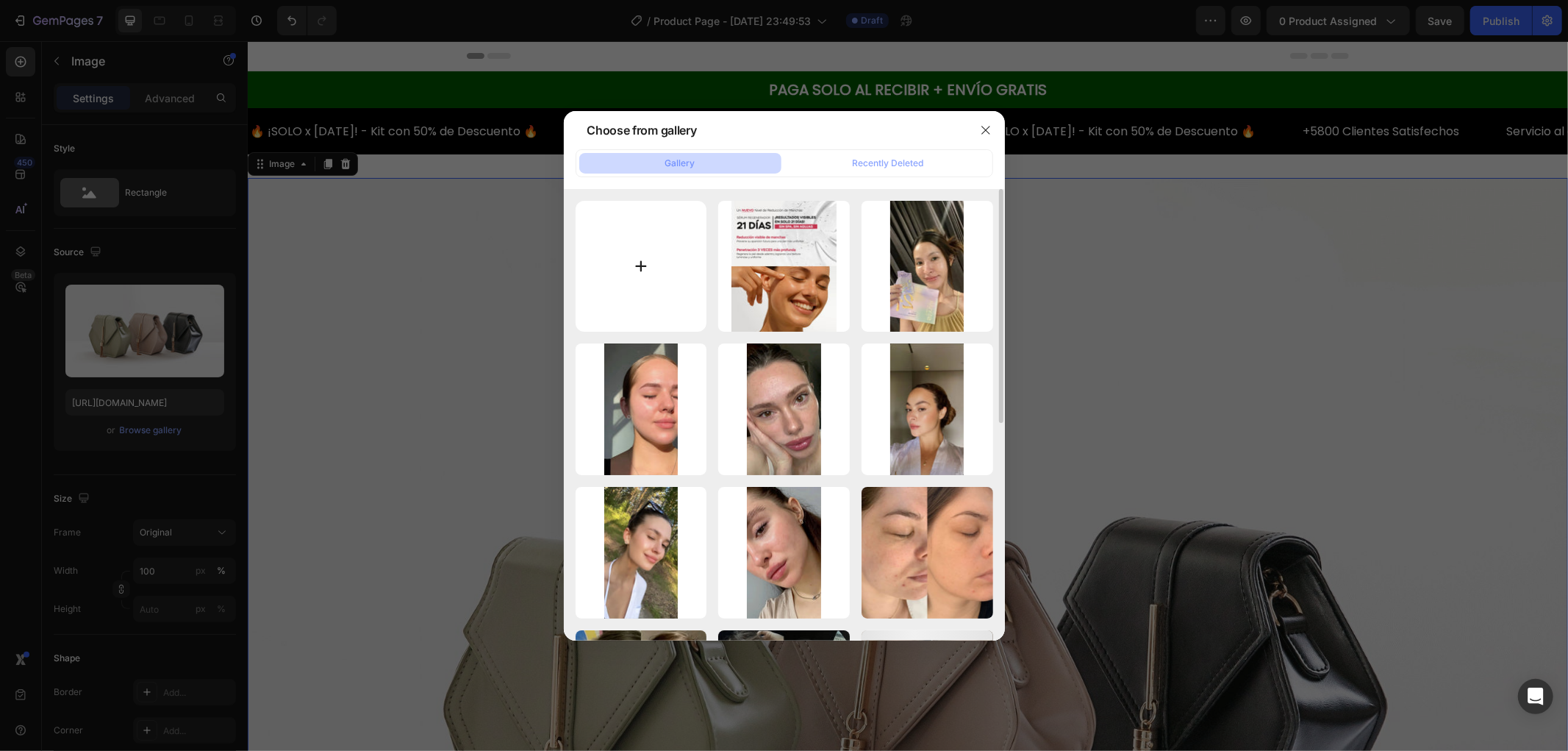
click at [639, 235] on input "file" at bounding box center [641, 267] width 132 height 132
type input "C:\fakepath\Batana_Oil_1.webp"
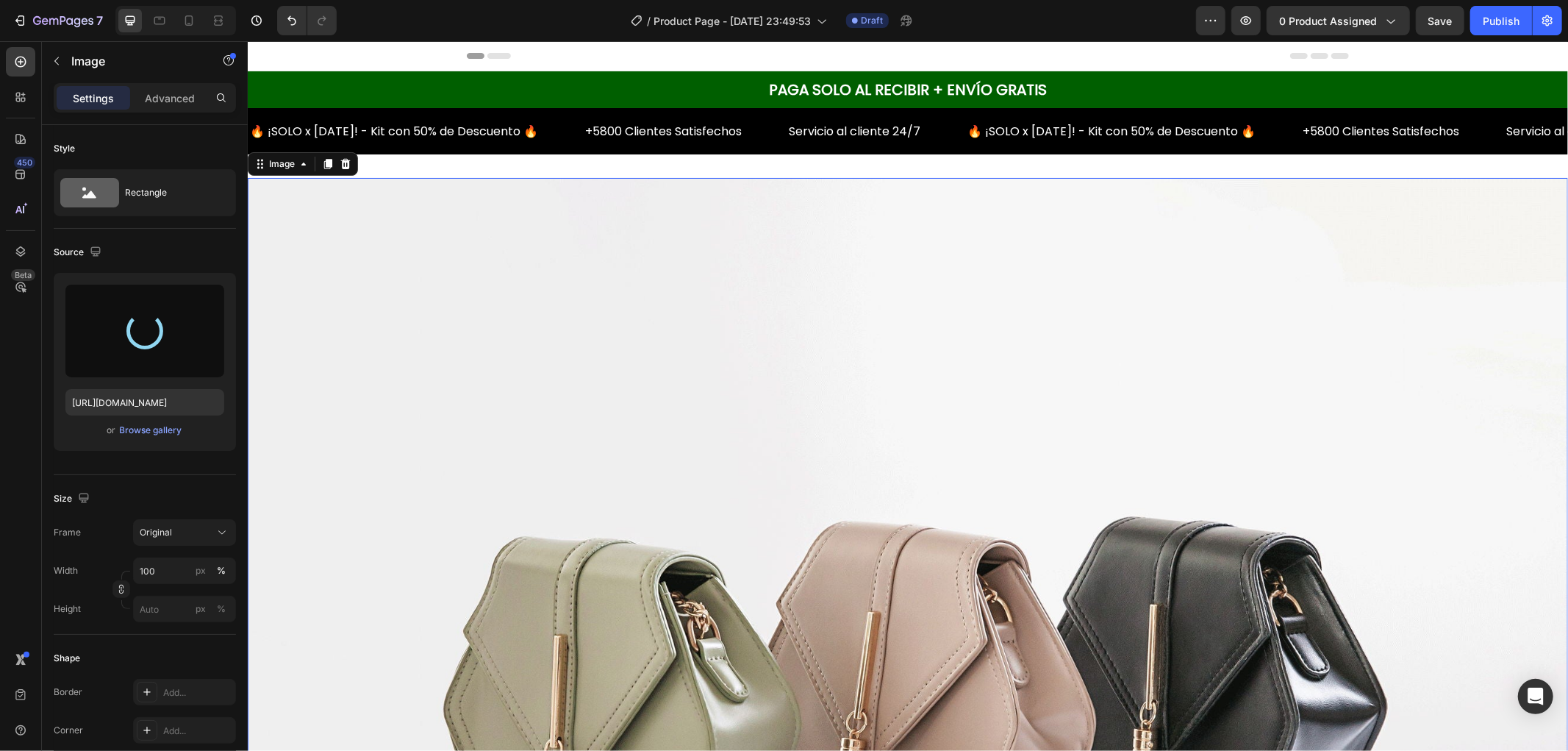
type input "[URL][DOMAIN_NAME]"
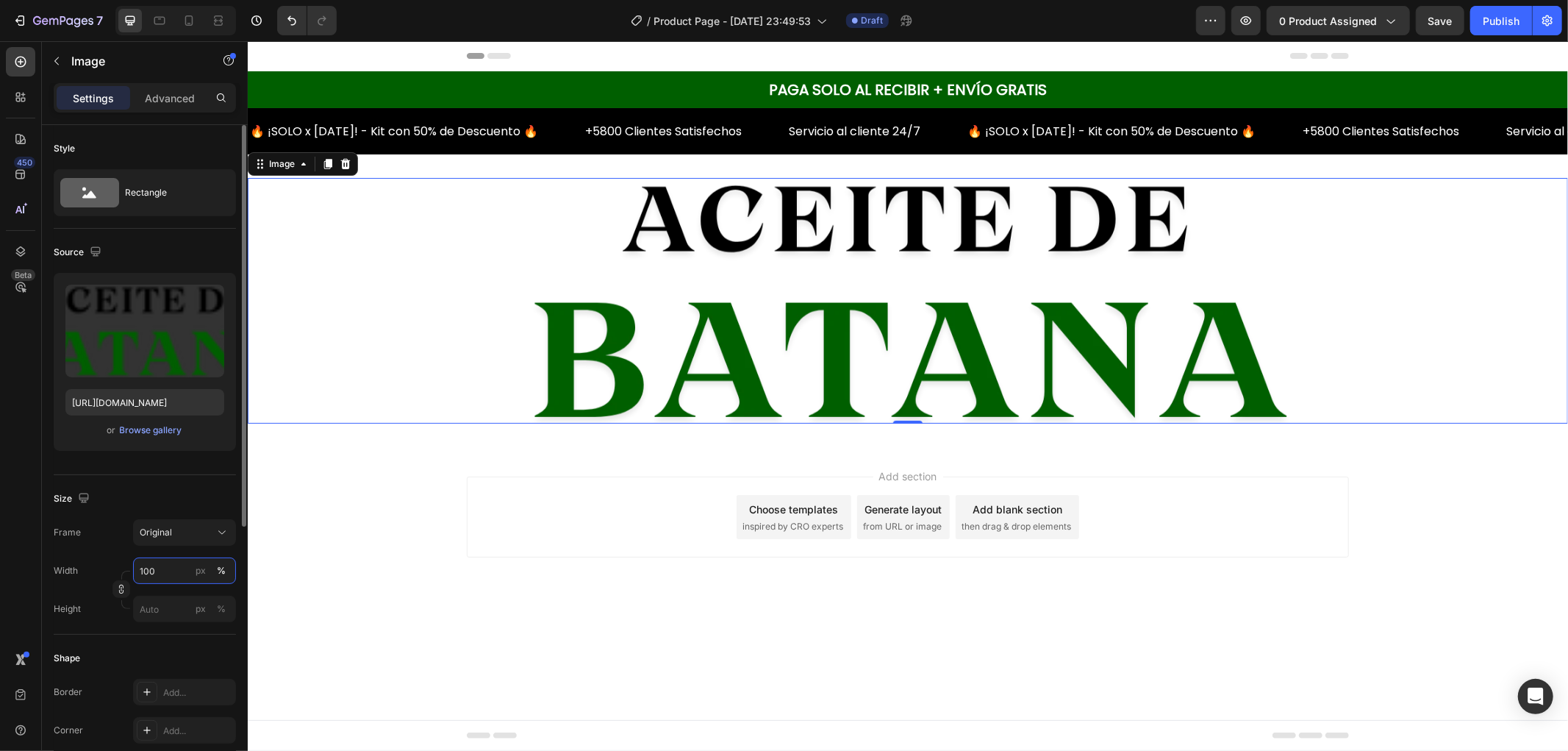
click at [158, 578] on input "100" at bounding box center [184, 570] width 103 height 27
click at [164, 581] on input "100" at bounding box center [184, 570] width 103 height 27
drag, startPoint x: 147, startPoint y: 572, endPoint x: 123, endPoint y: 572, distance: 24.0
click at [123, 572] on div "Width 100 px % Height px %" at bounding box center [145, 590] width 183 height 65
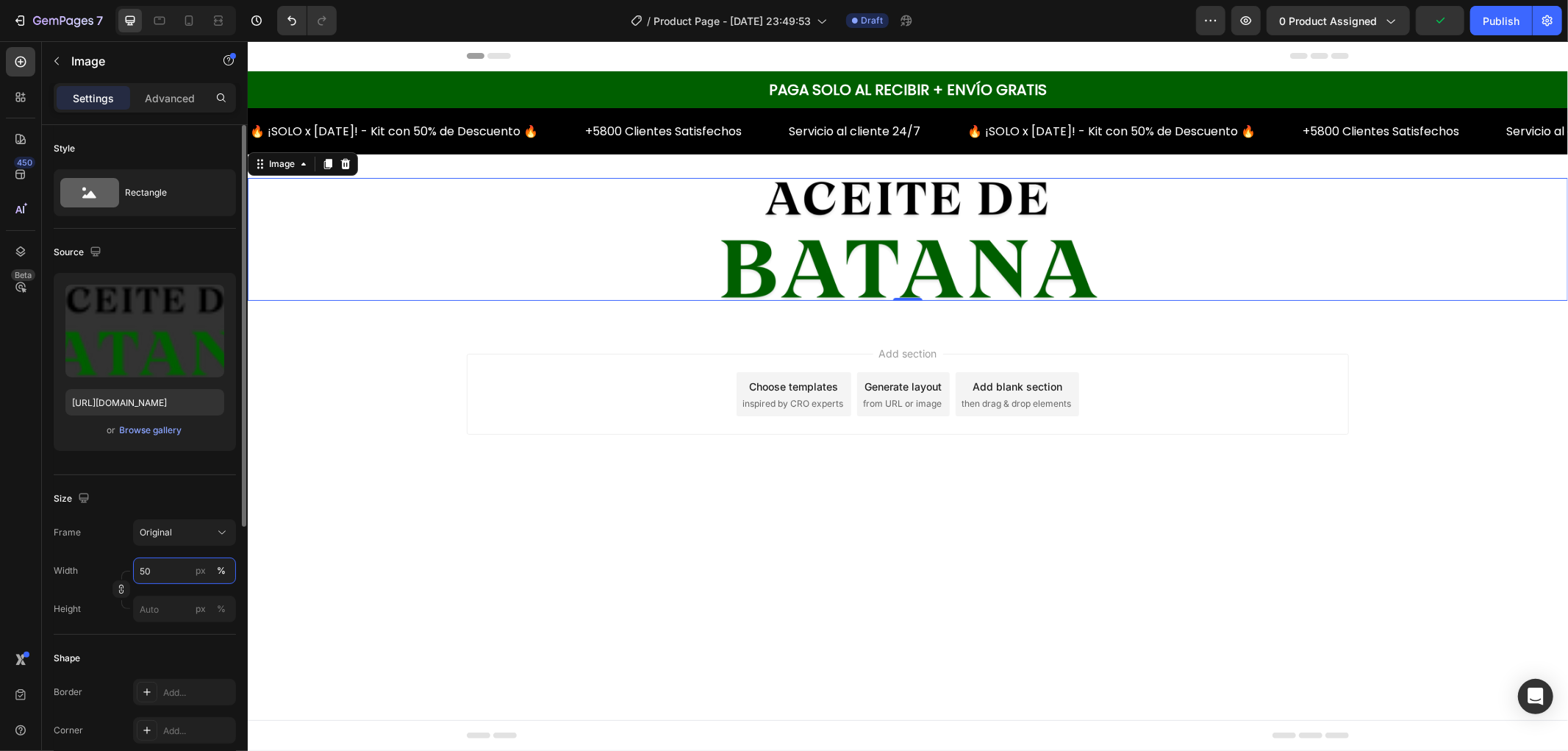
click at [143, 572] on input "50" at bounding box center [184, 570] width 103 height 27
type input "40"
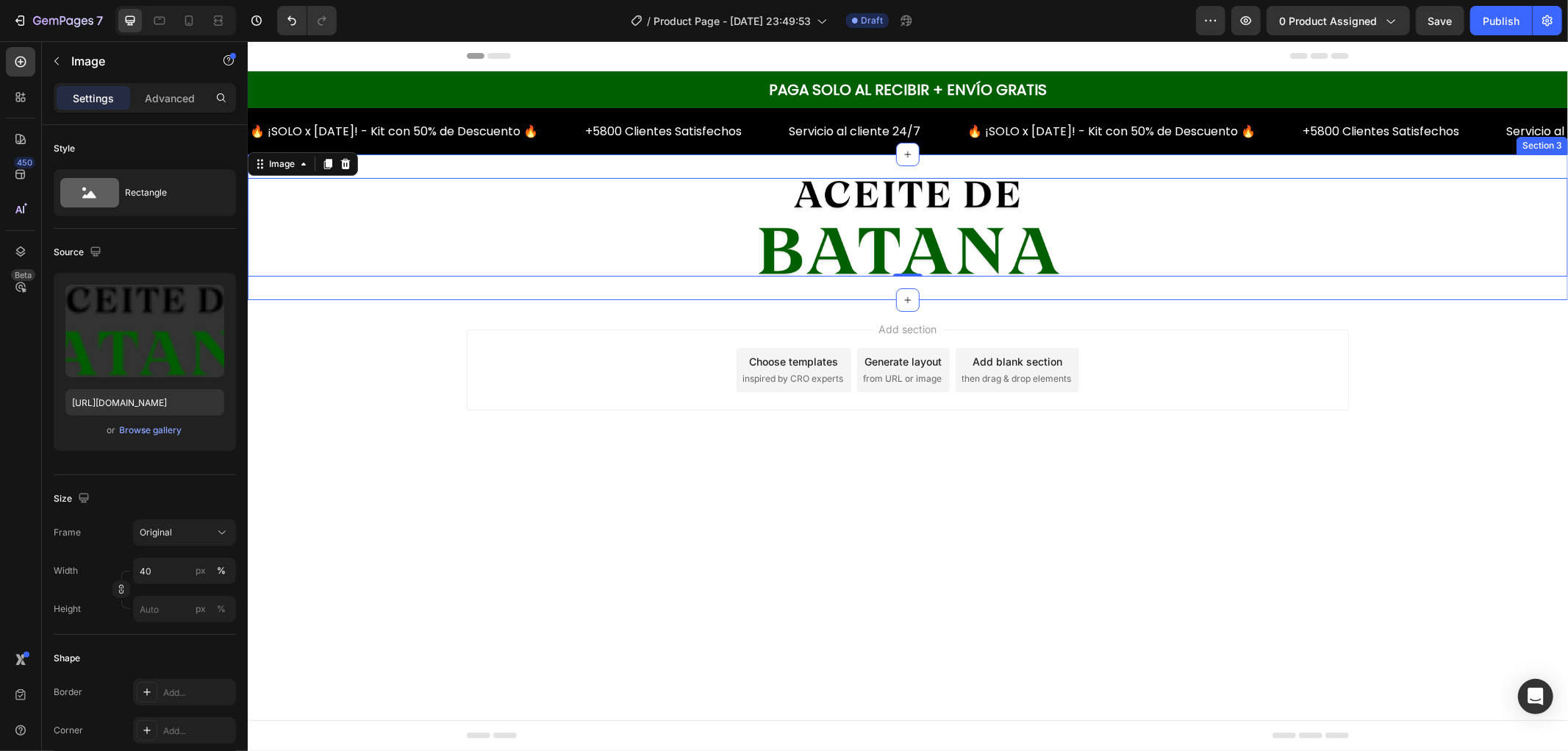
click at [844, 176] on div "Image 0 Section 3" at bounding box center [907, 226] width 1321 height 146
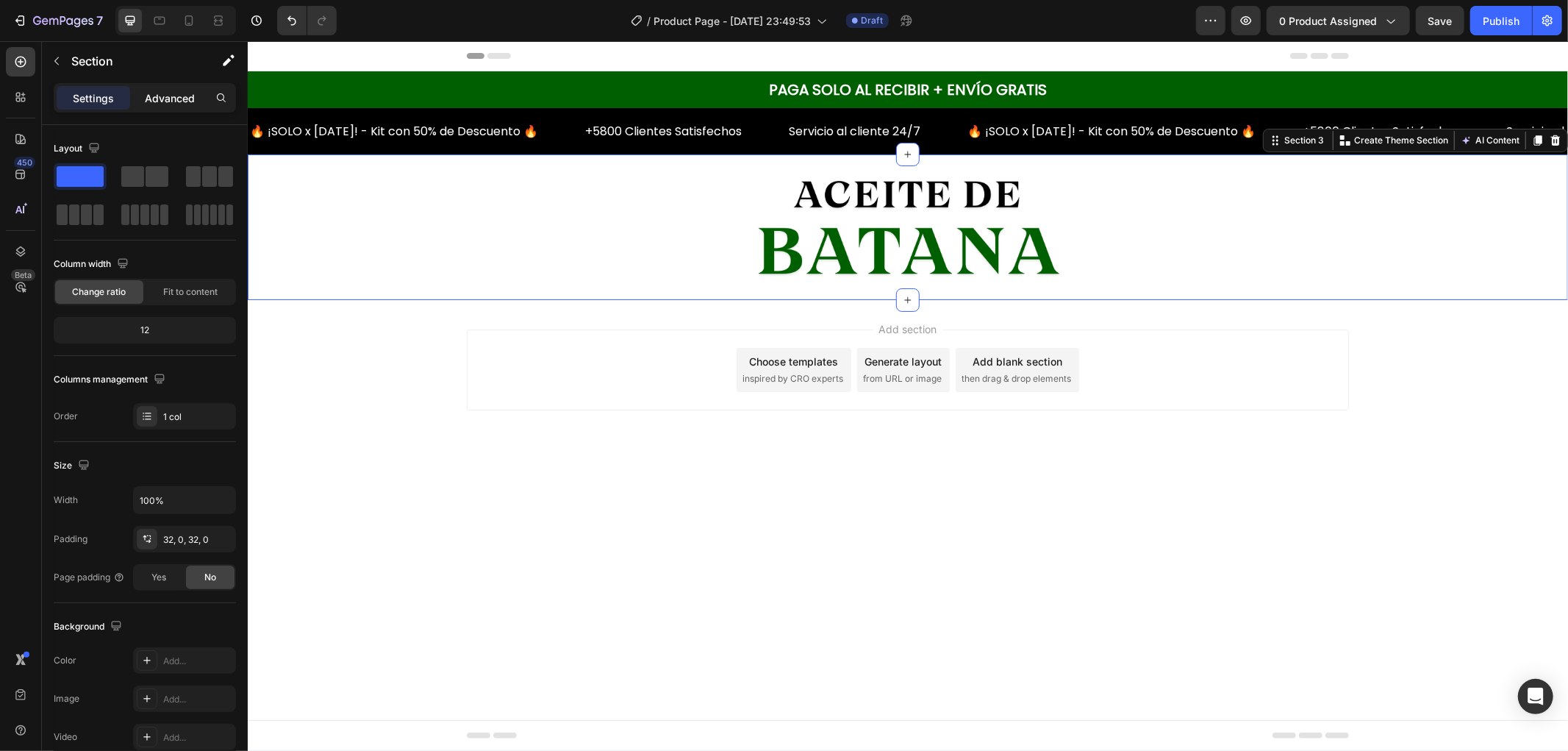
click at [164, 97] on p "Advanced" at bounding box center [170, 98] width 50 height 16
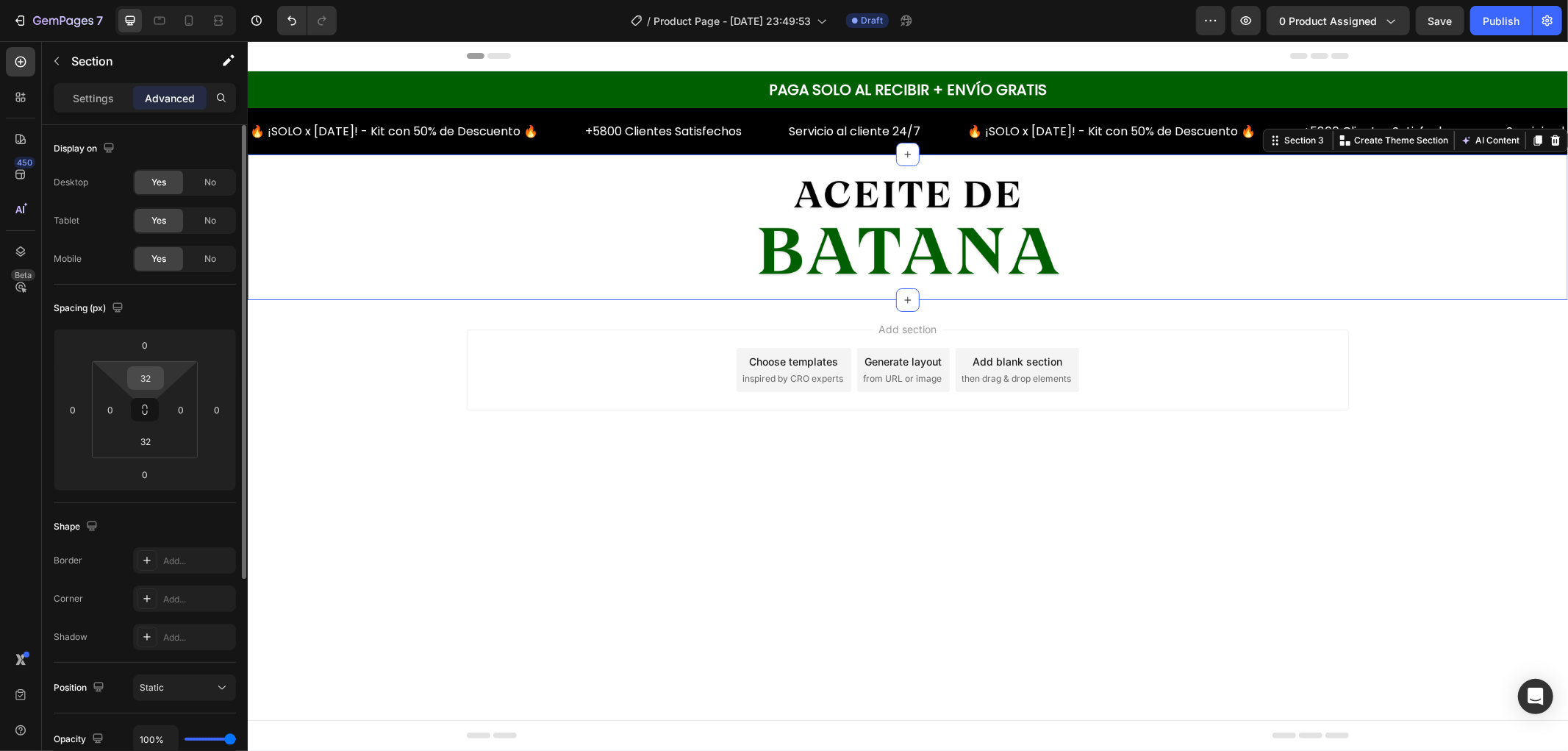
click at [150, 385] on input "32" at bounding box center [145, 378] width 30 height 22
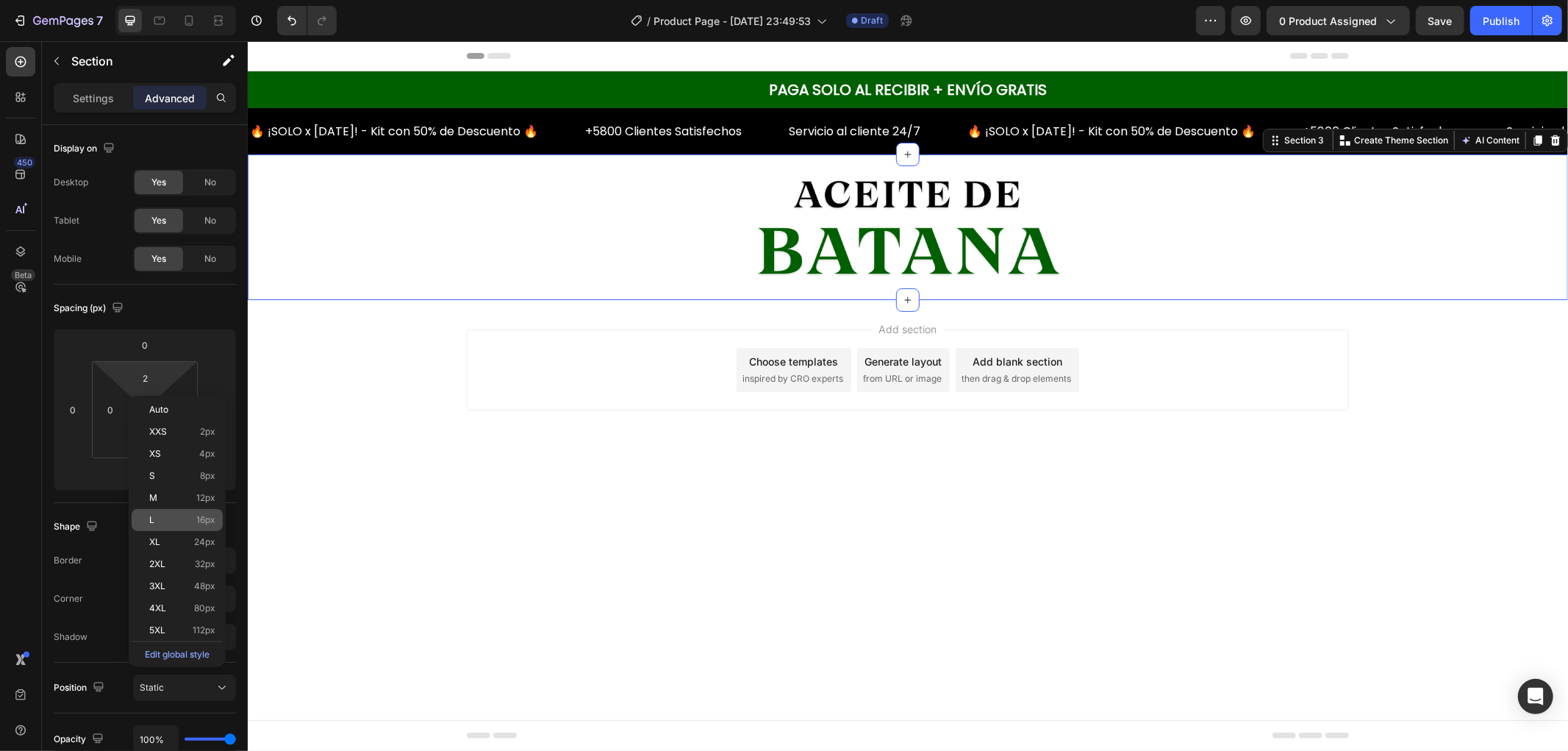
click at [211, 510] on div "L 16px" at bounding box center [177, 520] width 91 height 22
type input "16"
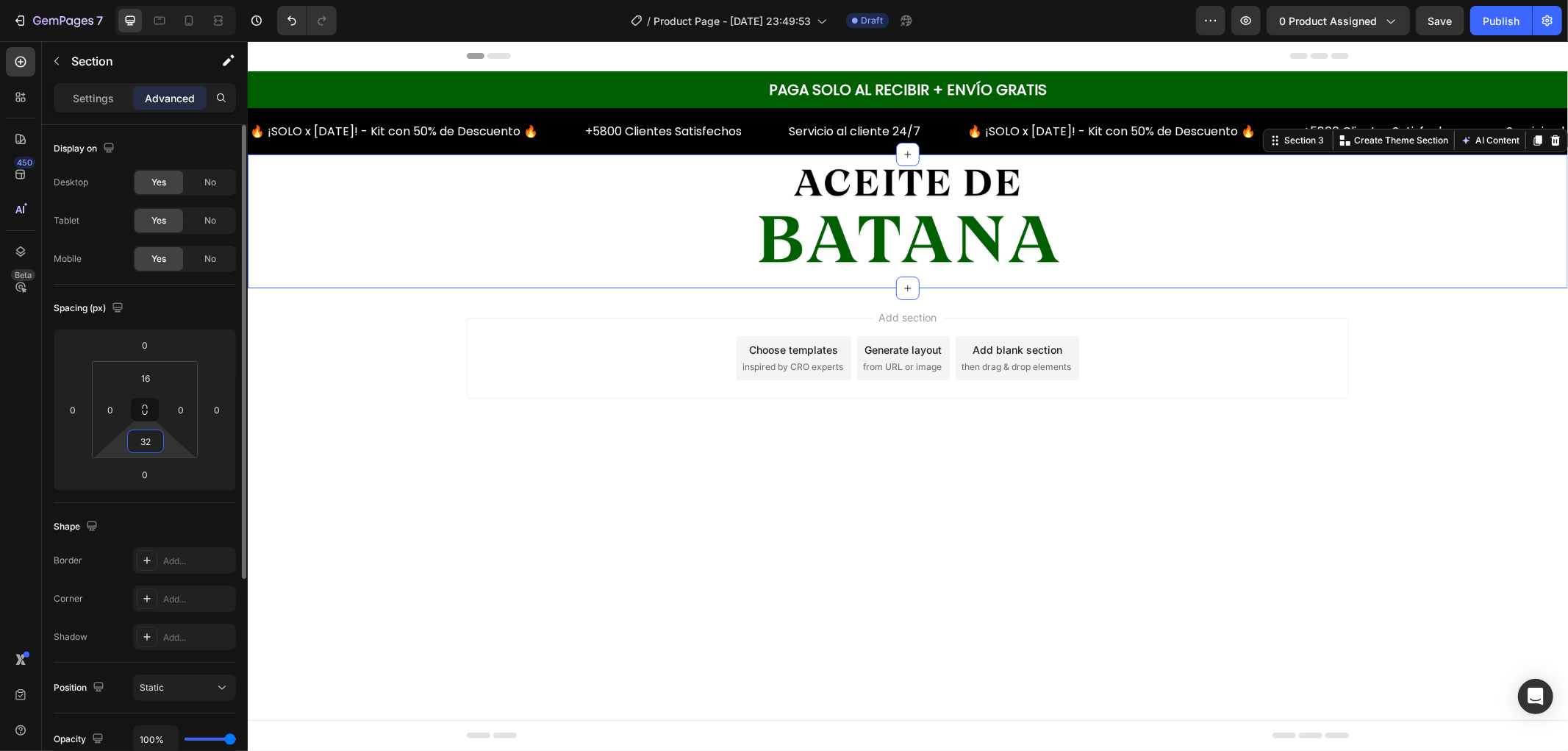
click at [147, 445] on input "32" at bounding box center [145, 441] width 30 height 22
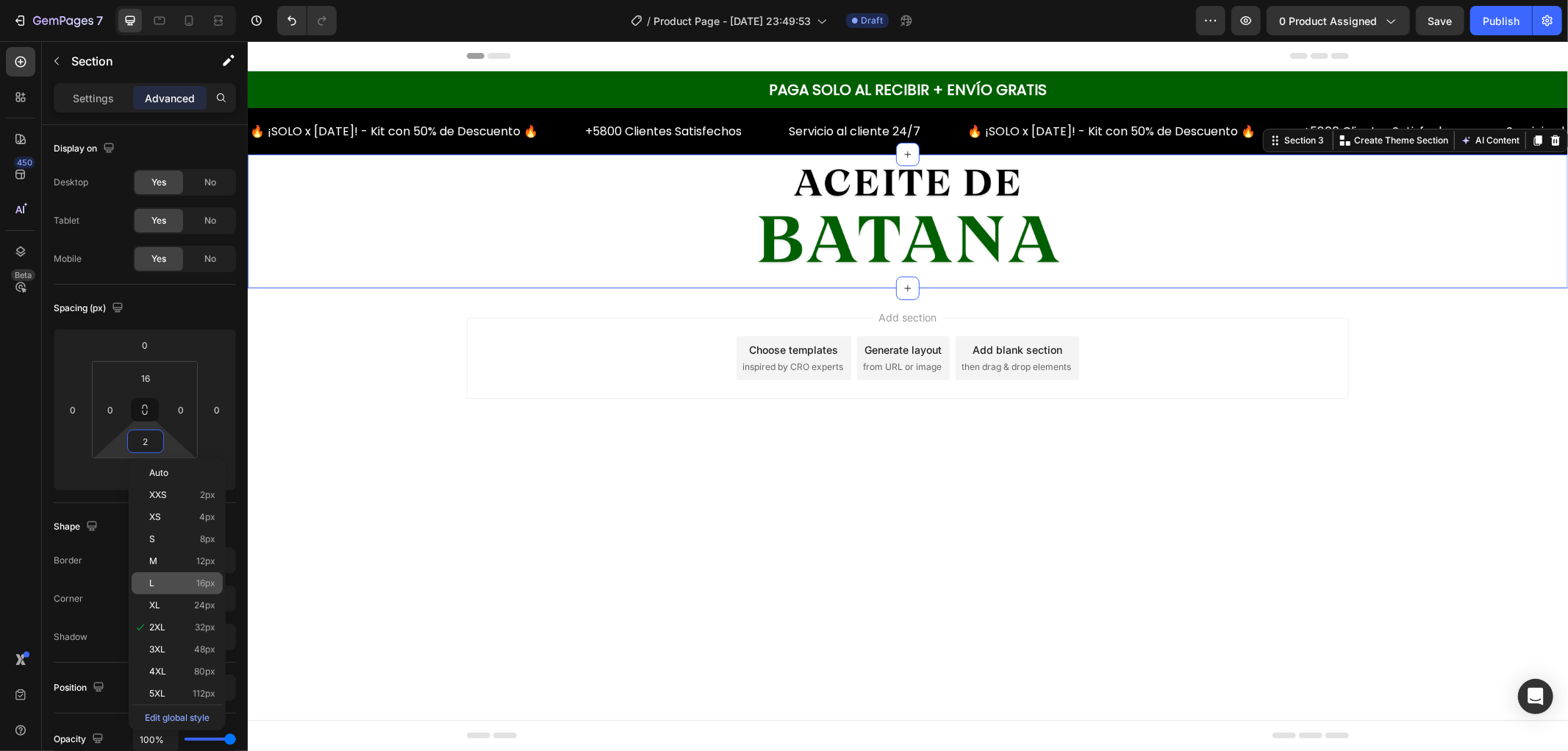
click at [209, 579] on span "16px" at bounding box center [206, 583] width 19 height 10
type input "16"
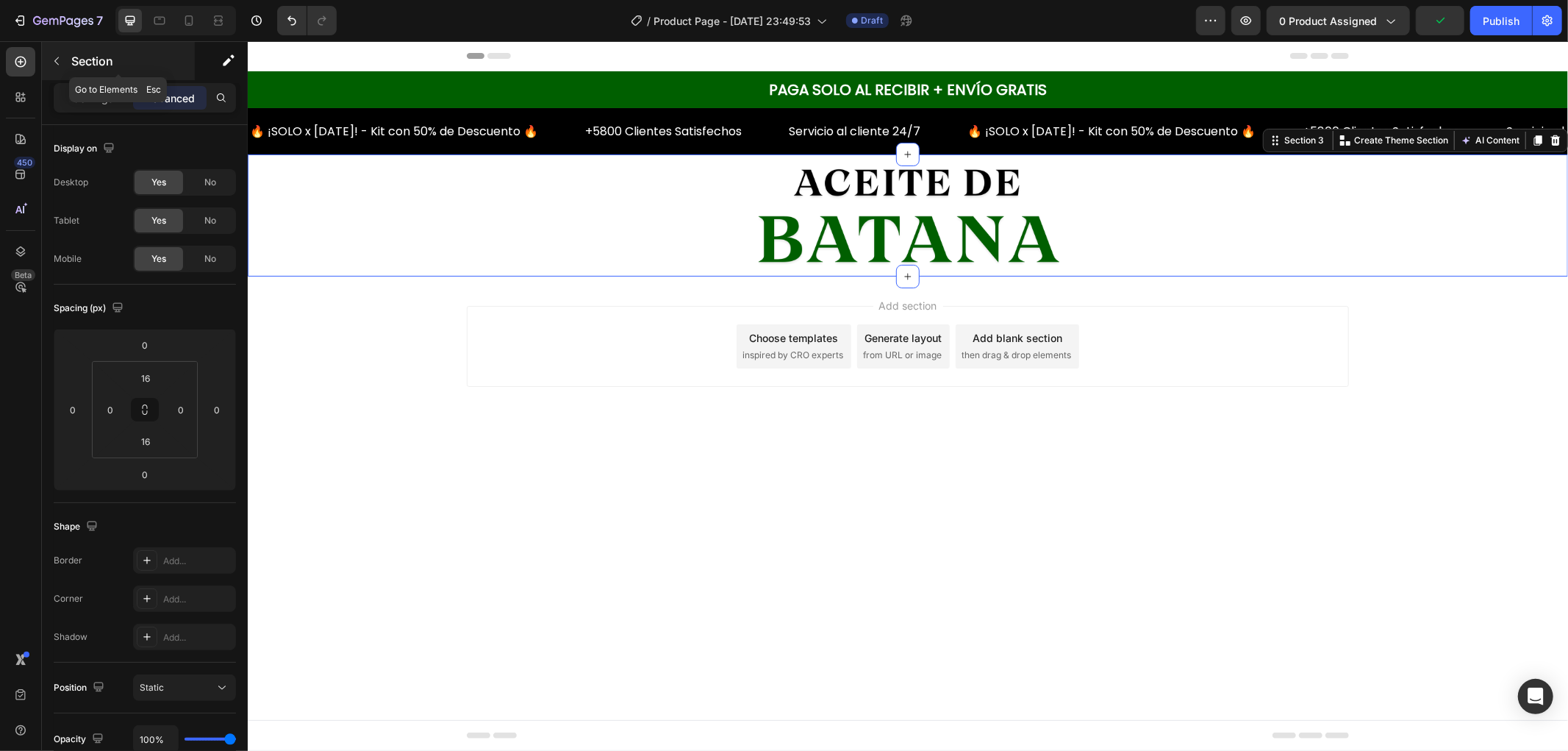
click at [81, 50] on div "Section" at bounding box center [118, 60] width 153 height 38
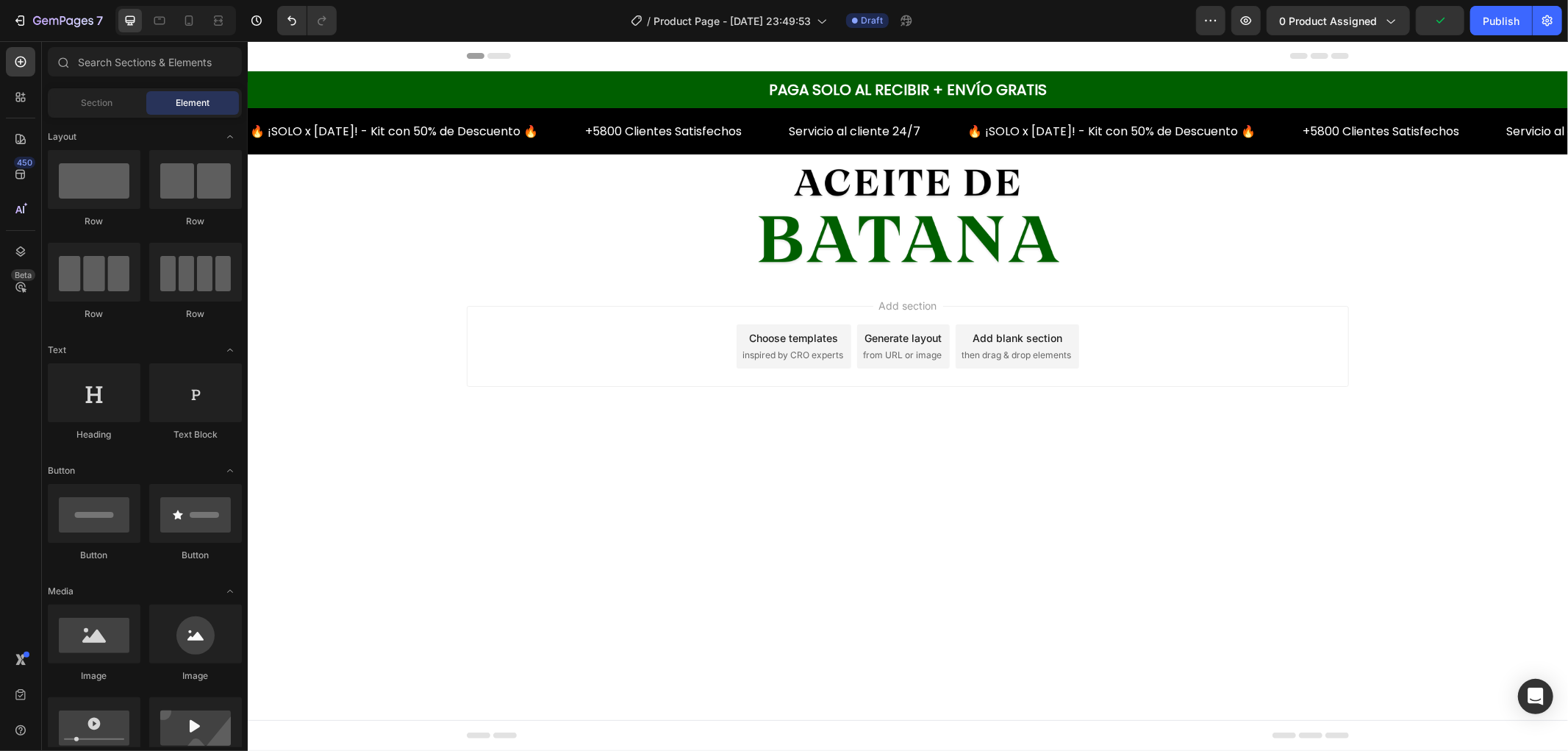
click at [988, 350] on span "then drag & drop elements" at bounding box center [1016, 354] width 109 height 13
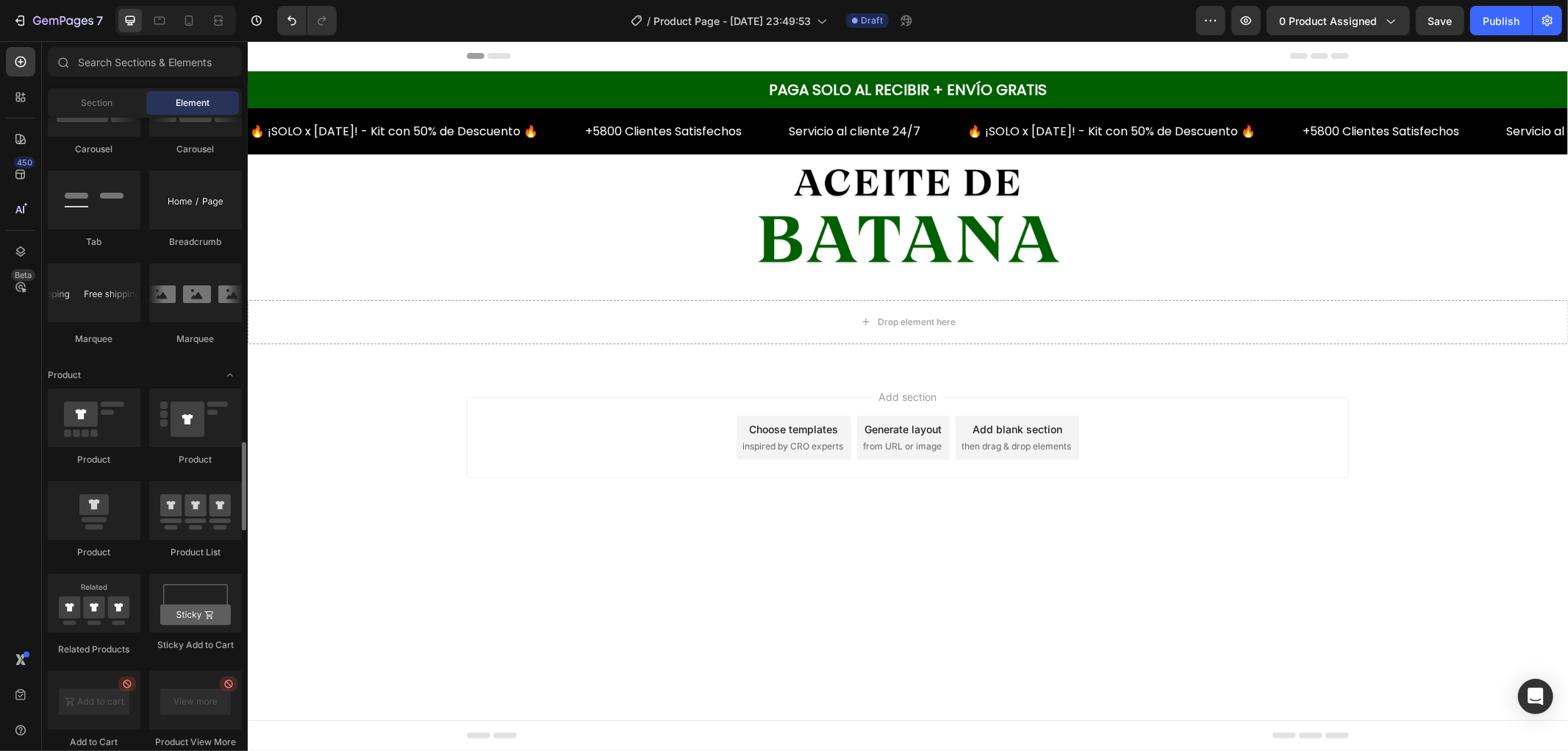
scroll to position [1716, 0]
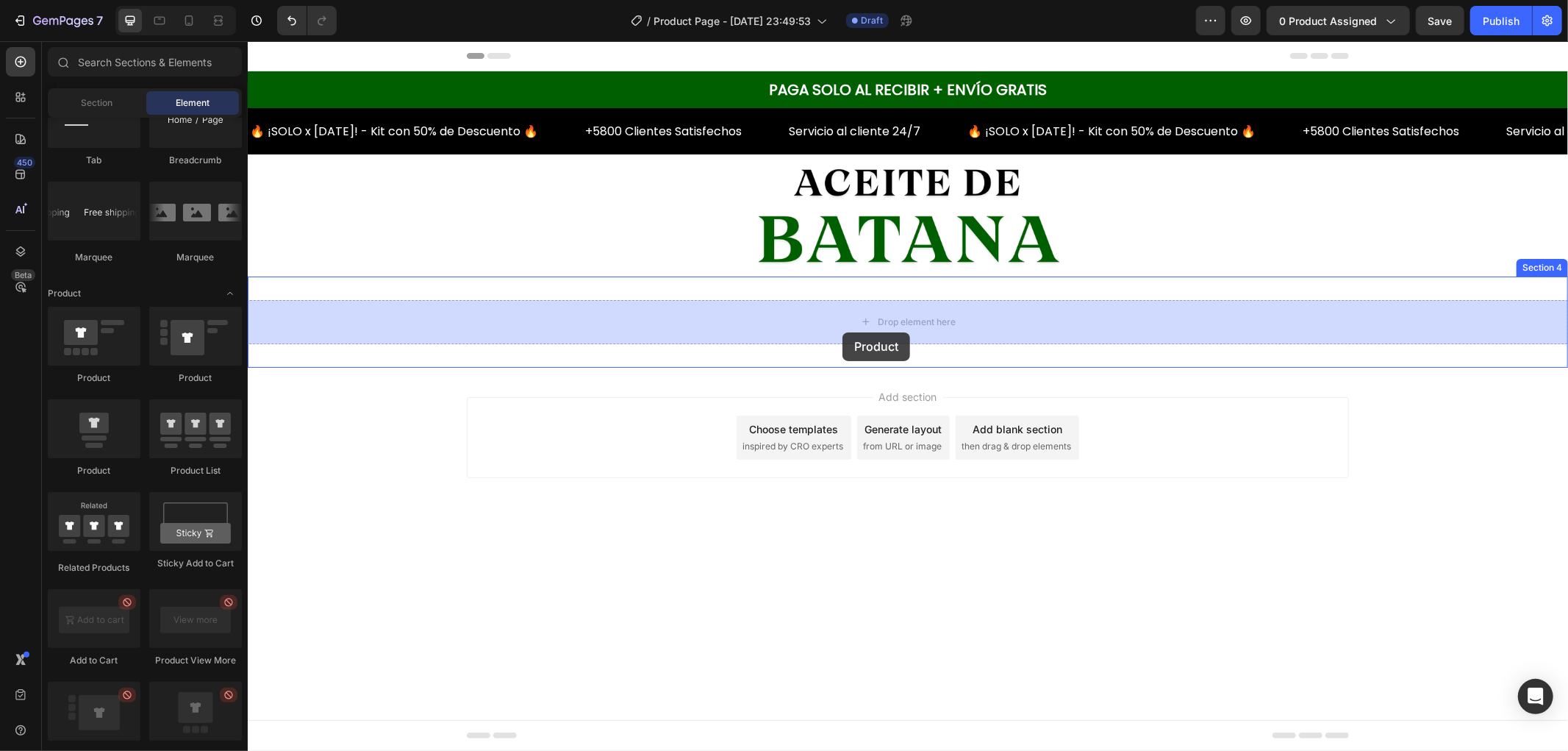
drag, startPoint x: 347, startPoint y: 376, endPoint x: 842, endPoint y: 332, distance: 497.0
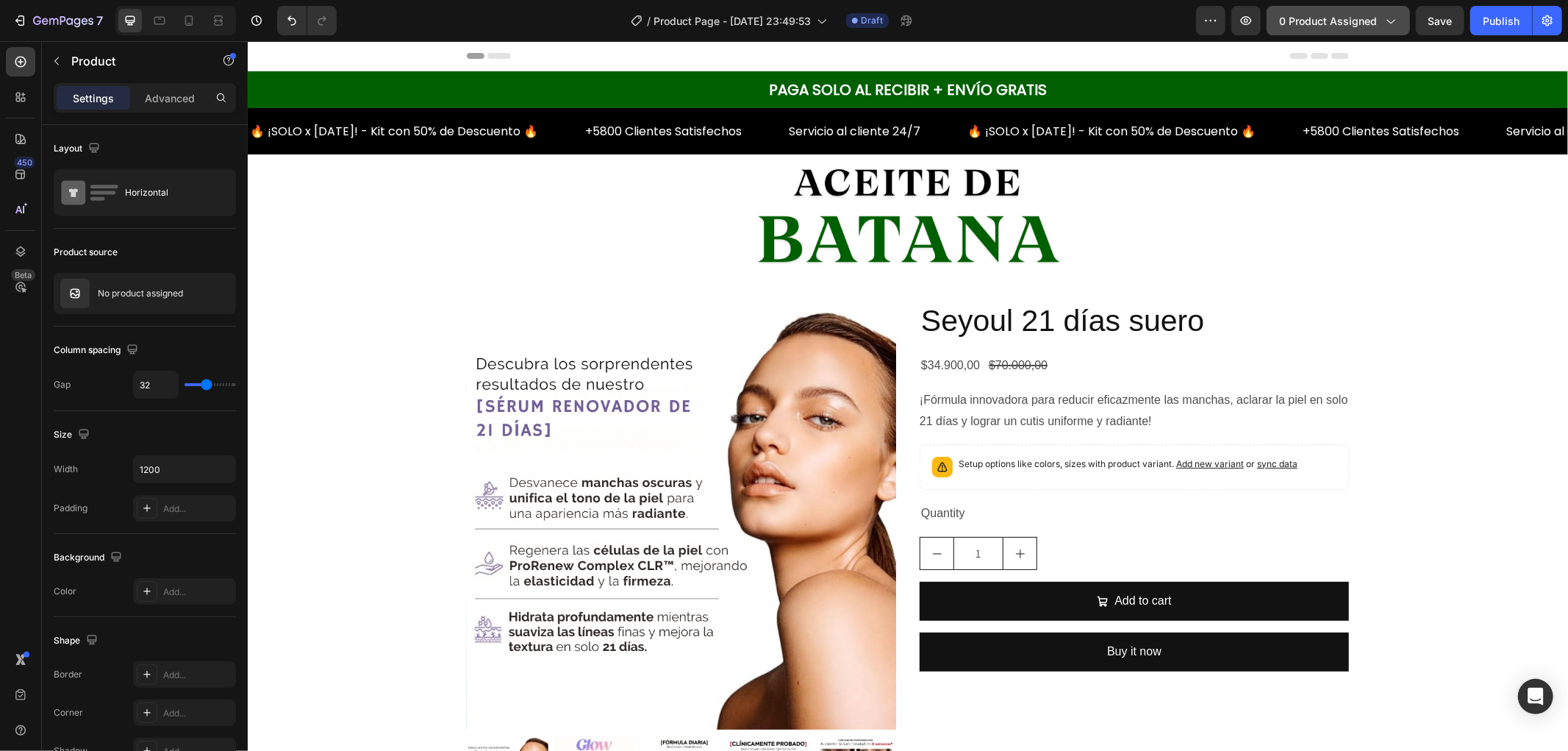
click at [1351, 18] on span "0 product assigned" at bounding box center [1329, 20] width 98 height 16
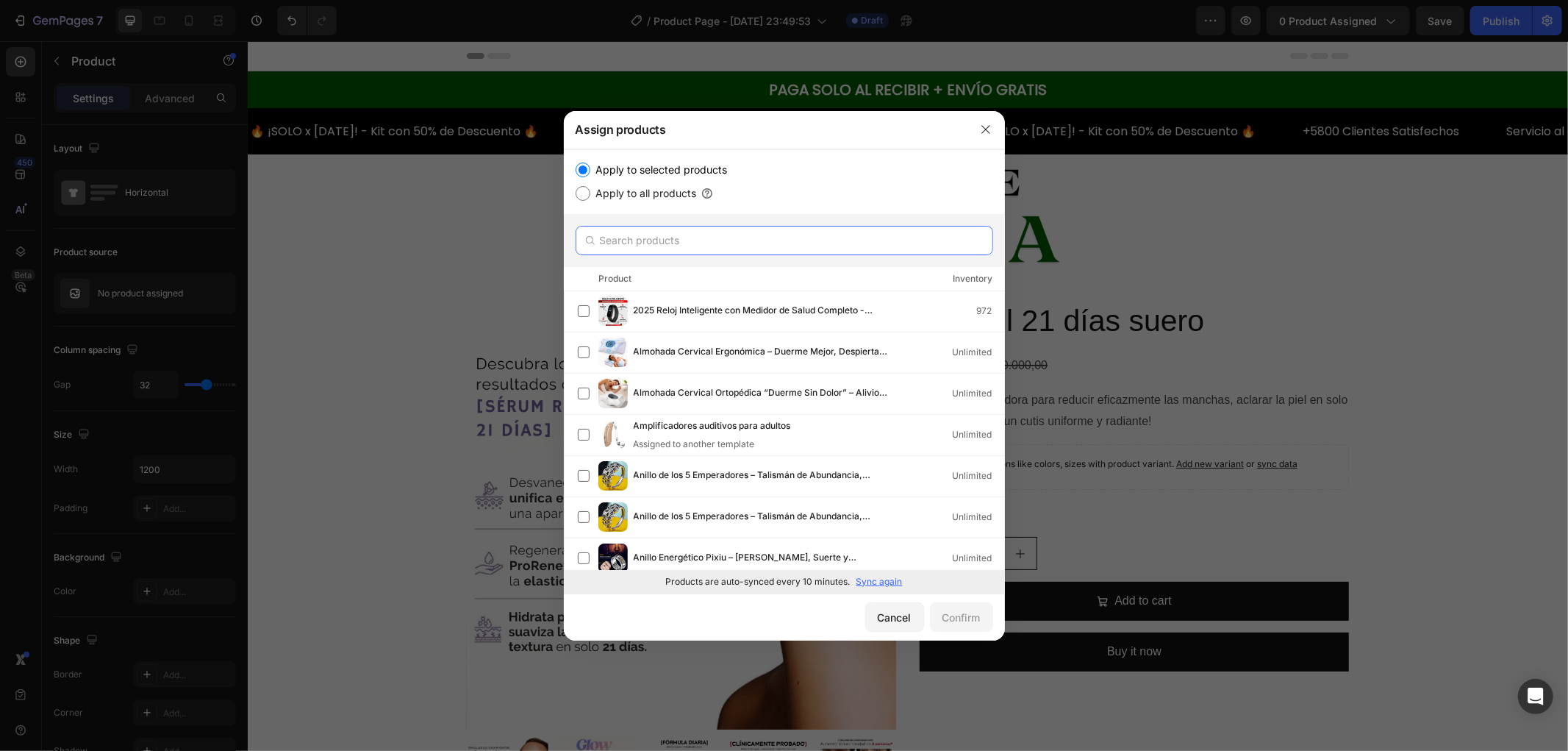
click at [750, 238] on input "text" at bounding box center [784, 241] width 418 height 30
paste input "Aceite Batana: El Secreto Ancestral para Prevenir la Caída [PERSON_NAME] y Esti…"
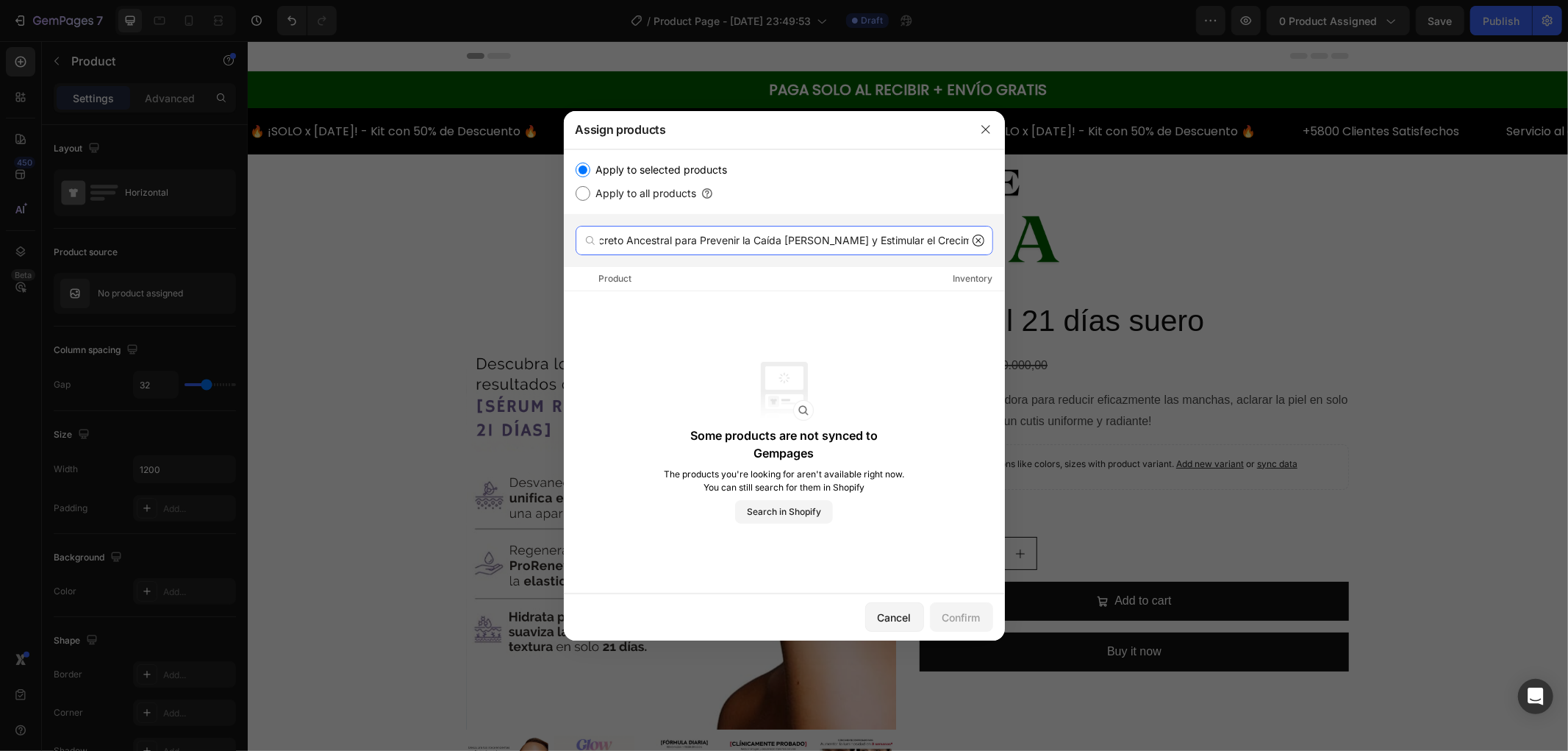
type input "Aceite Batana: El Secreto Ancestral para Prevenir la Caída [PERSON_NAME] y Esti…"
click at [973, 244] on icon at bounding box center [979, 240] width 12 height 12
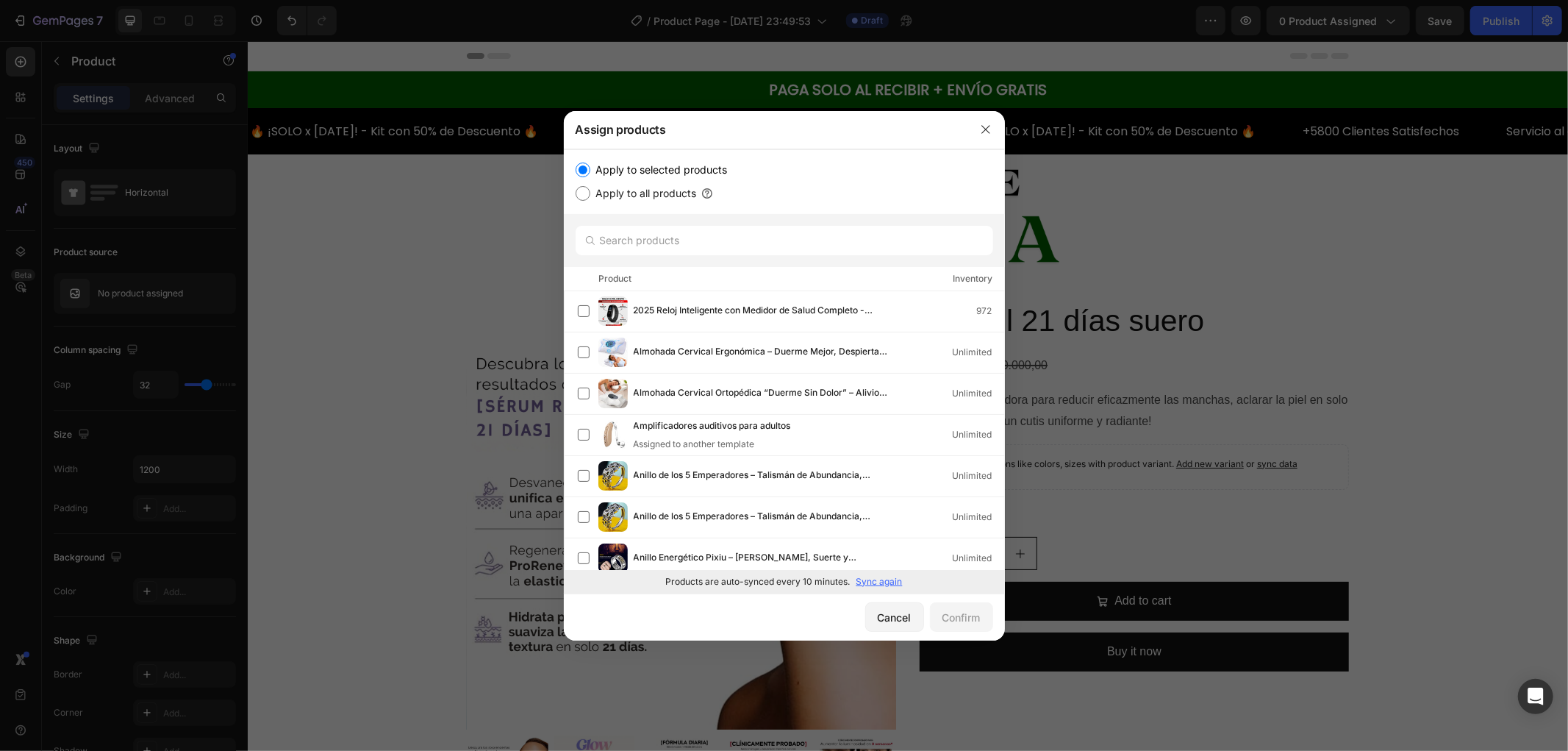
click at [881, 583] on p "Sync again" at bounding box center [879, 582] width 46 height 13
click at [732, 245] on input "text" at bounding box center [784, 241] width 418 height 30
paste input "Aceite Batana: El Secreto Ancestral para Prevenir la Caída [PERSON_NAME] y Esti…"
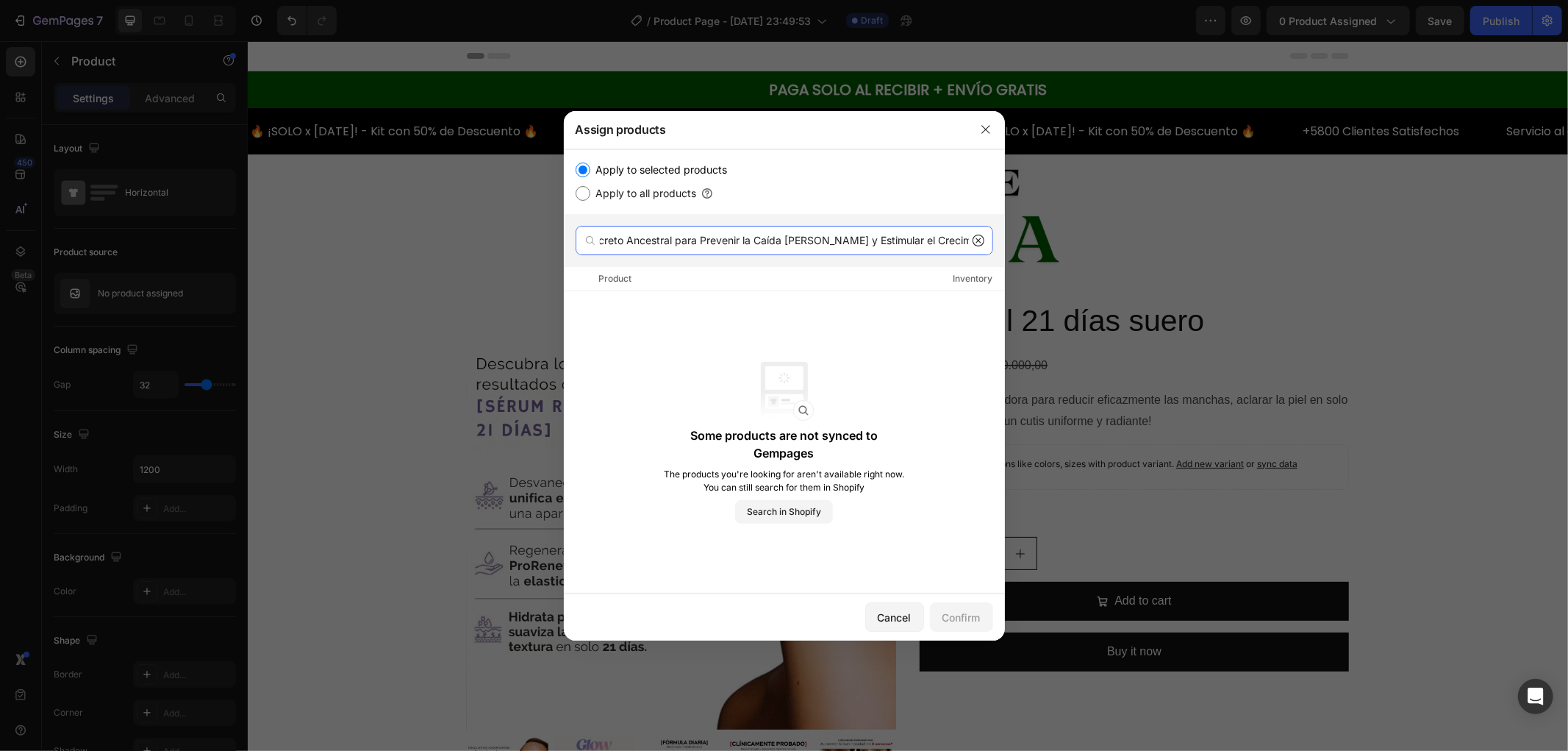
type input "Aceite Batana: El Secreto Ancestral para Prevenir la Caída [PERSON_NAME] y Esti…"
click at [980, 238] on icon at bounding box center [979, 240] width 12 height 12
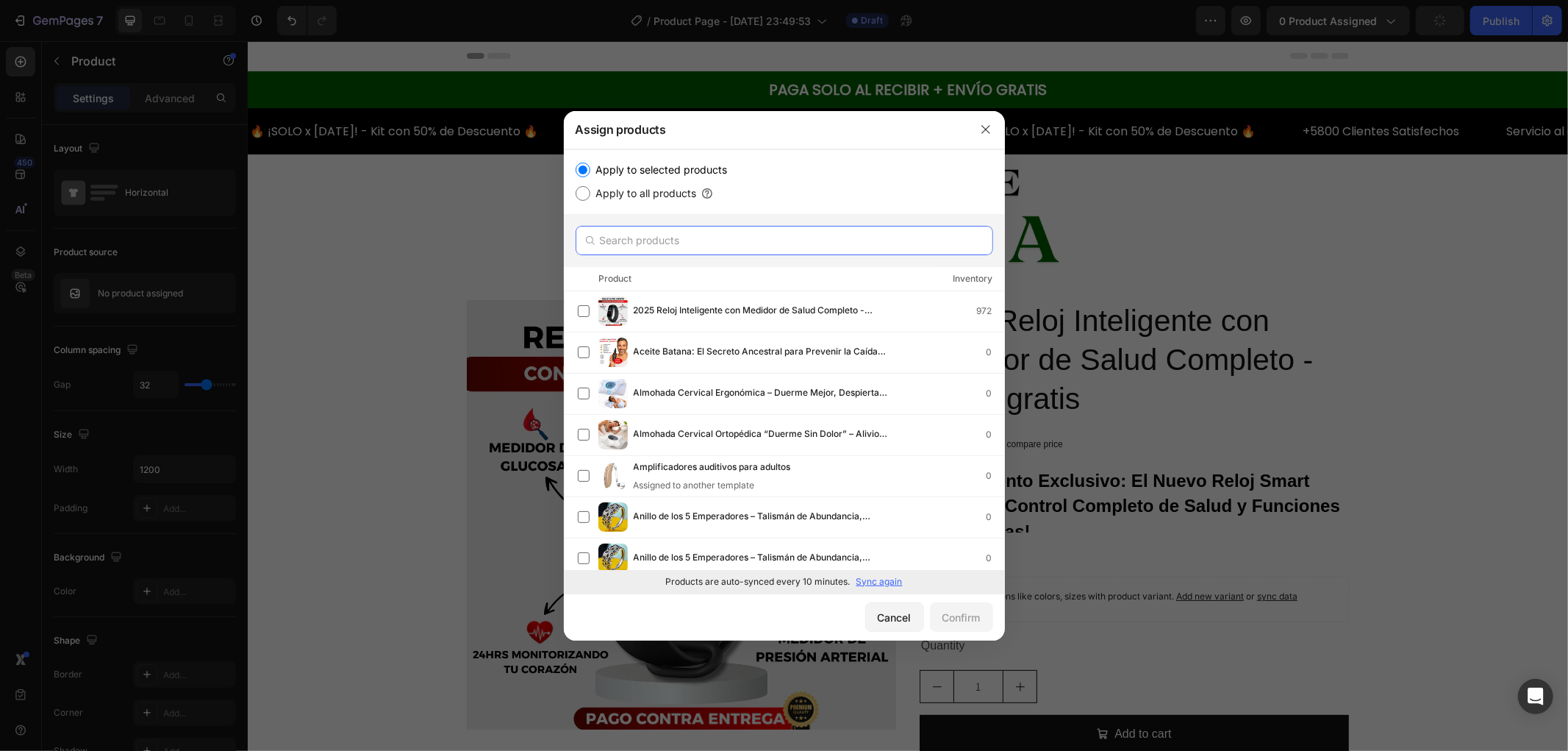
click at [781, 251] on input "text" at bounding box center [784, 241] width 418 height 30
paste input "Aceite Batana: El Secreto Ancestral para Prevenir la Caída [PERSON_NAME] y Esti…"
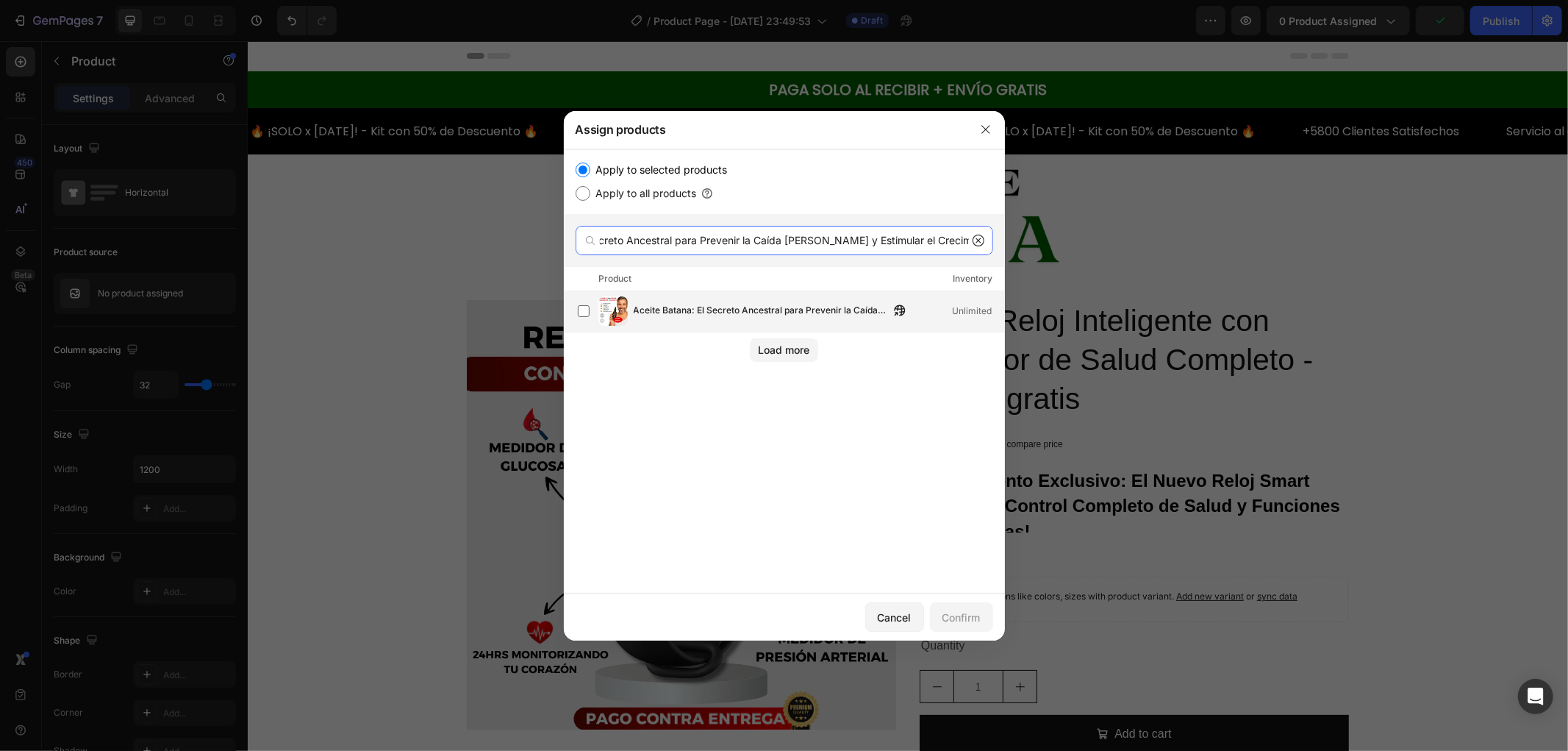
type input "Aceite Batana: El Secreto Ancestral para Prevenir la Caída [PERSON_NAME] y Esti…"
click at [806, 295] on div "Aceite Batana: El Secreto Ancestral para Prevenir la Caída [PERSON_NAME] y Esti…" at bounding box center [785, 312] width 441 height 41
click at [957, 629] on button "Confirm" at bounding box center [962, 617] width 63 height 30
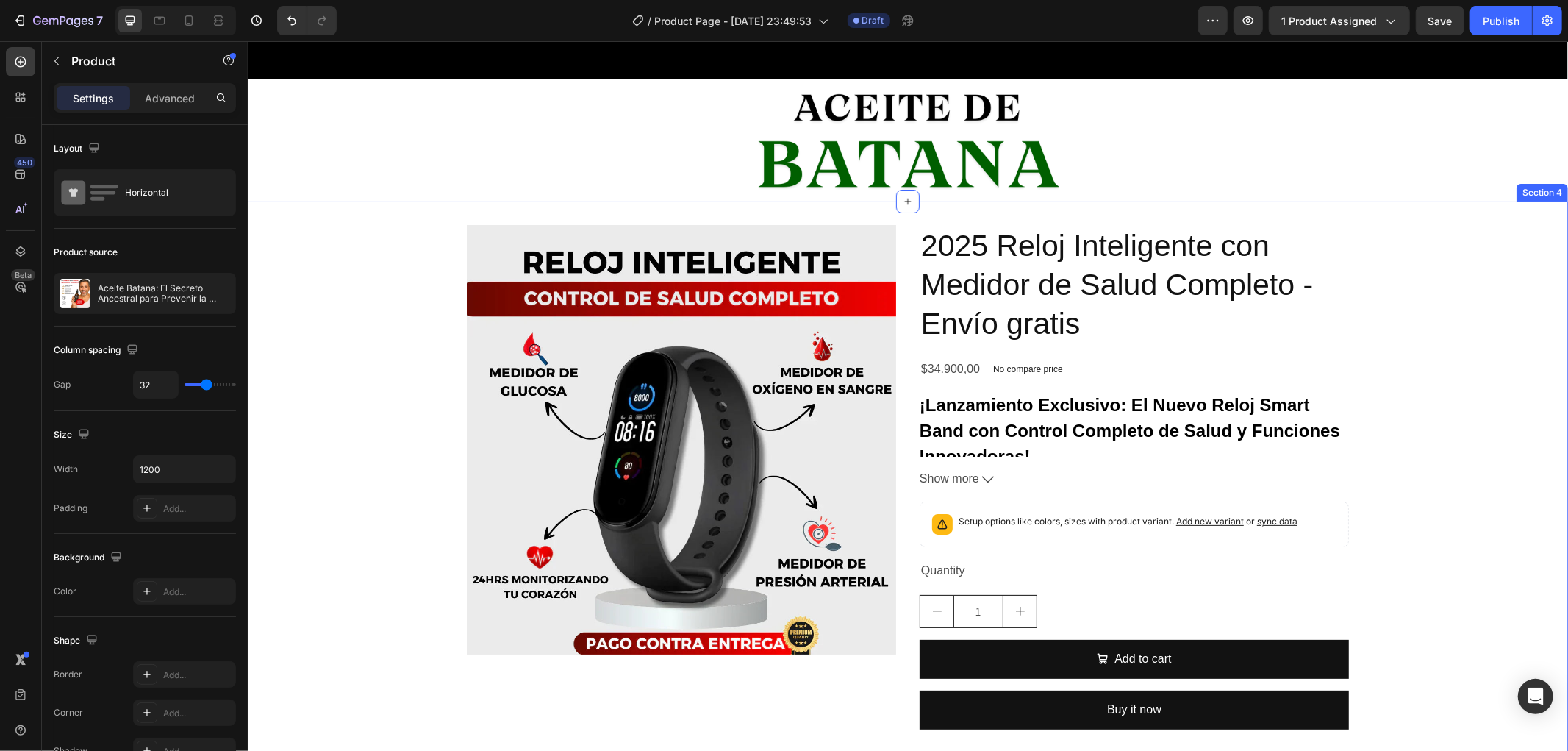
scroll to position [299, 0]
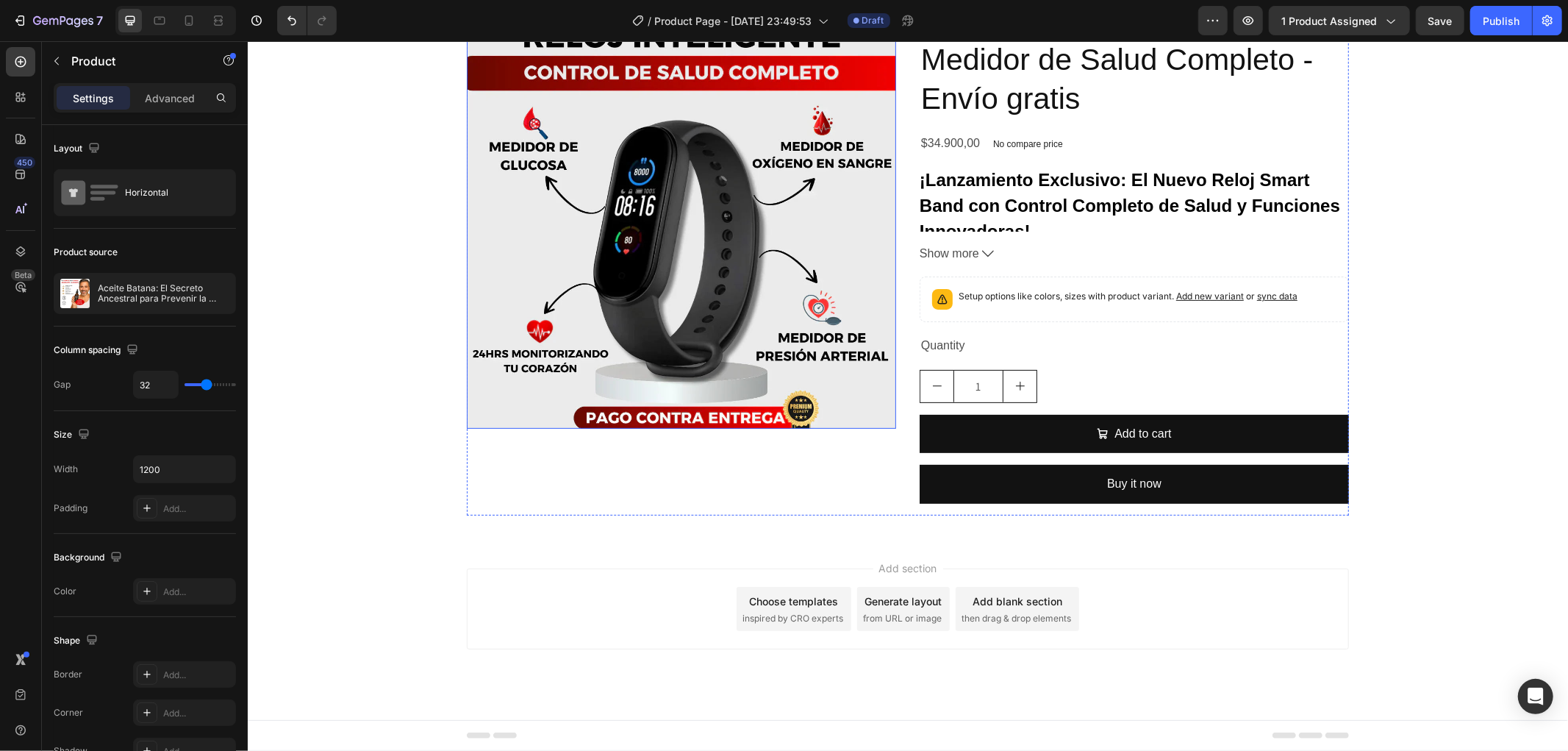
click at [815, 269] on img at bounding box center [680, 212] width 429 height 429
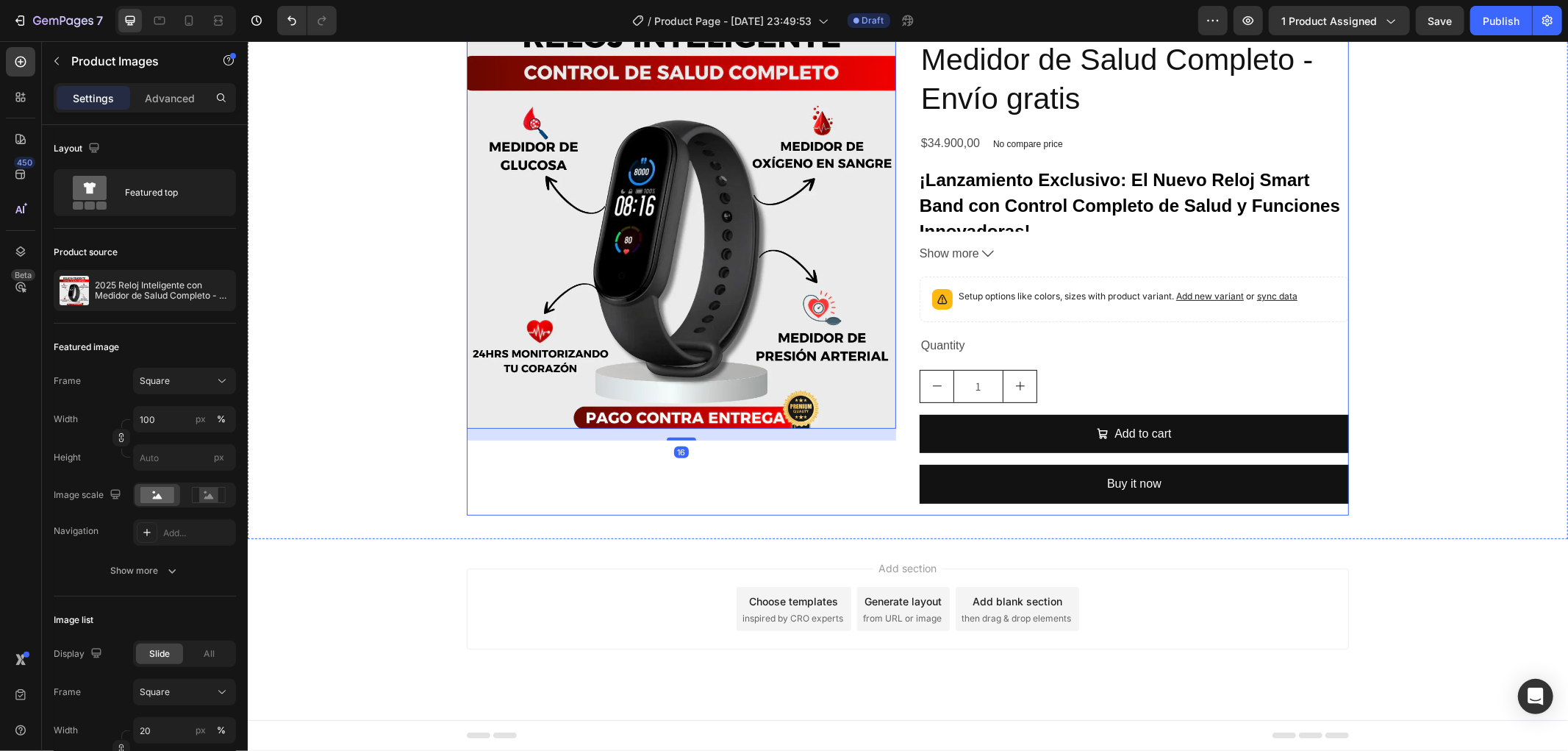
click at [894, 237] on div "Product Images 16 2025 Reloj Inteligente con Medidor de Salud Completo - Envío …" at bounding box center [907, 256] width 882 height 516
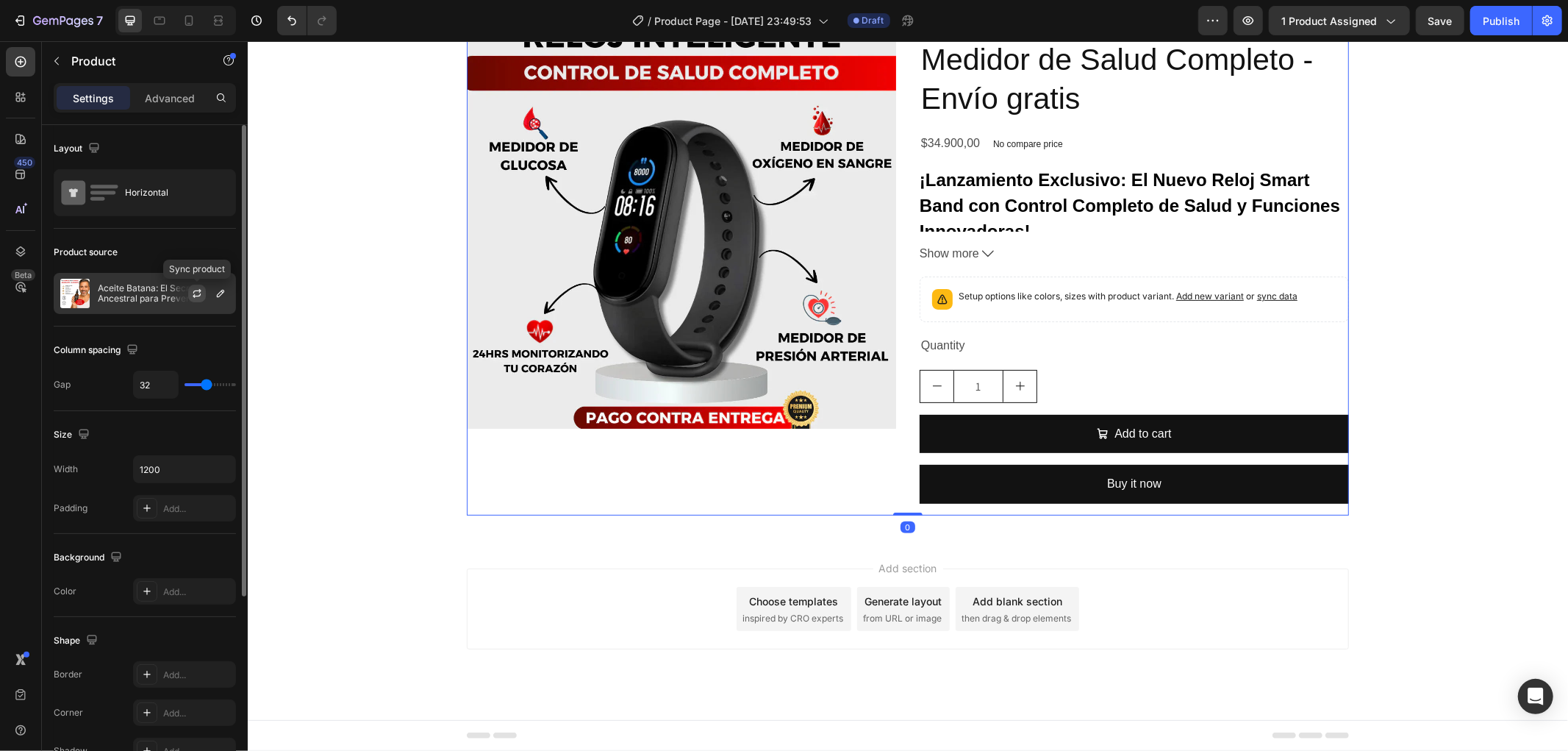
click at [200, 299] on button "button" at bounding box center [196, 293] width 18 height 18
click at [121, 305] on div "Aceite Batana: El Secreto Ancestral para Prevenir la Caída [PERSON_NAME] y Esti…" at bounding box center [145, 293] width 183 height 41
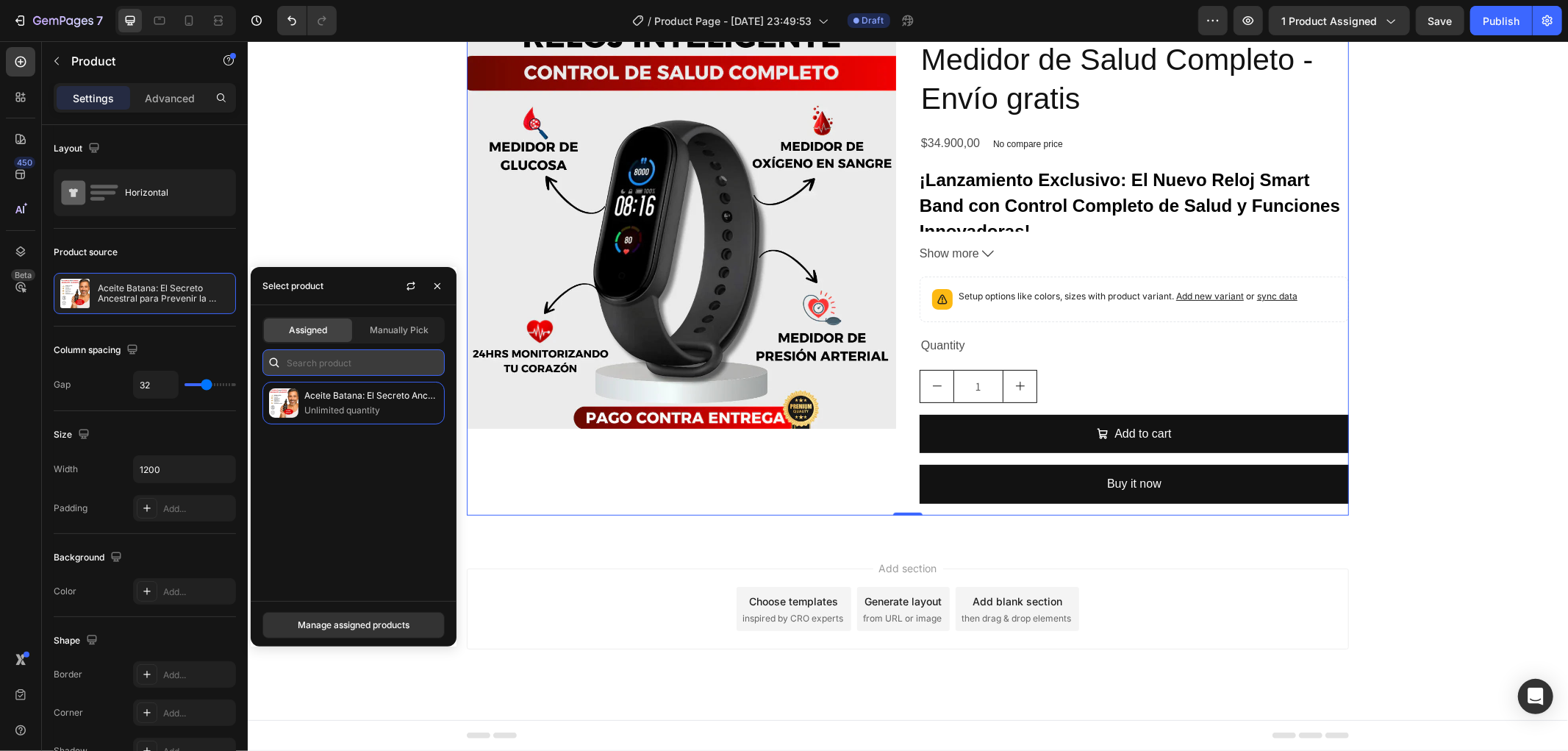
click at [405, 363] on input "text" at bounding box center [353, 363] width 183 height 27
click at [366, 424] on div "Aceite Batana: El Secreto Ancestral para Prevenir la Caída [PERSON_NAME] y Esti…" at bounding box center [353, 403] width 183 height 43
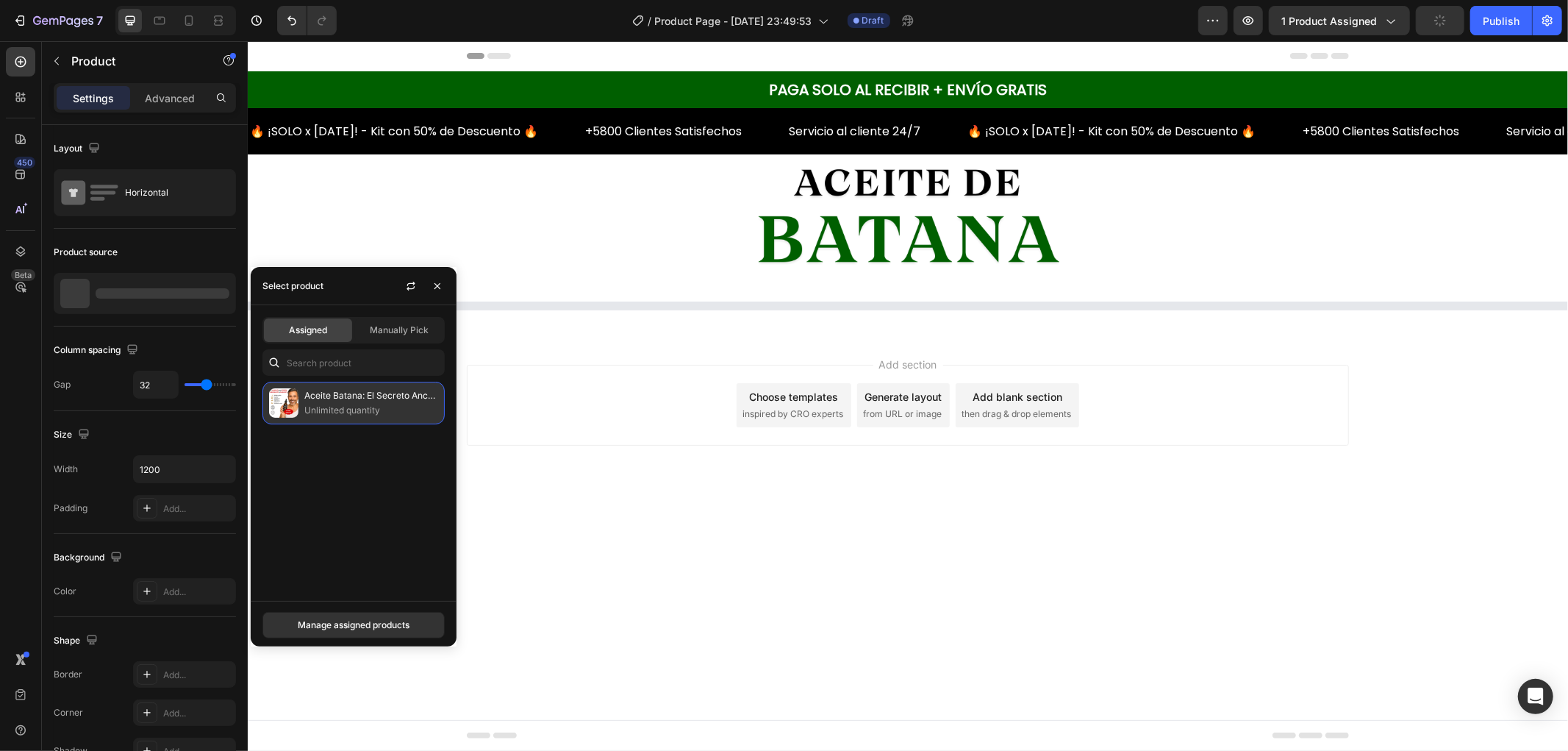
scroll to position [0, 0]
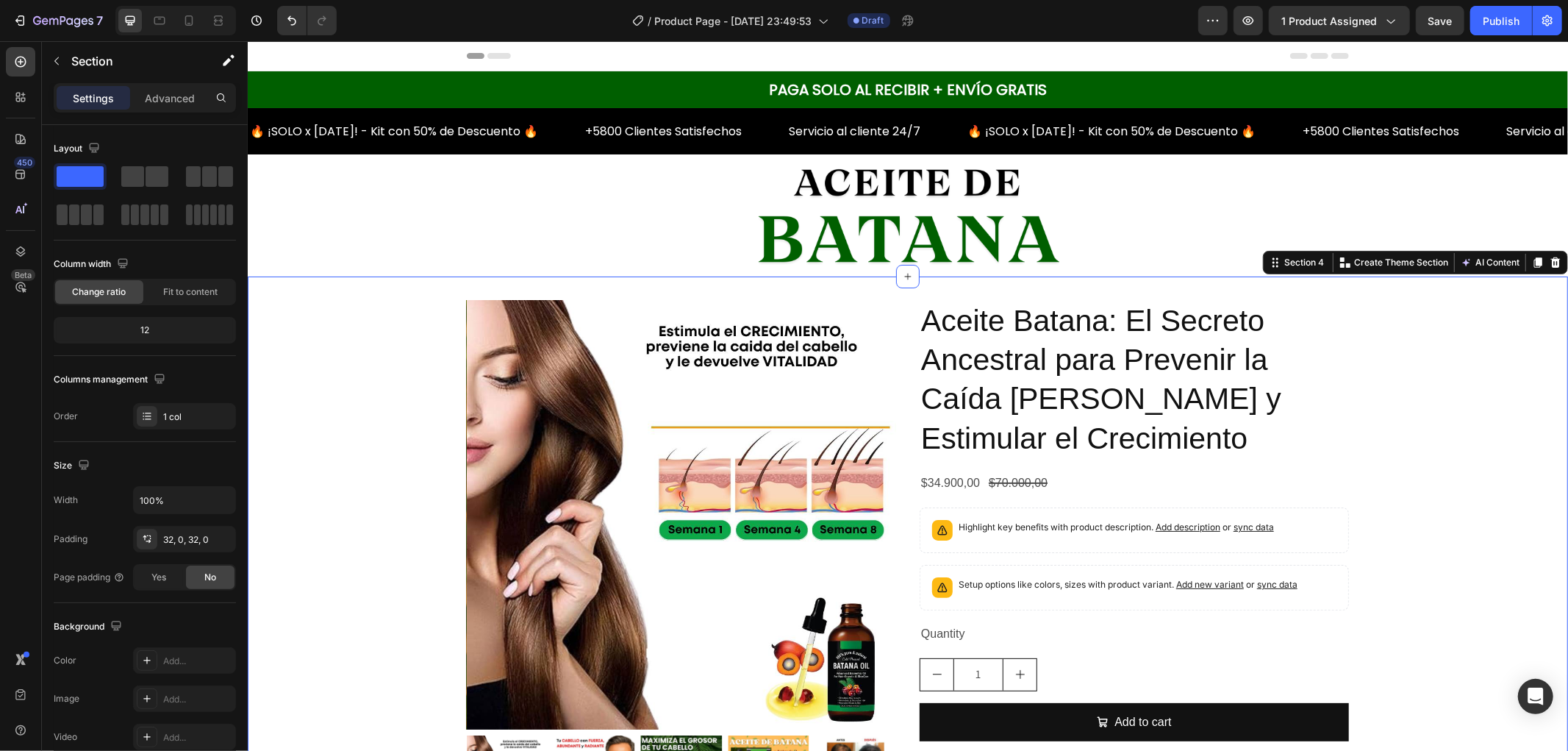
click at [1472, 412] on div "Product Images Aceite Batana: El Secreto Ancestral para Prevenir la Caída [PERS…" at bounding box center [907, 564] width 1321 height 528
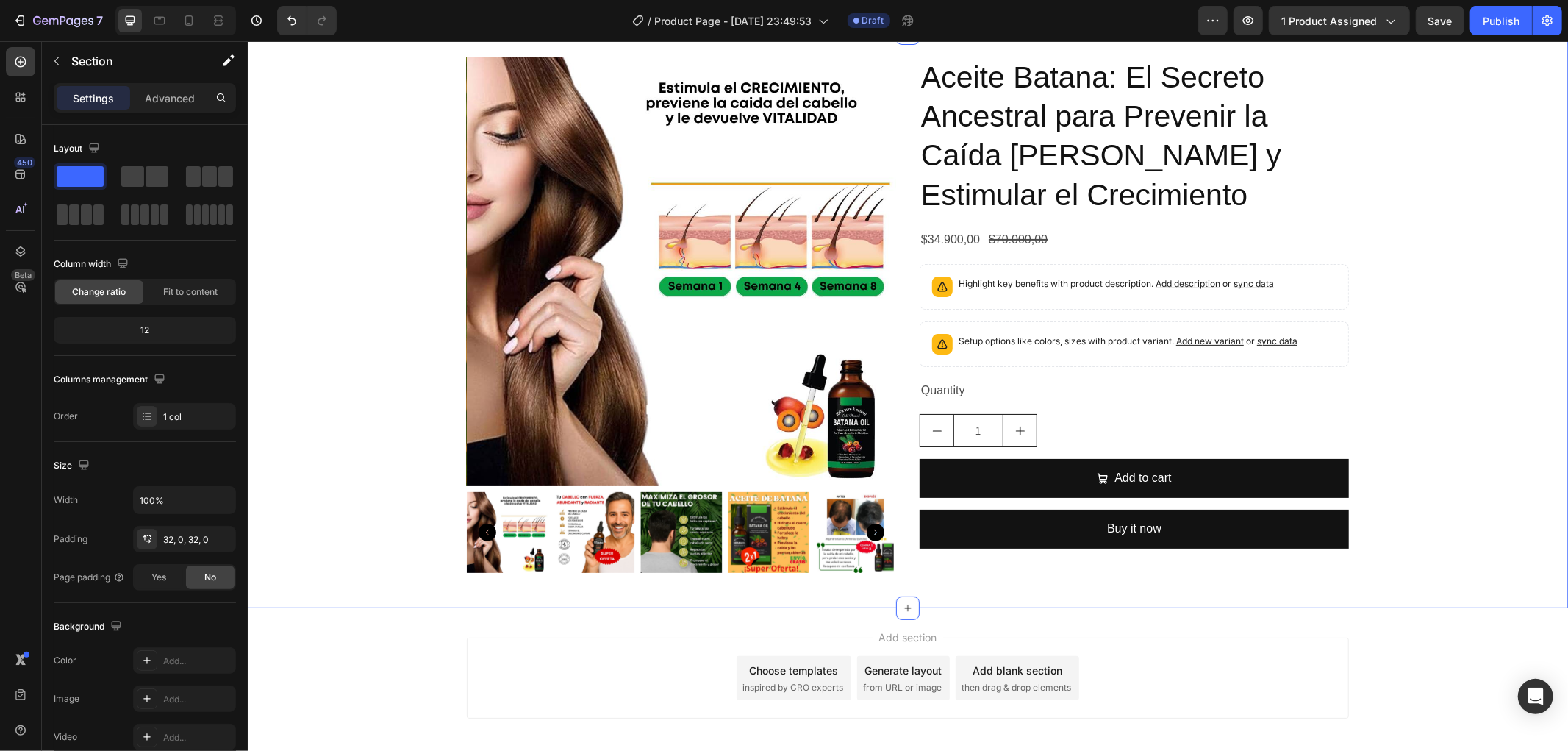
scroll to position [245, 0]
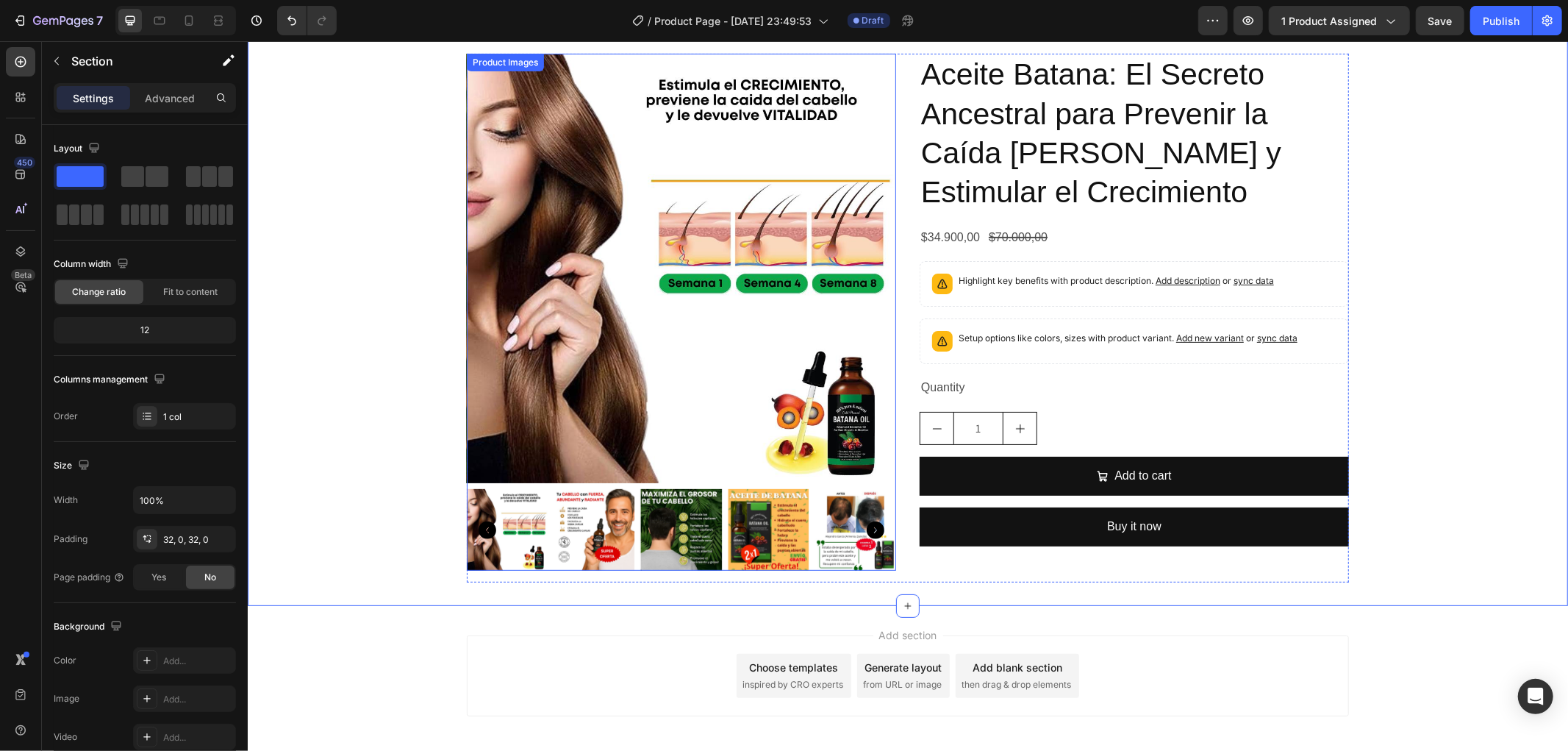
click at [643, 392] on img at bounding box center [680, 267] width 429 height 429
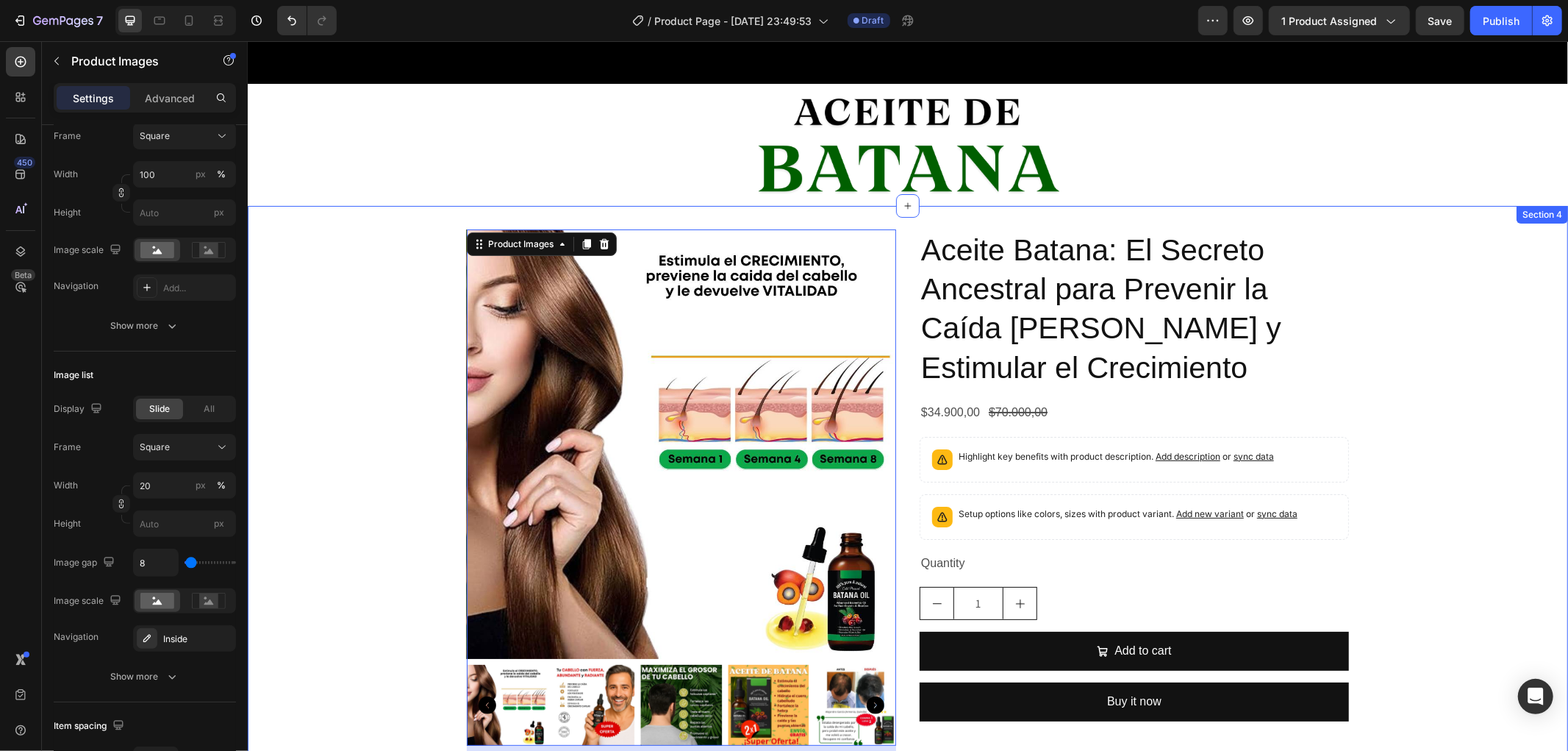
scroll to position [0, 0]
